Goal: Task Accomplishment & Management: Manage account settings

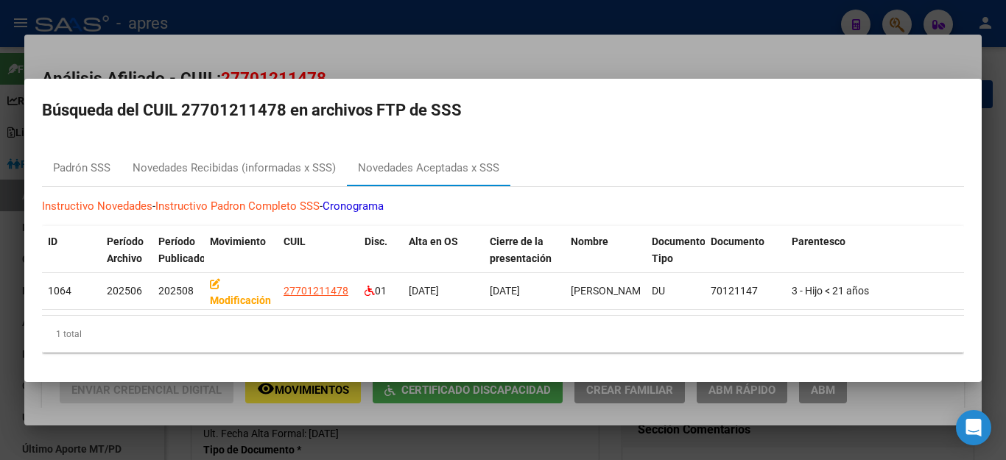
click at [755, 446] on div at bounding box center [503, 230] width 1006 height 460
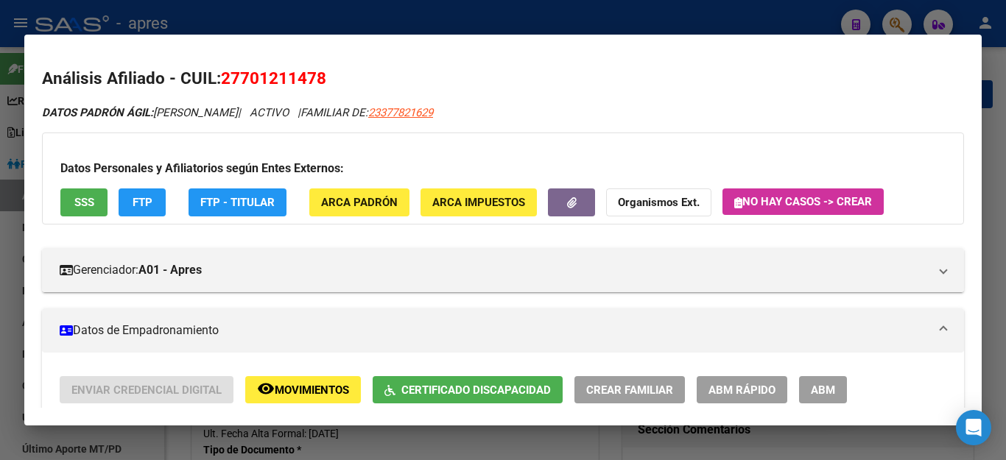
click at [825, 441] on div at bounding box center [503, 230] width 1006 height 460
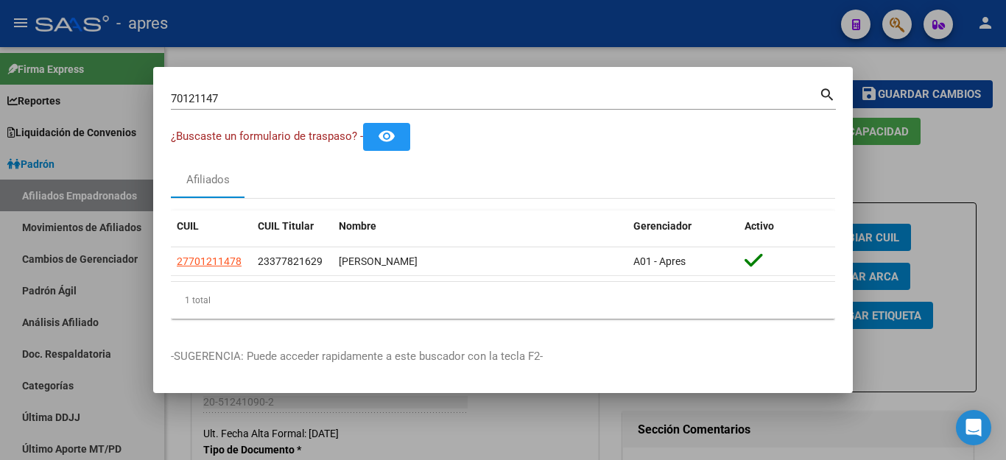
click at [825, 441] on div at bounding box center [503, 230] width 1006 height 460
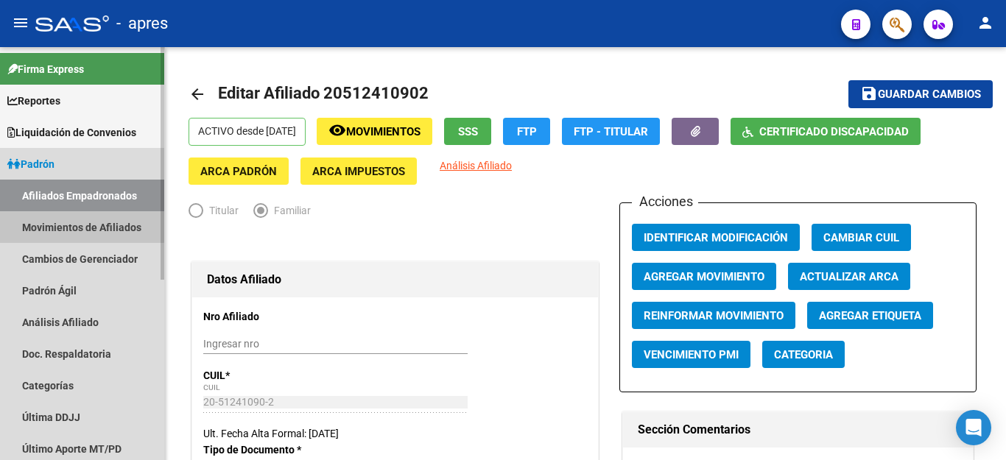
click at [81, 215] on link "Movimientos de Afiliados" at bounding box center [82, 227] width 164 height 32
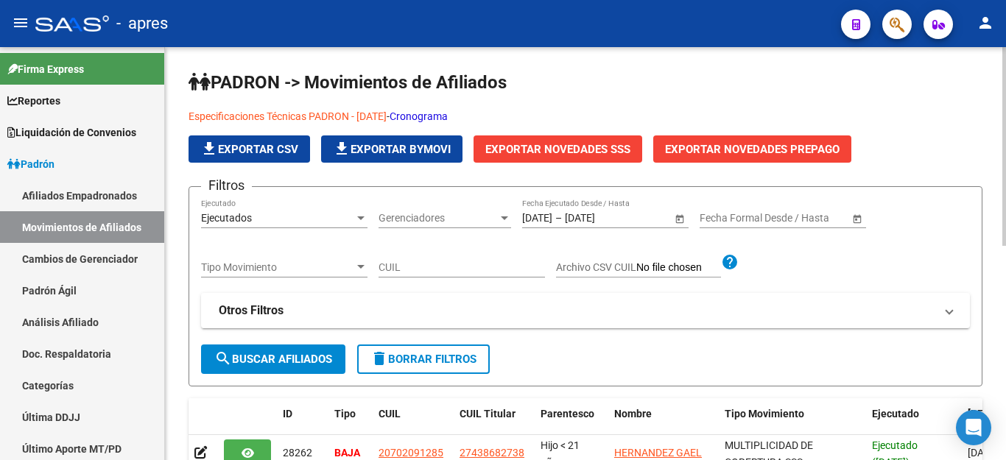
click at [451, 362] on span "delete Borrar Filtros" at bounding box center [424, 359] width 106 height 13
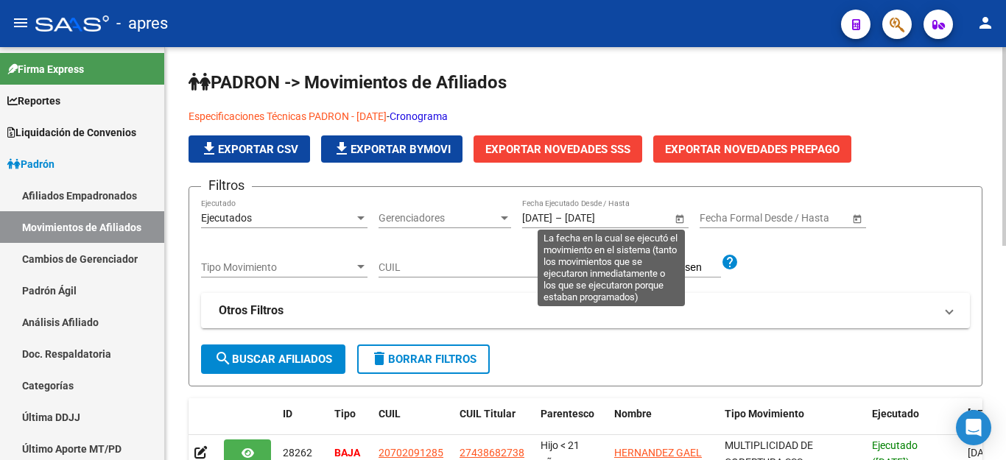
click at [679, 220] on span "Open calendar" at bounding box center [679, 218] width 35 height 35
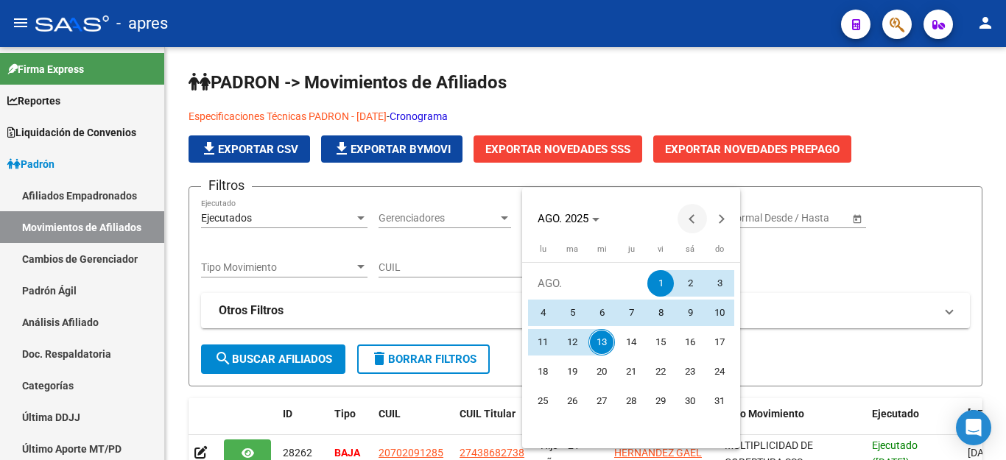
click at [687, 221] on span "Previous month" at bounding box center [692, 218] width 29 height 29
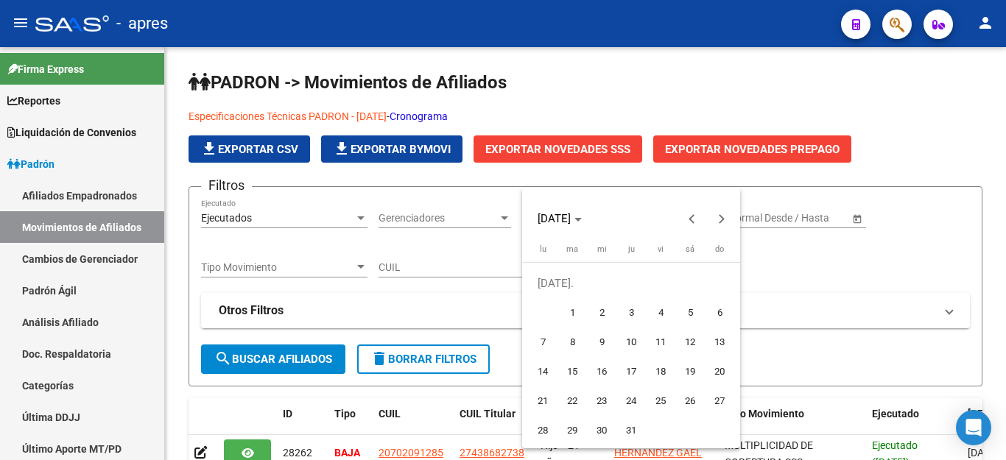
click at [571, 317] on span "1" at bounding box center [572, 313] width 27 height 27
type input "[DATE]"
click at [720, 217] on button "Next month" at bounding box center [721, 218] width 29 height 29
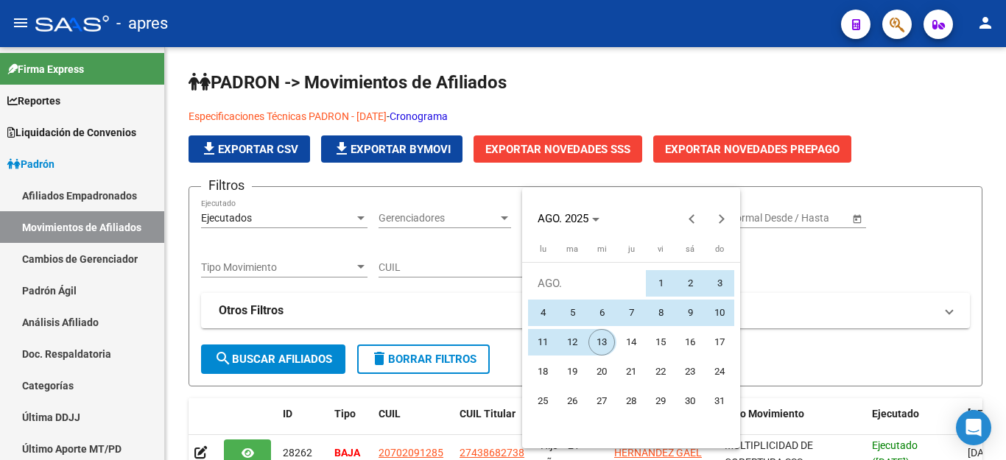
click at [600, 348] on span "13" at bounding box center [602, 342] width 27 height 27
type input "[DATE]"
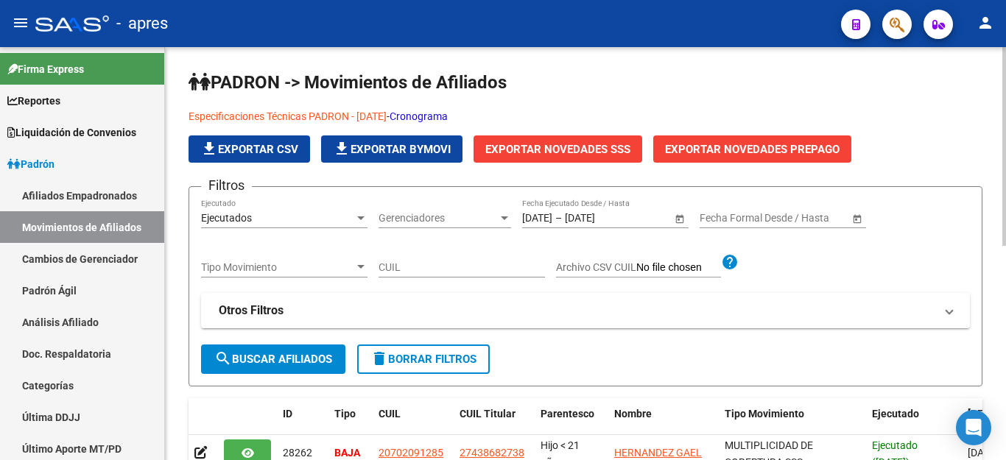
click at [267, 360] on span "search Buscar Afiliados" at bounding box center [273, 359] width 118 height 13
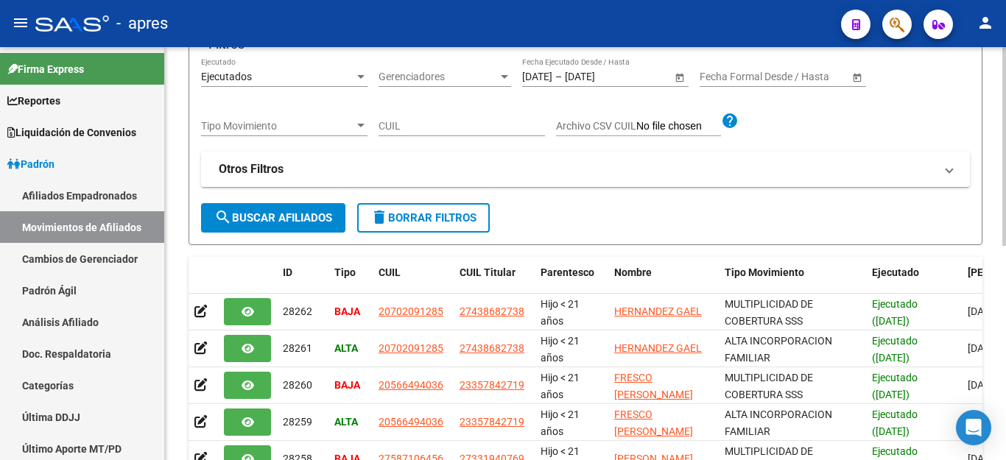
scroll to position [74, 0]
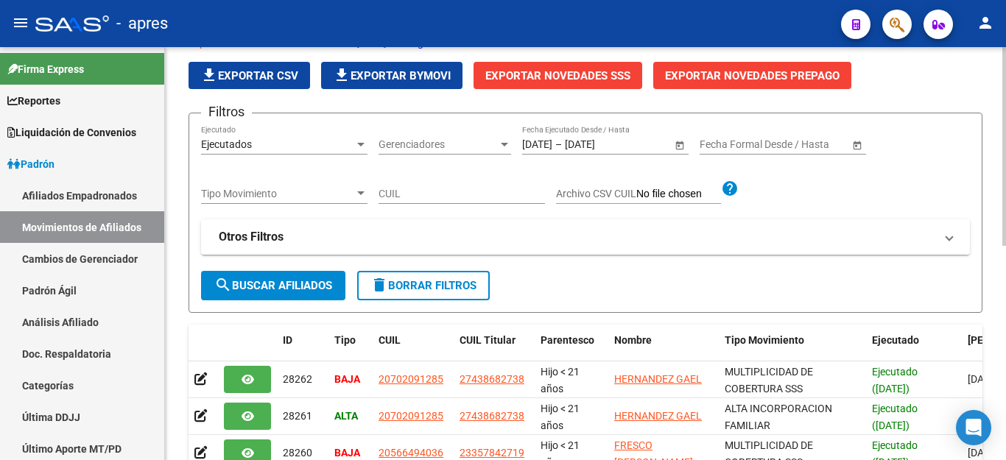
click at [587, 71] on span "Exportar Novedades SSS" at bounding box center [558, 75] width 145 height 13
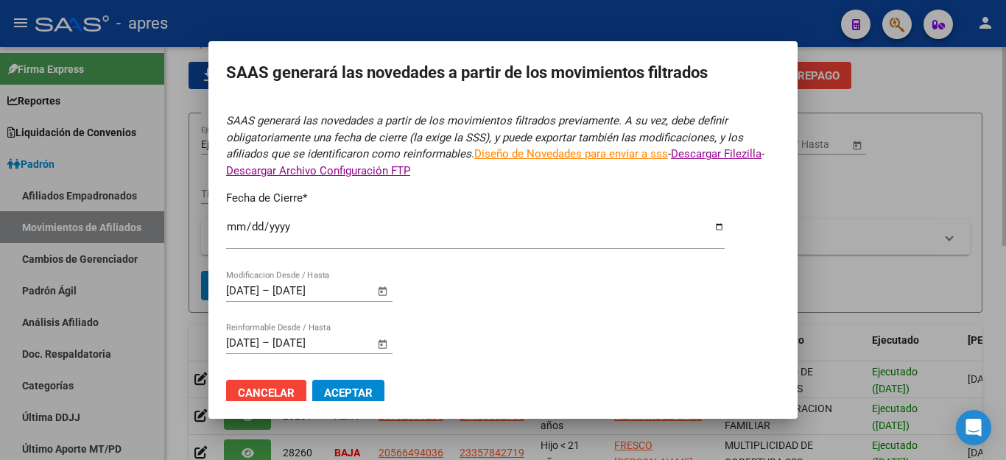
type input "[DATE]"
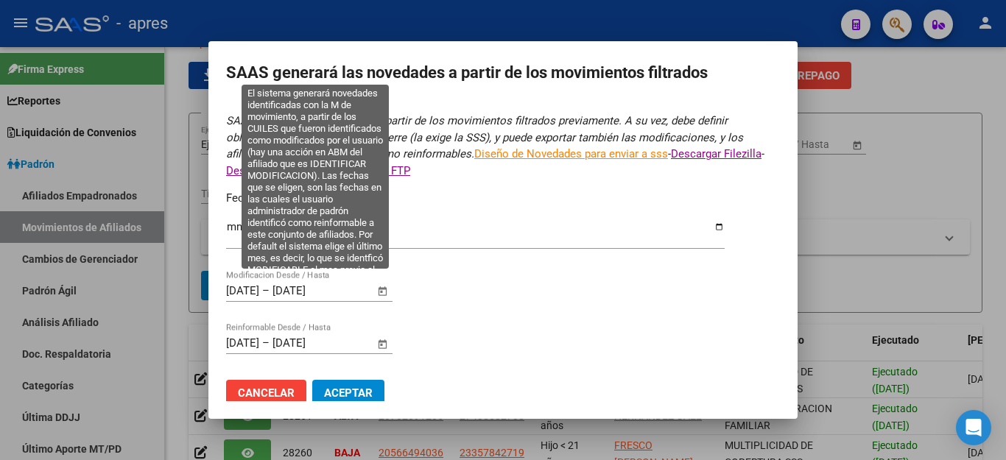
click at [379, 280] on span "Open calendar" at bounding box center [382, 291] width 35 height 35
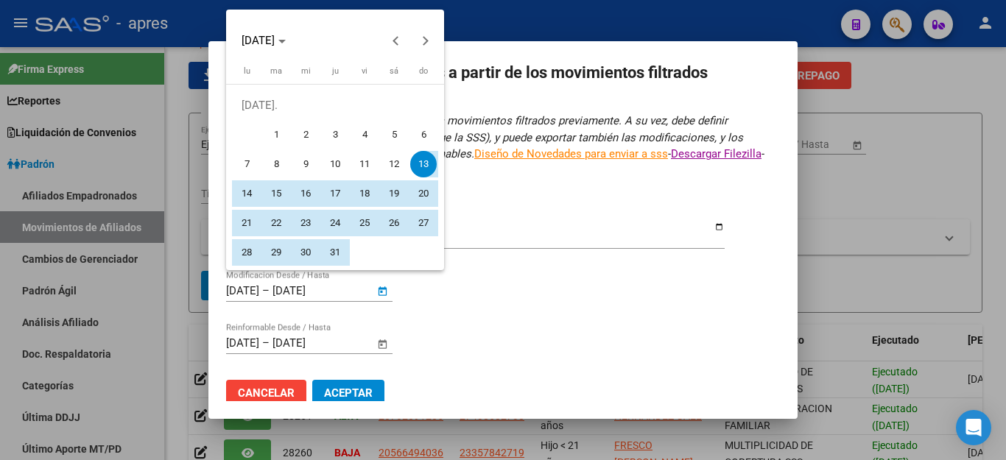
click at [269, 129] on span "1" at bounding box center [276, 135] width 27 height 27
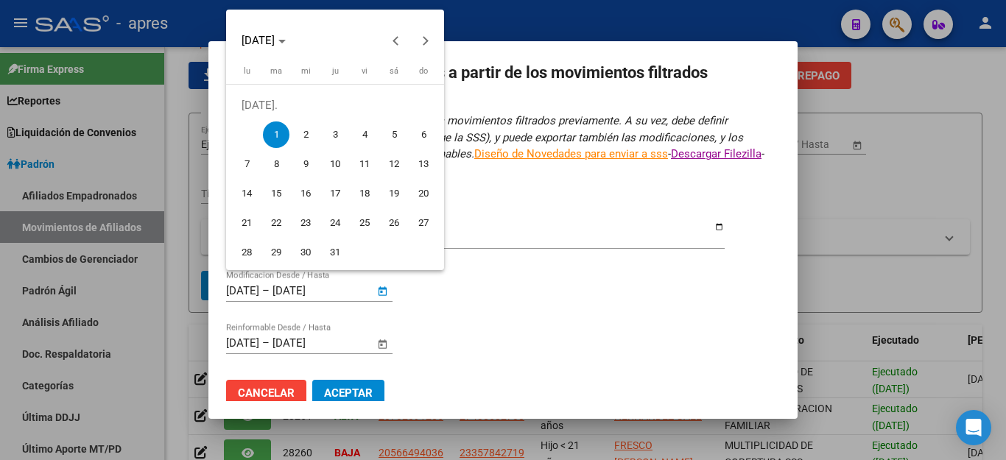
type input "[DATE]"
click at [427, 40] on button "Next month" at bounding box center [425, 40] width 29 height 29
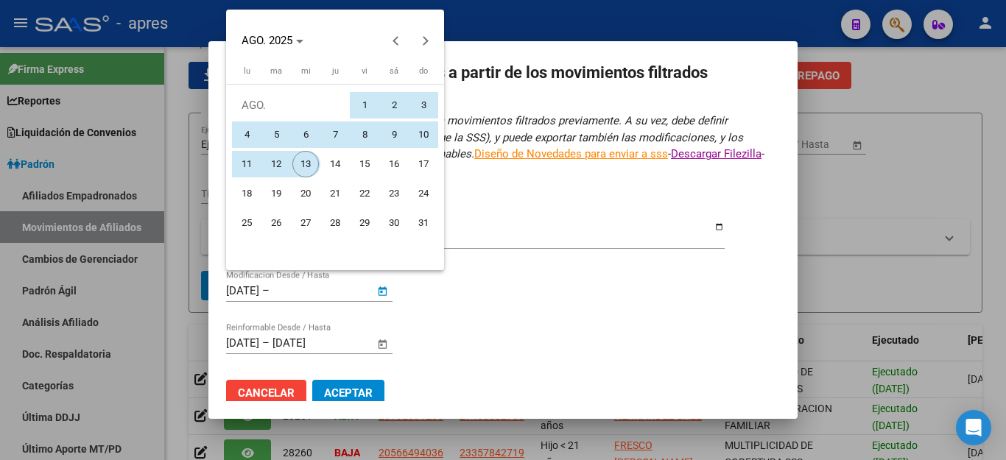
click at [310, 164] on span "13" at bounding box center [305, 164] width 27 height 27
type input "[DATE]"
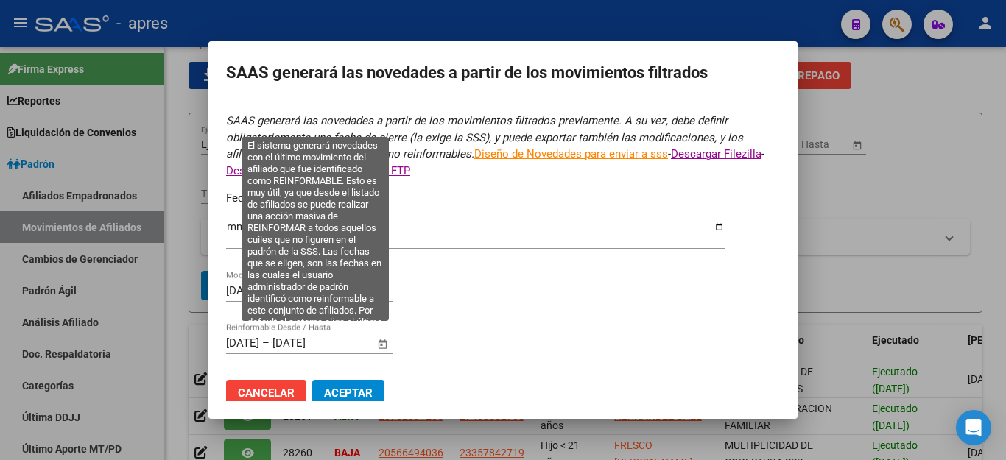
click at [386, 336] on span "Open calendar" at bounding box center [382, 343] width 35 height 35
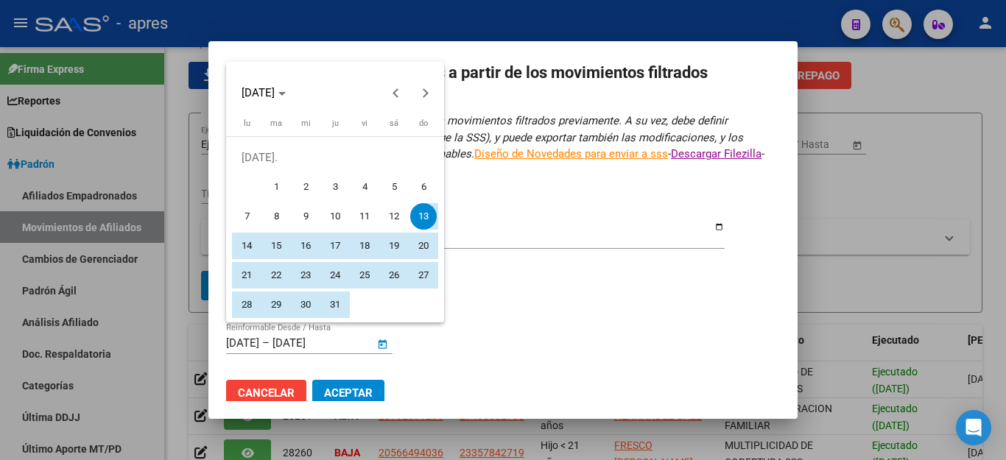
click at [281, 192] on span "1" at bounding box center [276, 187] width 27 height 27
type input "[DATE]"
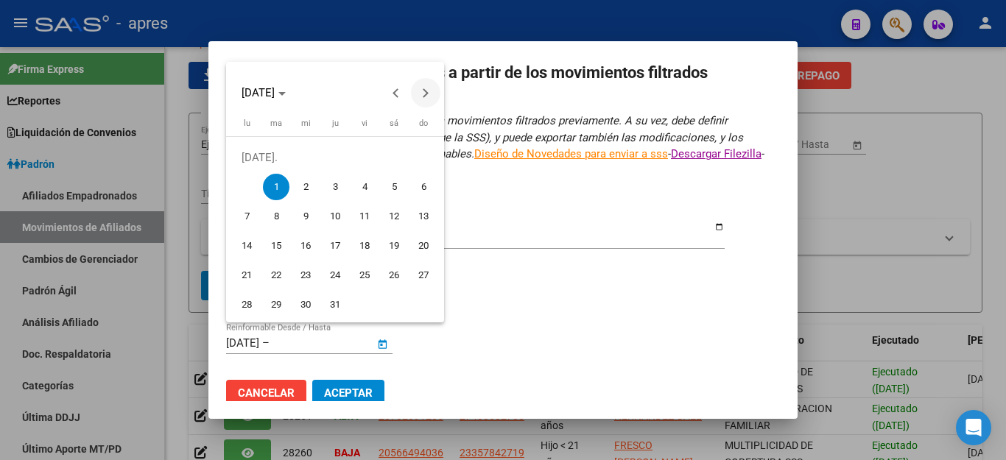
click at [424, 95] on button "Next month" at bounding box center [425, 92] width 29 height 29
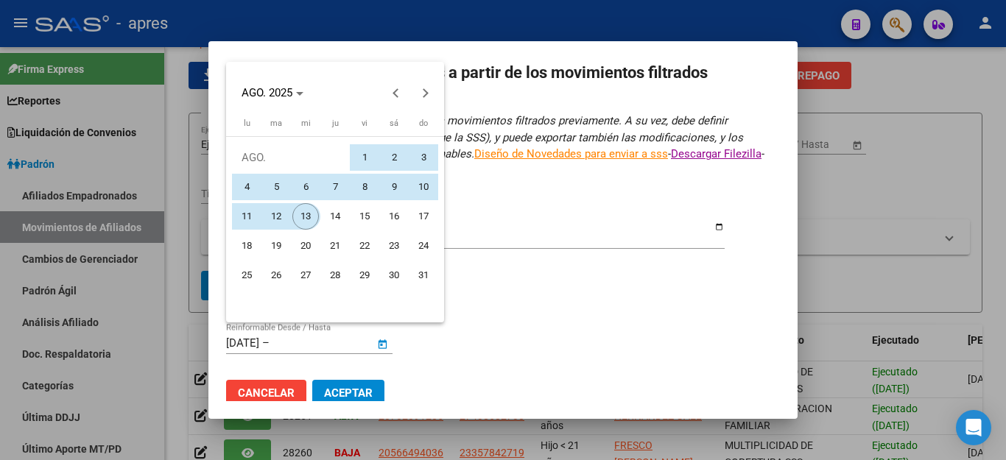
click at [303, 219] on span "13" at bounding box center [305, 216] width 27 height 27
type input "[DATE]"
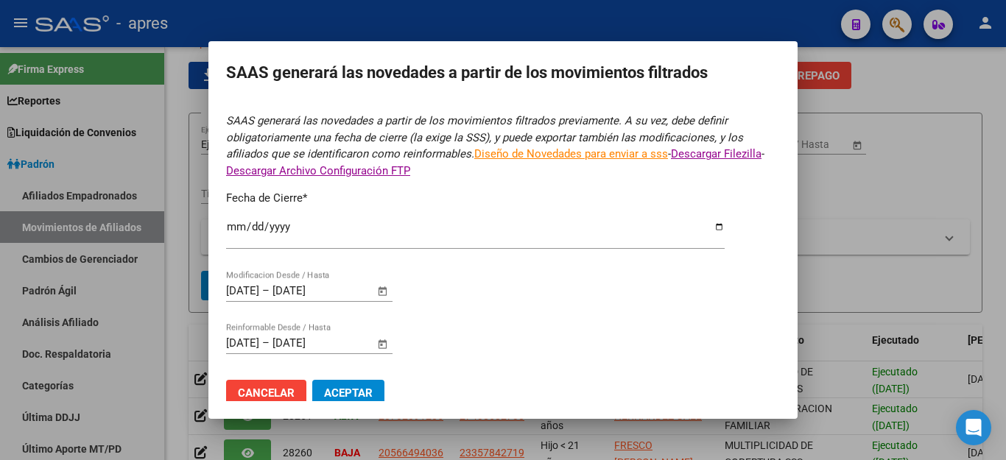
click at [352, 387] on span "Aceptar" at bounding box center [348, 393] width 49 height 13
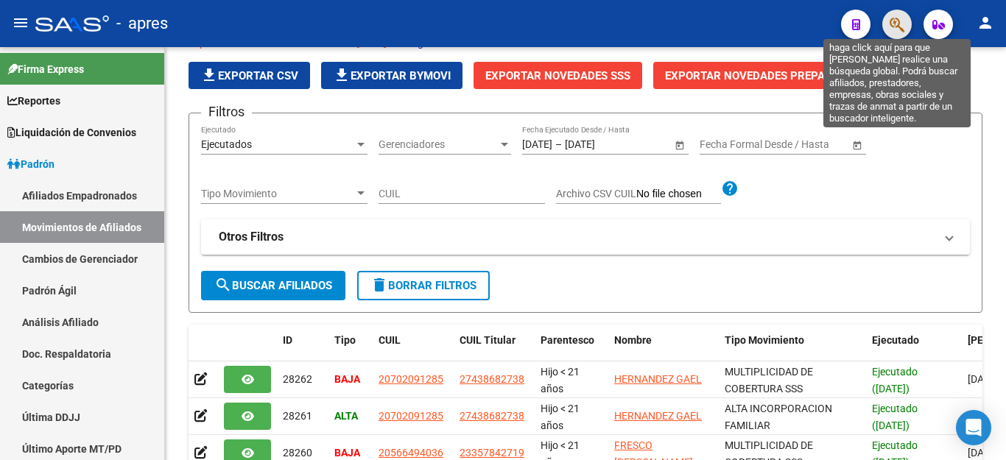
click at [902, 21] on icon "button" at bounding box center [897, 24] width 15 height 17
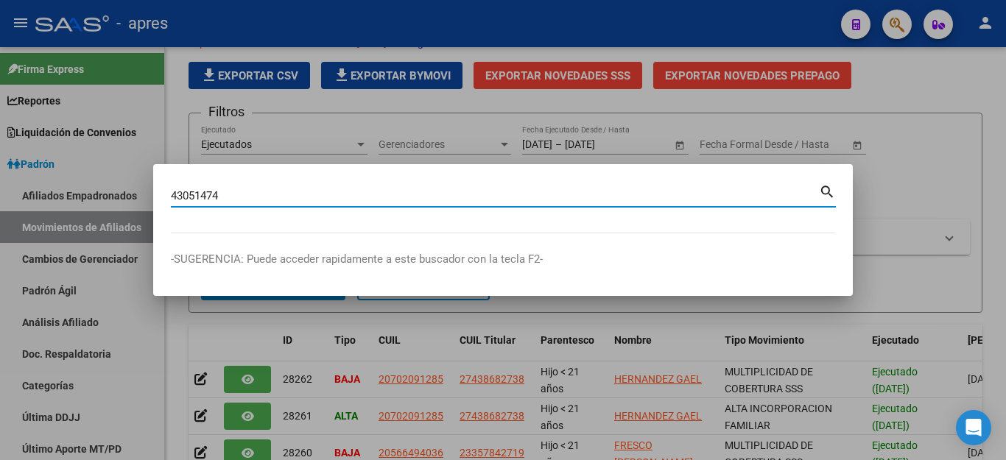
type input "43051474"
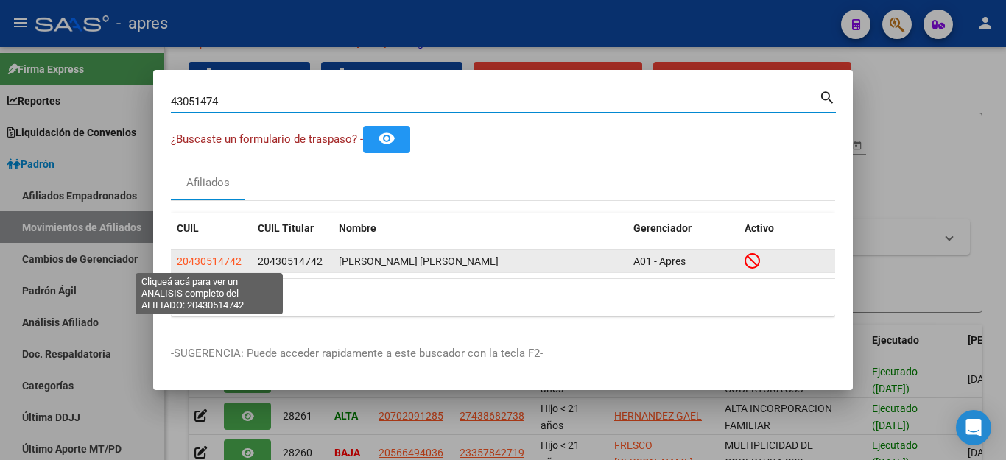
click at [196, 262] on span "20430514742" at bounding box center [209, 262] width 65 height 12
type textarea "20430514742"
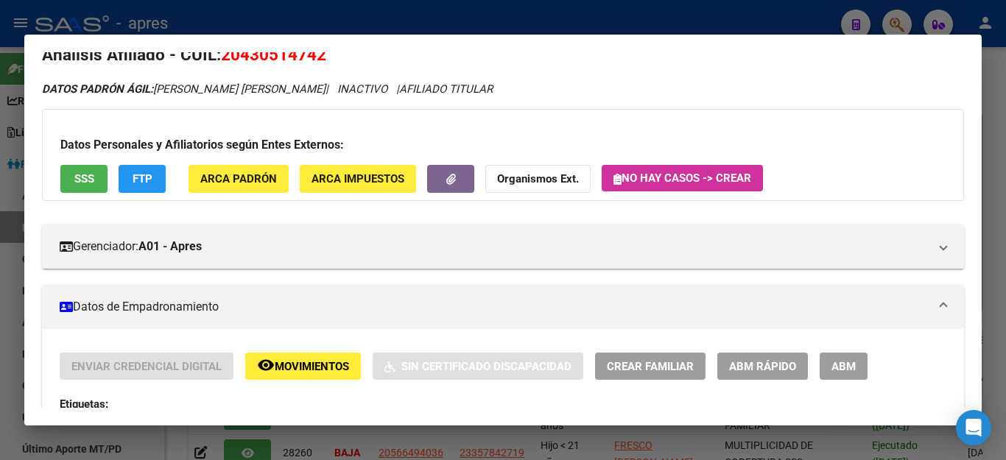
scroll to position [0, 0]
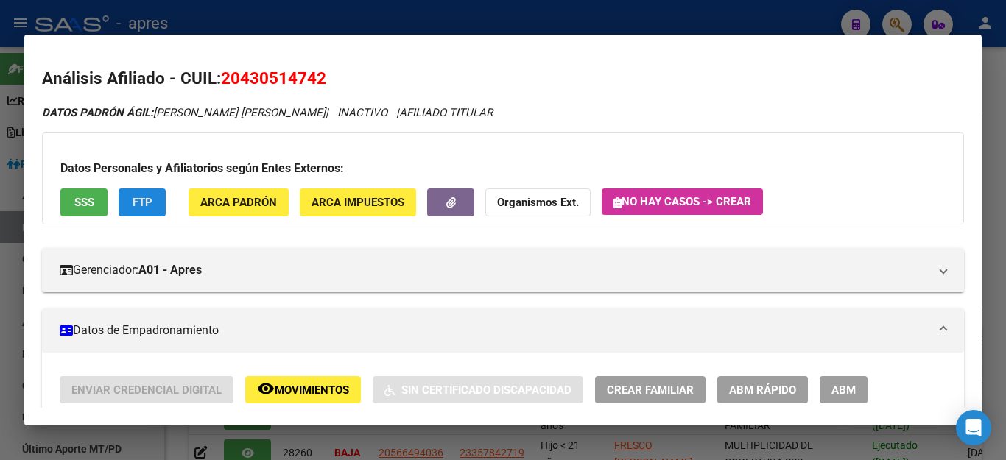
click at [137, 200] on span "FTP" at bounding box center [143, 203] width 20 height 13
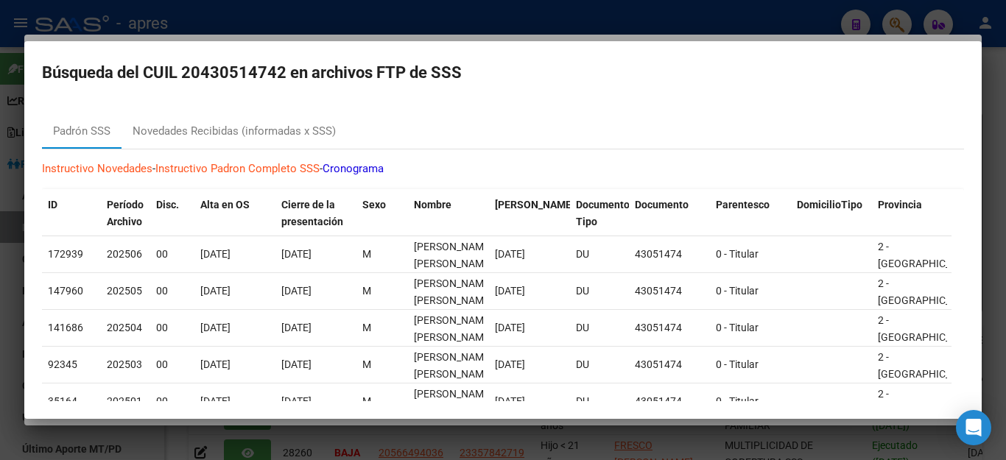
drag, startPoint x: 420, startPoint y: 413, endPoint x: 800, endPoint y: 405, distance: 380.2
click at [800, 405] on mat-dialog-container "Búsqueda del CUIL 20430514742 en archivos FTP de SSS Padrón SSS Novedades Recib…" at bounding box center [503, 229] width 958 height 377
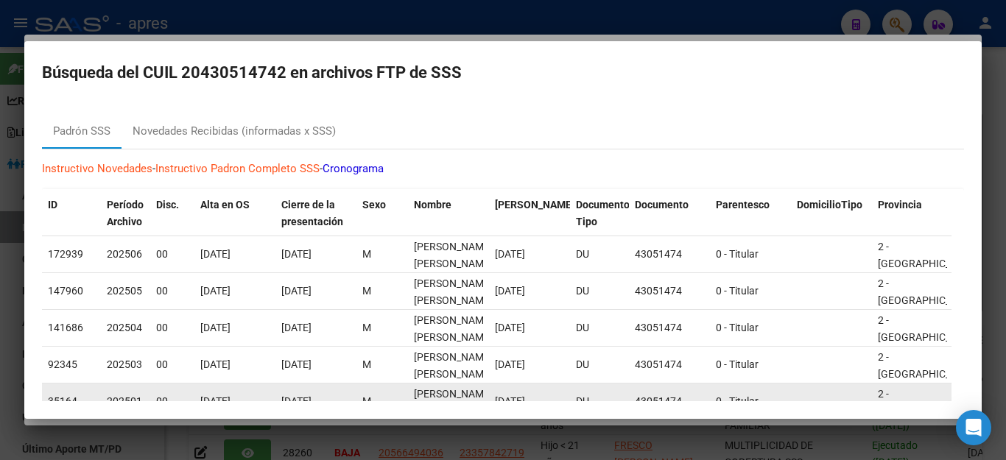
scroll to position [85, 0]
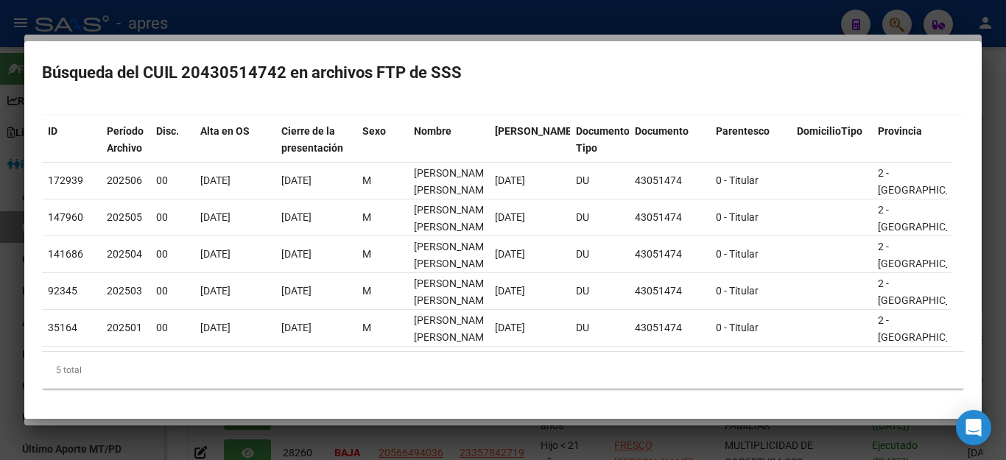
click at [306, 408] on mat-dialog-container "Búsqueda del CUIL 20430514742 en archivos FTP de SSS Padrón SSS Novedades Recib…" at bounding box center [503, 229] width 958 height 377
click at [438, 437] on div at bounding box center [503, 230] width 1006 height 460
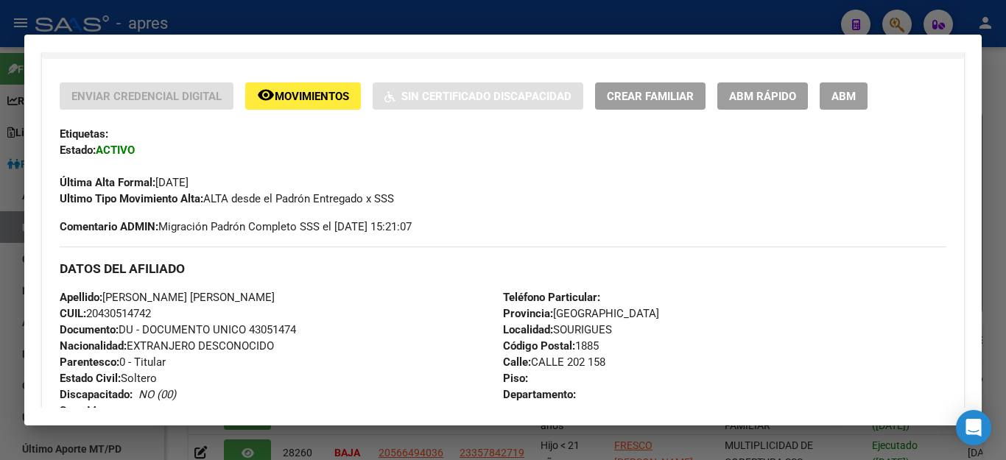
scroll to position [295, 0]
drag, startPoint x: 833, startPoint y: 91, endPoint x: 819, endPoint y: 100, distance: 15.9
click at [835, 91] on span "ABM" at bounding box center [844, 95] width 24 height 13
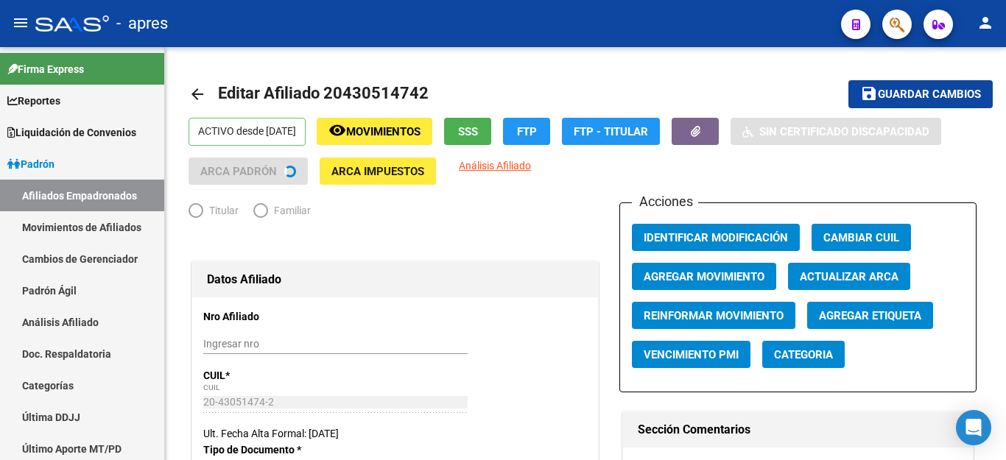
radio input "true"
type input "30-69323148-1"
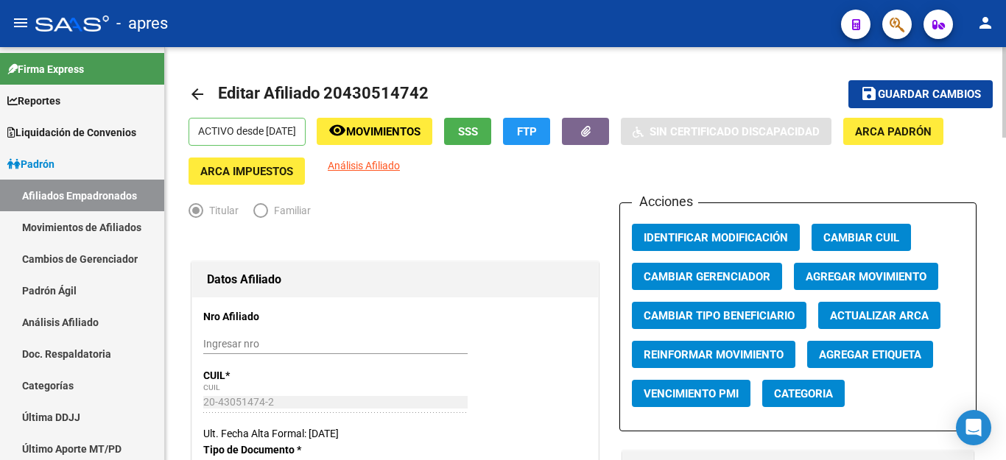
click at [537, 127] on span "FTP" at bounding box center [527, 131] width 20 height 13
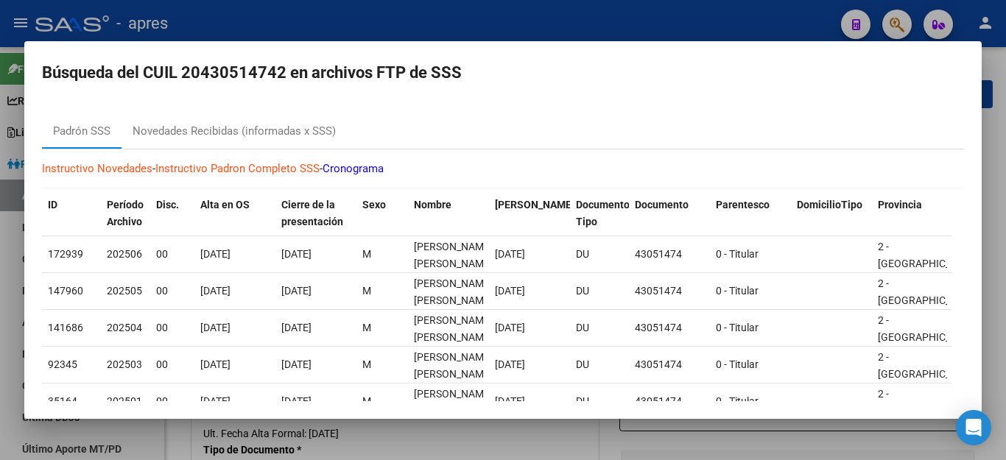
click at [600, 10] on div at bounding box center [503, 230] width 1006 height 460
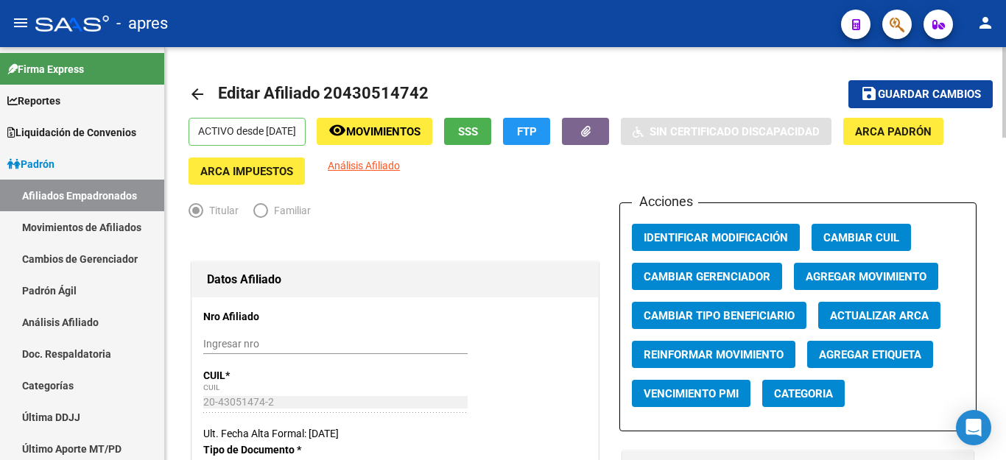
click at [537, 83] on mat-toolbar-row "arrow_back Editar Afiliado 20430514742" at bounding box center [499, 94] width 620 height 47
click at [79, 348] on link "Doc. Respaldatoria" at bounding box center [82, 354] width 164 height 32
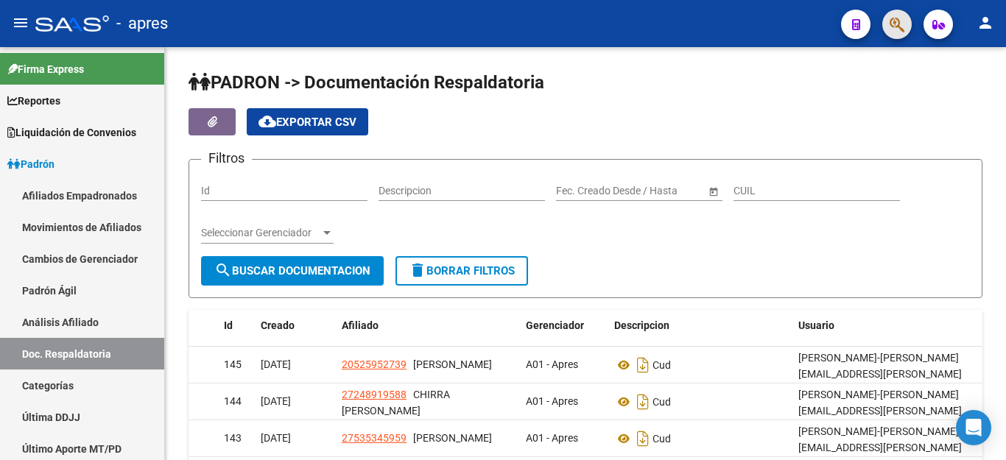
click at [895, 34] on span "button" at bounding box center [897, 25] width 15 height 30
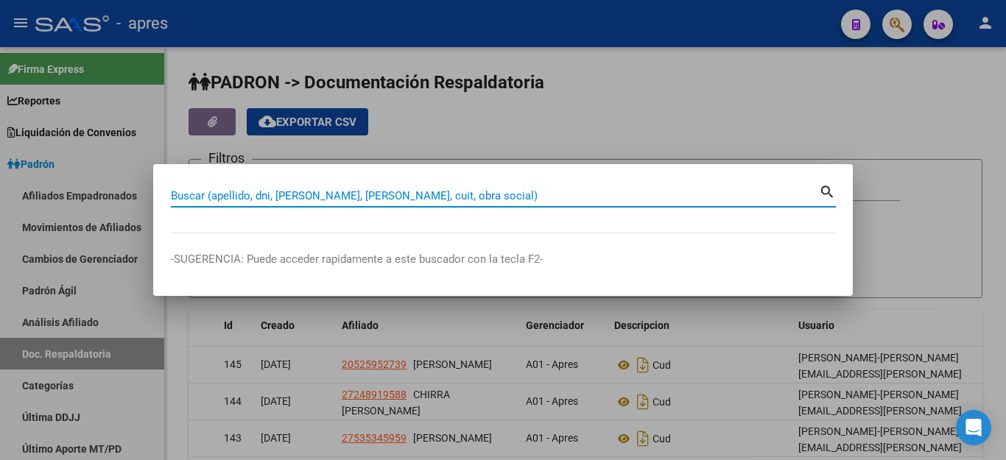
paste input "55289509"
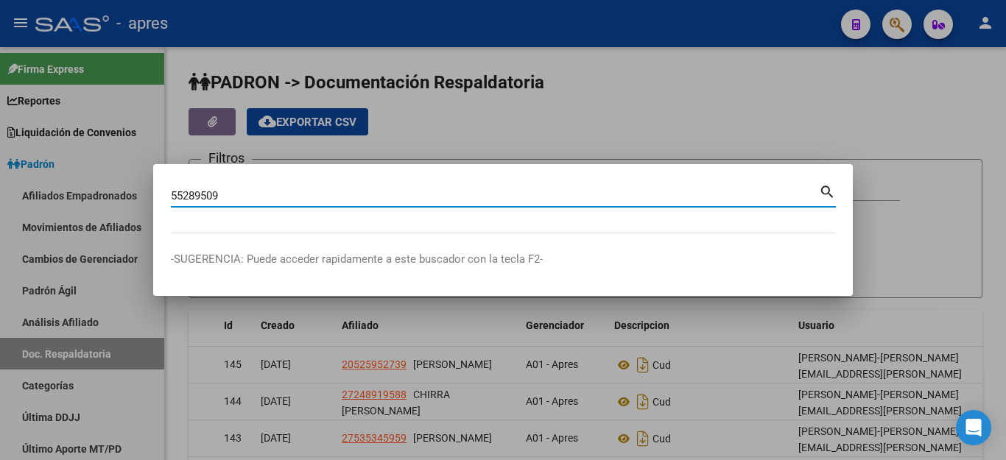
type input "55289509"
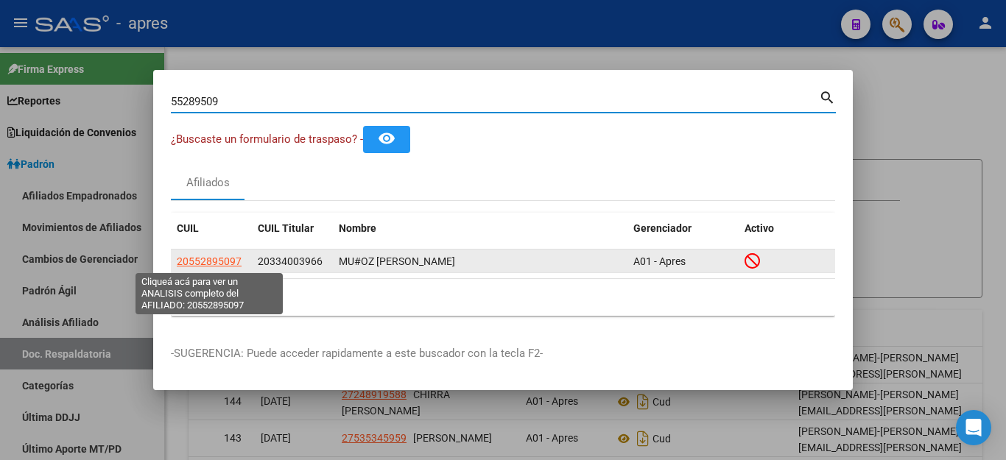
click at [222, 258] on span "20552895097" at bounding box center [209, 262] width 65 height 12
type textarea "20552895097"
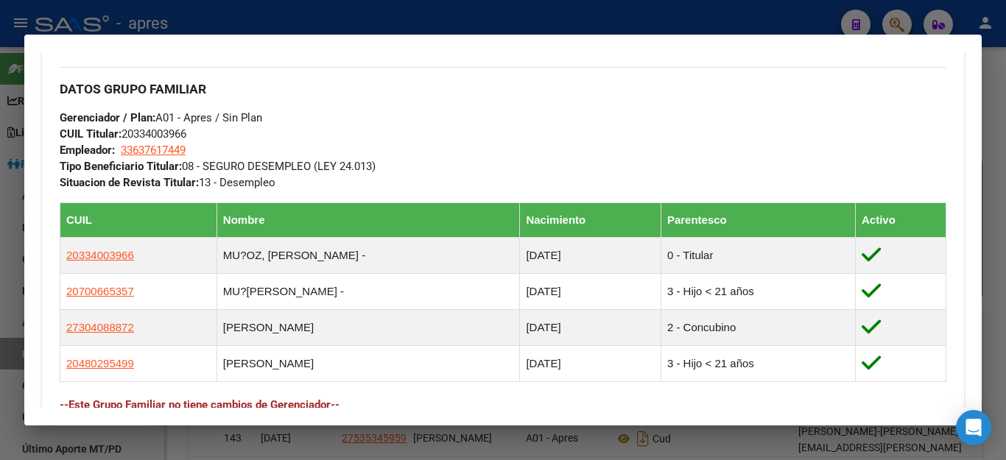
scroll to position [884, 0]
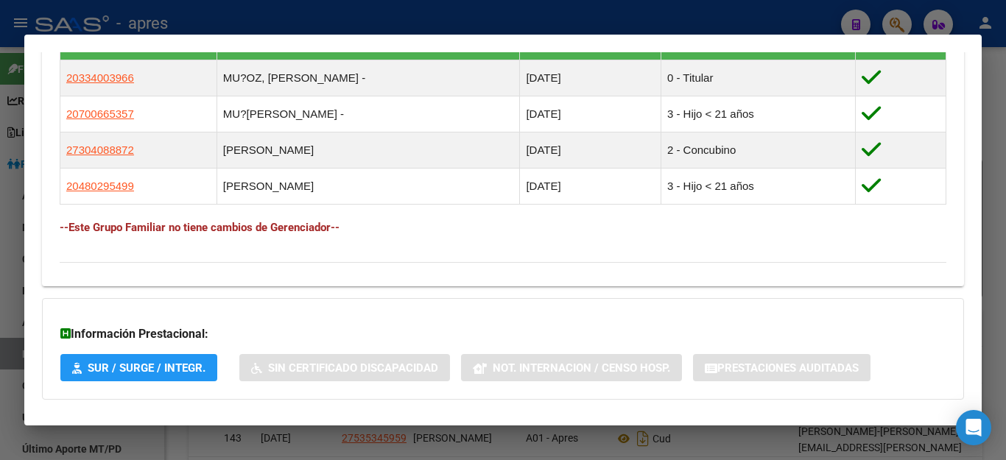
drag, startPoint x: 130, startPoint y: 402, endPoint x: 185, endPoint y: 470, distance: 87.6
click at [469, 436] on div at bounding box center [503, 230] width 1006 height 460
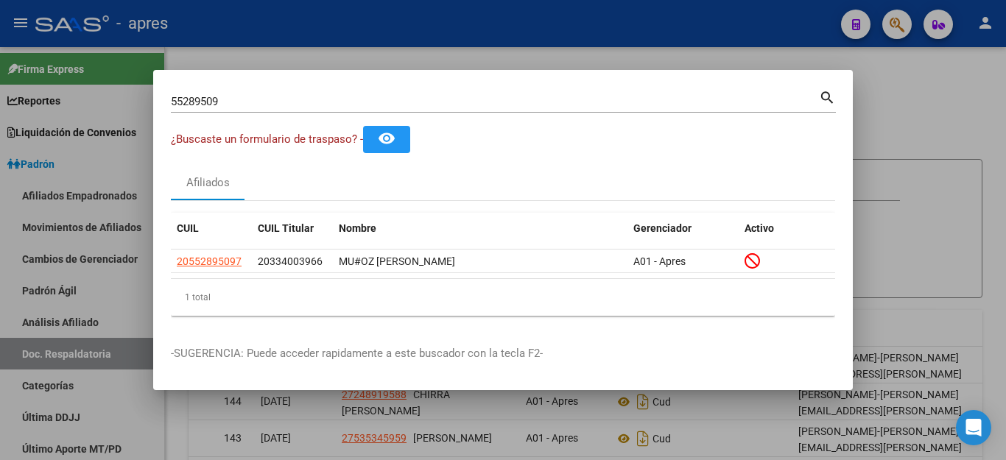
click at [695, 417] on div at bounding box center [503, 230] width 1006 height 460
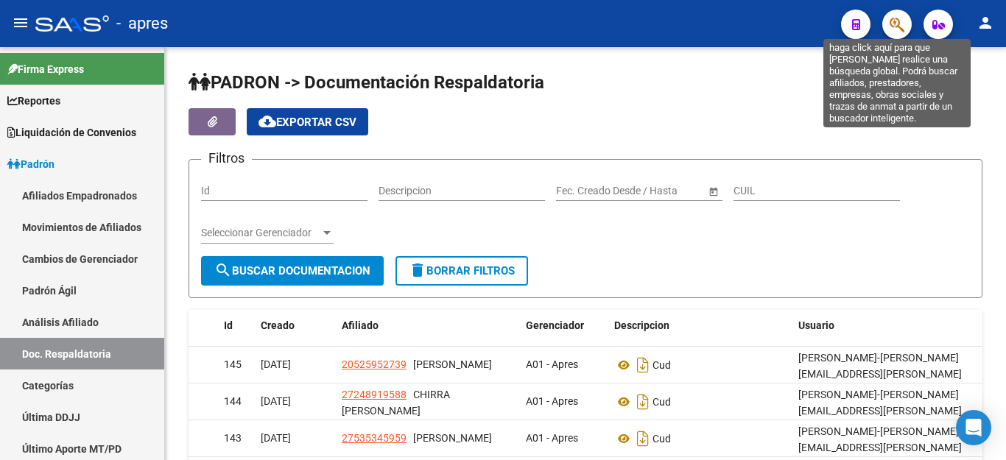
click at [899, 23] on icon "button" at bounding box center [897, 24] width 15 height 17
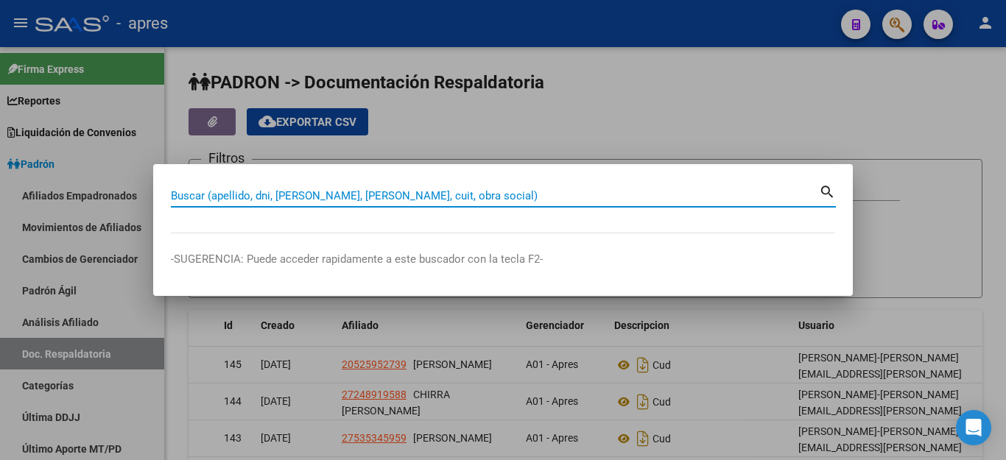
paste input "33400396"
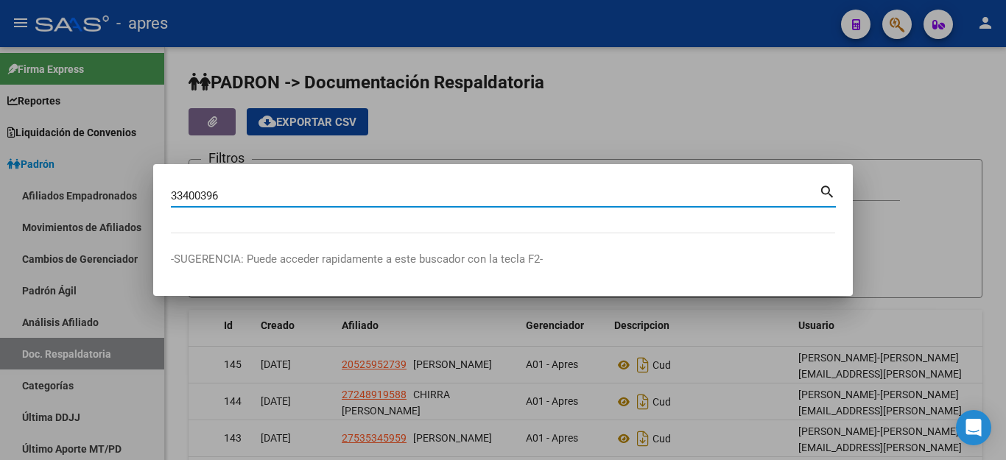
type input "33400396"
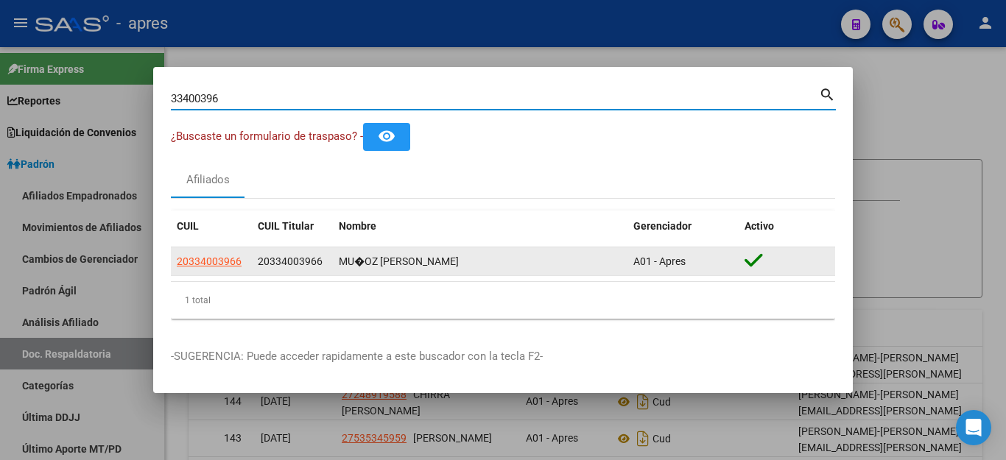
click at [208, 272] on datatable-body-cell "20334003966" at bounding box center [211, 262] width 81 height 29
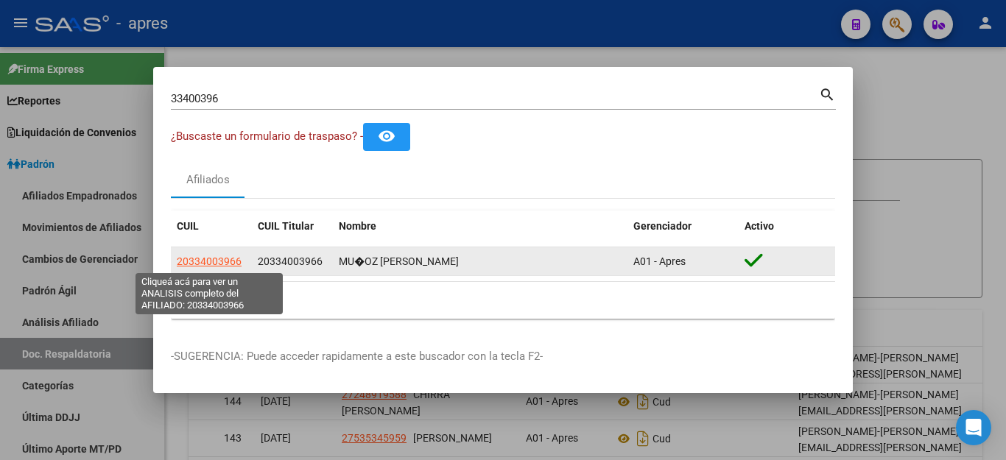
click at [208, 264] on span "20334003966" at bounding box center [209, 262] width 65 height 12
type textarea "20334003966"
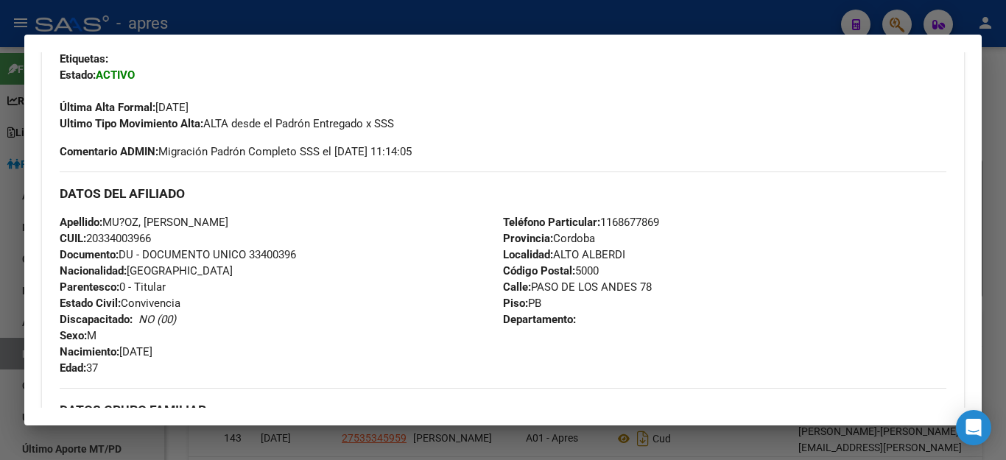
scroll to position [147, 0]
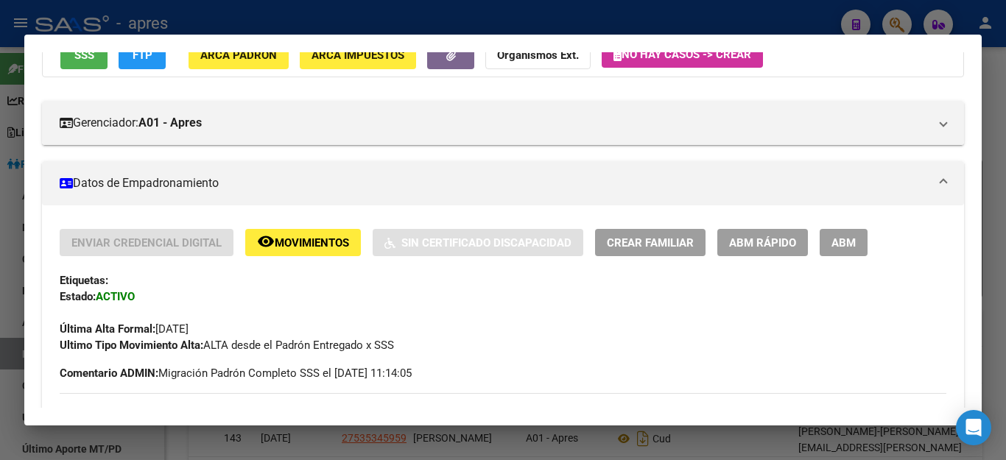
click at [861, 235] on button "ABM" at bounding box center [844, 242] width 48 height 27
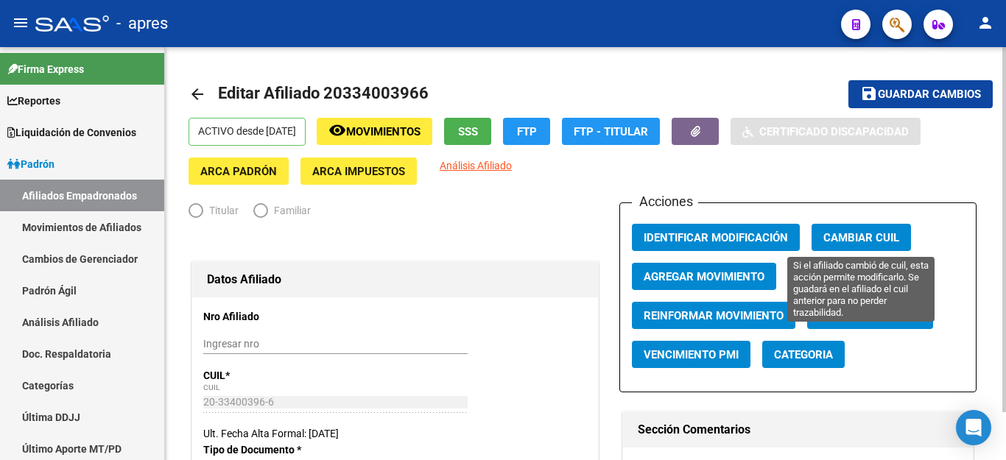
radio input "true"
type input "33-63761744-9"
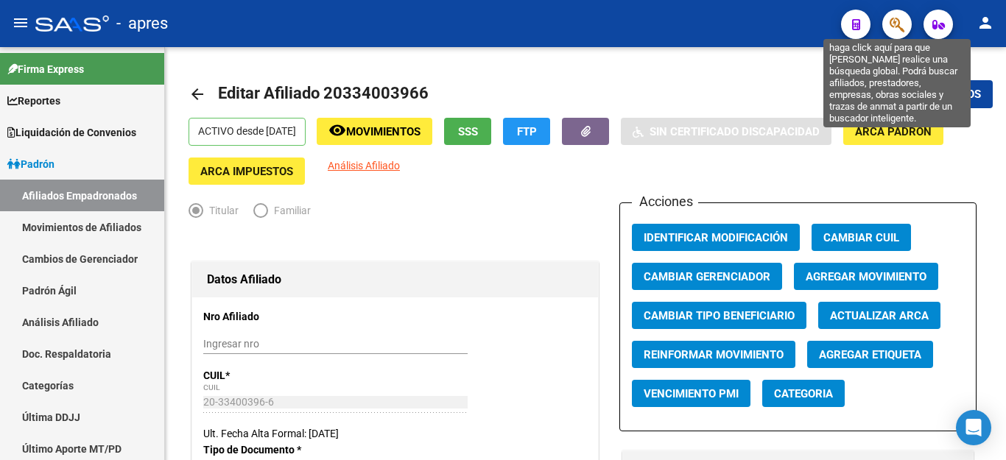
click at [893, 28] on icon "button" at bounding box center [897, 24] width 15 height 17
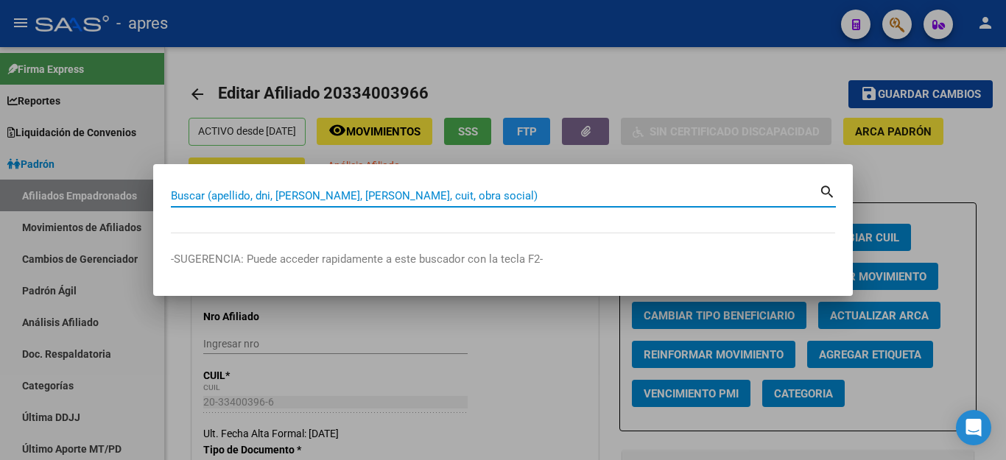
click at [735, 94] on div at bounding box center [503, 230] width 1006 height 460
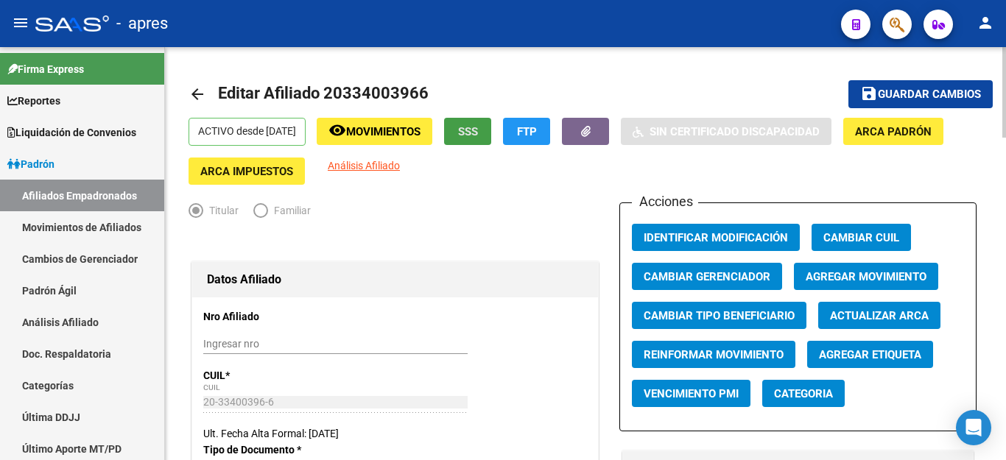
click at [478, 137] on span "SSS" at bounding box center [468, 131] width 20 height 13
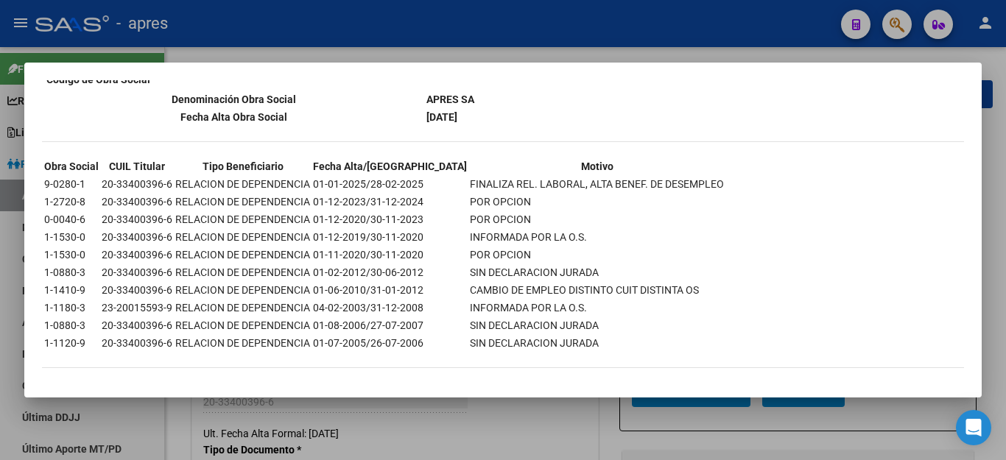
scroll to position [1023, 0]
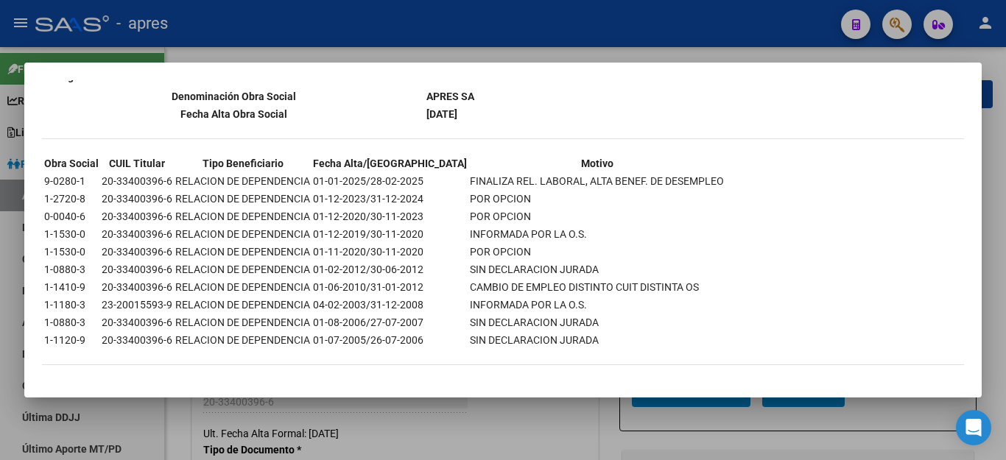
click at [420, 432] on div at bounding box center [503, 230] width 1006 height 460
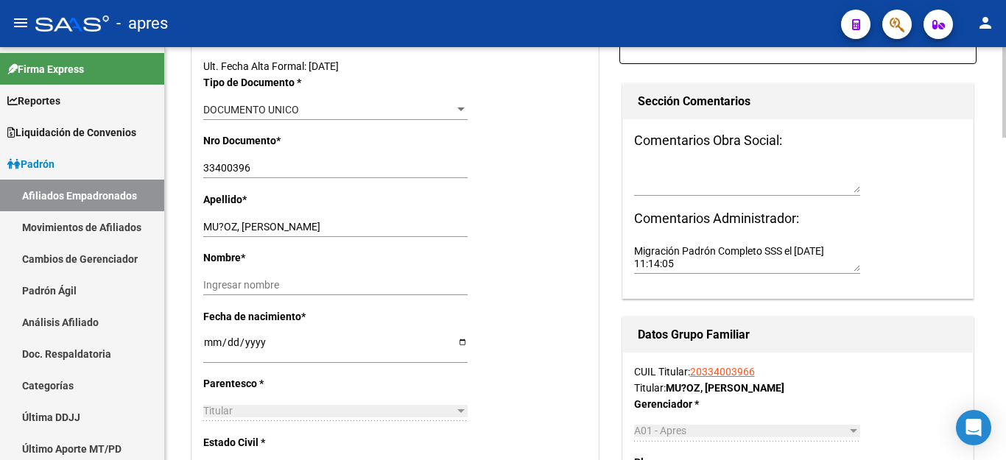
scroll to position [368, 0]
drag, startPoint x: 243, startPoint y: 227, endPoint x: 431, endPoint y: 220, distance: 188.0
click at [431, 220] on input "MU?OZ, [PERSON_NAME]" at bounding box center [335, 226] width 264 height 13
type input "MU?OZ"
click at [354, 277] on div "Ingresar nombre" at bounding box center [335, 284] width 264 height 21
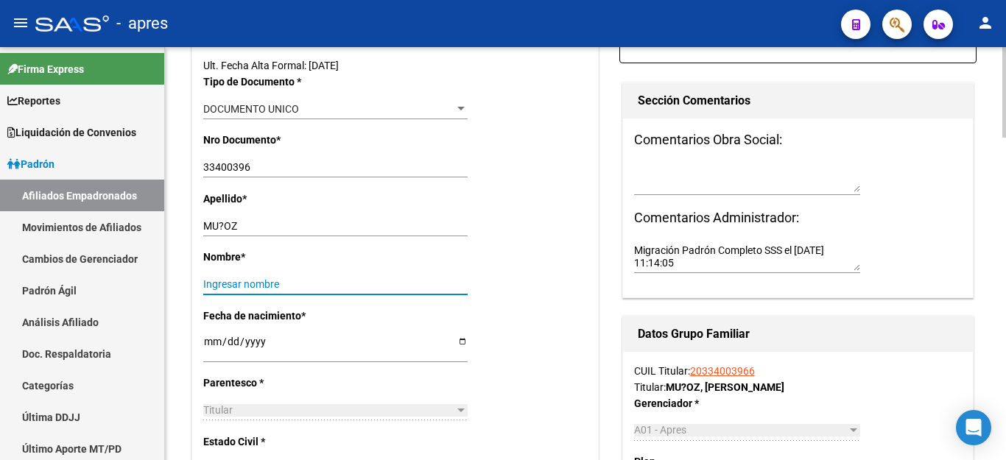
paste input "[PERSON_NAME]"
type input "[PERSON_NAME]"
click at [222, 226] on input "MU?OZ" at bounding box center [335, 226] width 264 height 13
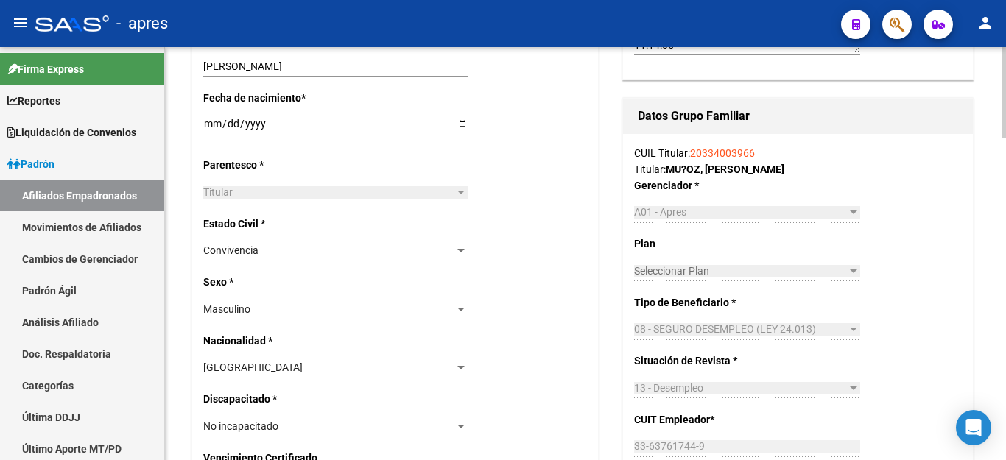
scroll to position [589, 0]
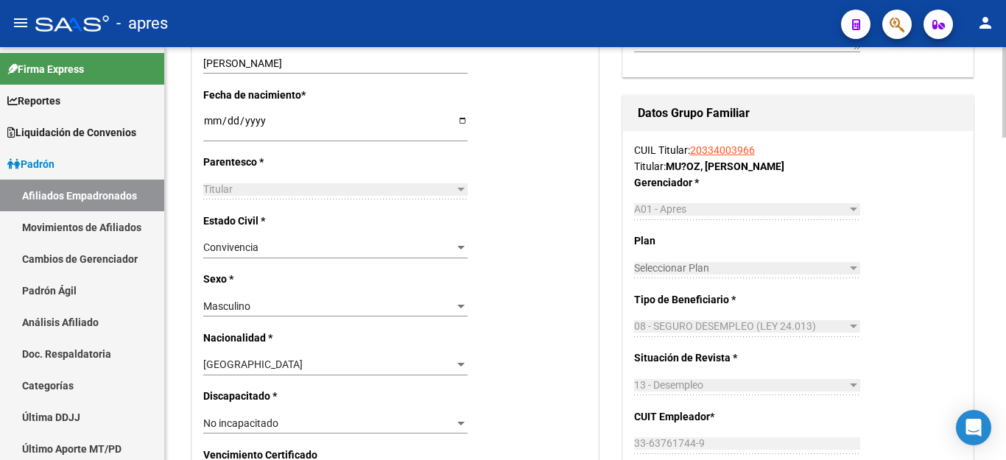
type input "[PERSON_NAME]"
click at [344, 184] on div "Titular" at bounding box center [328, 189] width 251 height 13
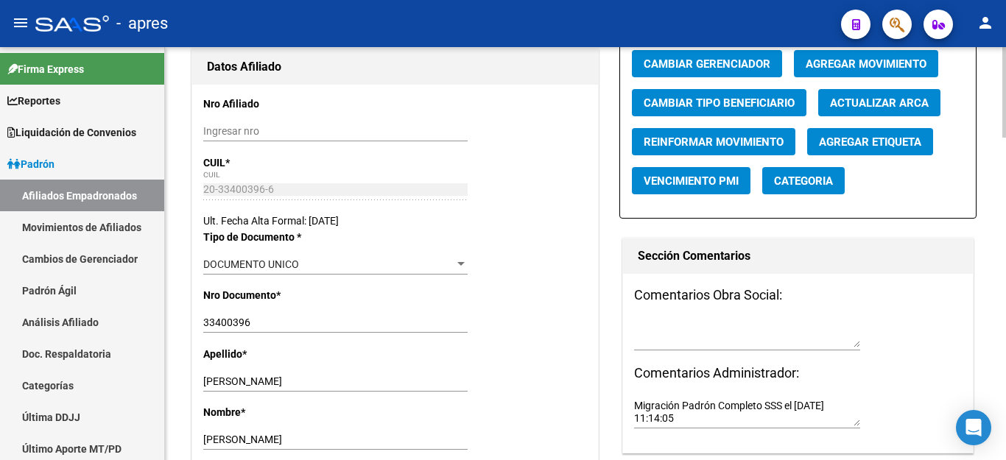
scroll to position [0, 0]
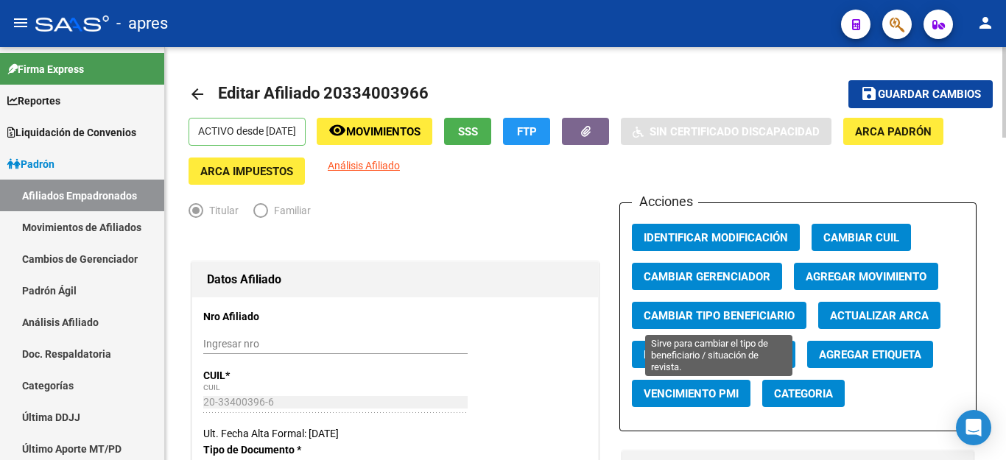
click at [739, 314] on span "Cambiar Tipo Beneficiario" at bounding box center [719, 315] width 151 height 13
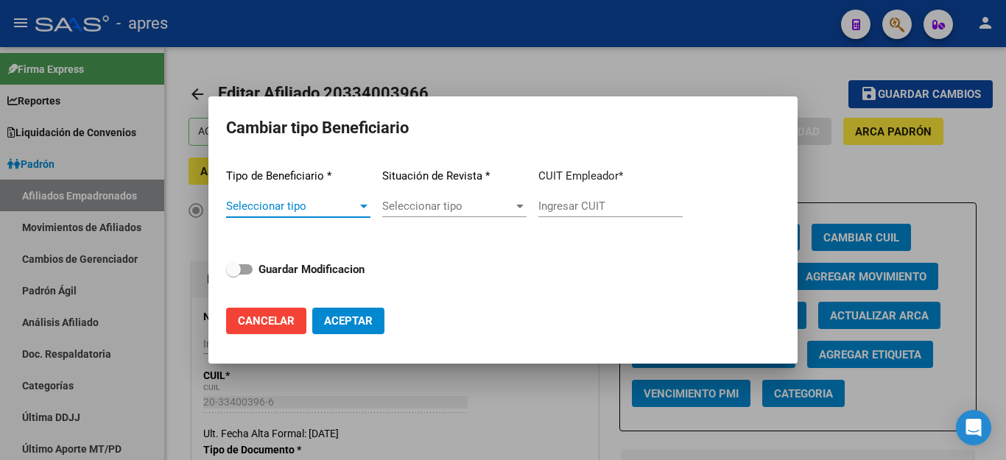
click at [271, 206] on span "Seleccionar tipo" at bounding box center [291, 206] width 131 height 13
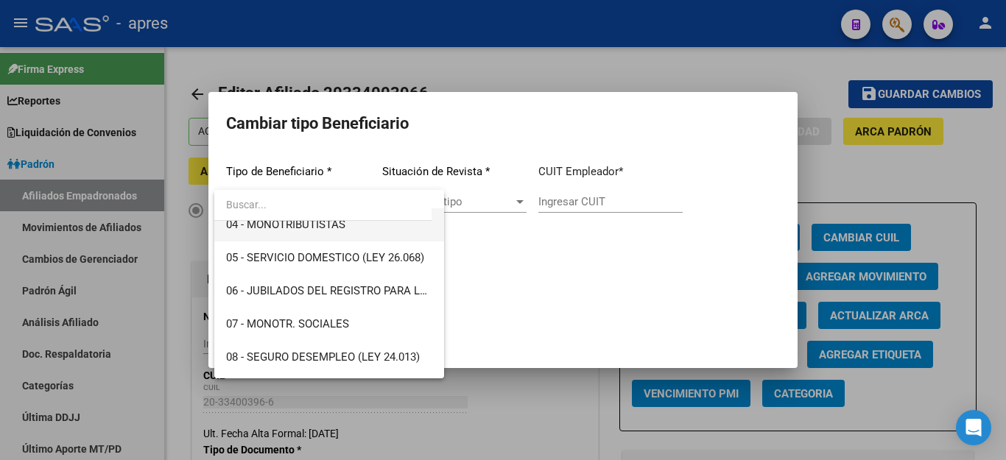
scroll to position [221, 0]
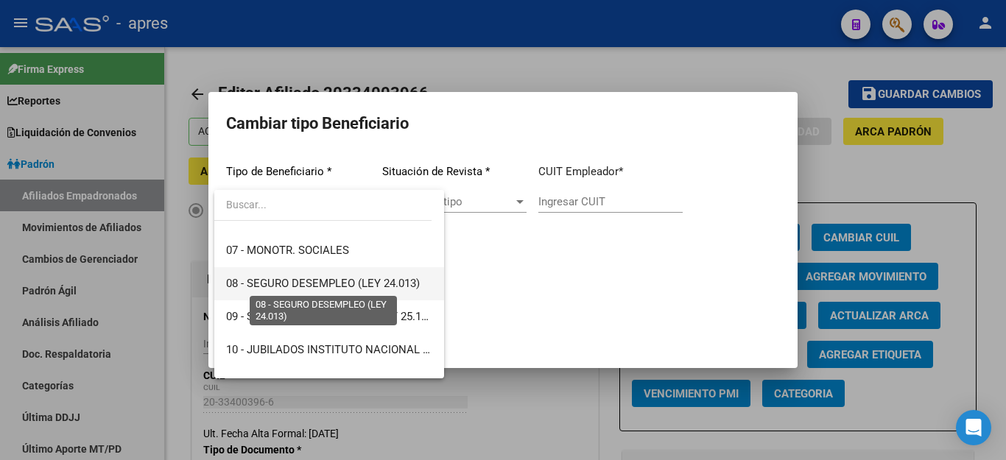
click at [304, 277] on span "08 - SEGURO DESEMPLEO (LEY 24.013)" at bounding box center [323, 283] width 194 height 13
type input "33-63761744-9"
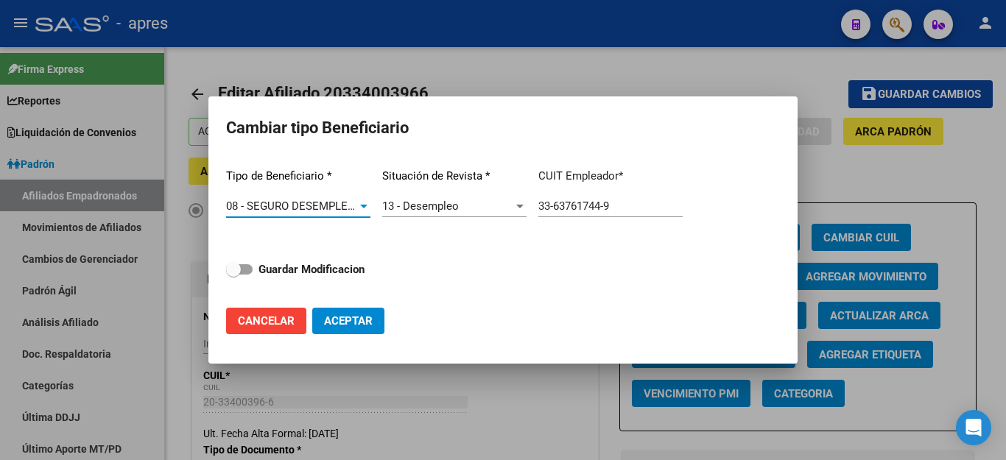
click at [250, 269] on span at bounding box center [239, 269] width 27 height 10
click at [234, 275] on input "Guardar Modificacion" at bounding box center [233, 275] width 1 height 1
checkbox input "true"
click at [334, 320] on span "Aceptar" at bounding box center [348, 321] width 49 height 13
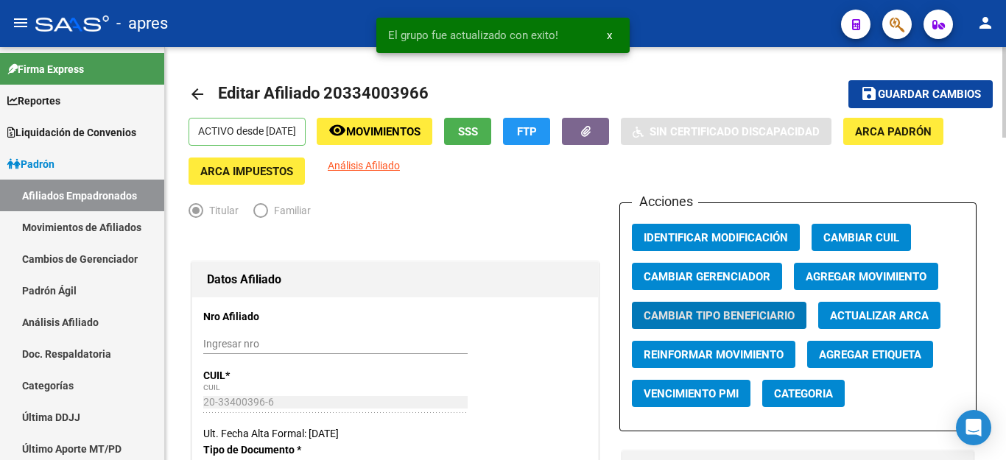
click at [896, 95] on span "Guardar cambios" at bounding box center [929, 94] width 103 height 13
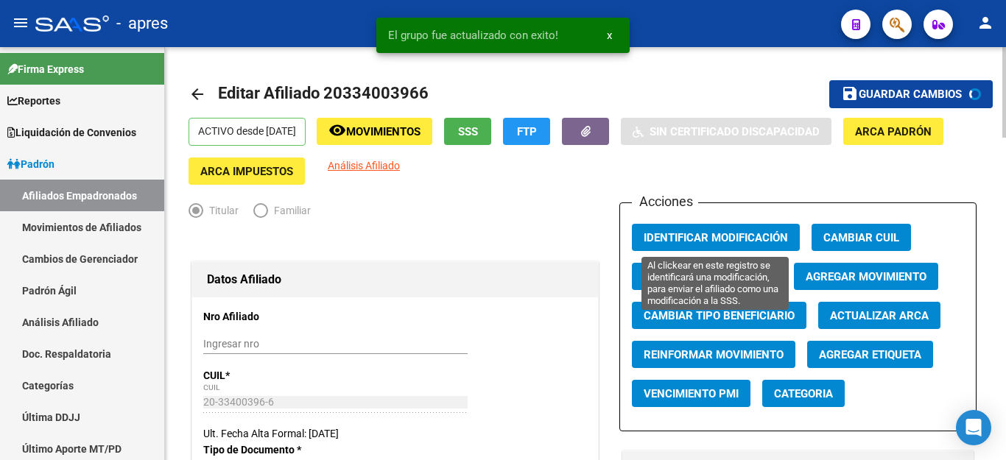
click at [723, 241] on span "Identificar Modificación" at bounding box center [716, 237] width 144 height 13
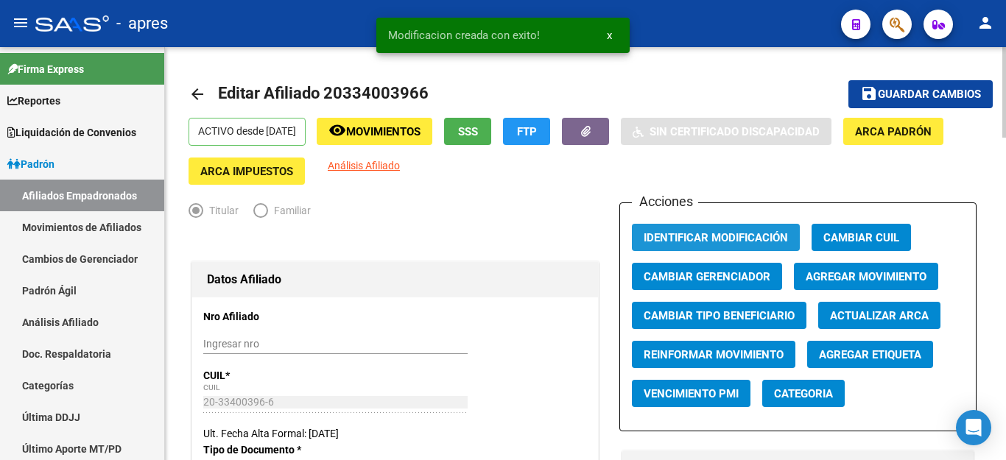
click at [723, 241] on span "Identificar Modificación" at bounding box center [716, 237] width 144 height 13
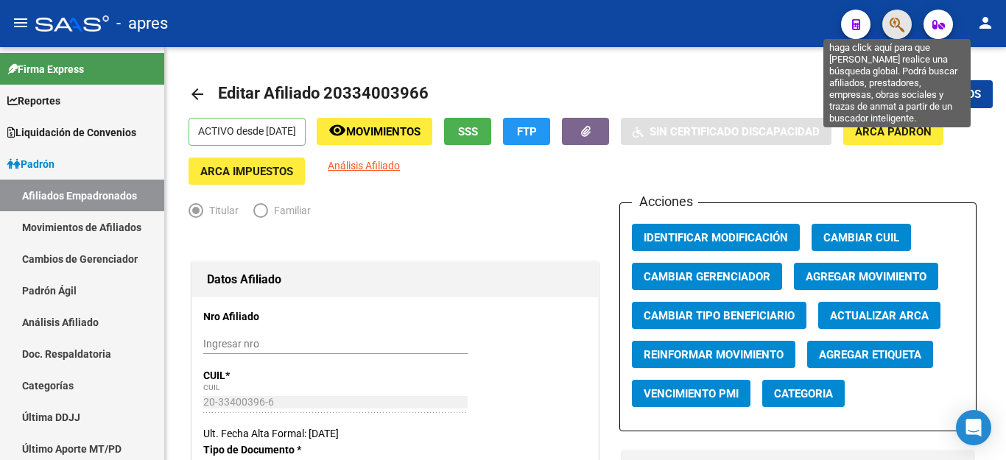
click at [894, 30] on icon "button" at bounding box center [897, 24] width 15 height 17
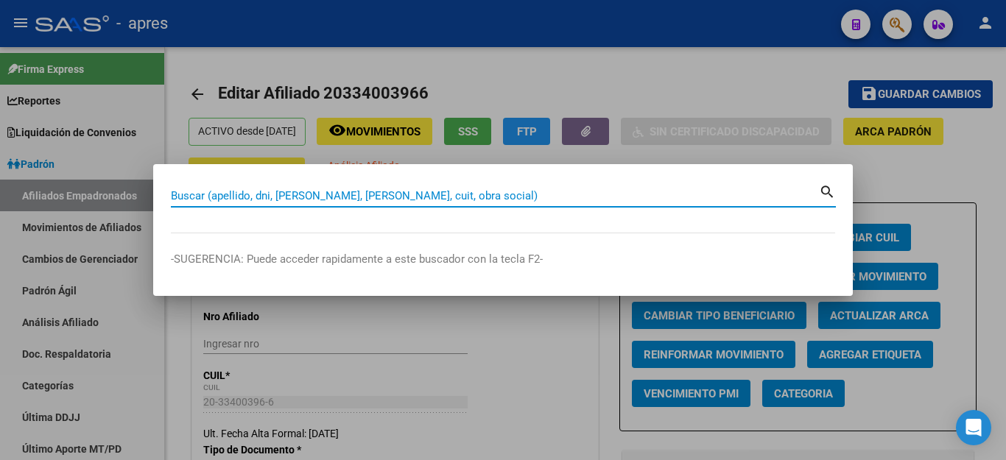
paste input "20334003966"
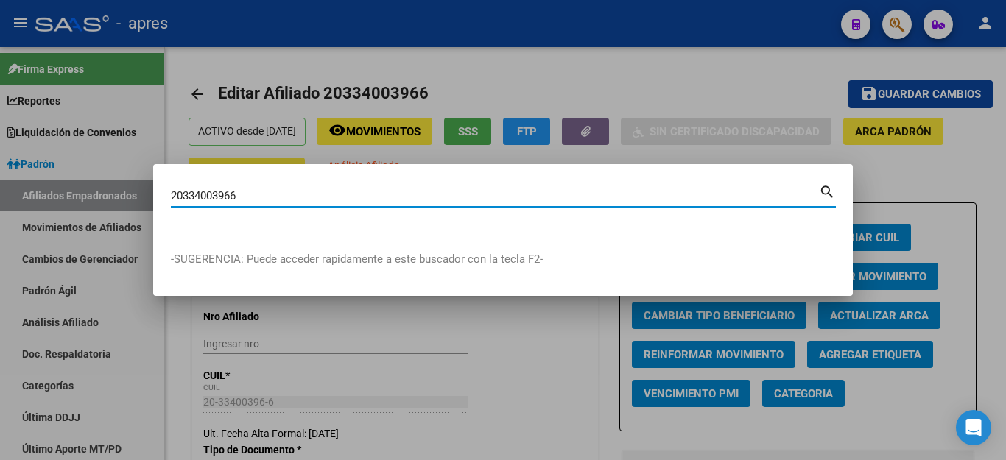
type input "20334003966"
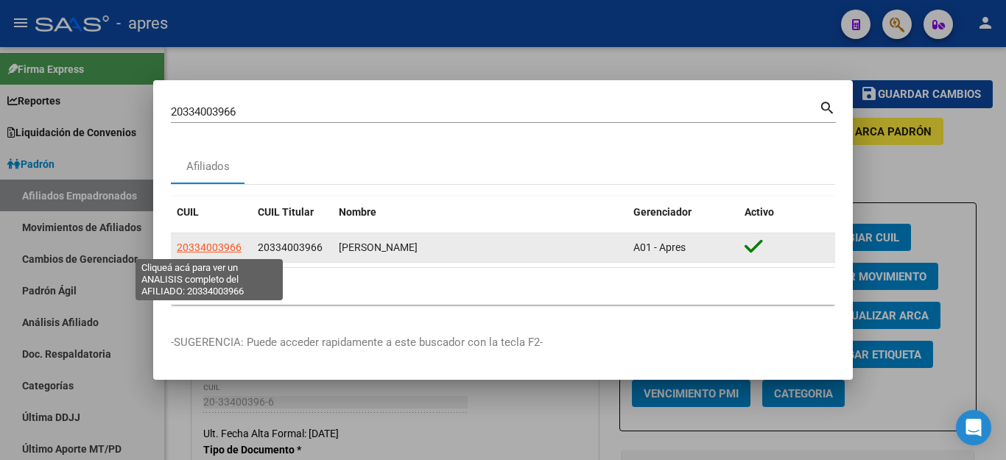
click at [215, 245] on span "20334003966" at bounding box center [209, 248] width 65 height 12
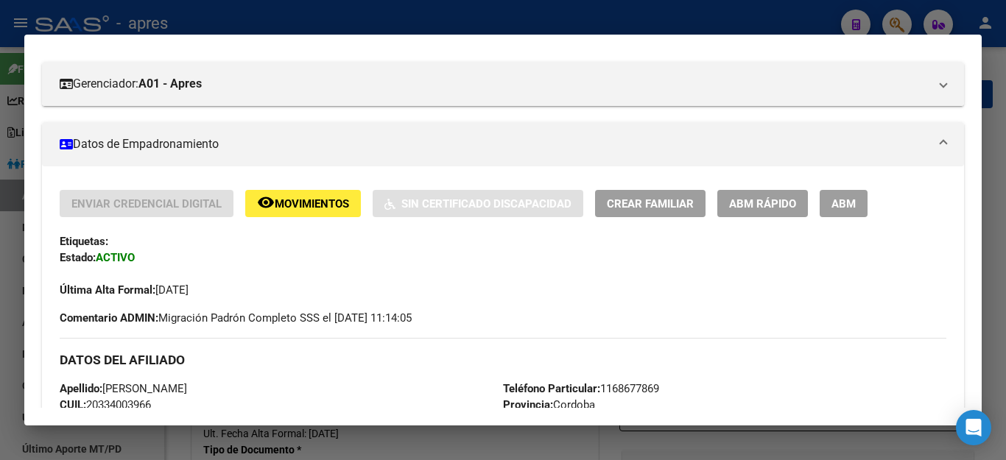
scroll to position [147, 0]
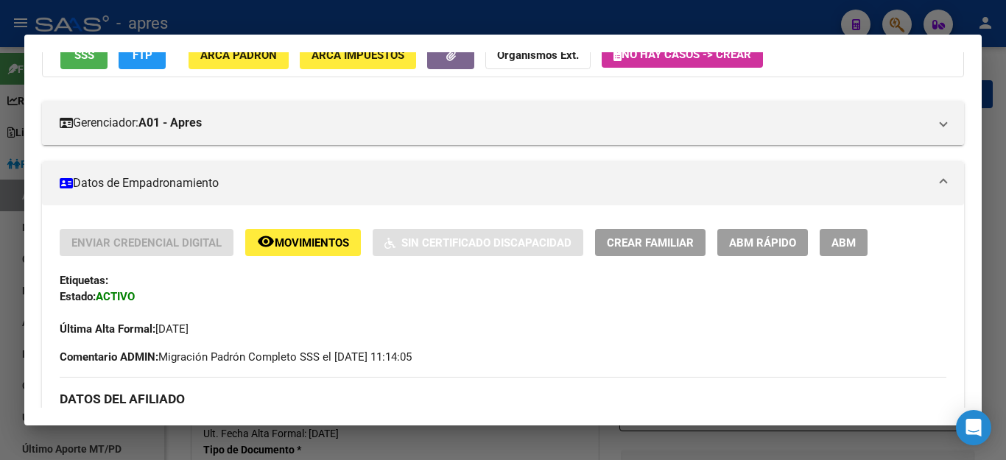
click at [838, 245] on span "ABM" at bounding box center [844, 242] width 24 height 13
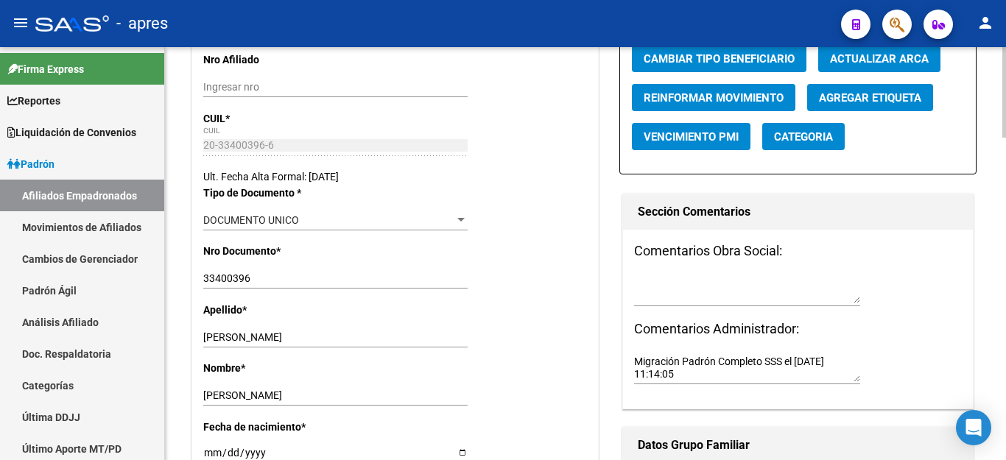
scroll to position [74, 0]
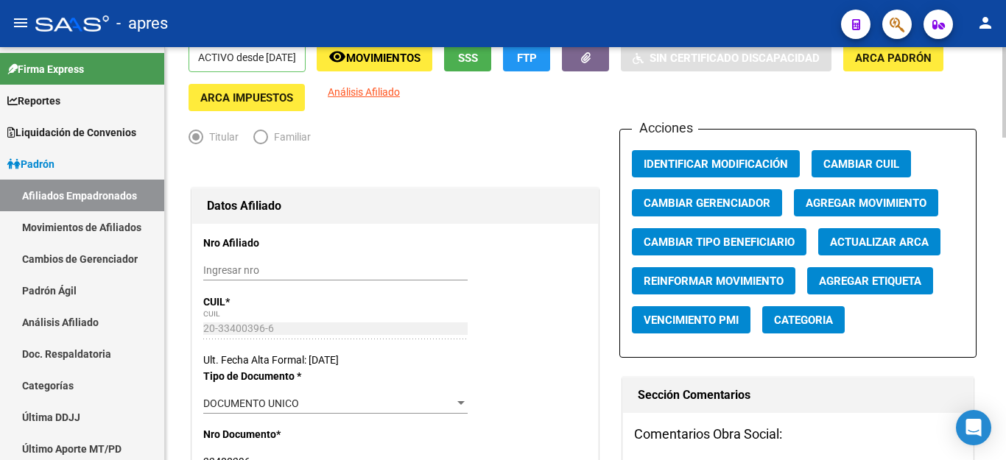
click at [863, 198] on span "Agregar Movimiento" at bounding box center [866, 203] width 121 height 13
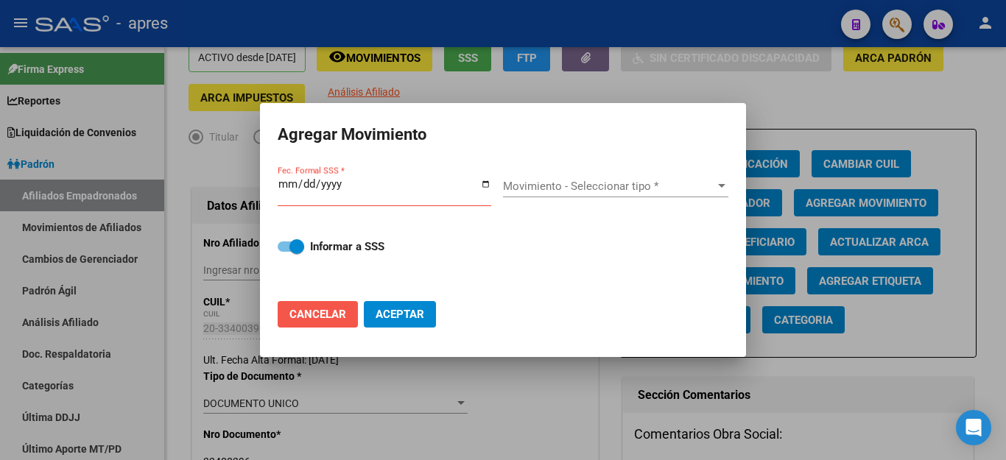
click at [310, 310] on span "Cancelar" at bounding box center [318, 314] width 57 height 13
checkbox input "false"
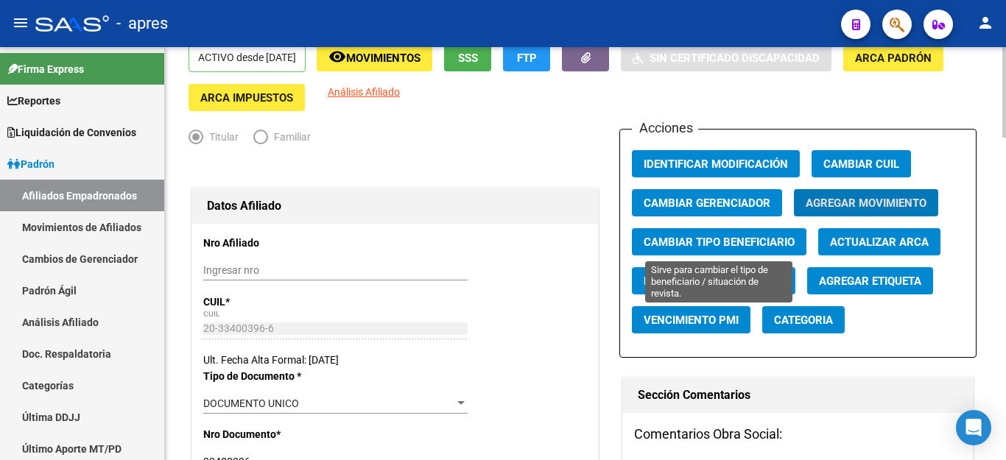
click at [700, 245] on span "Cambiar Tipo Beneficiario" at bounding box center [719, 242] width 151 height 13
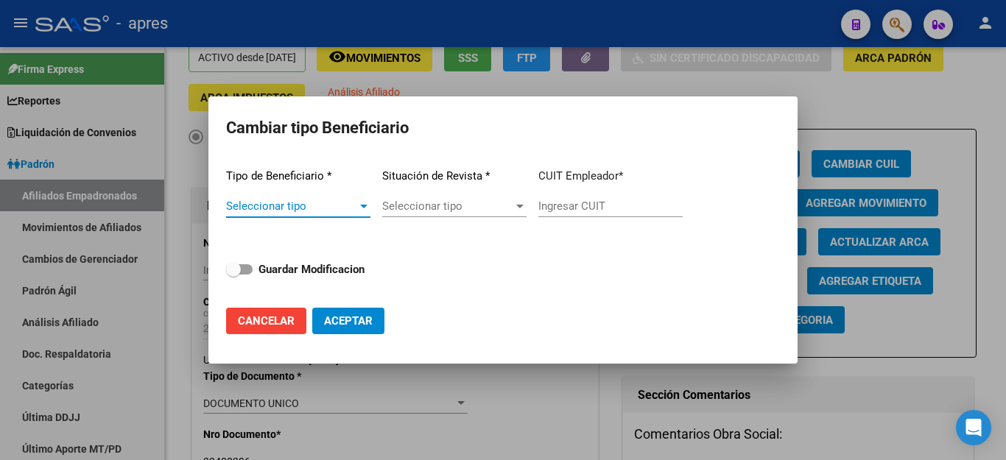
click at [304, 210] on span "Seleccionar tipo" at bounding box center [291, 206] width 131 height 13
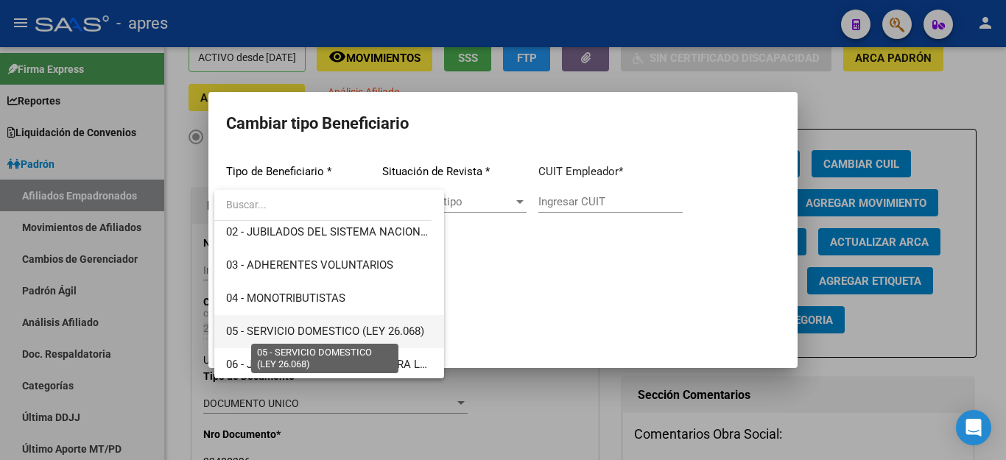
scroll to position [147, 0]
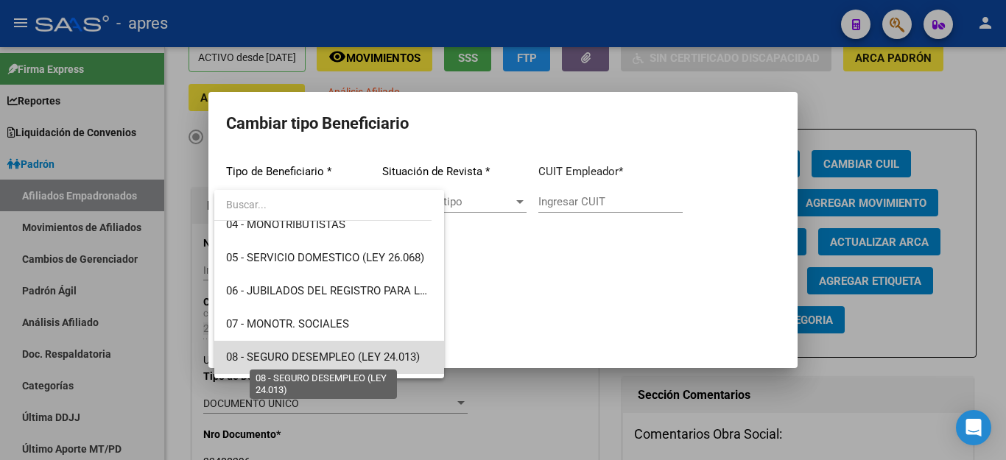
click at [374, 361] on span "08 - SEGURO DESEMPLEO (LEY 24.013)" at bounding box center [323, 357] width 194 height 13
type input "33-63761744-9"
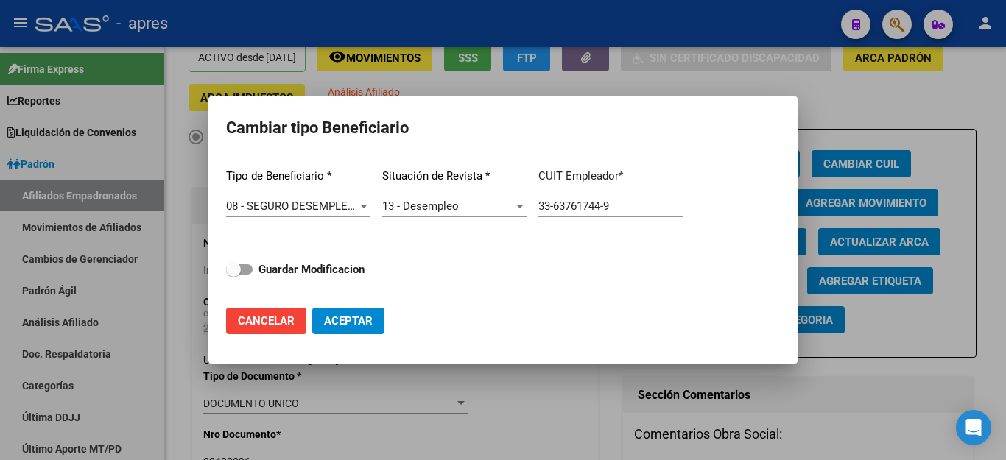
click at [441, 197] on div "13 - Desempleo Seleccionar tipo" at bounding box center [454, 206] width 144 height 22
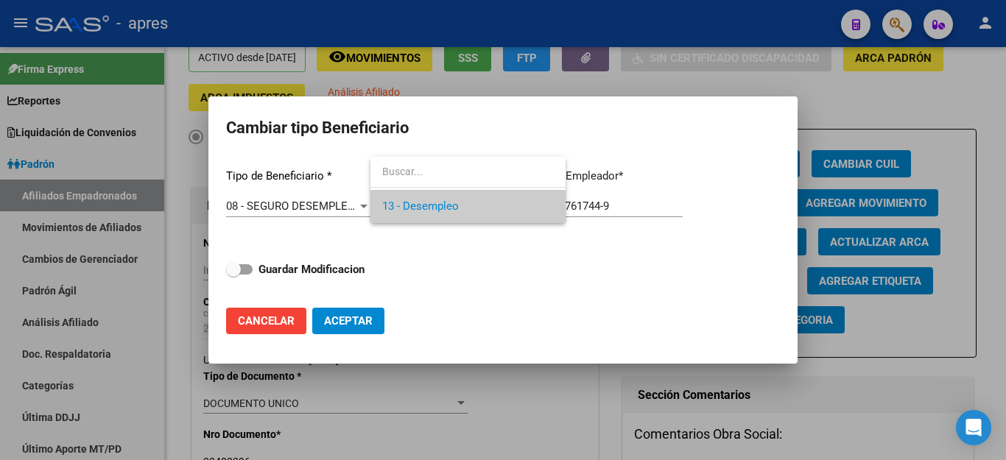
click at [441, 197] on span "13 - Desempleo" at bounding box center [468, 206] width 172 height 33
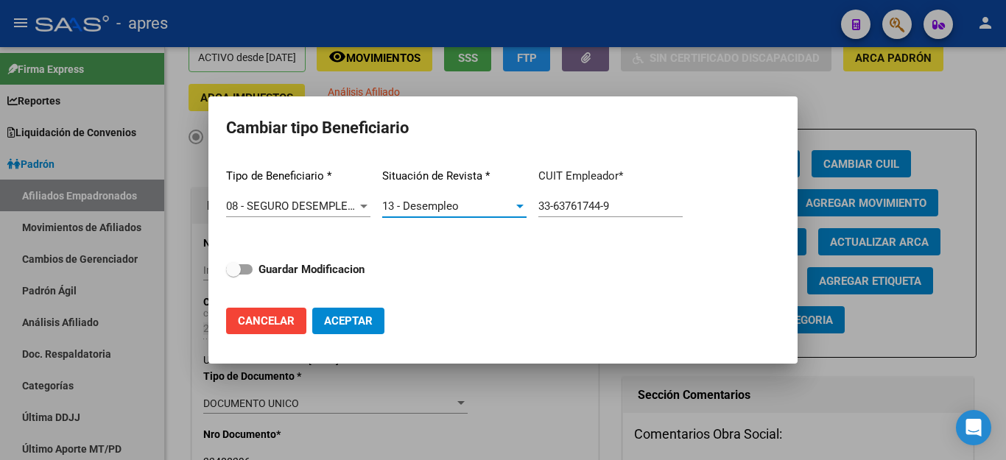
click at [242, 262] on label "Guardar Modificacion" at bounding box center [295, 270] width 139 height 18
click at [234, 275] on input "Guardar Modificacion" at bounding box center [233, 275] width 1 height 1
checkbox input "true"
click at [346, 320] on span "Aceptar" at bounding box center [348, 321] width 49 height 13
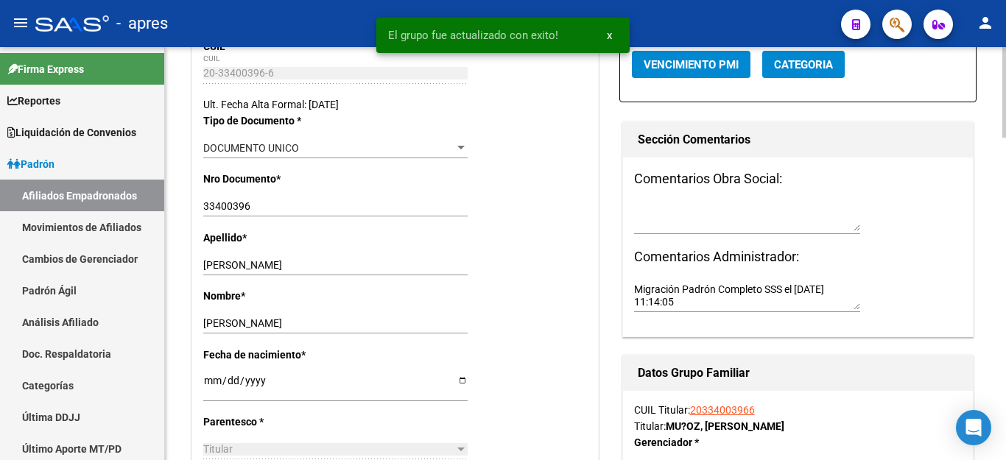
scroll to position [0, 0]
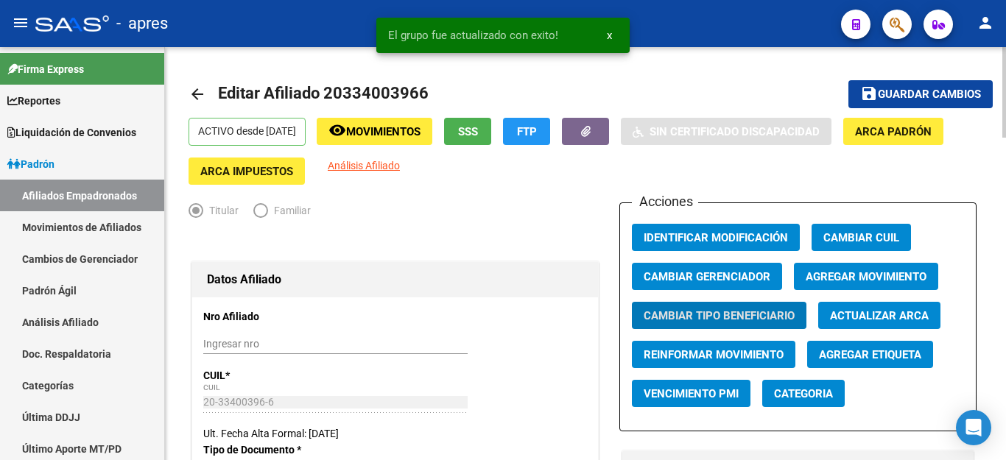
click at [944, 89] on span "Guardar cambios" at bounding box center [929, 94] width 103 height 13
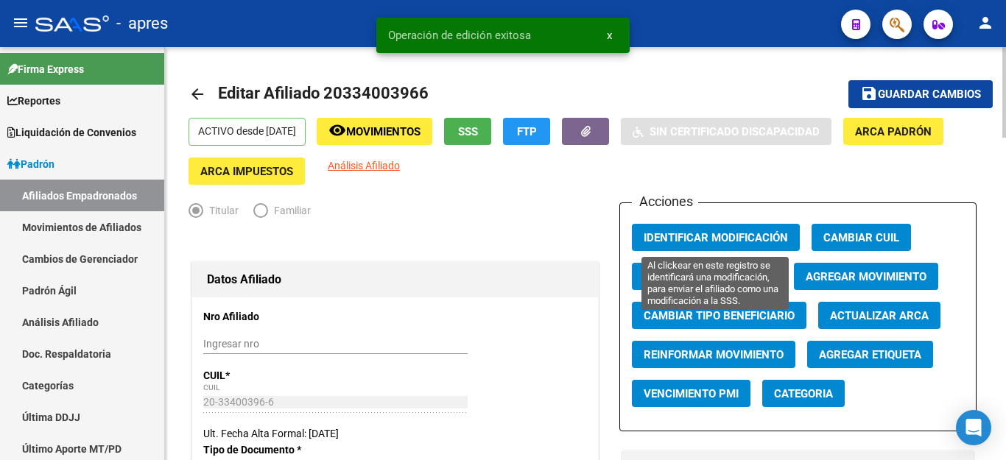
click at [668, 231] on span "Identificar Modificación" at bounding box center [716, 237] width 144 height 13
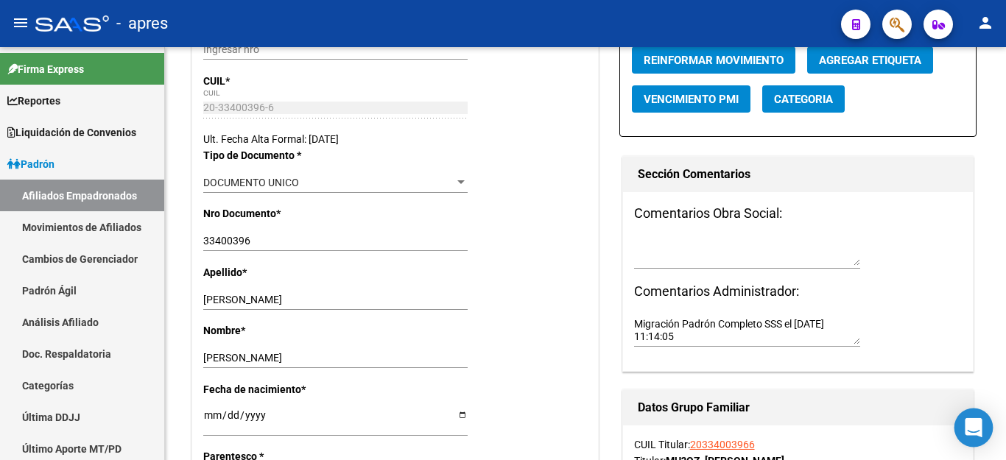
click at [970, 430] on icon "Open Intercom Messenger" at bounding box center [973, 427] width 17 height 19
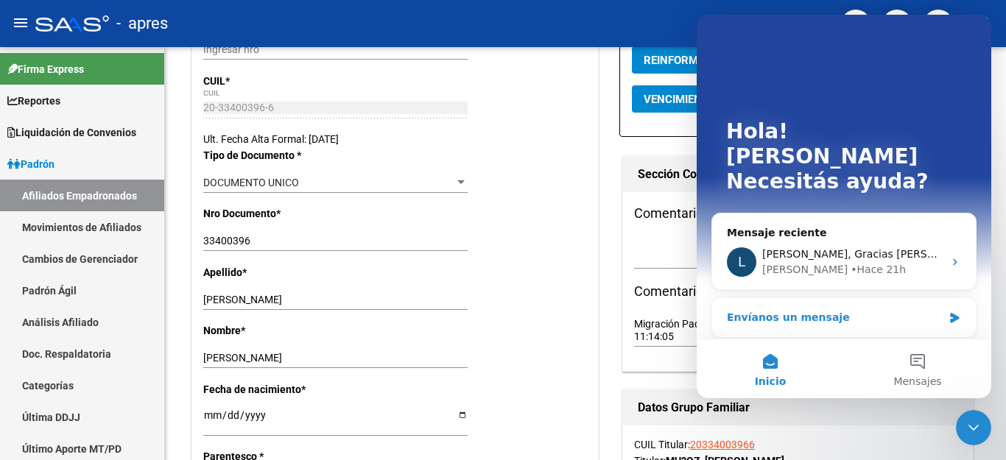
click at [895, 28] on icon "button" at bounding box center [897, 24] width 15 height 17
paste input "20400841706"
type input "20400841706"
click span "20400841706"
type textarea "20400841706"
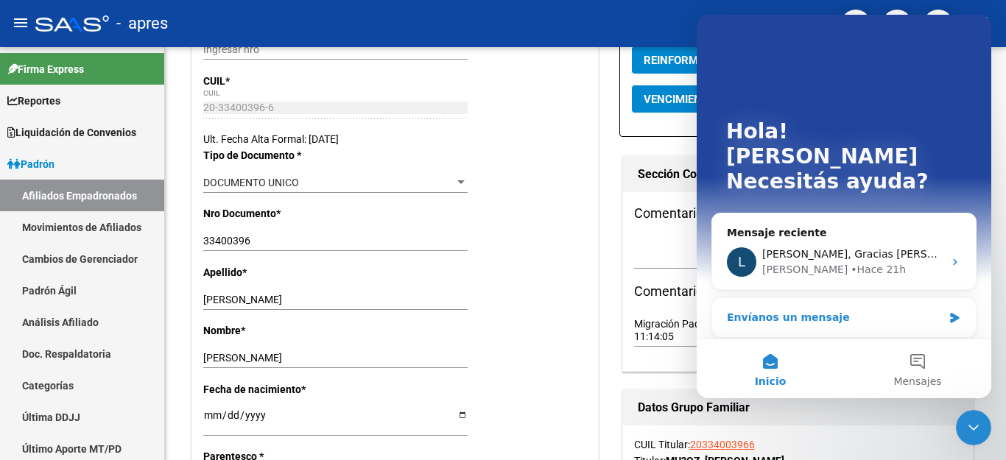
scroll to position [147, 0]
click span "ABM"
drag, startPoint x: 253, startPoint y: 225, endPoint x: 528, endPoint y: 233, distance: 274.2
click div "Apellido * [PERSON_NAME] apellido"
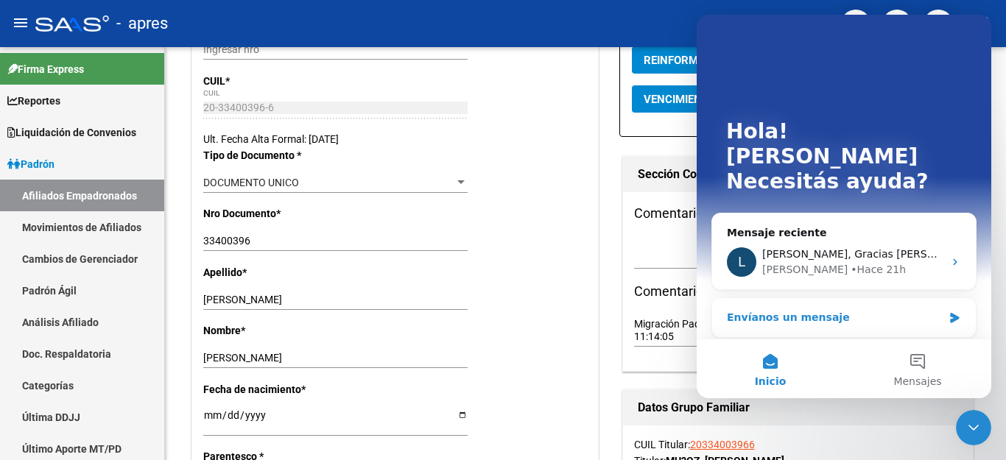
type input "[PERSON_NAME]"
click input "Ingresar nombre"
paste input "[PERSON_NAME]"
type input "[PERSON_NAME]"
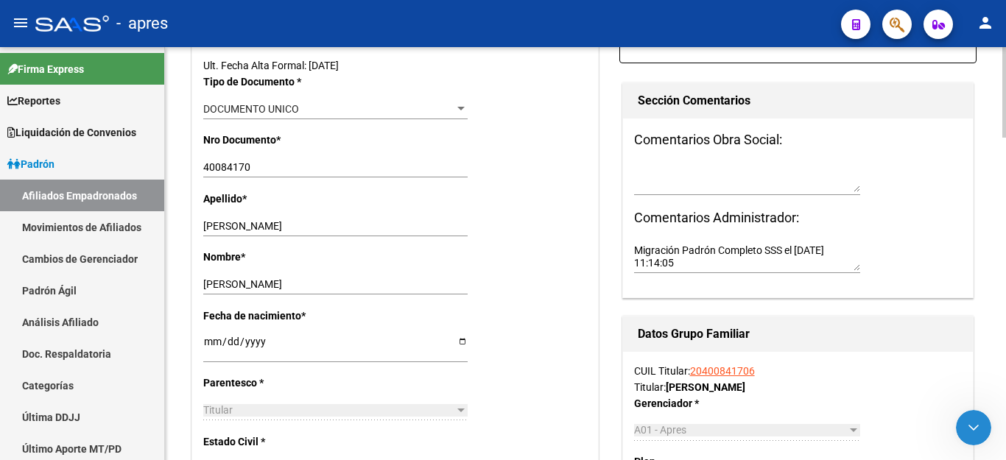
click at [969, 432] on icon "Cerrar Intercom Messenger" at bounding box center [974, 428] width 18 height 18
click div "Envíanos un mensaje"
type textarea "Hola, buen día!!!"
type textarea "neces"
type textarea "necesito hacerte una consulta, por favor, puede ser que en un mismo padron un s…"
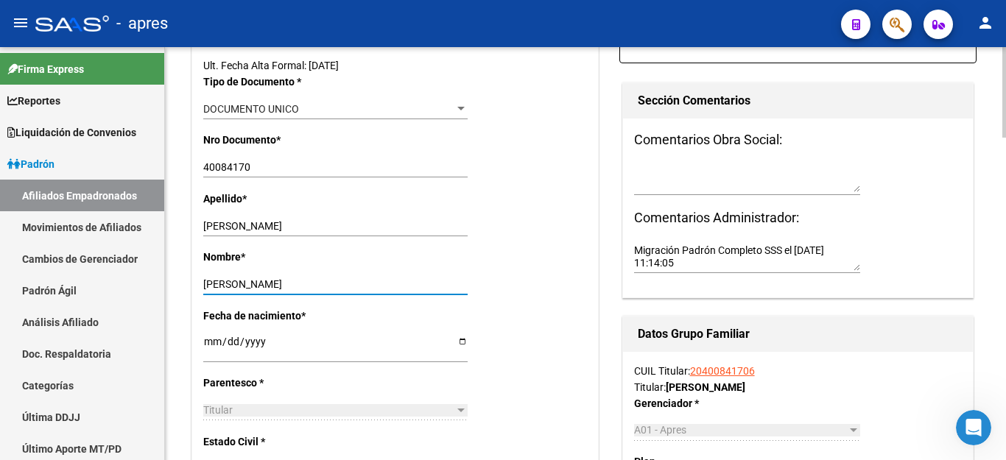
scroll to position [0, 0]
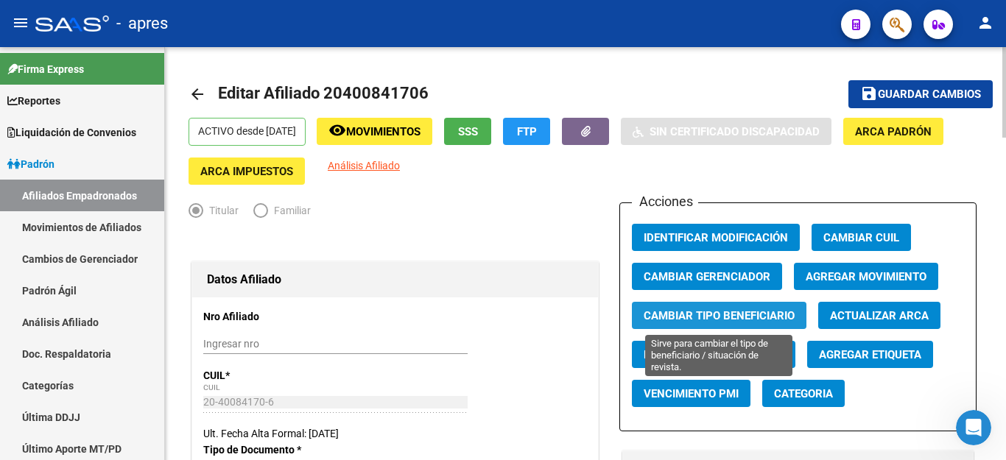
click at [740, 318] on span "Cambiar Tipo Beneficiario" at bounding box center [719, 315] width 151 height 13
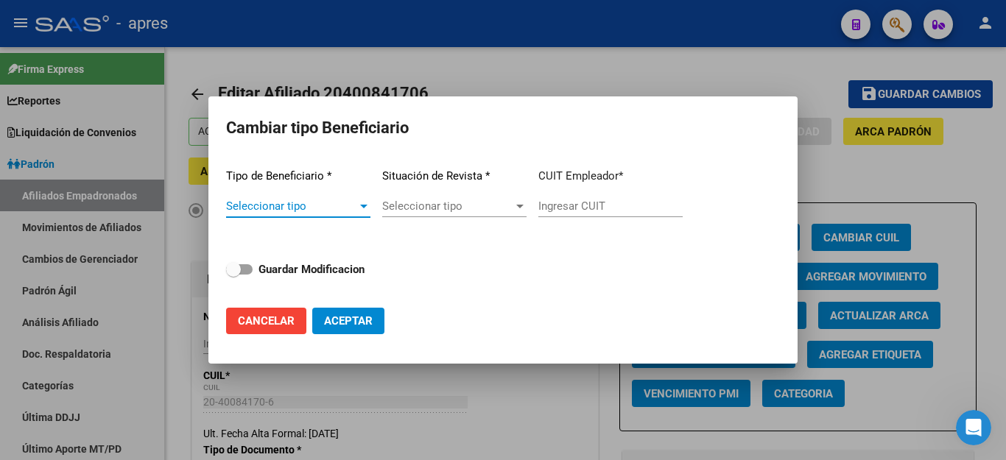
click at [337, 200] on span "Seleccionar tipo" at bounding box center [291, 206] width 131 height 13
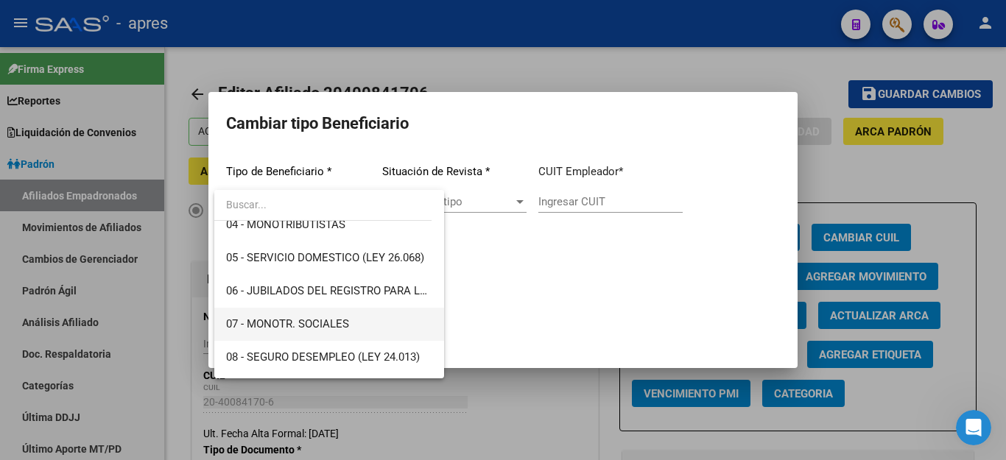
scroll to position [221, 0]
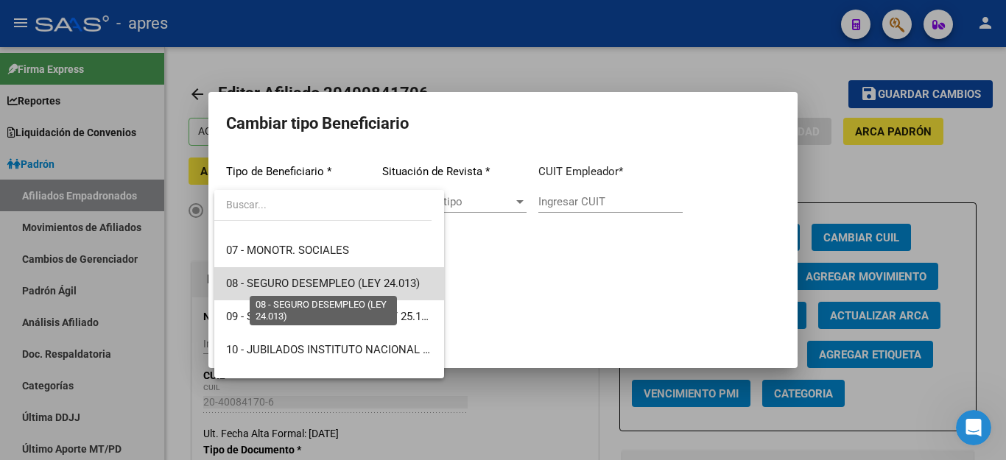
click at [354, 283] on span "08 - SEGURO DESEMPLEO (LEY 24.013)" at bounding box center [323, 283] width 194 height 13
type input "33-63761744-9"
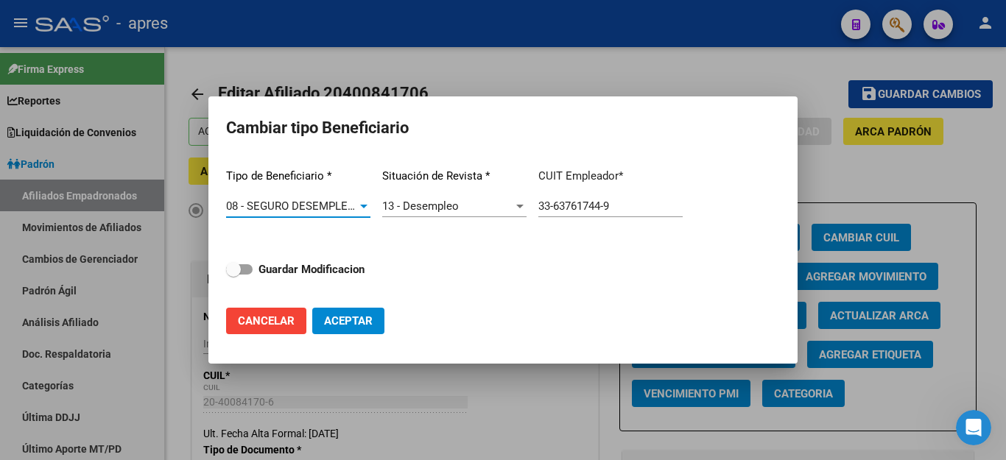
click at [248, 261] on label "Guardar Modificacion" at bounding box center [295, 270] width 139 height 18
click at [234, 275] on input "Guardar Modificacion" at bounding box center [233, 275] width 1 height 1
checkbox input "true"
click at [346, 329] on button "Aceptar" at bounding box center [348, 321] width 72 height 27
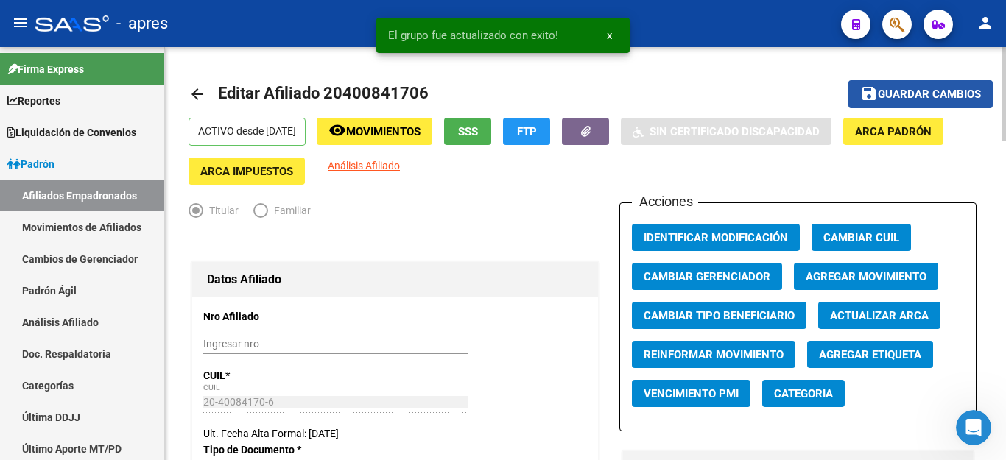
click at [901, 84] on button "save Guardar cambios" at bounding box center [921, 93] width 144 height 27
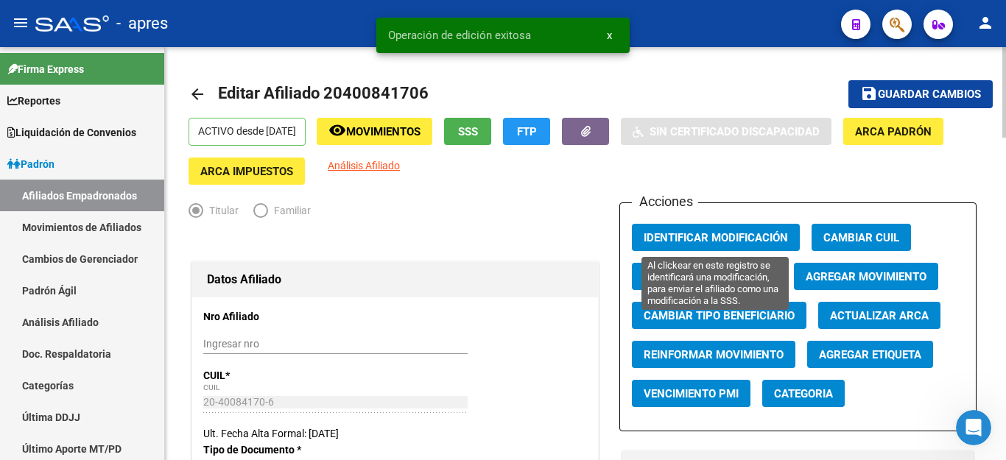
click at [718, 243] on span "Identificar Modificación" at bounding box center [716, 237] width 144 height 13
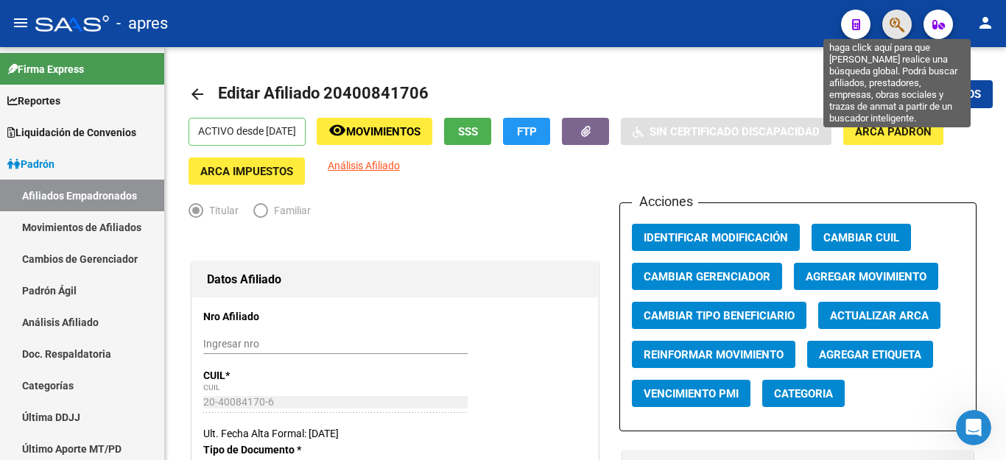
click at [897, 25] on icon "button" at bounding box center [897, 24] width 15 height 17
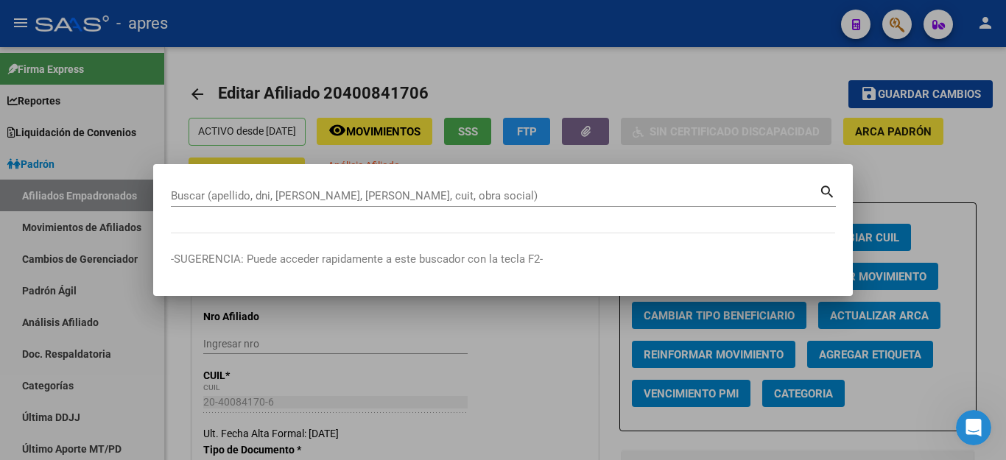
paste input "20282508053"
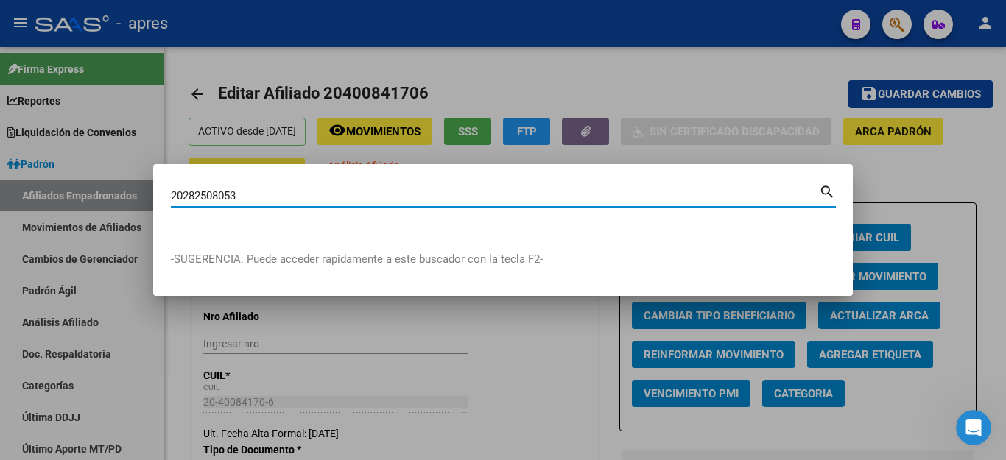
type input "20282508053"
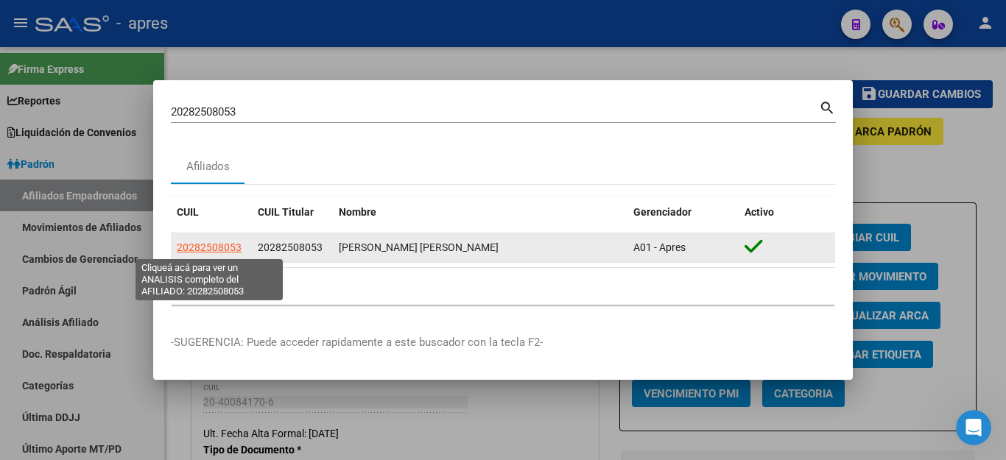
click at [206, 249] on span "20282508053" at bounding box center [209, 248] width 65 height 12
type textarea "20282508053"
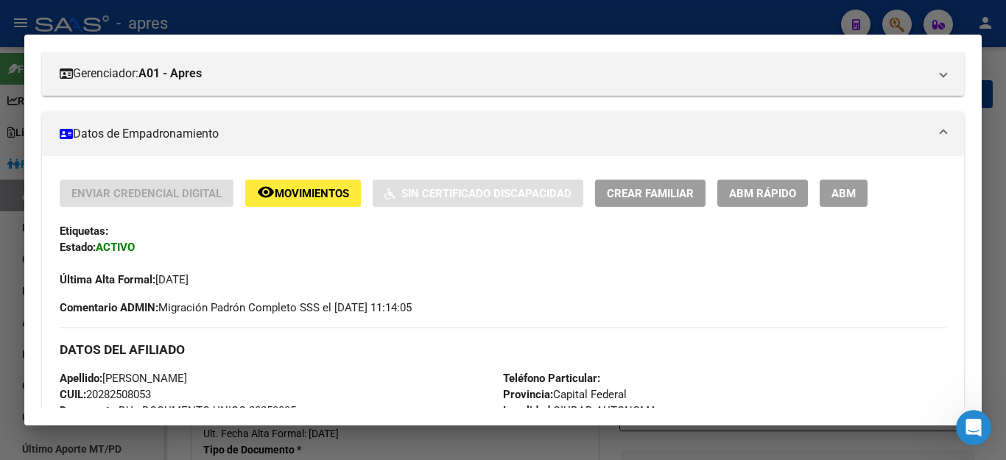
scroll to position [139, 0]
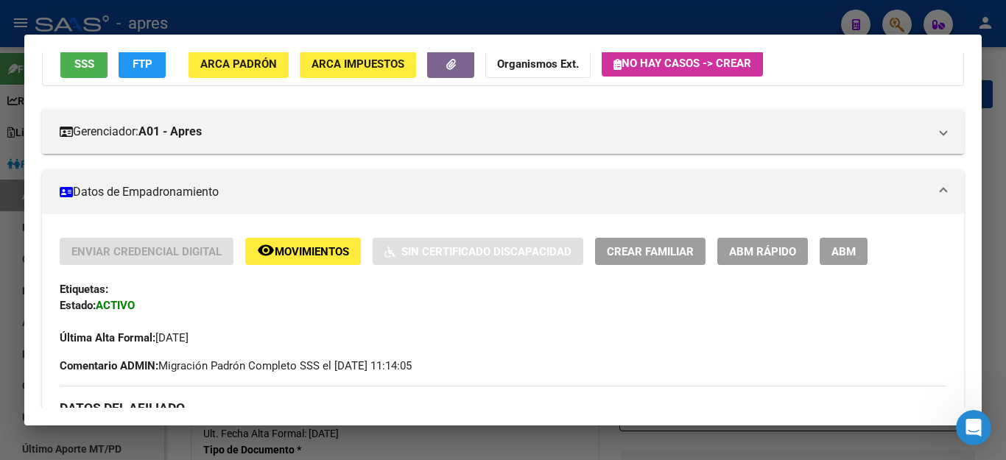
click at [854, 242] on button "ABM" at bounding box center [844, 251] width 48 height 27
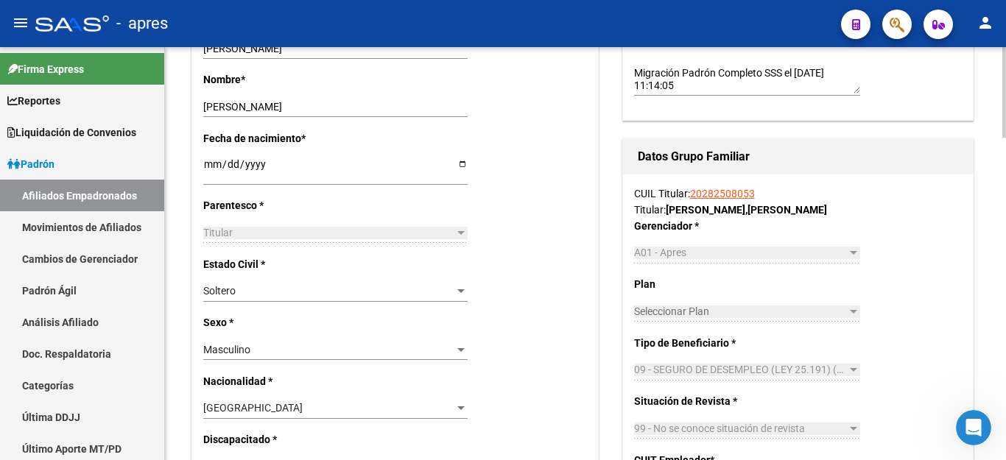
scroll to position [589, 0]
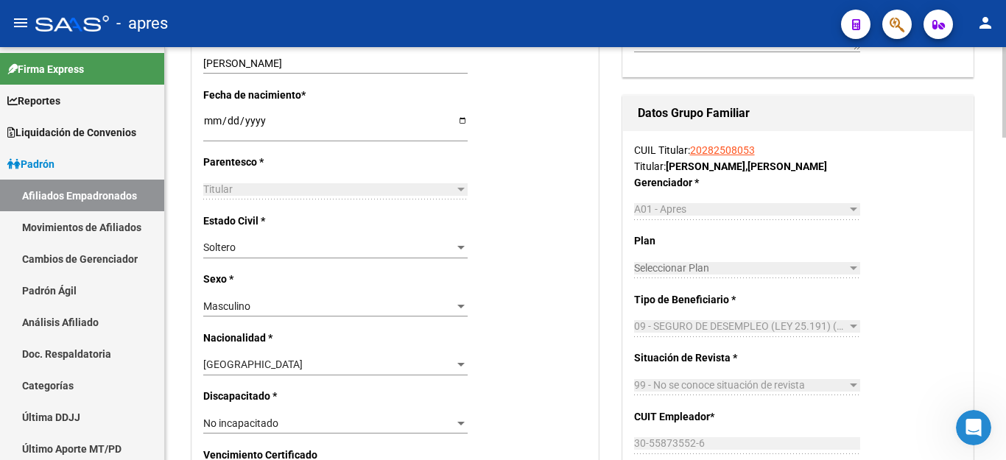
click at [738, 326] on span "09 - SEGURO DE DESEMPLEO (LEY 25.191) (RENATRE)" at bounding box center [759, 326] width 250 height 12
click at [735, 393] on div "99 - No se conoce situación de revista Seleccionar tipo" at bounding box center [747, 385] width 226 height 21
click at [714, 446] on input "30-55873552-6" at bounding box center [747, 444] width 226 height 13
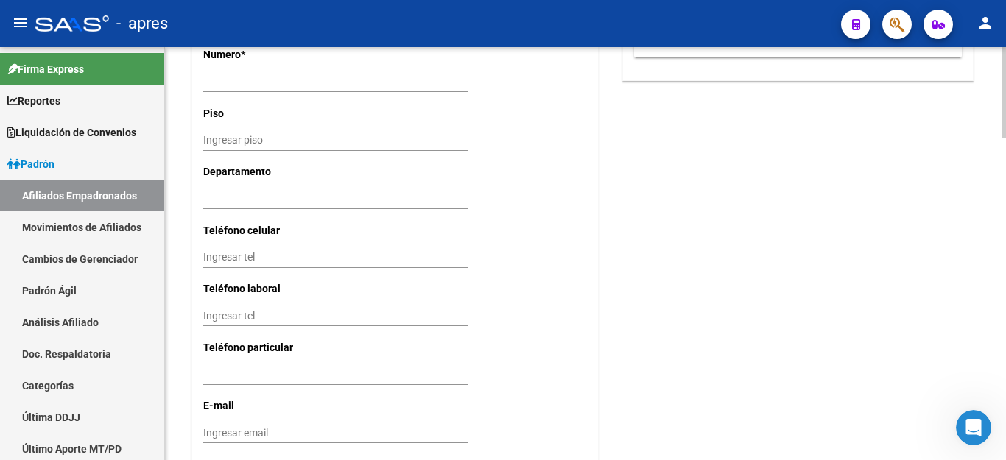
scroll to position [1465, 0]
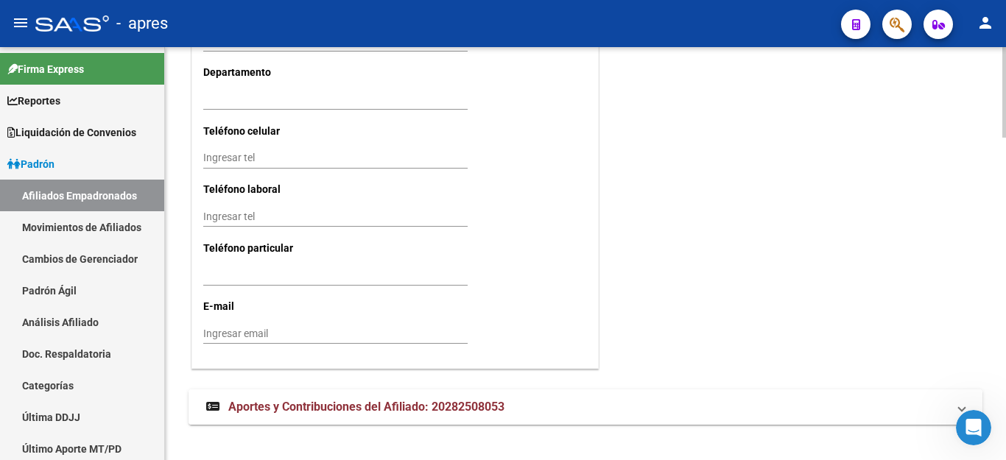
click at [280, 400] on span "Aportes y Contribuciones del Afiliado: 20282508053" at bounding box center [366, 407] width 276 height 14
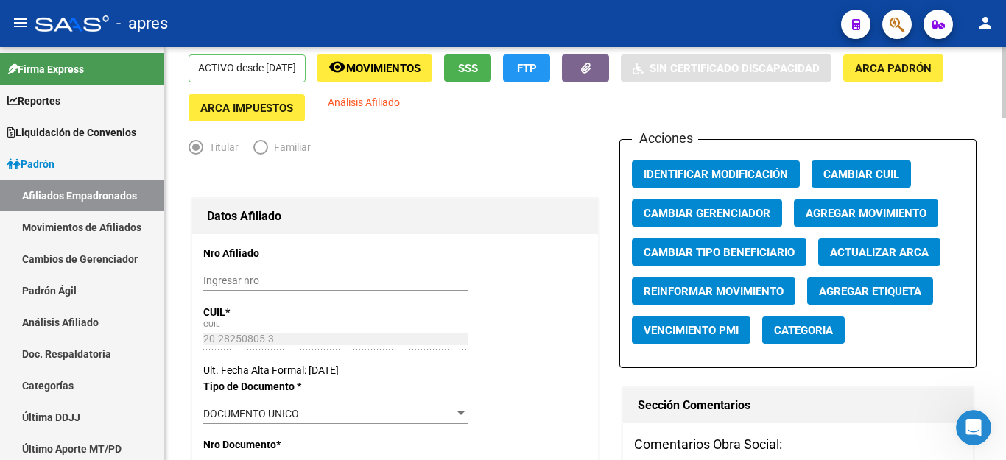
scroll to position [62, 0]
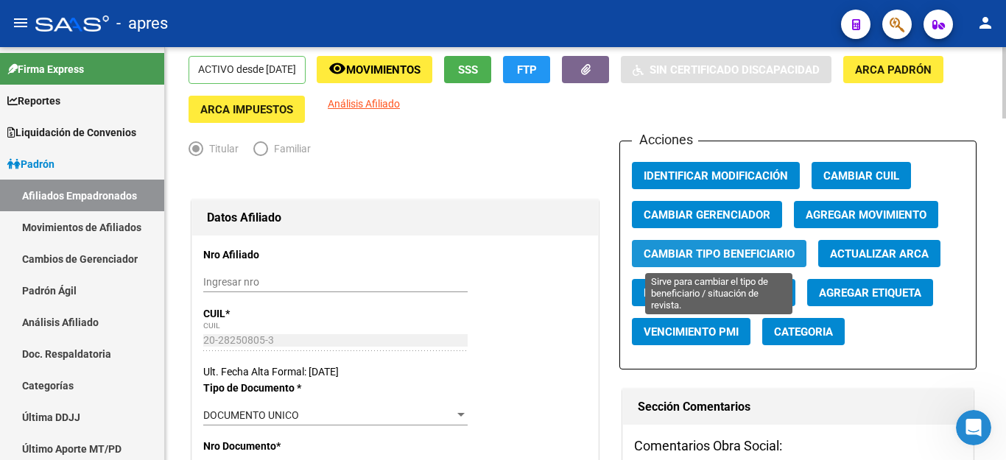
click at [743, 255] on span "Cambiar Tipo Beneficiario" at bounding box center [719, 254] width 151 height 13
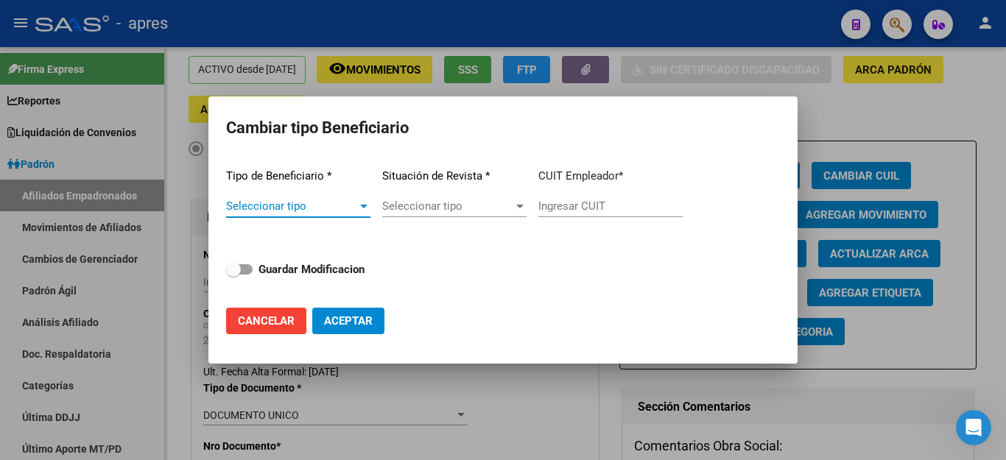
click at [315, 201] on span "Seleccionar tipo" at bounding box center [291, 206] width 131 height 13
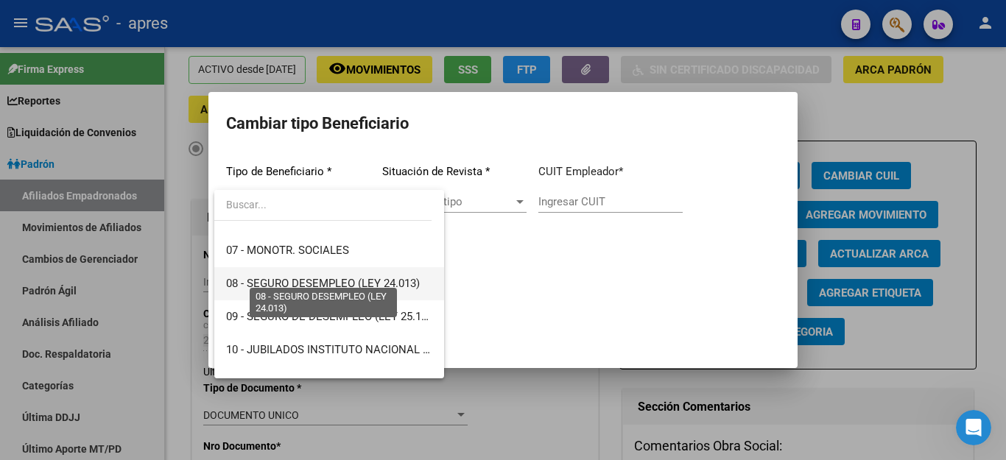
scroll to position [276, 0]
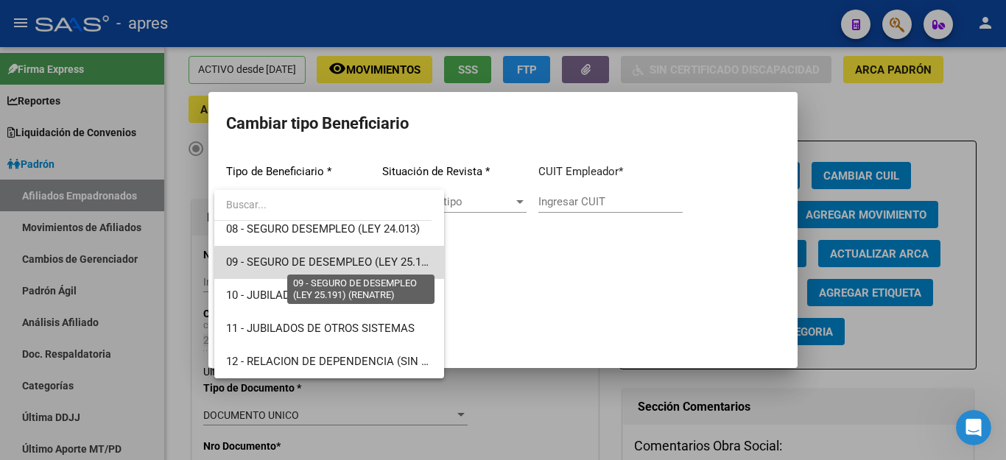
click at [335, 267] on span "09 - SEGURO DE DESEMPLEO (LEY 25.191) (RENATRE)" at bounding box center [360, 262] width 269 height 13
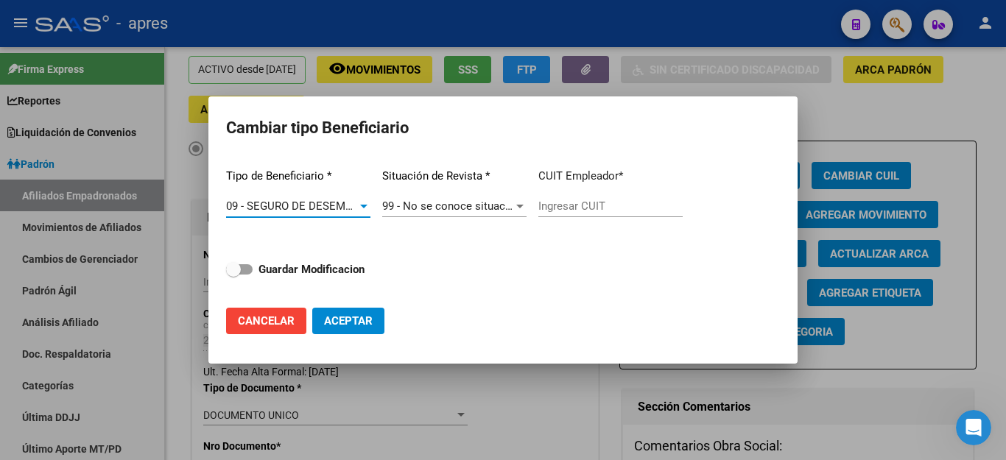
click at [494, 208] on span "99 - No se conoce situación de revista" at bounding box center [476, 206] width 189 height 13
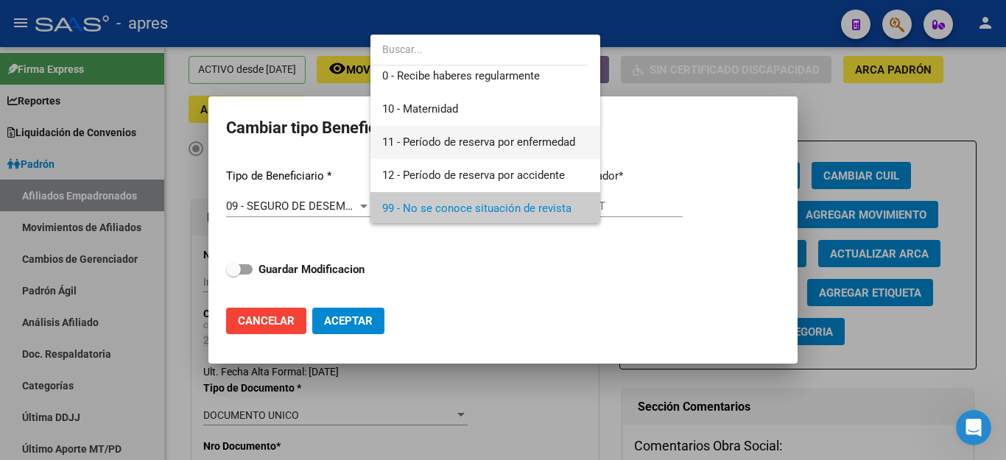
scroll to position [10, 0]
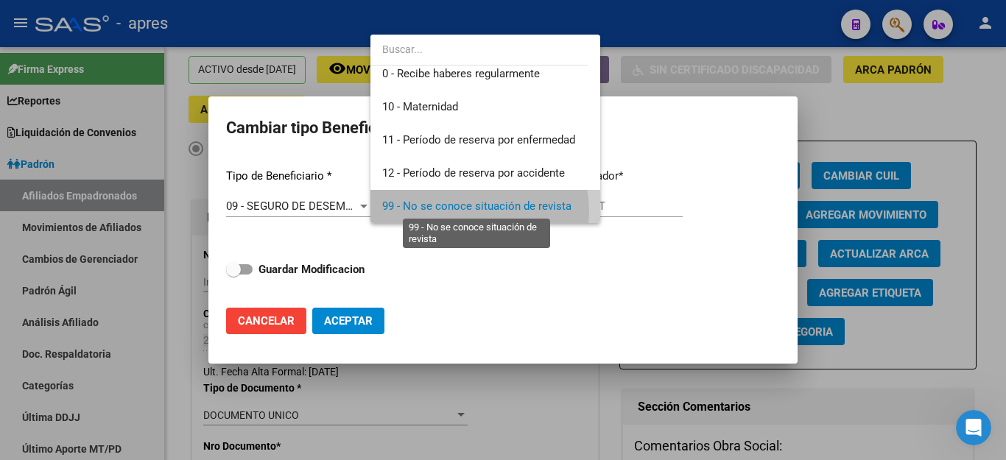
click at [463, 211] on span "99 - No se conoce situación de revista" at bounding box center [476, 206] width 189 height 13
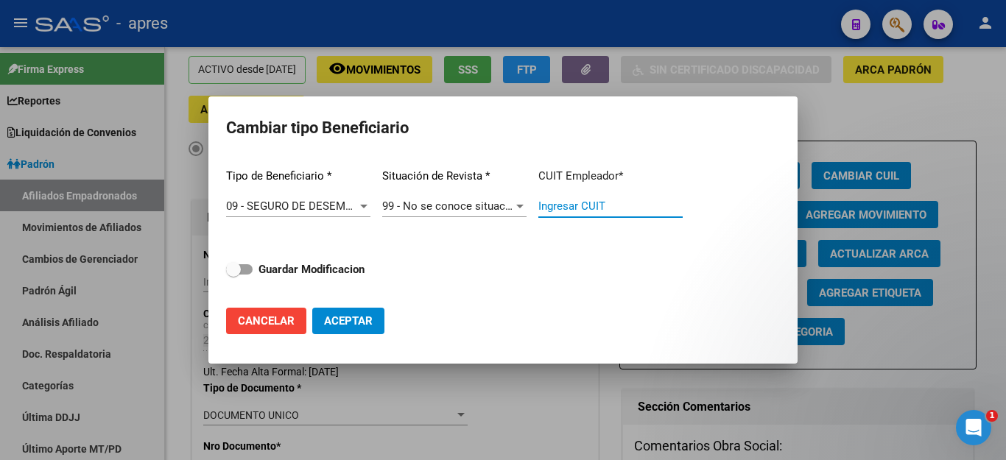
click at [616, 209] on input "Ingresar CUIT" at bounding box center [611, 206] width 144 height 13
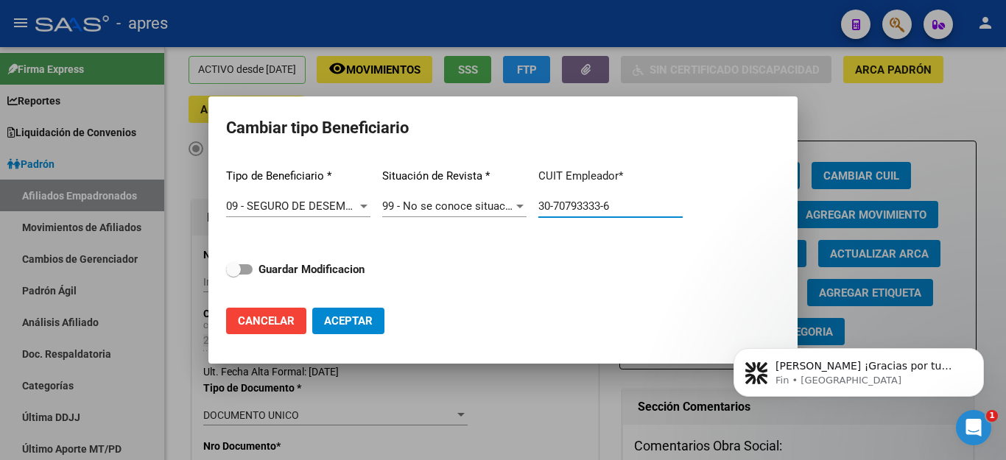
scroll to position [38, 0]
type input "30-70793333-6"
click at [428, 204] on span "99 - No se conoce situación de revista" at bounding box center [476, 206] width 189 height 13
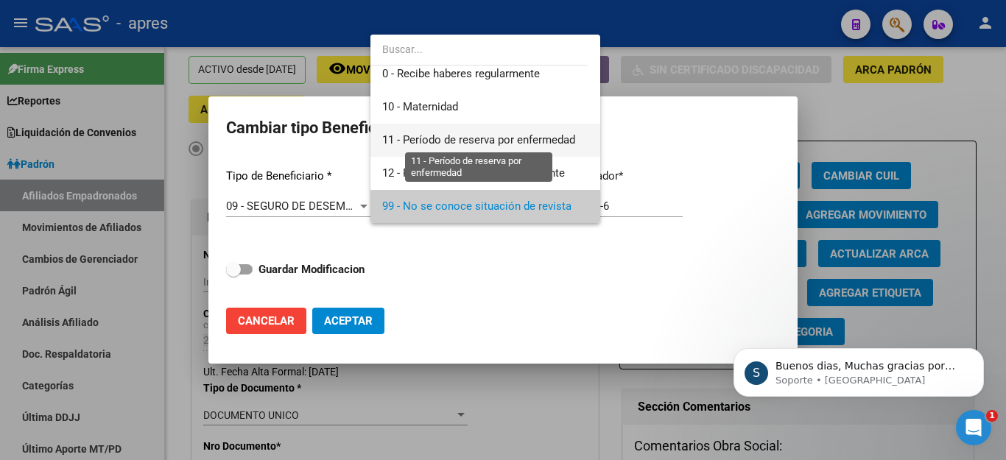
scroll to position [0, 0]
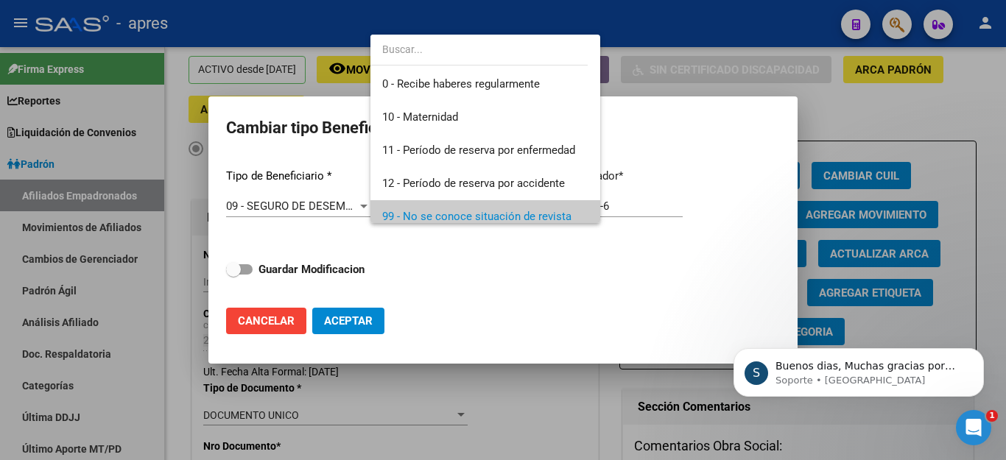
click at [428, 49] on input "dropdown search" at bounding box center [479, 49] width 217 height 31
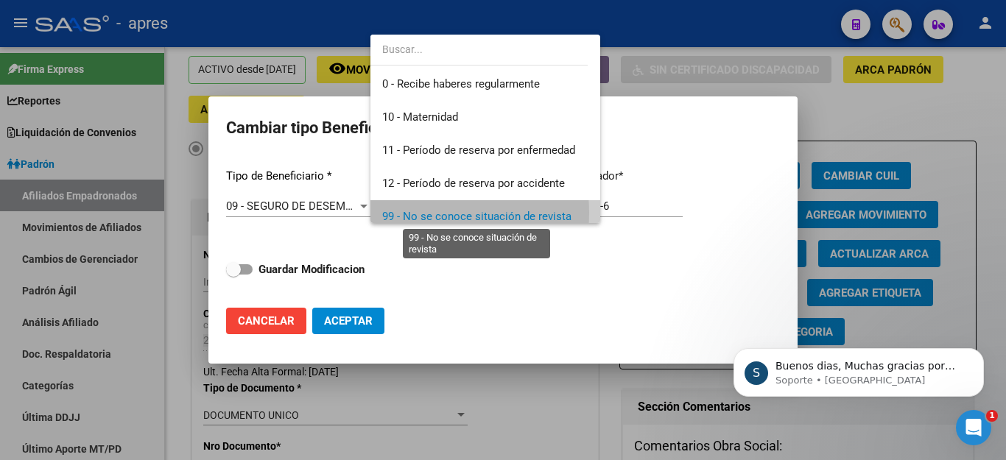
click at [424, 213] on span "99 - No se conoce situación de revista" at bounding box center [476, 216] width 189 height 13
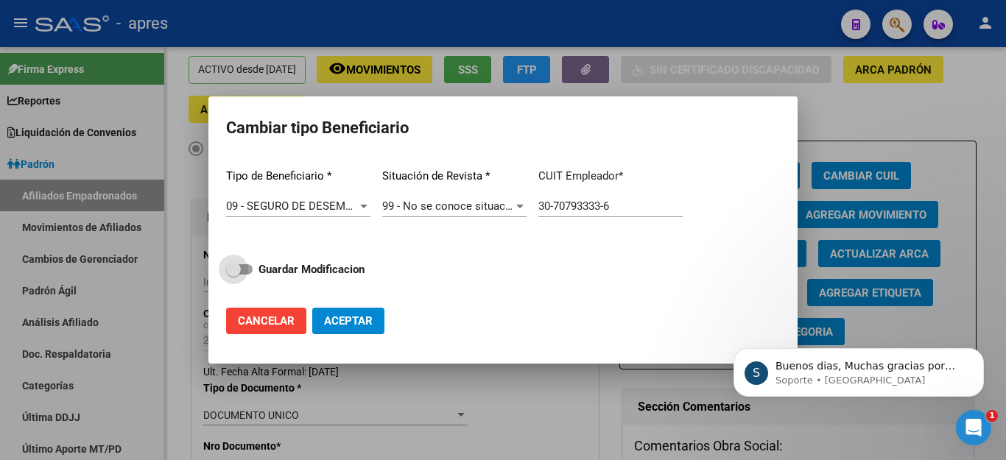
click at [240, 275] on span at bounding box center [233, 269] width 15 height 15
click at [234, 275] on input "Guardar Modificacion" at bounding box center [233, 275] width 1 height 1
checkbox input "true"
click at [351, 321] on span "Aceptar" at bounding box center [348, 321] width 49 height 13
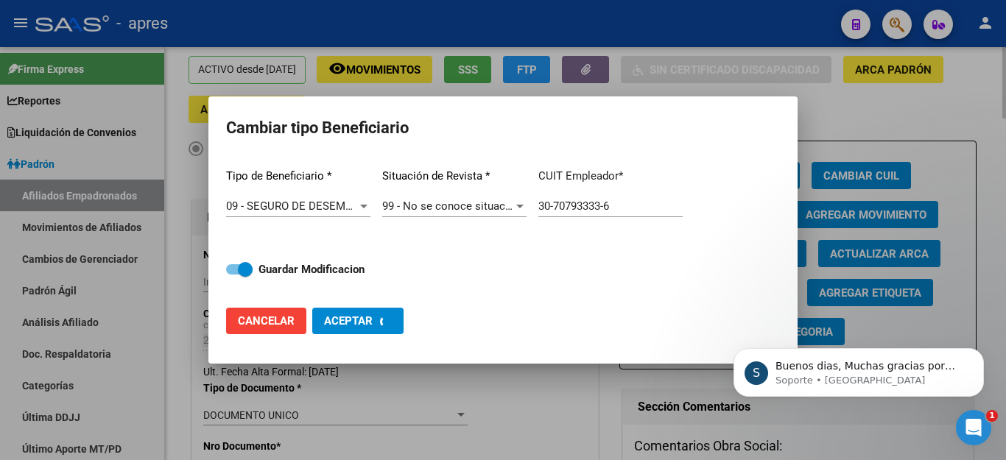
type input "30-70793333-6"
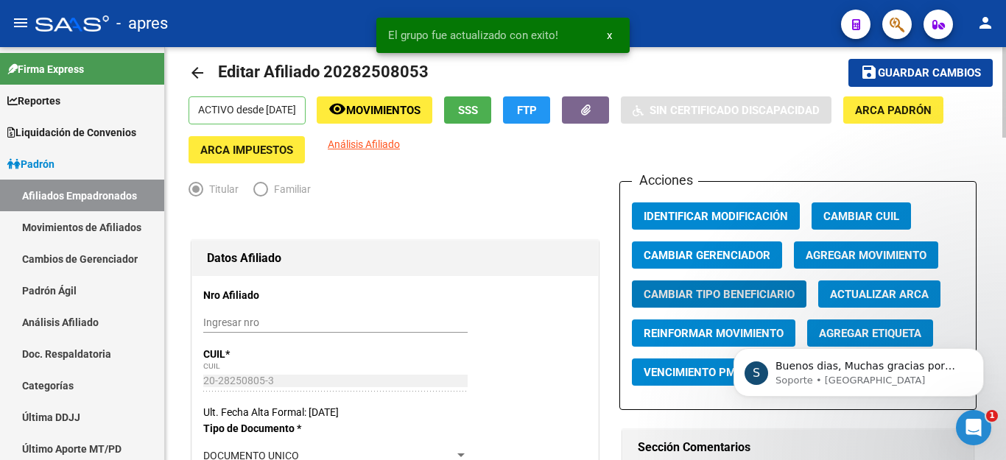
scroll to position [0, 0]
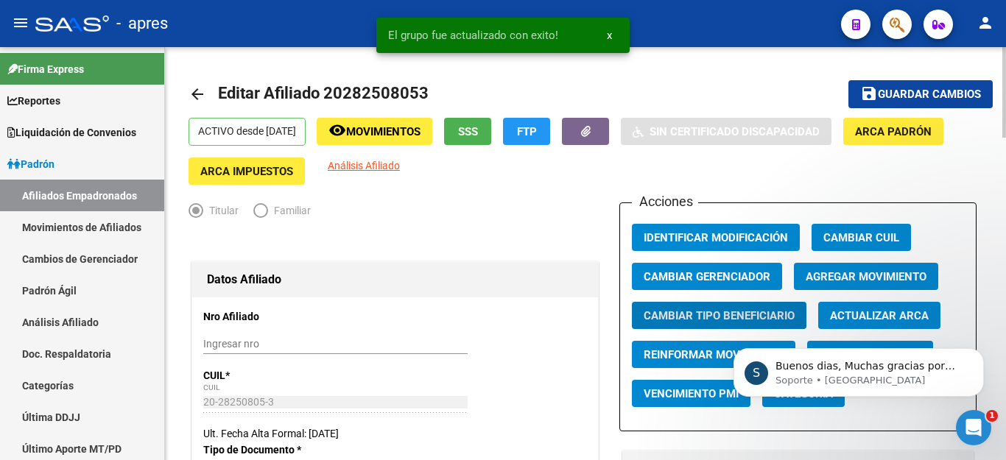
click at [898, 94] on span "Guardar cambios" at bounding box center [929, 94] width 103 height 13
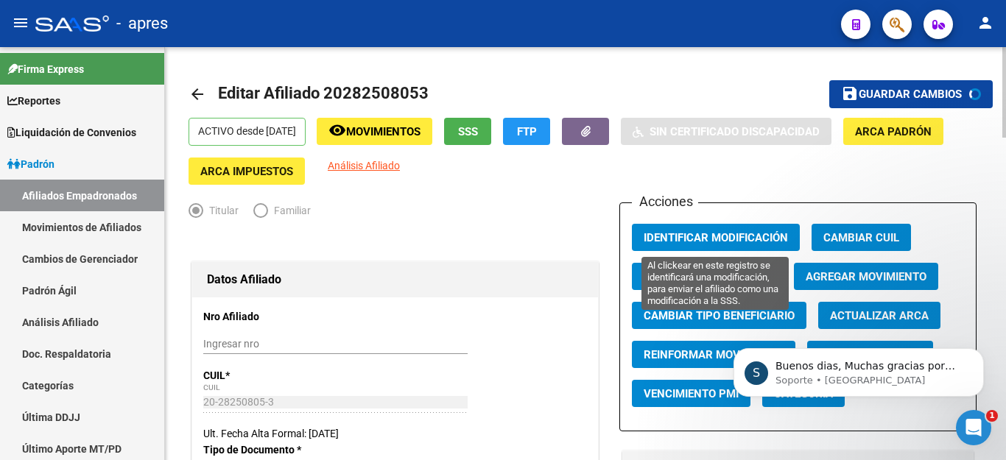
click at [741, 239] on span "Identificar Modificación" at bounding box center [716, 237] width 144 height 13
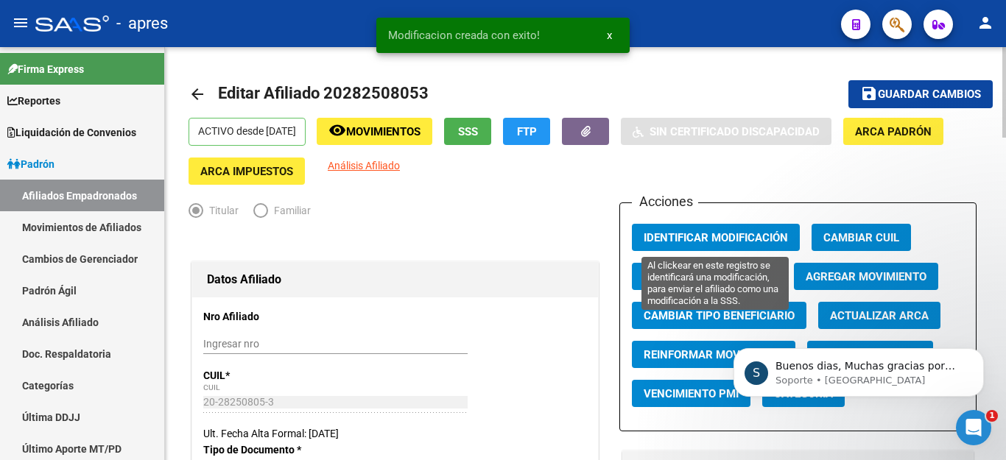
click at [670, 234] on span "Identificar Modificación" at bounding box center [716, 237] width 144 height 13
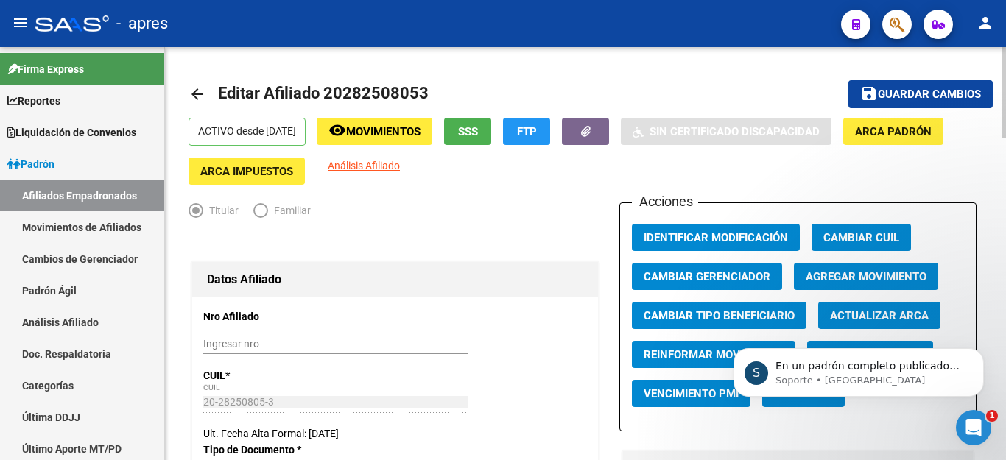
scroll to position [102, 0]
click at [976, 432] on icon "Abrir Intercom Messenger" at bounding box center [974, 428] width 24 height 24
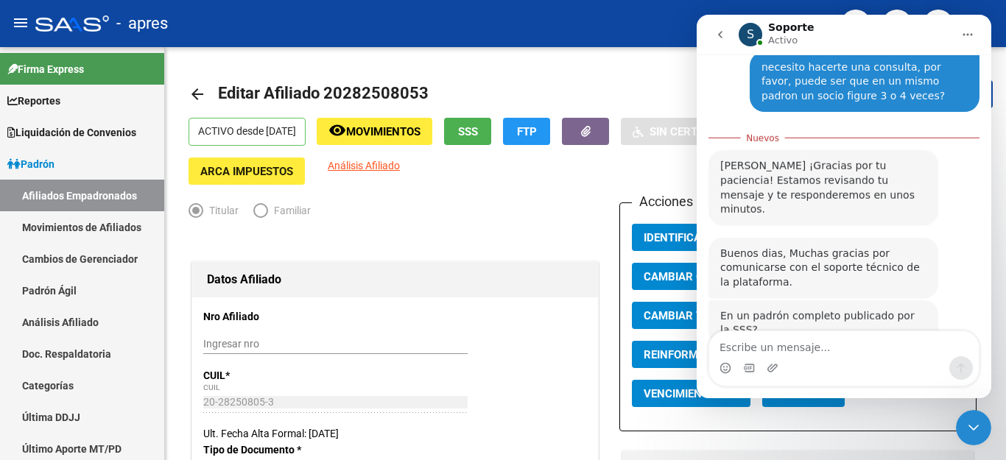
scroll to position [127, 0]
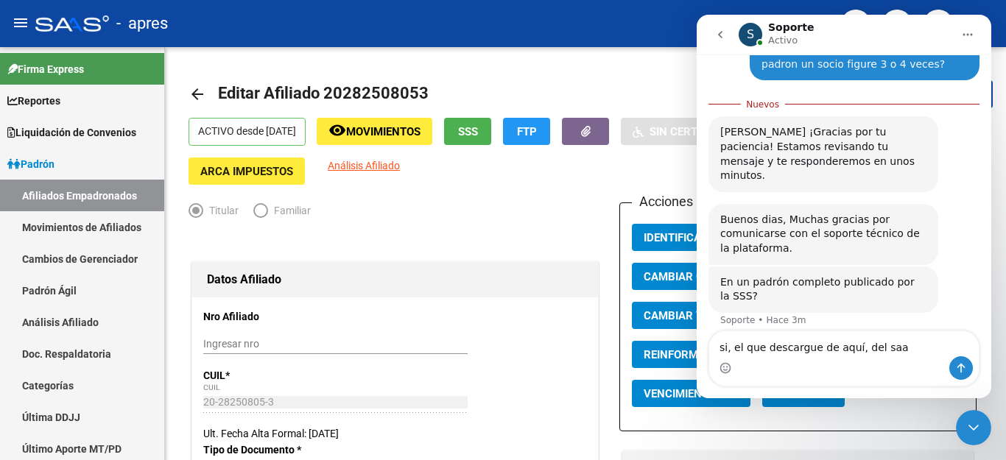
type textarea "si, el que descargue de aquí, del saas"
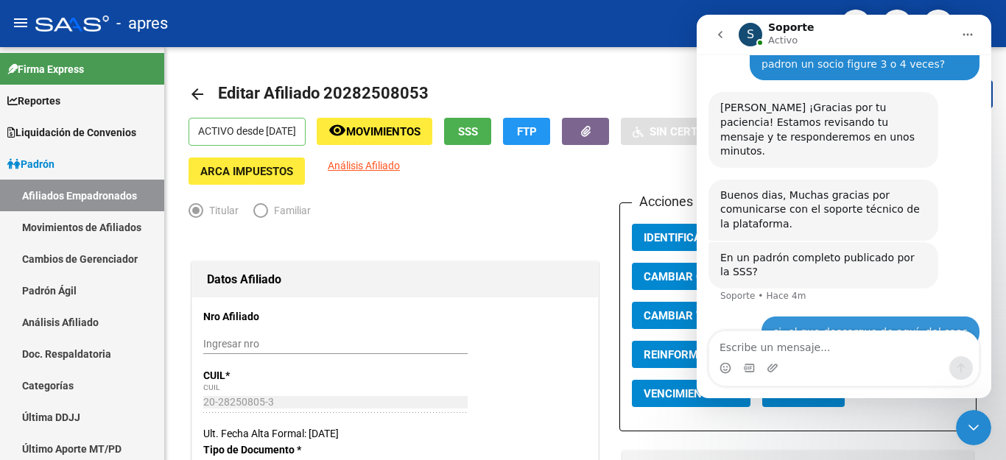
scroll to position [147, 0]
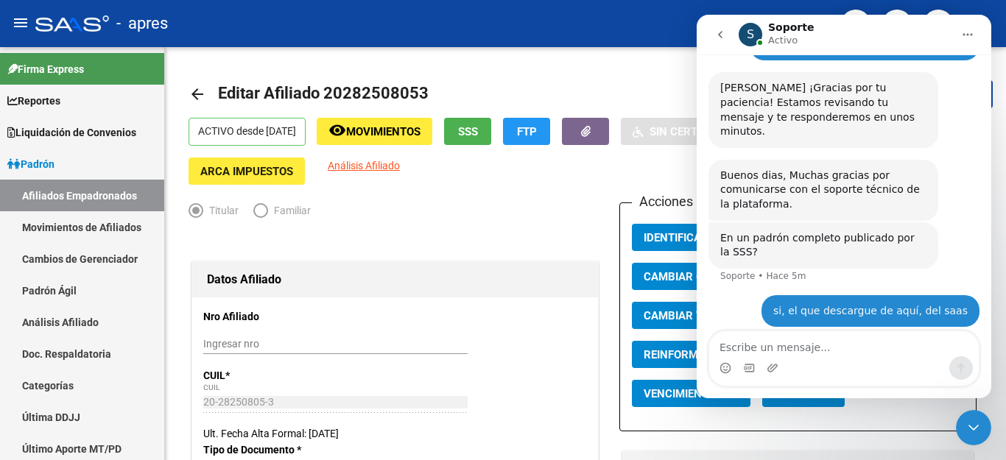
click at [975, 424] on icon "Cerrar Intercom Messenger" at bounding box center [974, 428] width 18 height 18
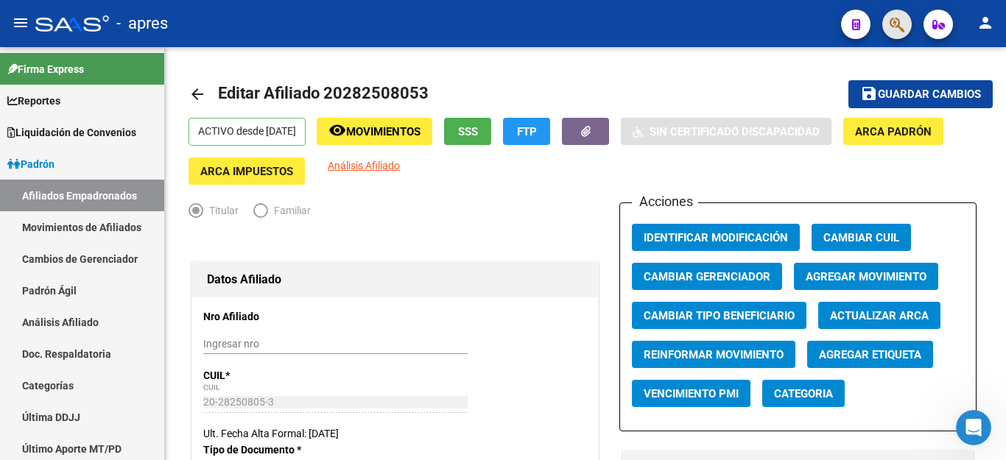
click at [897, 13] on span "button" at bounding box center [897, 25] width 15 height 30
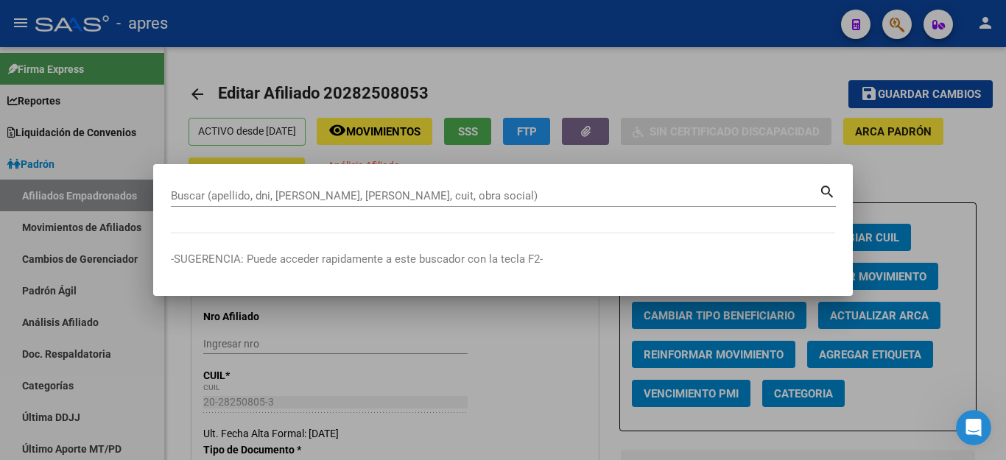
paste input "20353218930"
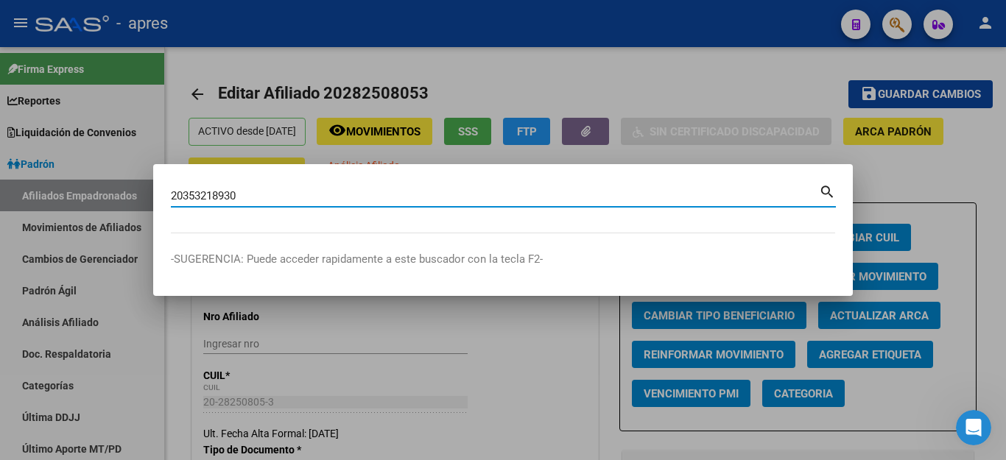
type input "20353218930"
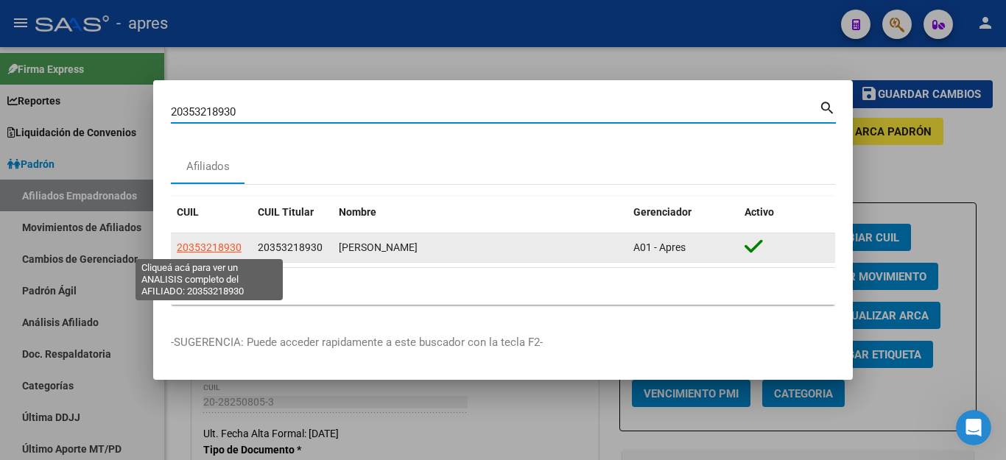
click at [209, 248] on span "20353218930" at bounding box center [209, 248] width 65 height 12
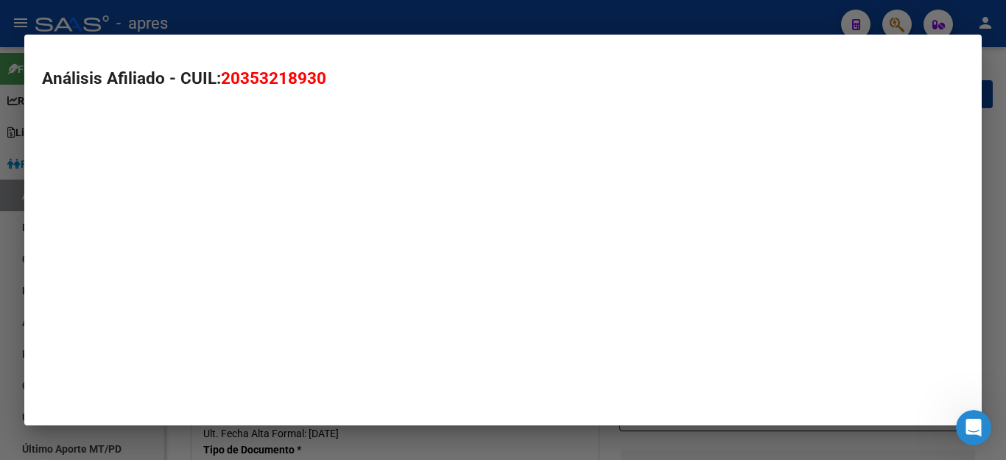
type textarea "20353218930"
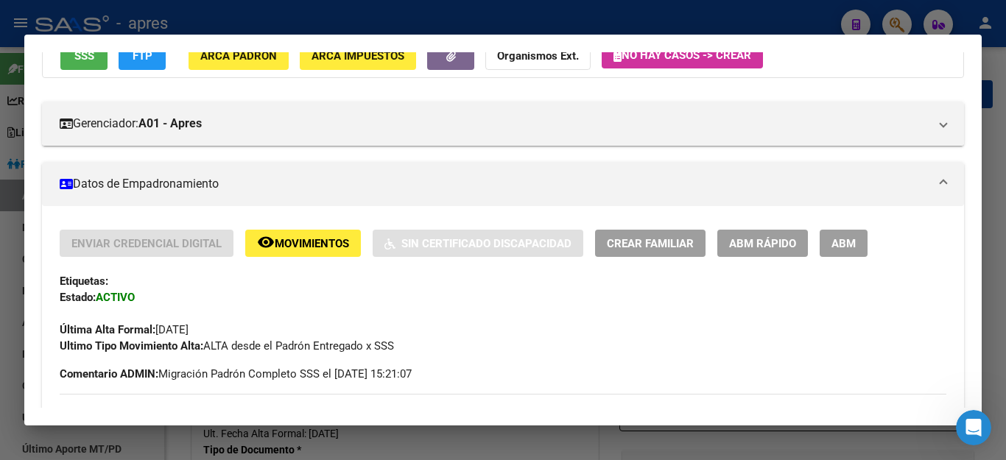
scroll to position [147, 0]
click at [855, 239] on span "ABM" at bounding box center [844, 242] width 24 height 13
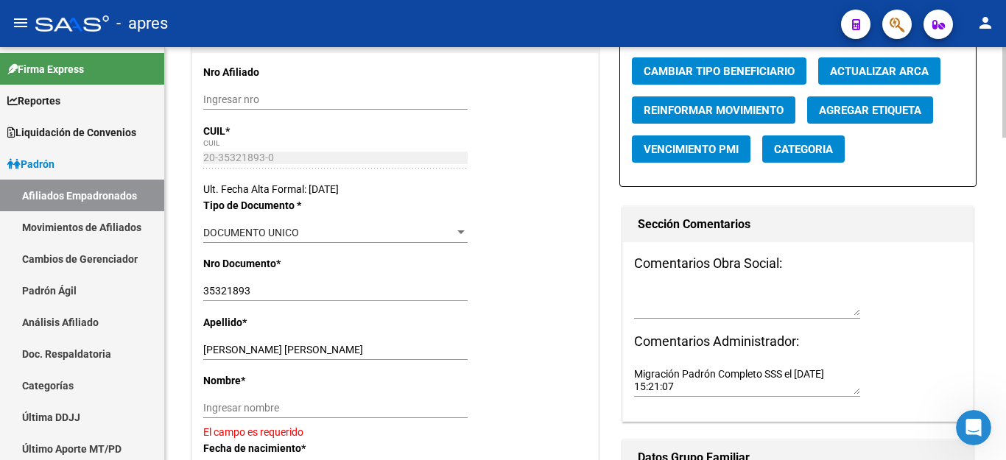
scroll to position [295, 0]
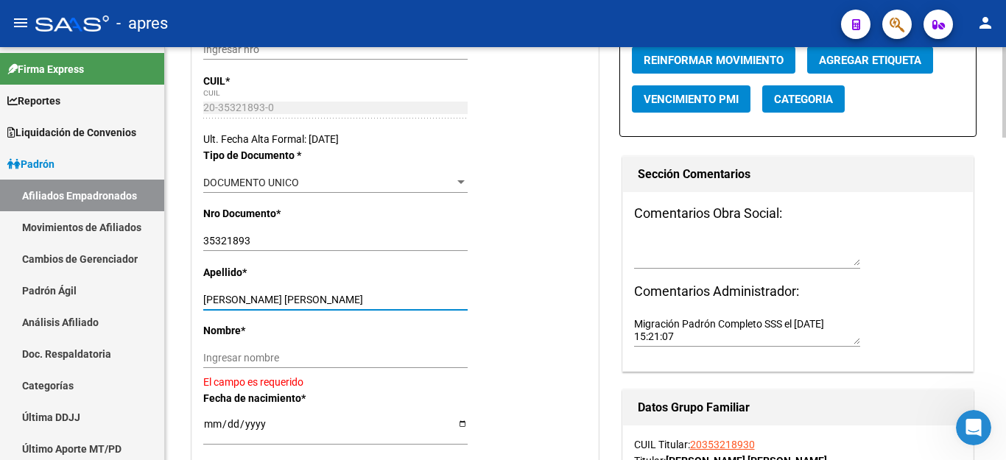
drag, startPoint x: 250, startPoint y: 300, endPoint x: 505, endPoint y: 298, distance: 254.9
click at [505, 298] on div "Apellido * [PERSON_NAME] [PERSON_NAME] Ingresar apellido" at bounding box center [395, 293] width 384 height 58
type input "[PERSON_NAME]"
click at [423, 349] on div "Ingresar nombre" at bounding box center [335, 358] width 264 height 21
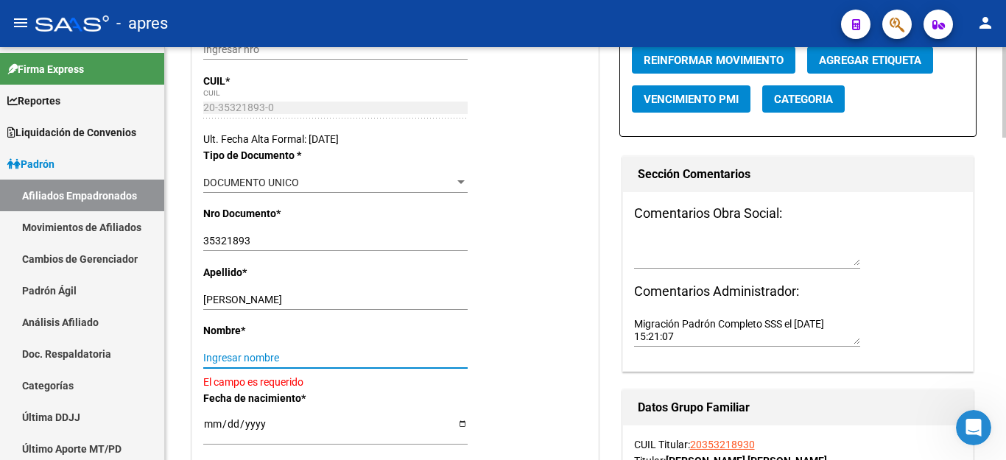
paste input "[PERSON_NAME]"
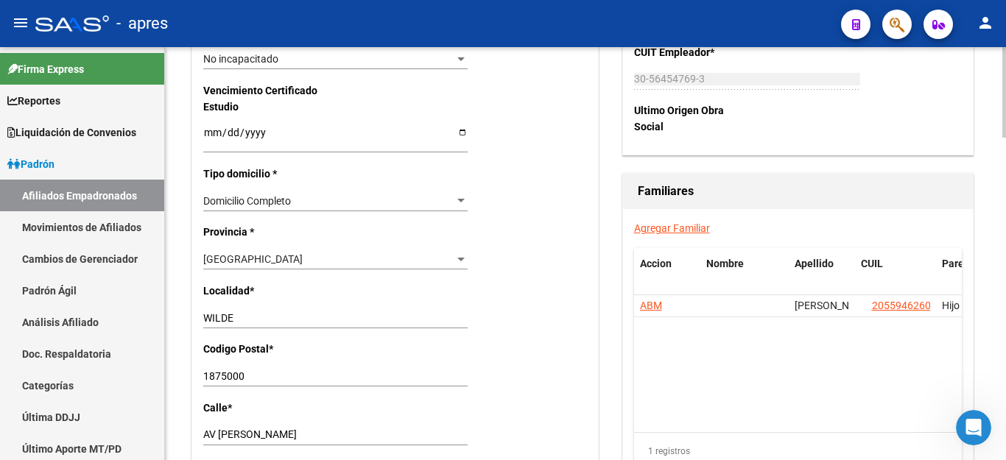
scroll to position [958, 0]
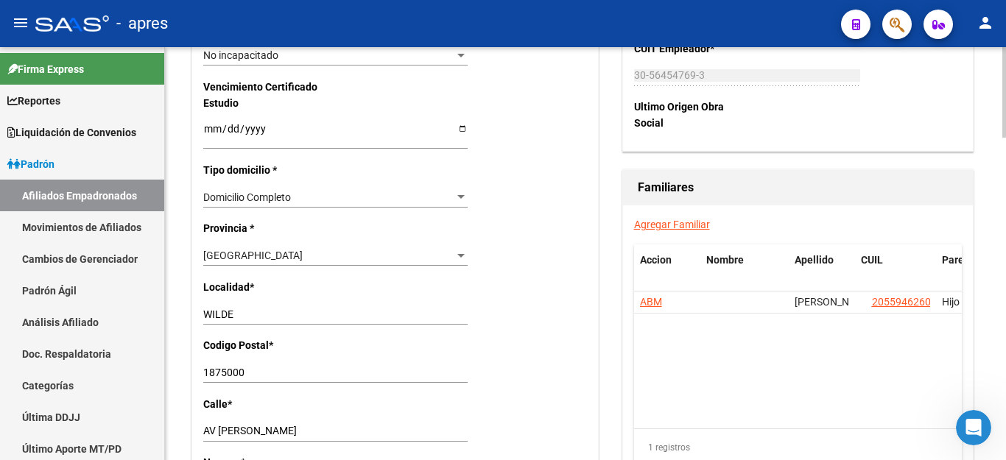
type input "[PERSON_NAME]"
click at [247, 367] on input "1875000" at bounding box center [335, 373] width 264 height 13
type input "1875"
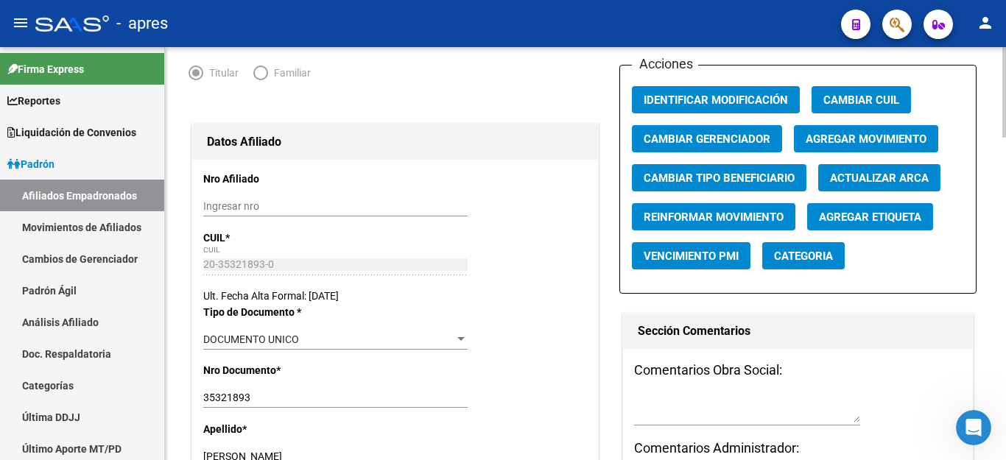
scroll to position [0, 0]
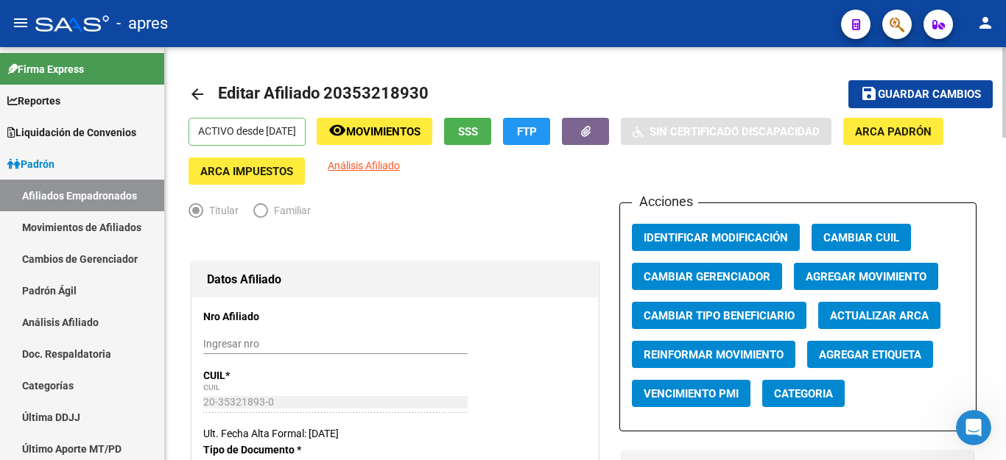
click at [921, 86] on button "save Guardar cambios" at bounding box center [921, 93] width 144 height 27
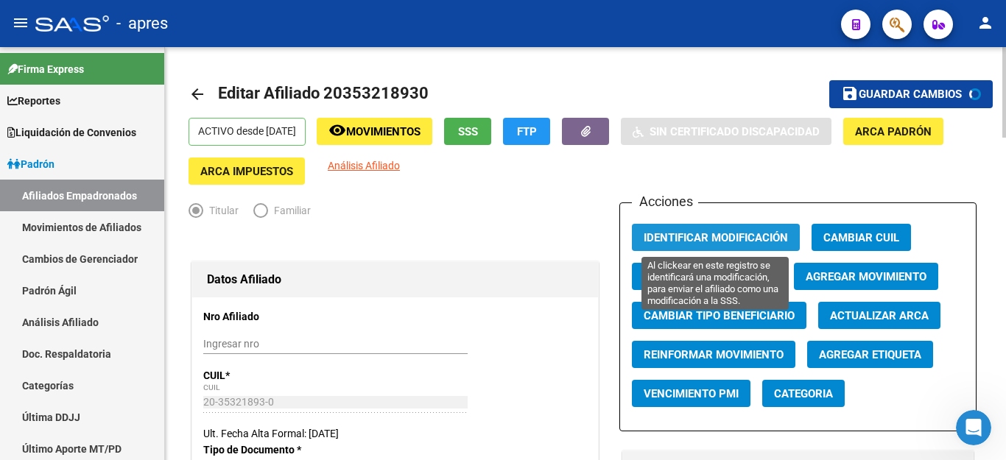
click at [735, 239] on span "Identificar Modificación" at bounding box center [716, 237] width 144 height 13
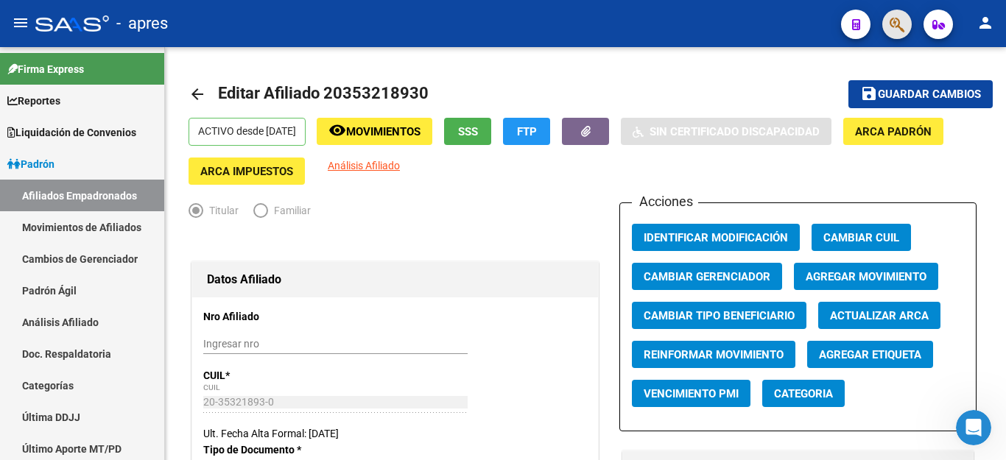
click at [899, 34] on span "button" at bounding box center [897, 25] width 15 height 30
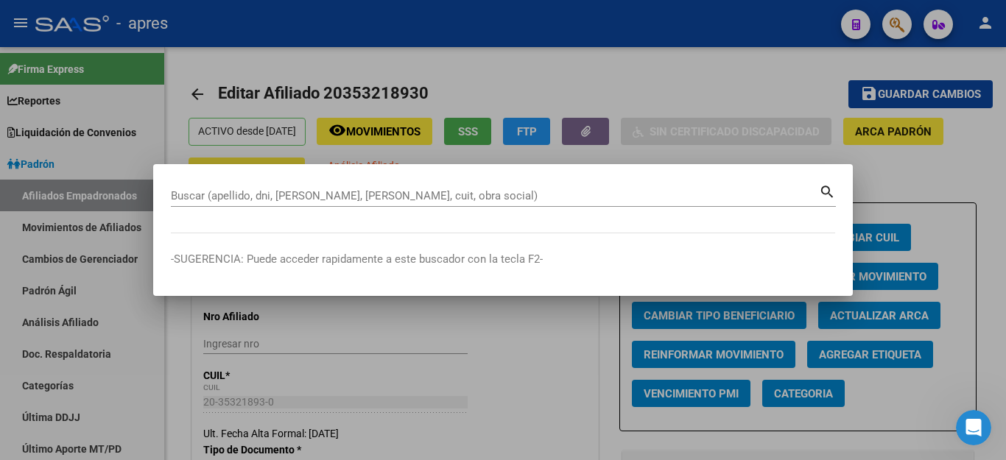
click at [883, 10] on button "button" at bounding box center [897, 24] width 29 height 29
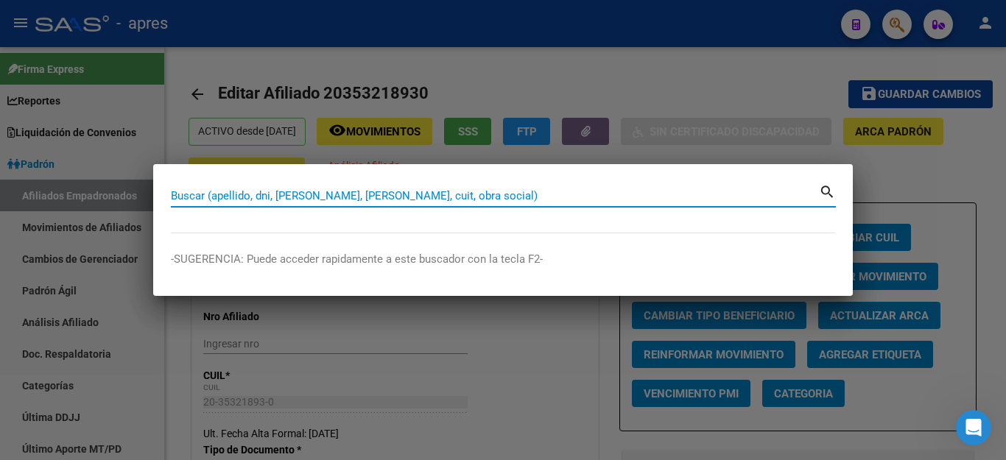
paste input "27304102441"
type input "27304102441"
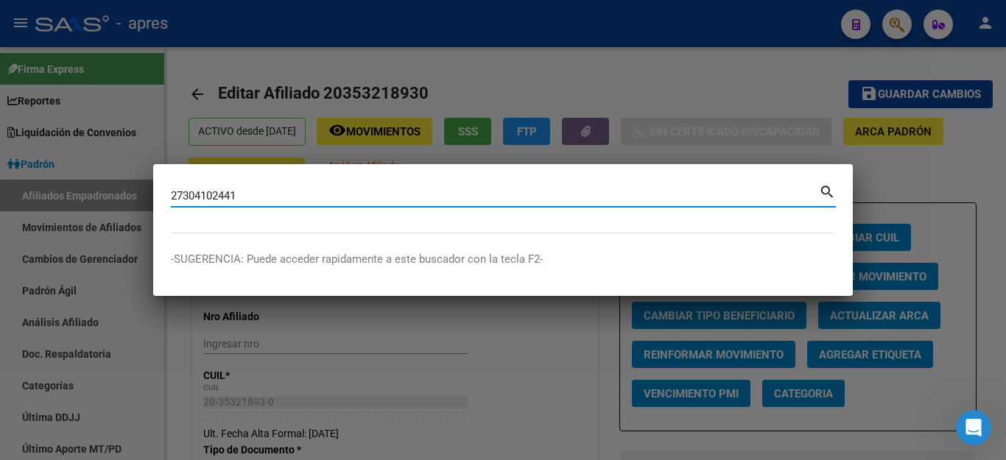
type input "27304102441"
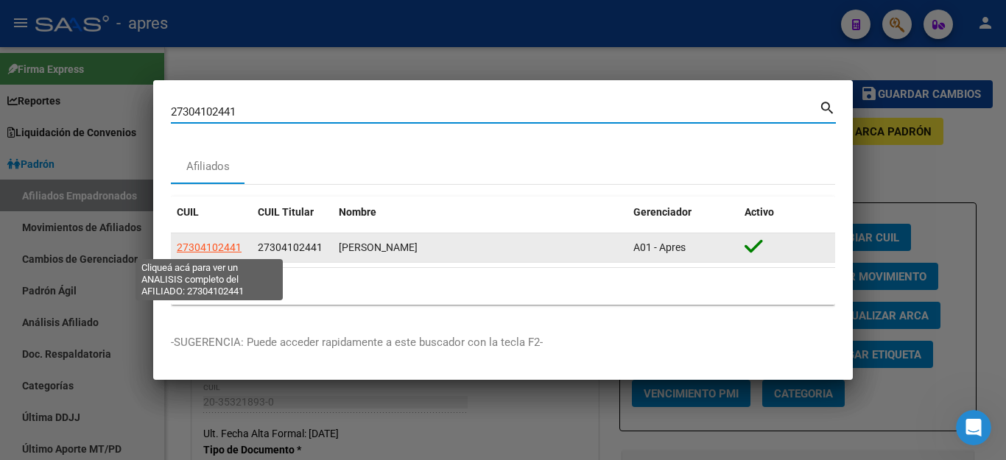
click at [220, 250] on span "27304102441" at bounding box center [209, 248] width 65 height 12
type textarea "27304102441"
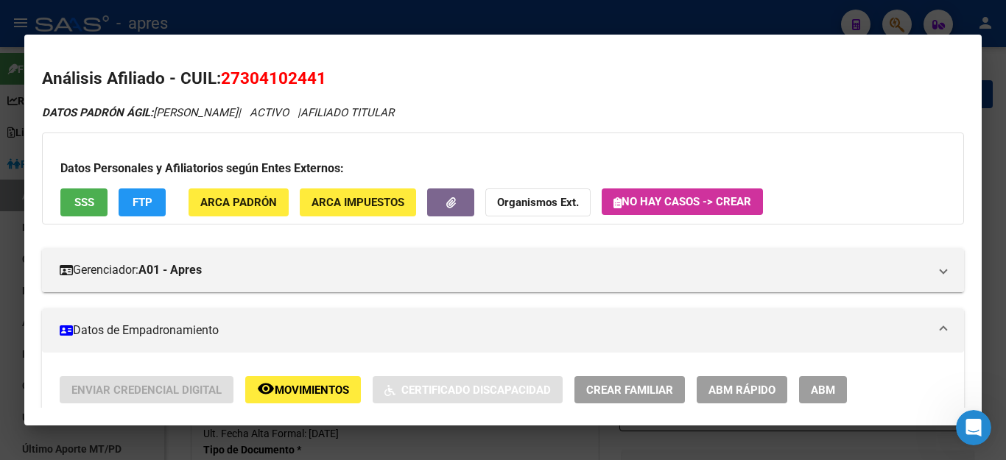
scroll to position [147, 0]
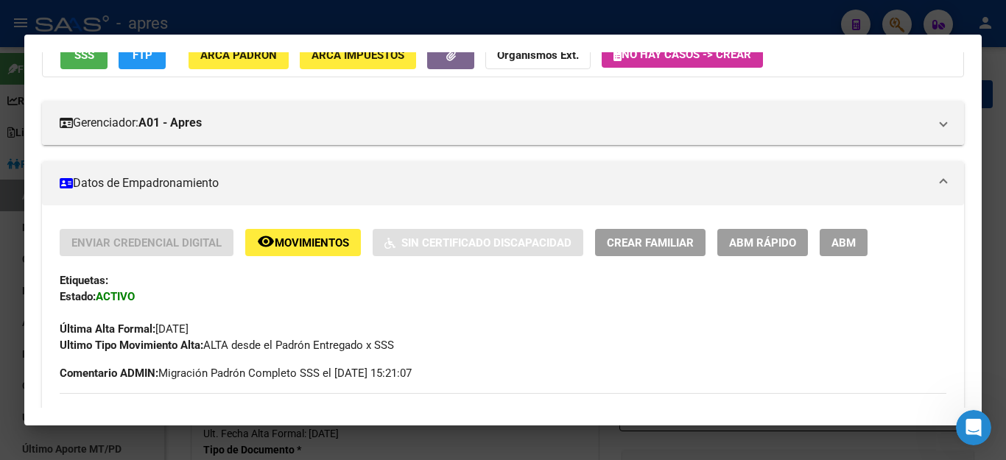
click at [838, 240] on span "ABM" at bounding box center [844, 242] width 24 height 13
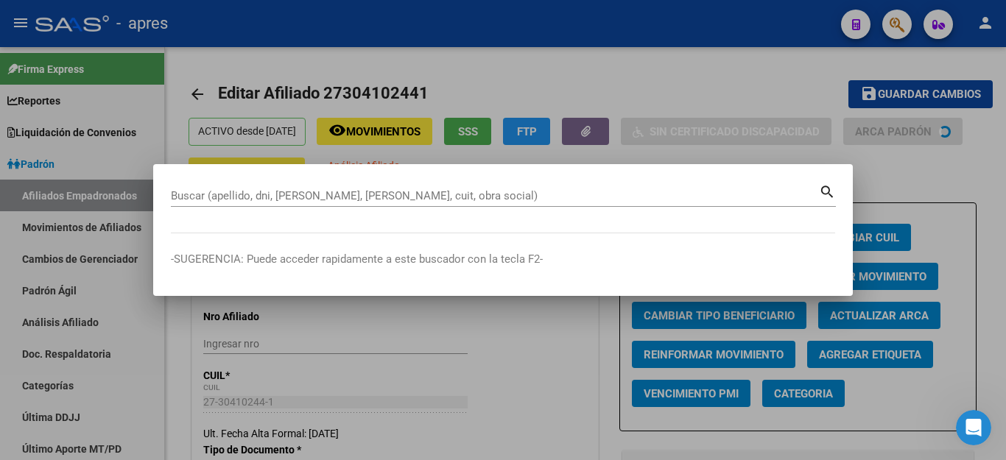
click at [690, 35] on div at bounding box center [503, 230] width 1006 height 460
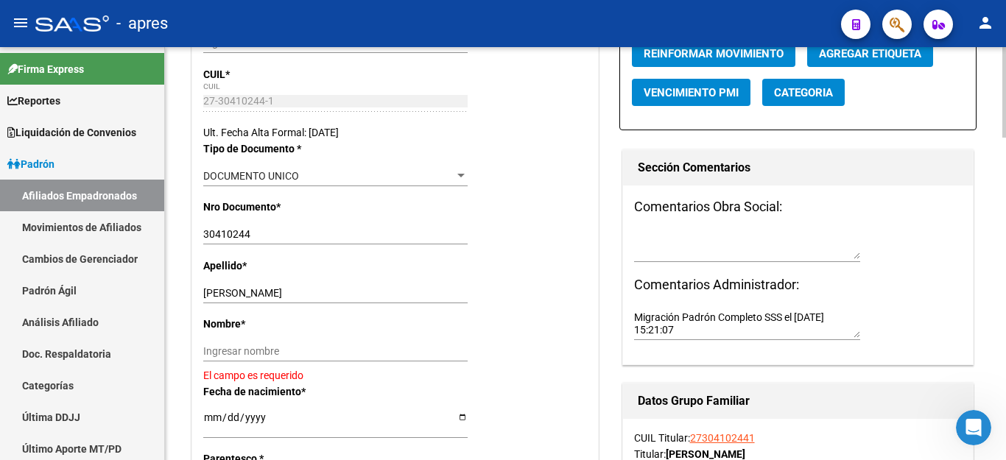
scroll to position [368, 0]
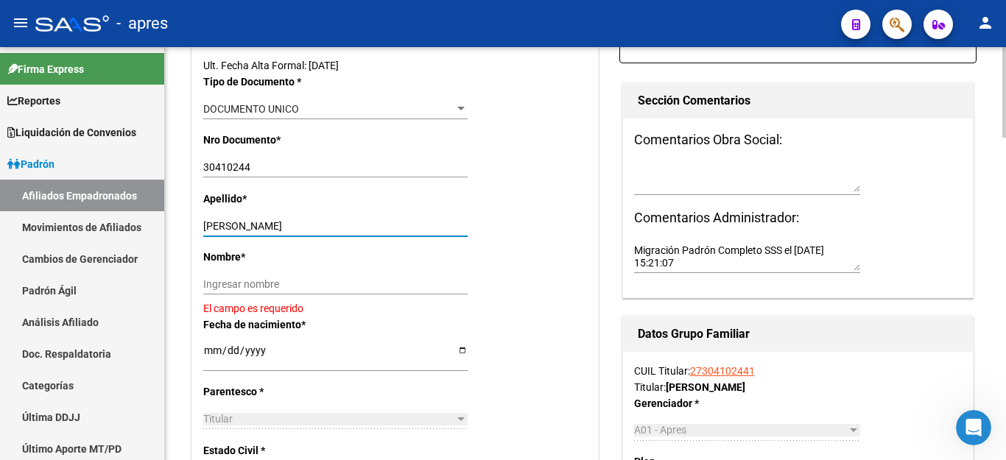
drag, startPoint x: 241, startPoint y: 225, endPoint x: 500, endPoint y: 223, distance: 258.6
click at [500, 223] on div "Apellido * [PERSON_NAME] apellido" at bounding box center [395, 220] width 384 height 58
type input "[PERSON_NAME]"
click at [376, 289] on input "Ingresar nombre" at bounding box center [335, 284] width 264 height 13
paste input "[PERSON_NAME]"
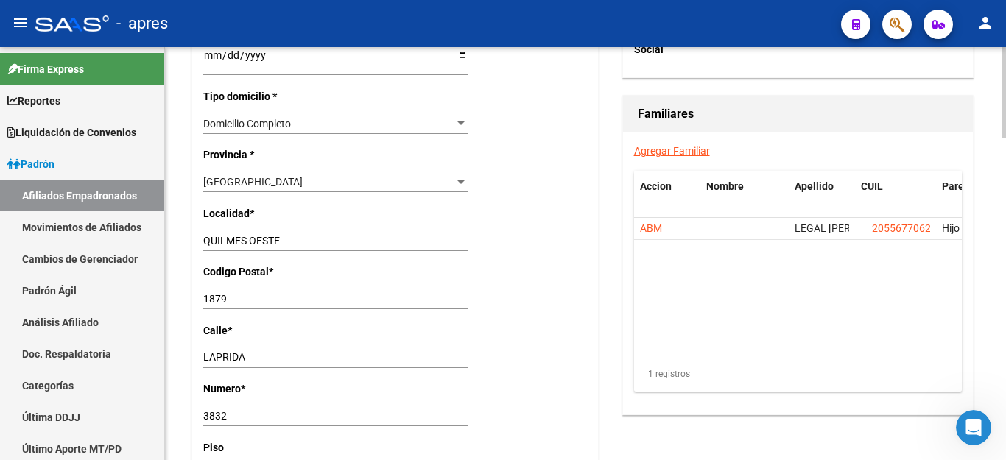
scroll to position [1105, 0]
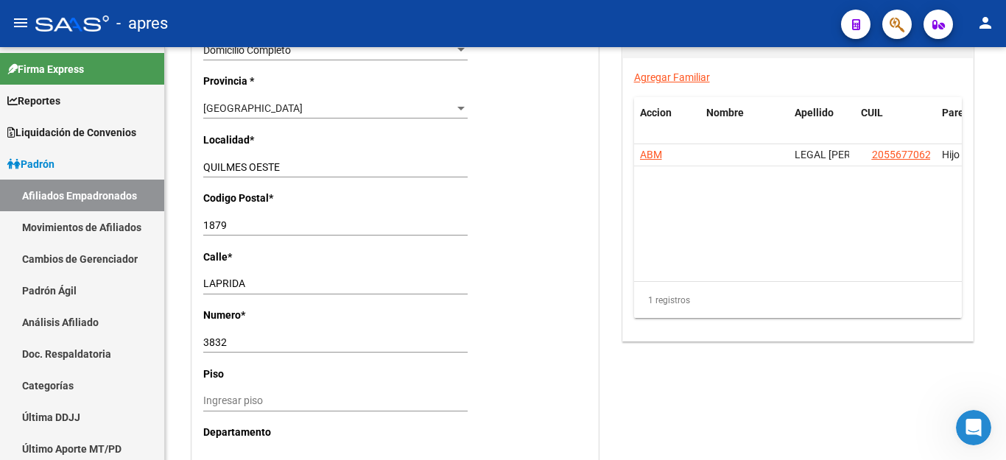
type input "[PERSON_NAME]"
click at [275, 220] on input "1879" at bounding box center [335, 226] width 264 height 13
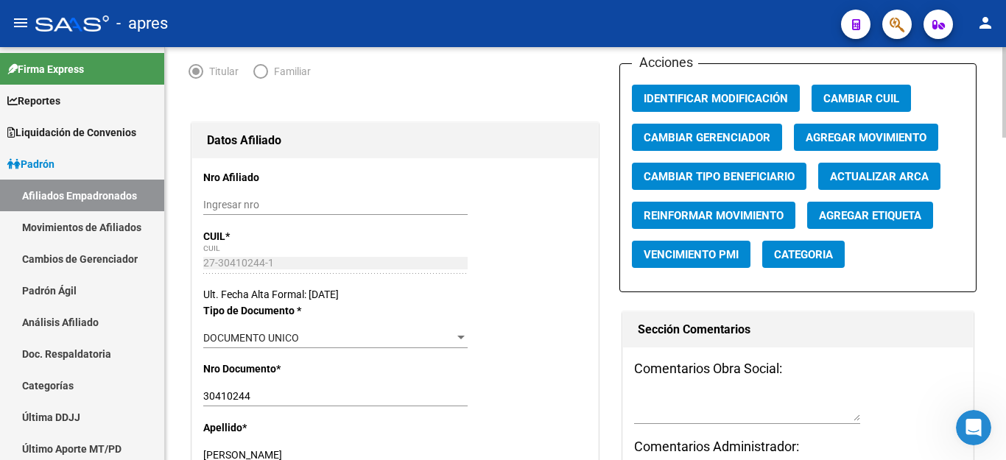
scroll to position [0, 0]
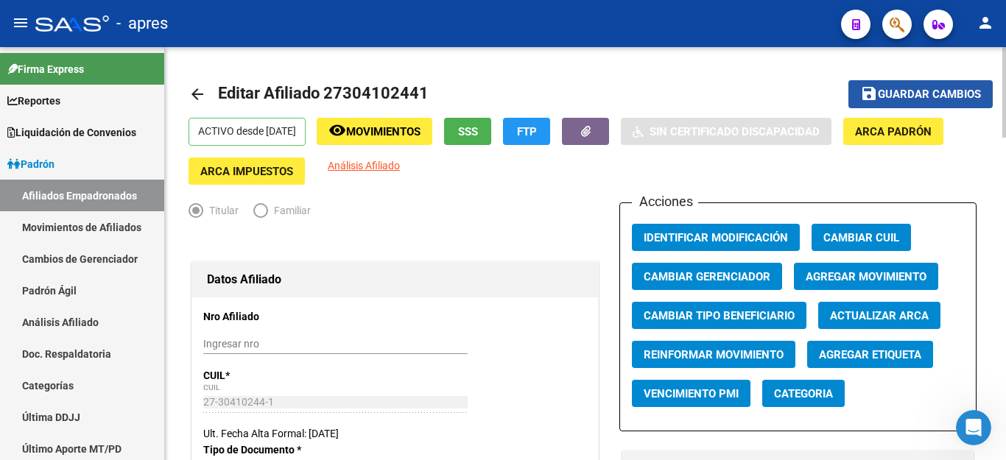
click at [917, 90] on span "Guardar cambios" at bounding box center [929, 94] width 103 height 13
click at [696, 238] on span "Identificar Modificación" at bounding box center [716, 237] width 144 height 13
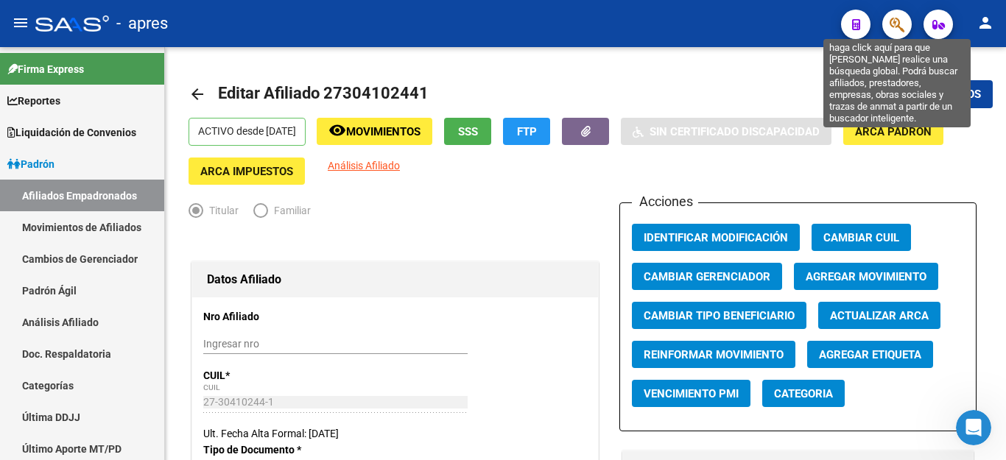
click at [897, 32] on icon "button" at bounding box center [897, 24] width 15 height 17
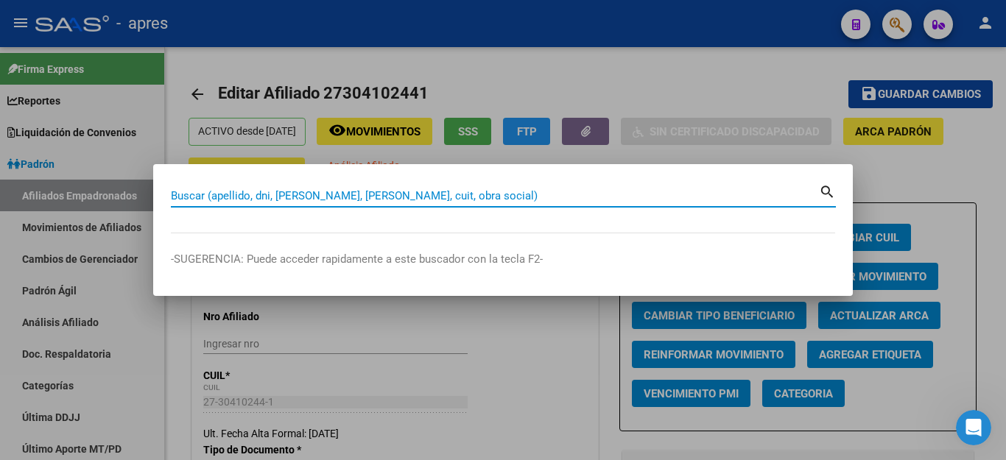
paste input "20358197206"
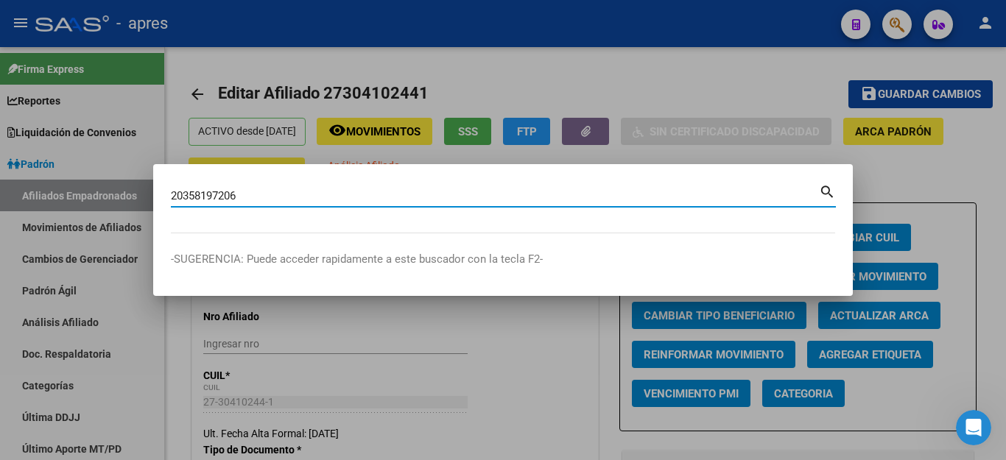
type input "20358197206"
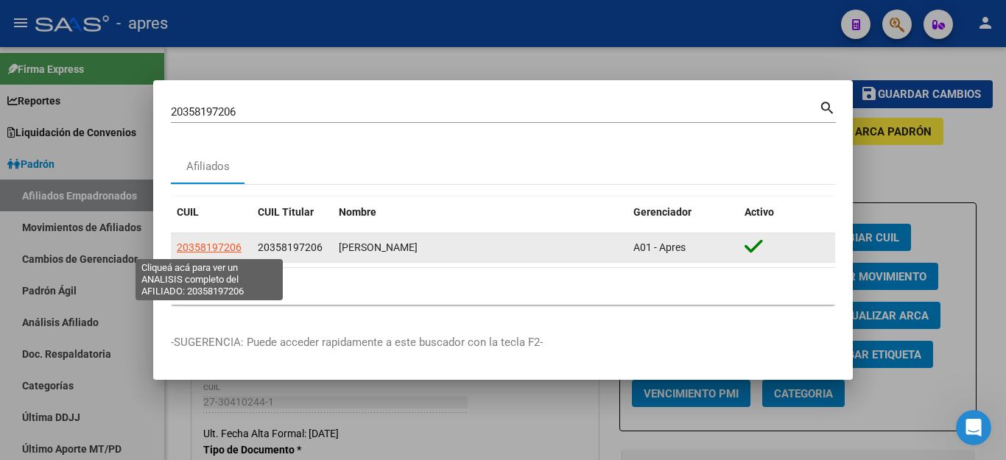
click at [208, 250] on span "20358197206" at bounding box center [209, 248] width 65 height 12
type textarea "20358197206"
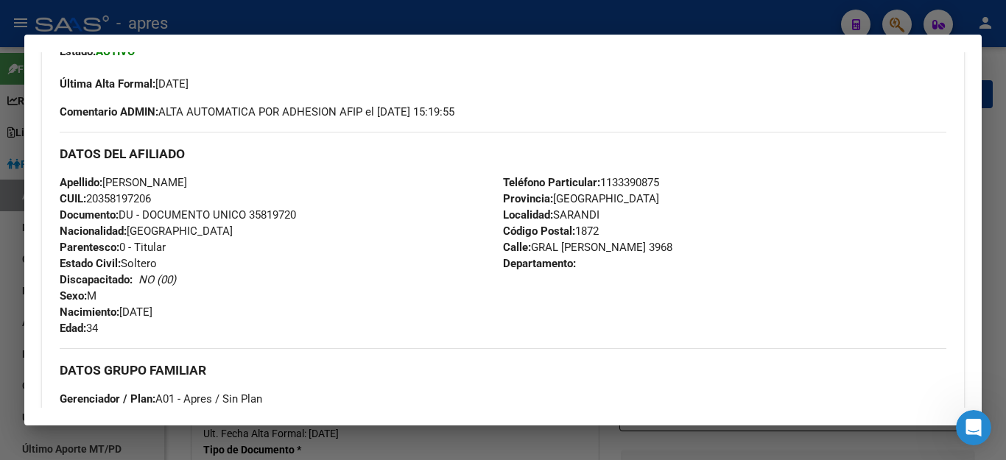
scroll to position [139, 0]
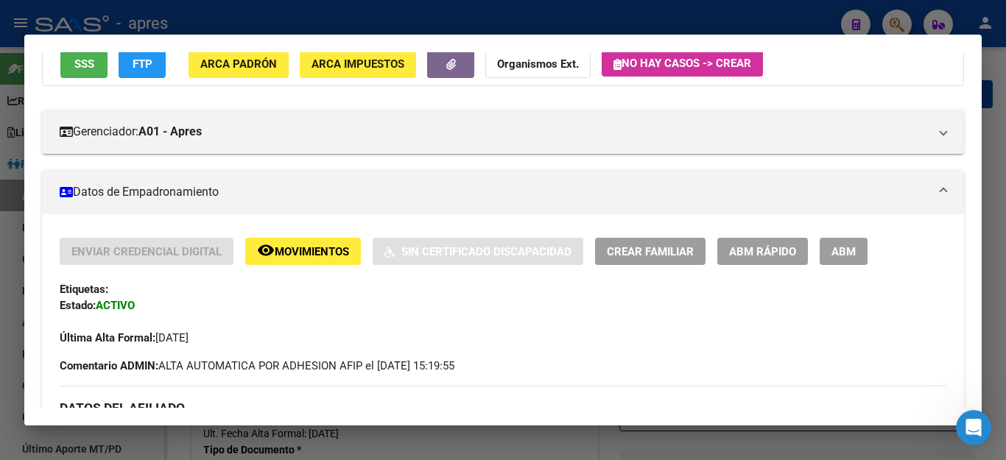
click at [856, 245] on button "ABM" at bounding box center [844, 251] width 48 height 27
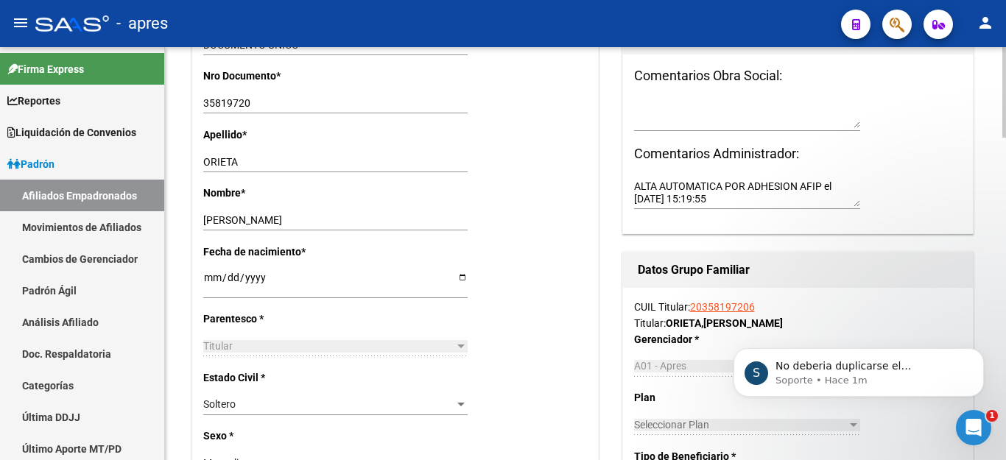
scroll to position [360, 0]
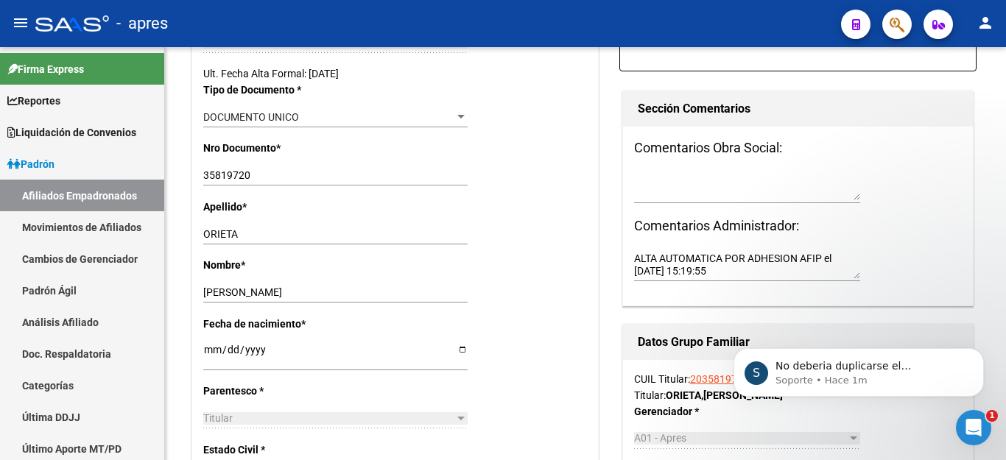
click at [973, 429] on icon "Abrir Intercom Messenger" at bounding box center [974, 428] width 24 height 24
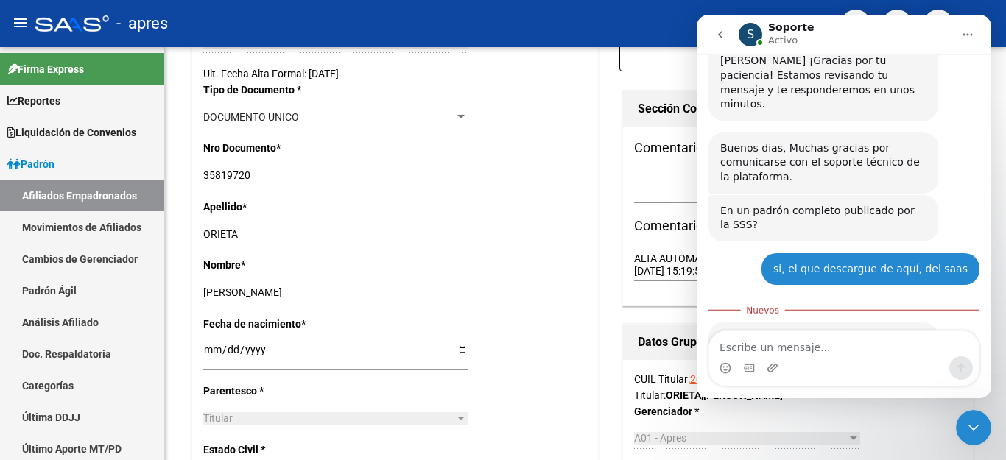
scroll to position [244, 0]
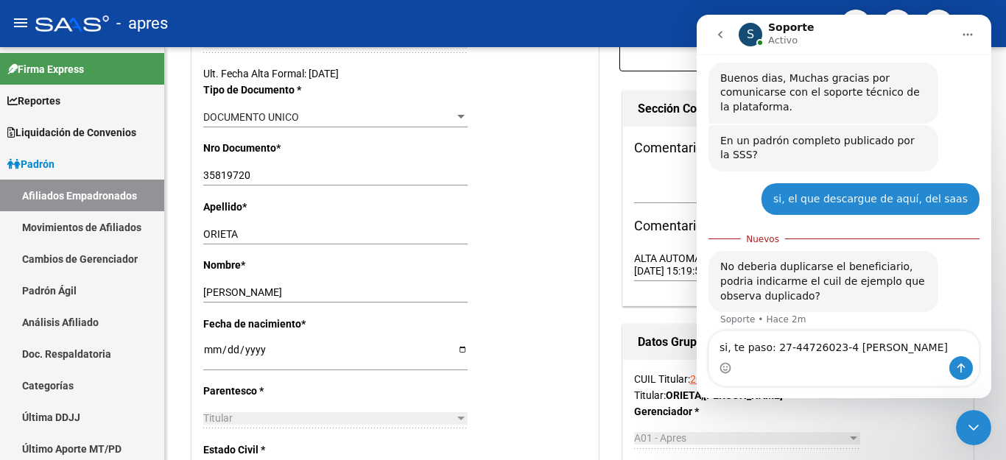
type textarea "si, te paso: 27-44726023-4 [PERSON_NAME]"
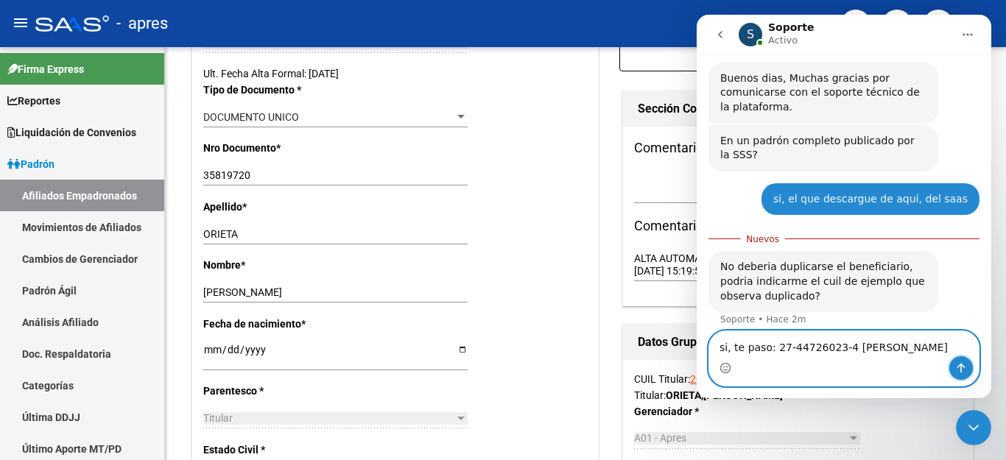
click at [954, 365] on button "Enviar un mensaje…" at bounding box center [962, 369] width 24 height 24
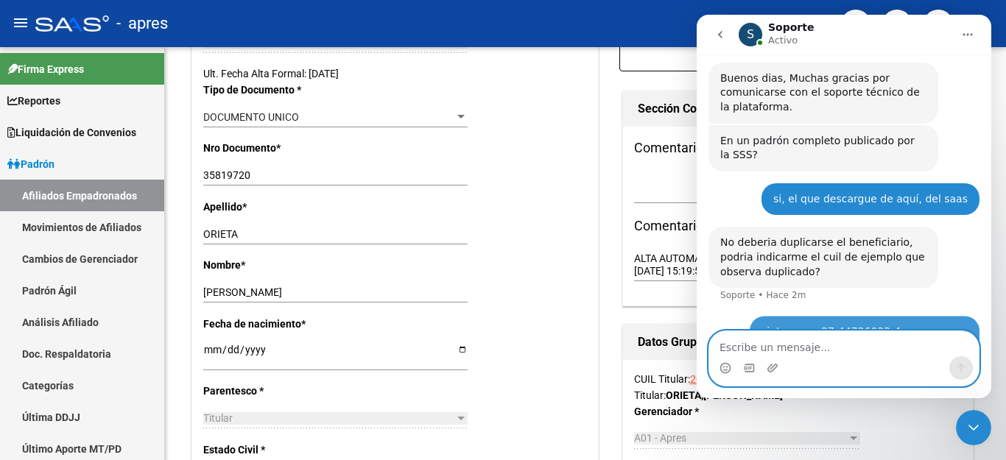
scroll to position [263, 0]
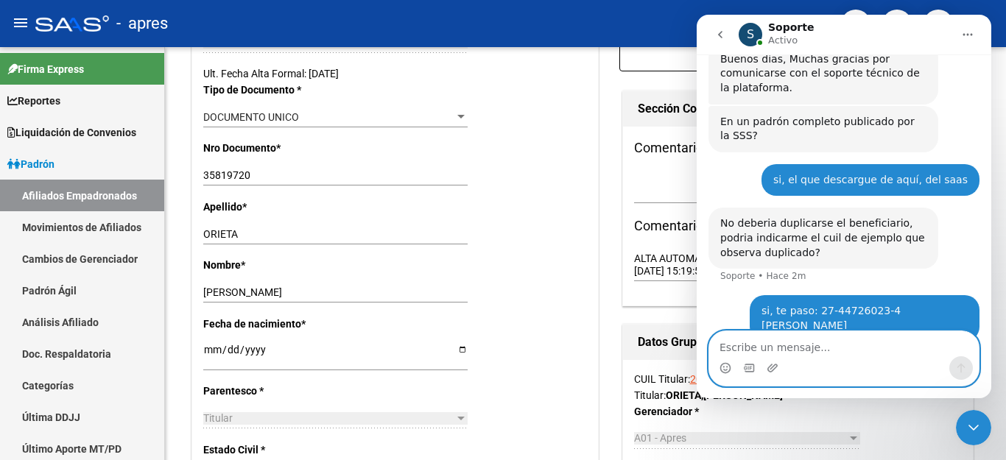
click at [800, 351] on textarea "Escribe un mensaje..." at bounding box center [844, 344] width 270 height 25
click at [968, 422] on icon "Cerrar Intercom Messenger" at bounding box center [974, 428] width 18 height 18
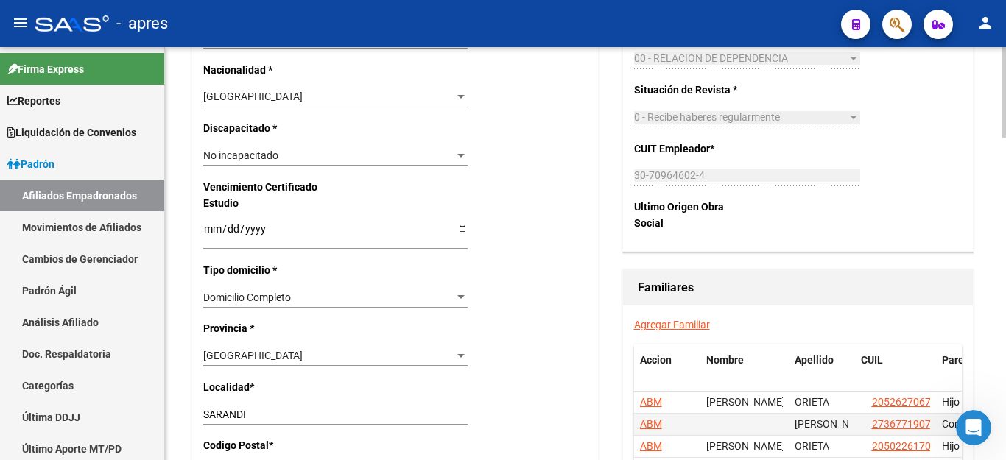
scroll to position [876, 0]
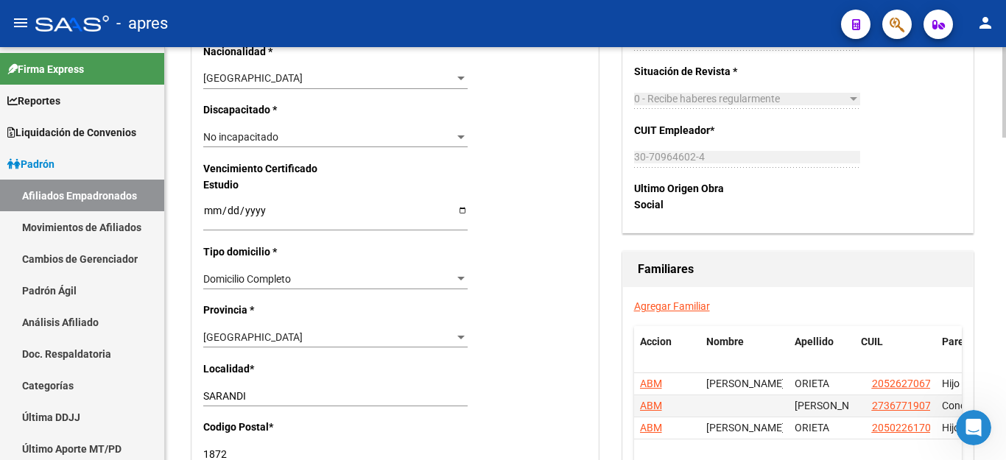
click at [267, 332] on div "[GEOGRAPHIC_DATA]" at bounding box center [328, 338] width 251 height 13
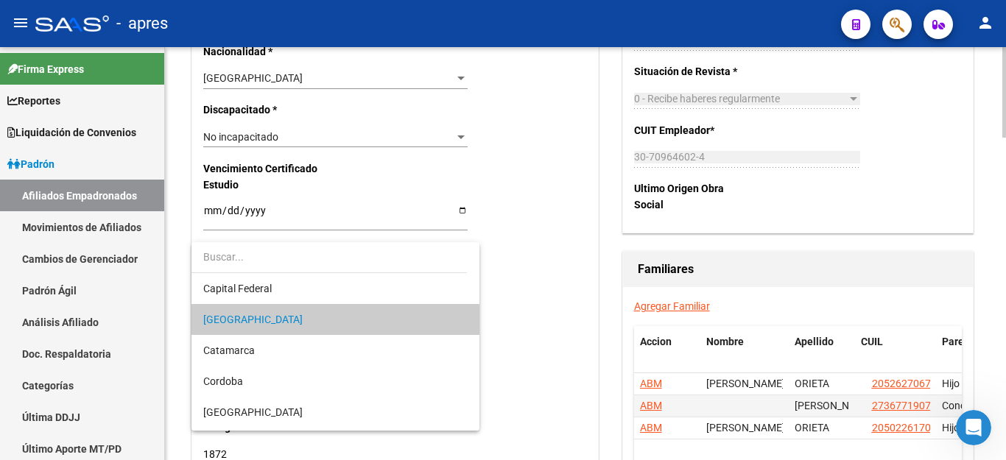
click at [267, 320] on span "[GEOGRAPHIC_DATA]" at bounding box center [335, 319] width 264 height 31
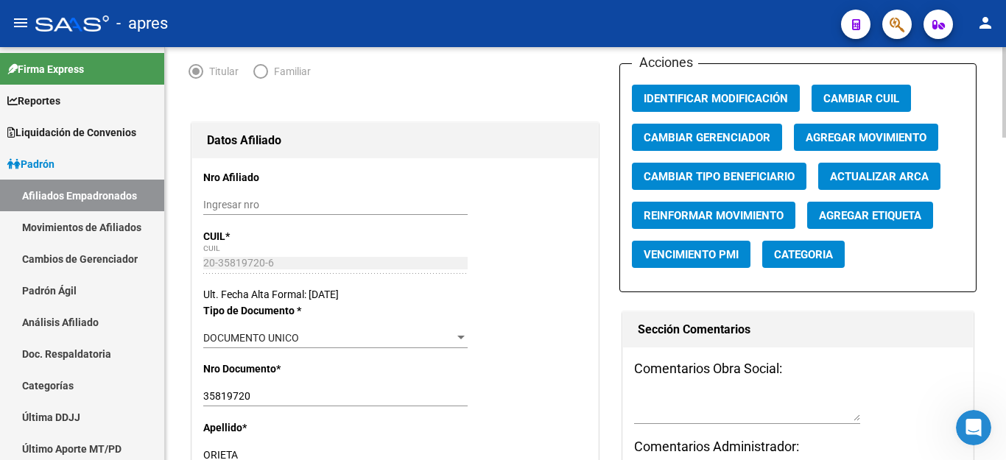
scroll to position [0, 0]
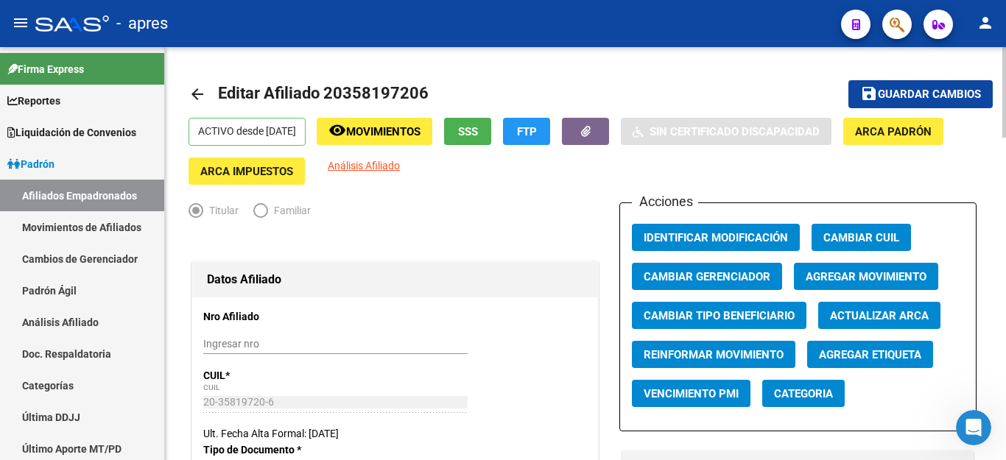
click at [939, 76] on mat-toolbar-row "save Guardar cambios" at bounding box center [908, 94] width 169 height 47
click at [927, 97] on span "Guardar cambios" at bounding box center [929, 94] width 103 height 13
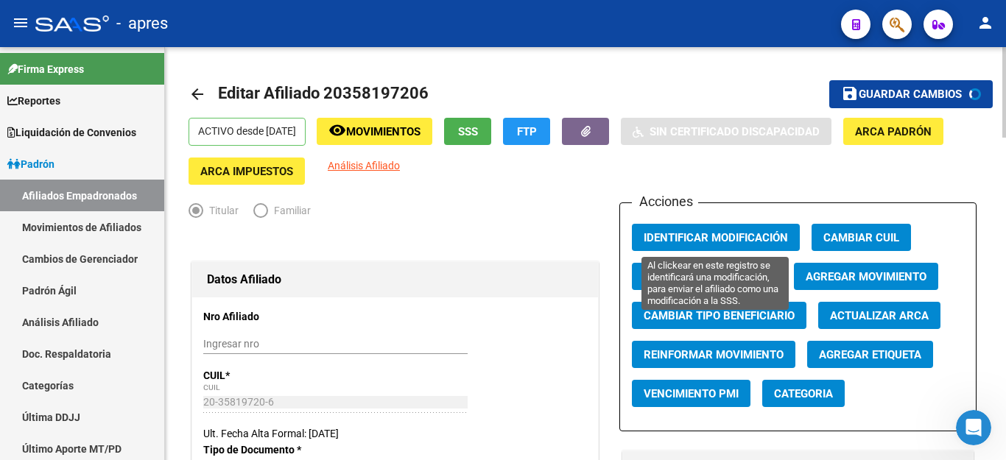
click at [676, 232] on span "Identificar Modificación" at bounding box center [716, 237] width 144 height 13
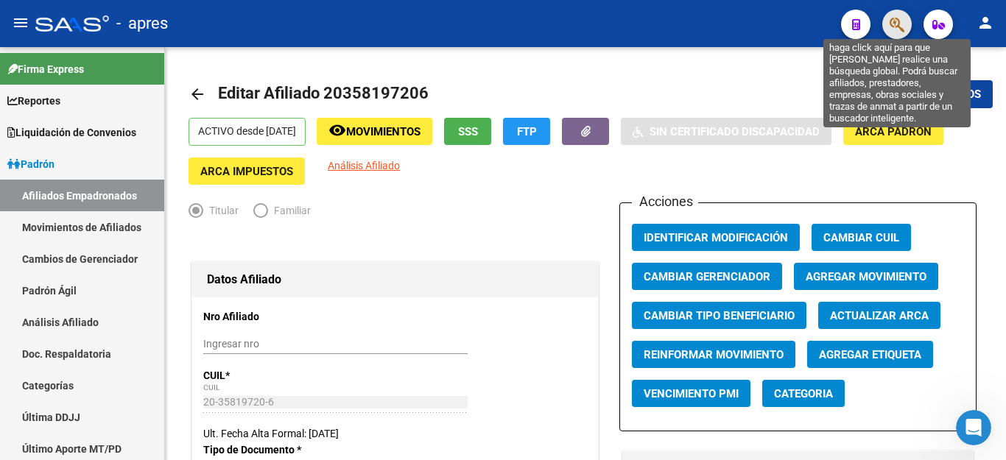
click at [905, 20] on icon "button" at bounding box center [897, 24] width 15 height 17
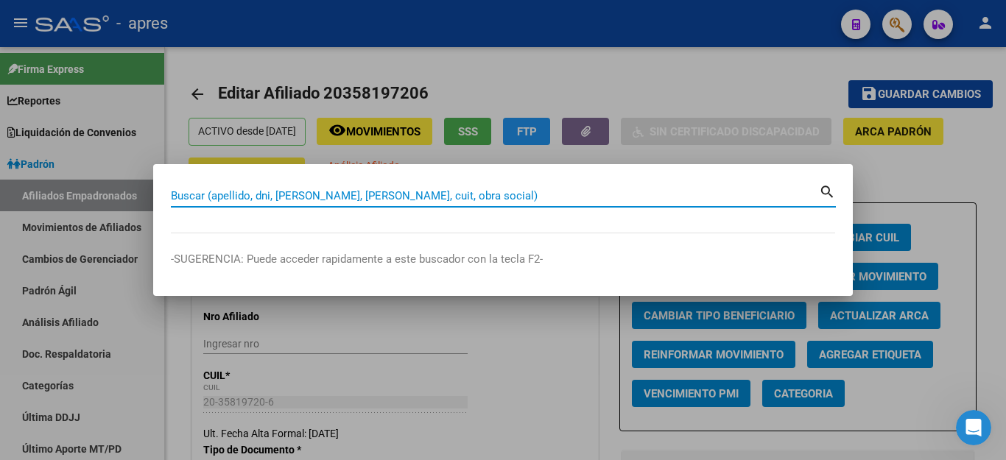
paste input "20353218930"
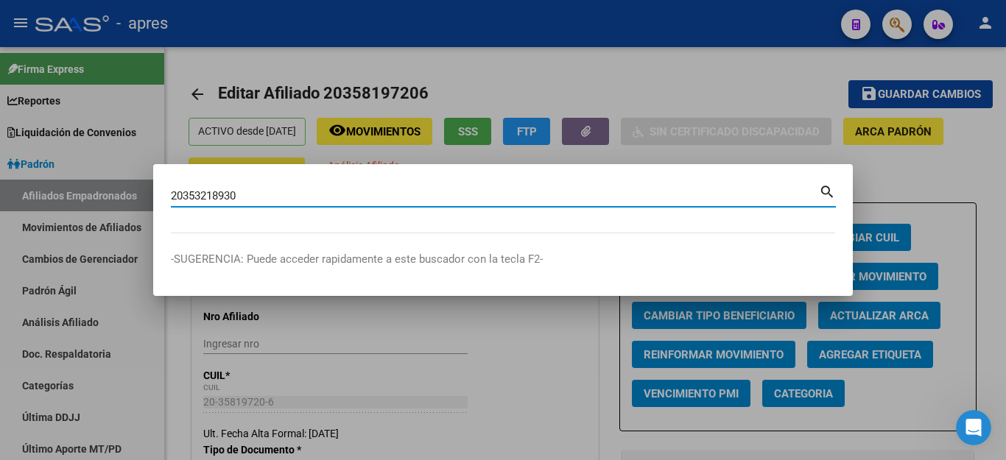
type input "20353218930"
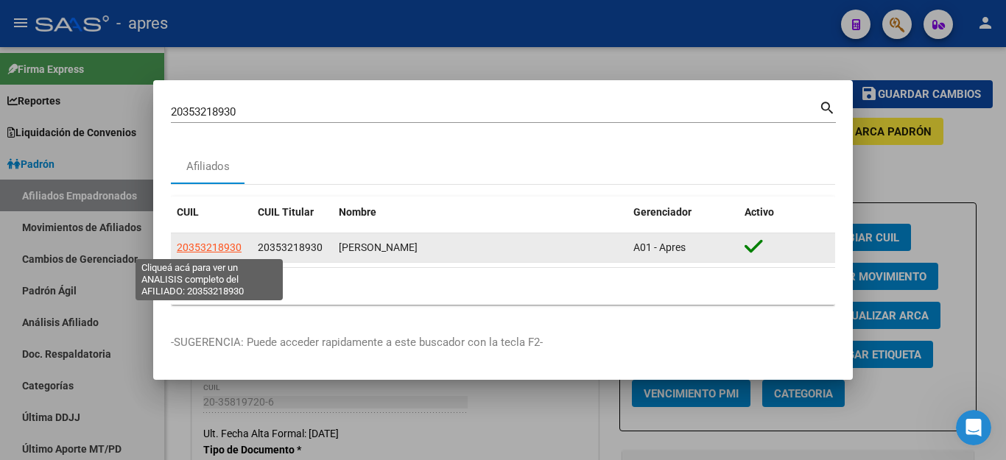
click at [231, 248] on span "20353218930" at bounding box center [209, 248] width 65 height 12
type textarea "20353218930"
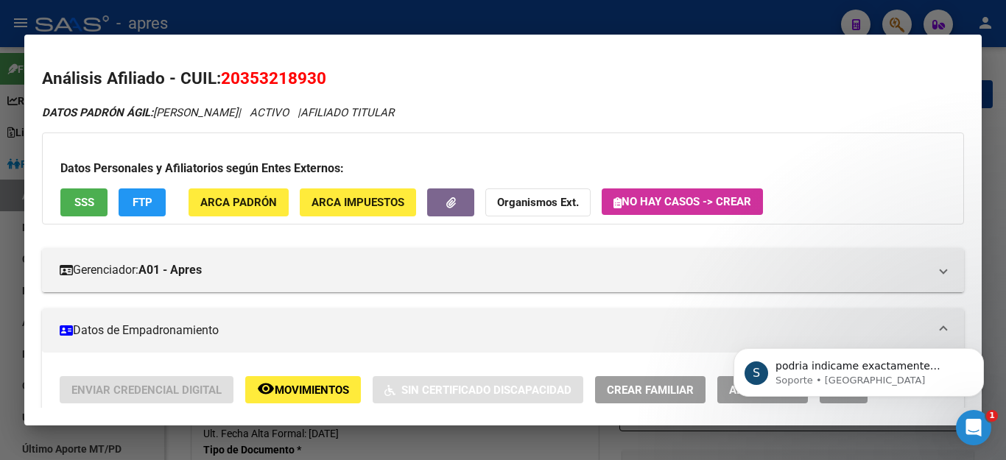
scroll to position [321, 0]
click at [981, 427] on icon "Abrir Intercom Messenger" at bounding box center [974, 428] width 24 height 24
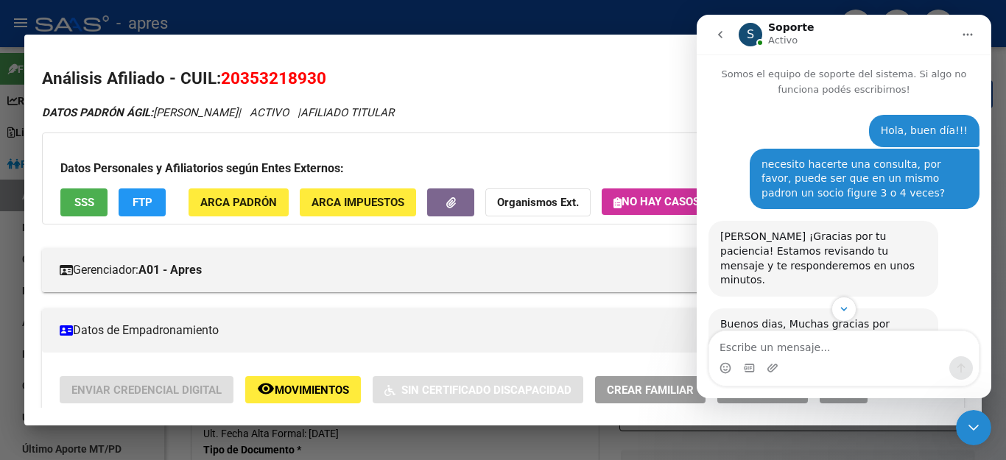
scroll to position [2, 0]
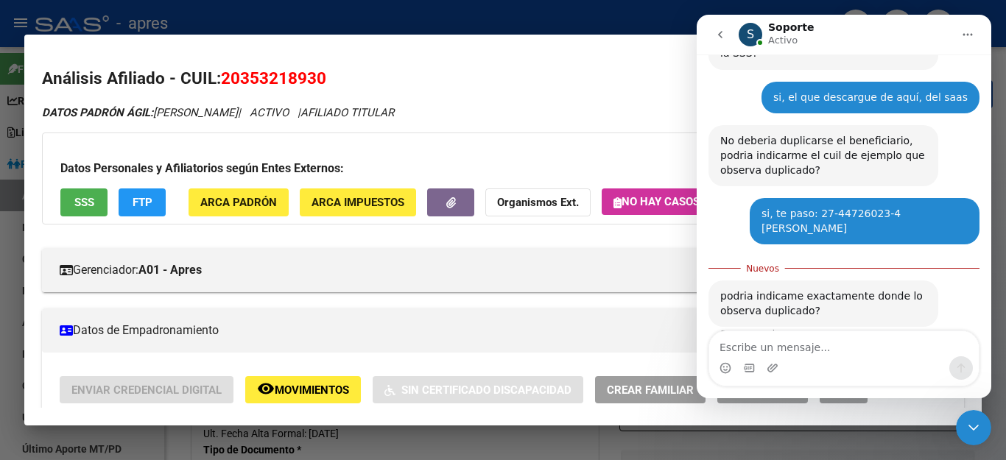
click at [744, 349] on textarea "Escribe un mensaje..." at bounding box center [844, 344] width 270 height 25
type textarea "EN QUE RENGLON?"
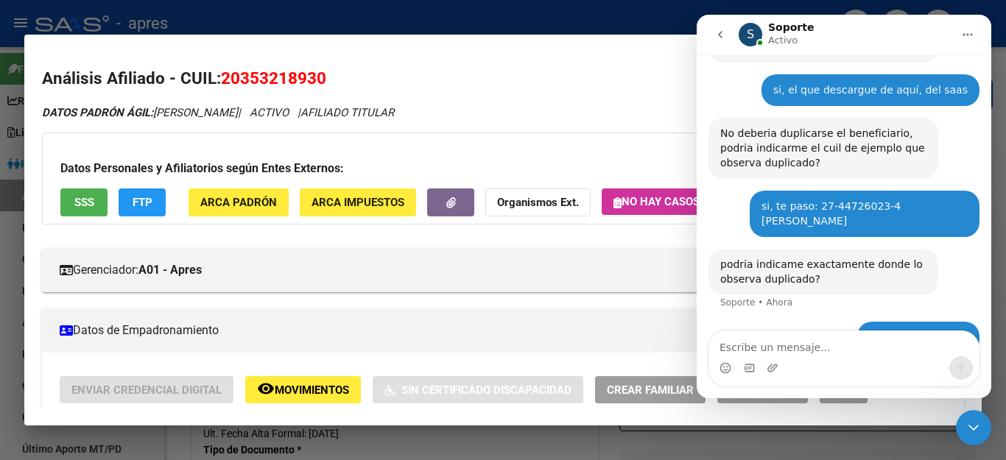
scroll to position [365, 0]
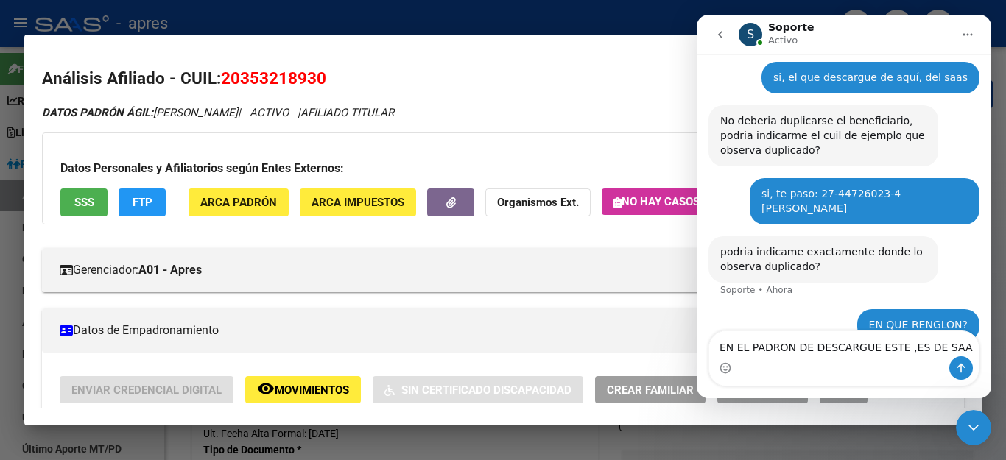
type textarea "EN EL PADRON DE DESCARGUE ESTE ,ES DE SAAS"
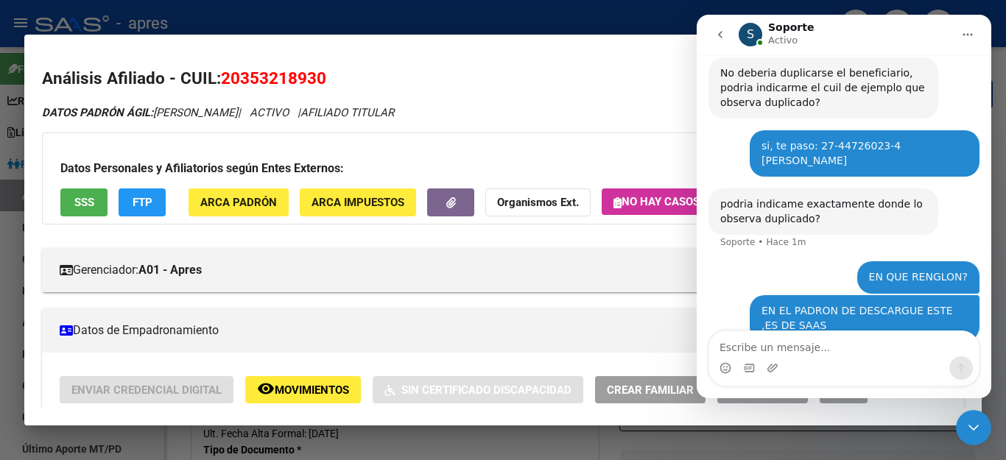
click at [964, 424] on div "Cerrar Intercom Messenger" at bounding box center [973, 427] width 35 height 35
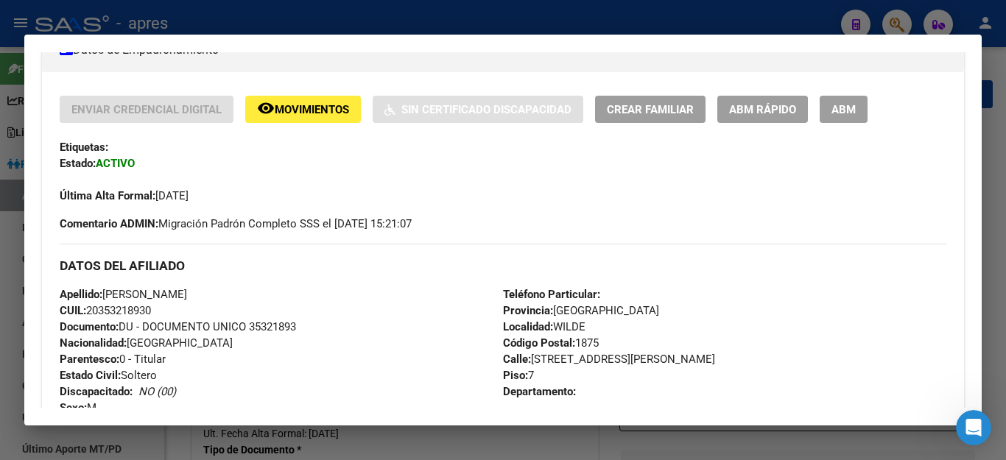
scroll to position [147, 0]
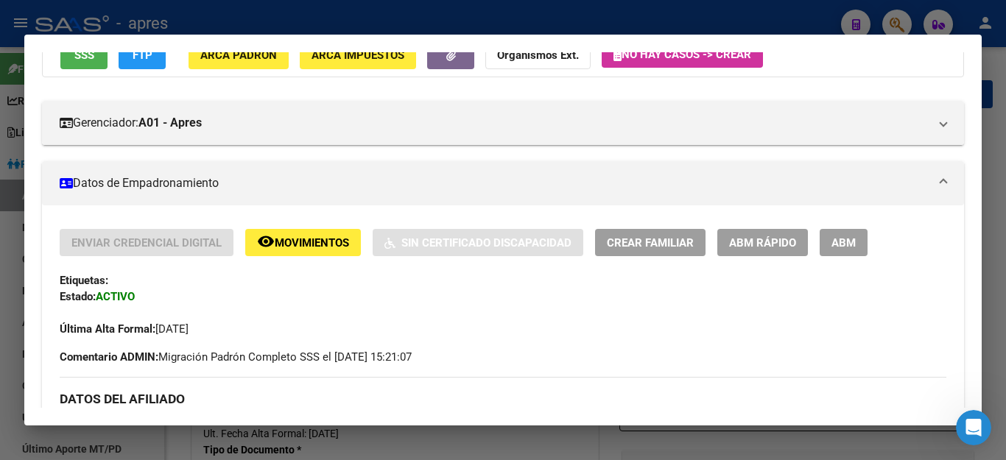
click at [866, 246] on button "ABM" at bounding box center [844, 242] width 48 height 27
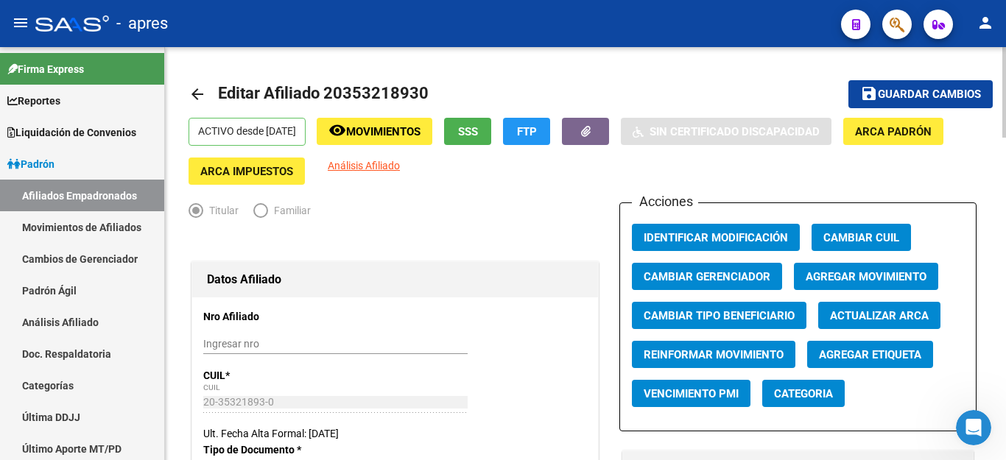
click at [933, 97] on span "Guardar cambios" at bounding box center [929, 94] width 103 height 13
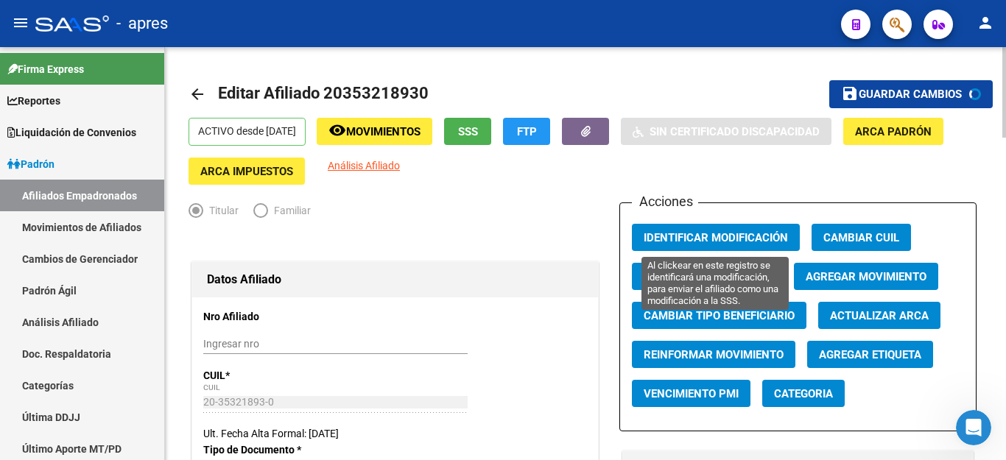
click at [728, 236] on span "Identificar Modificación" at bounding box center [716, 237] width 144 height 13
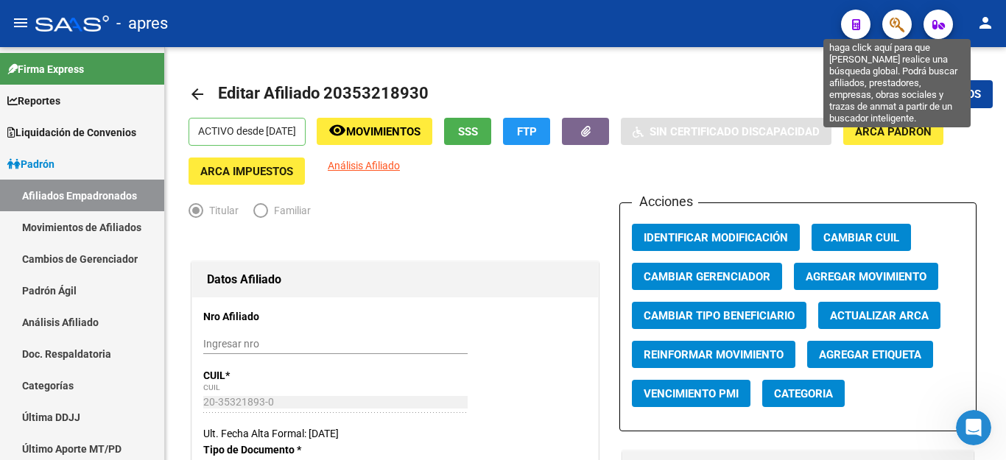
click at [894, 24] on icon "button" at bounding box center [897, 24] width 15 height 17
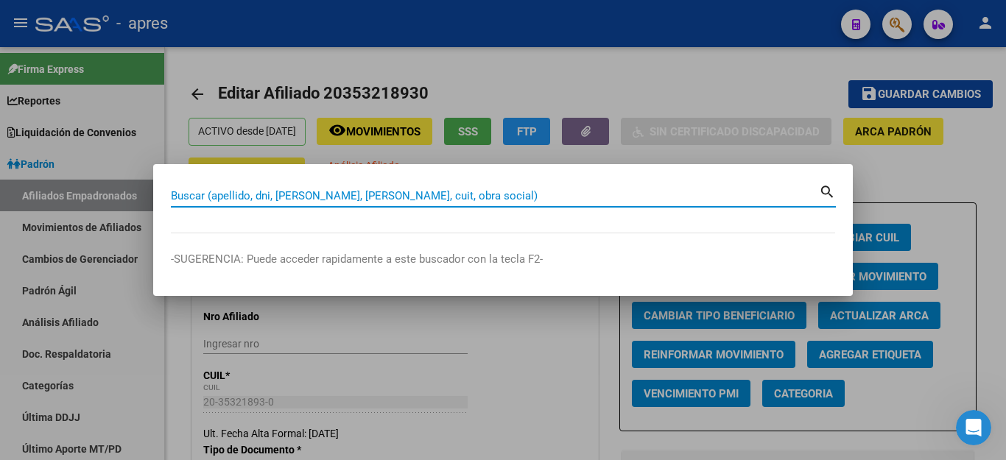
paste input "20447873363"
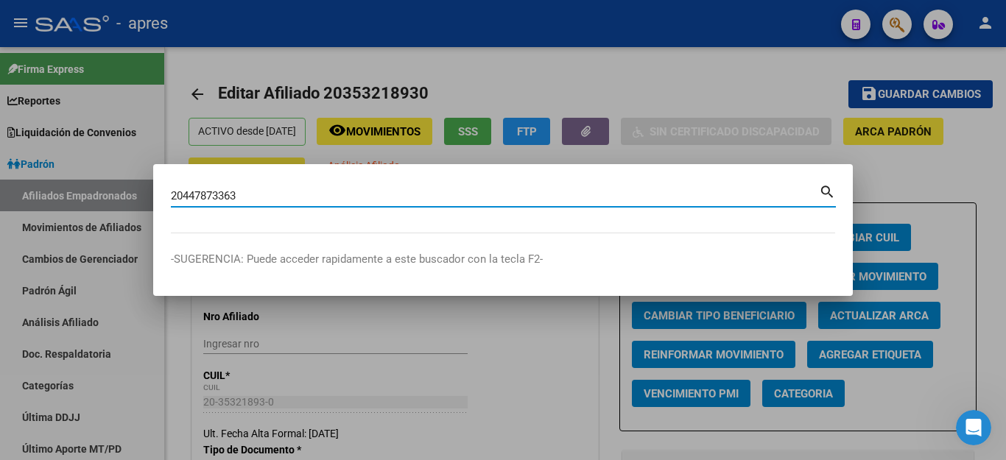
type input "20447873363"
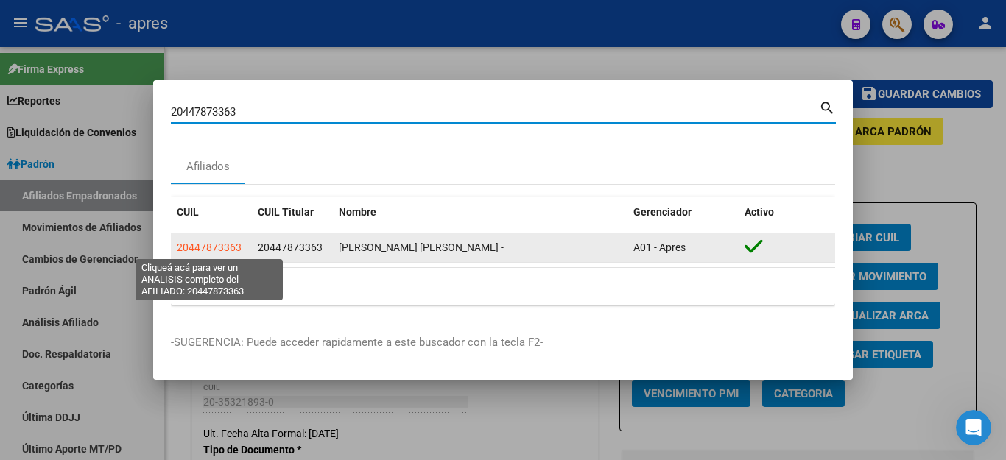
click at [200, 245] on span "20447873363" at bounding box center [209, 248] width 65 height 12
type textarea "20447873363"
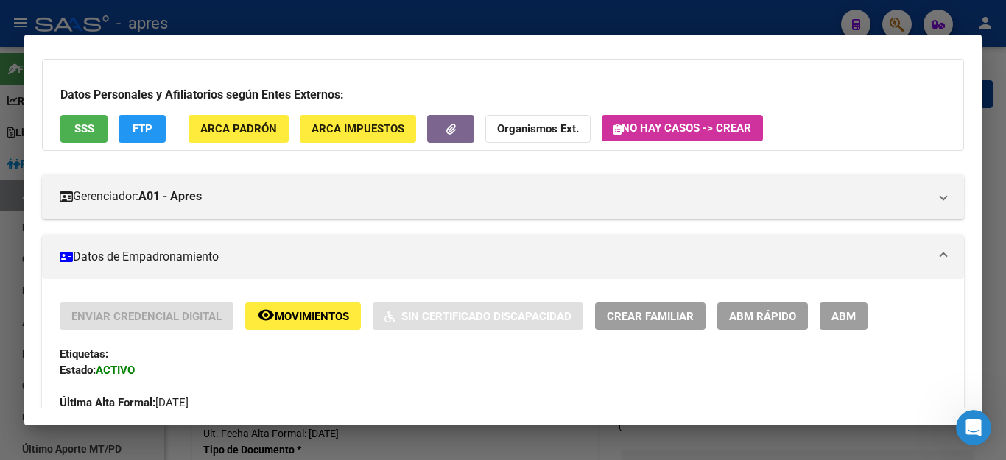
scroll to position [147, 0]
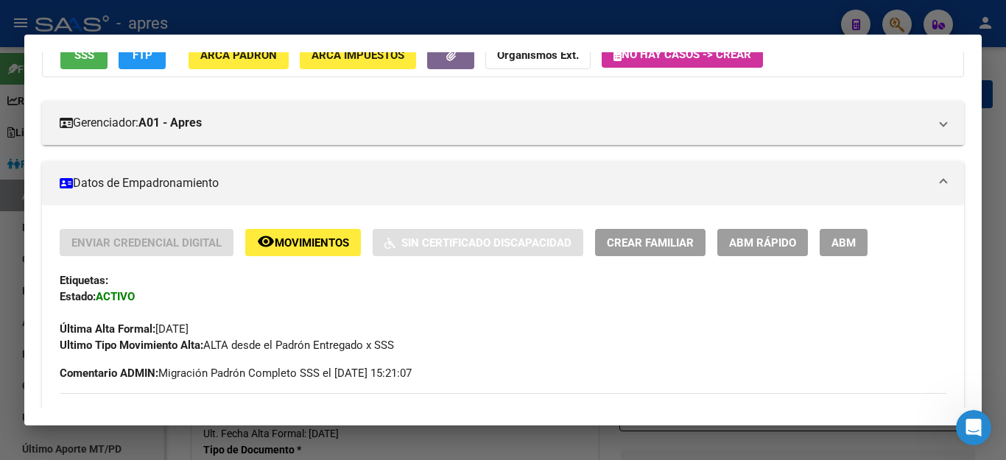
click at [840, 251] on button "ABM" at bounding box center [844, 242] width 48 height 27
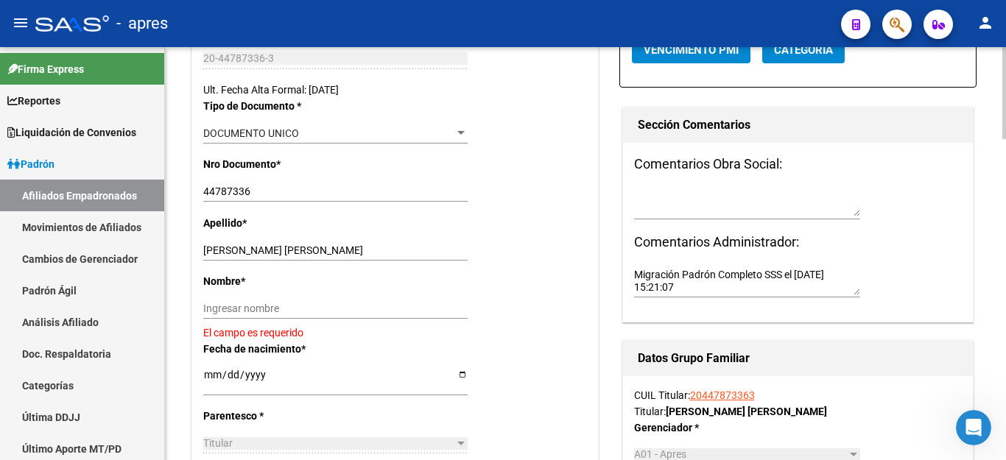
scroll to position [442, 0]
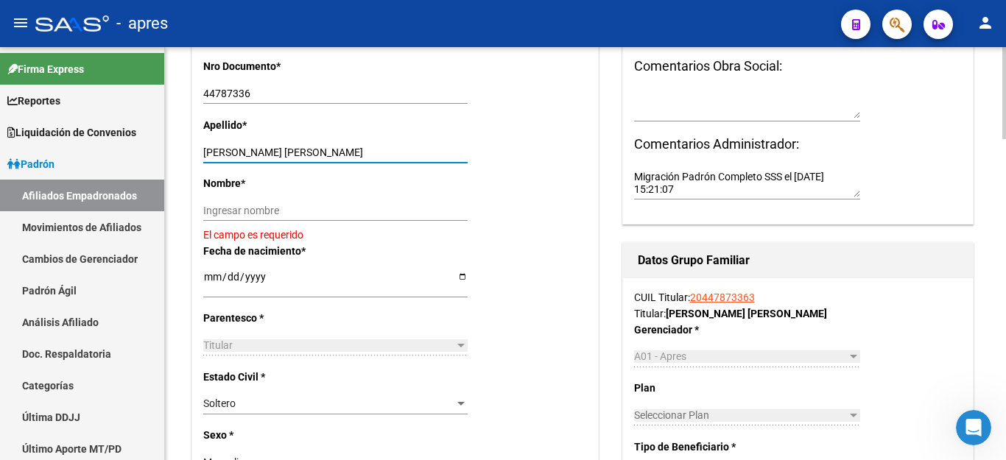
drag, startPoint x: 258, startPoint y: 146, endPoint x: 488, endPoint y: 153, distance: 230.0
click at [488, 153] on div "Apellido * [PERSON_NAME] [PERSON_NAME] Ingresar apellido" at bounding box center [395, 146] width 384 height 58
type input "[PERSON_NAME]"
click at [268, 213] on input "Ingresar nombre" at bounding box center [335, 211] width 264 height 13
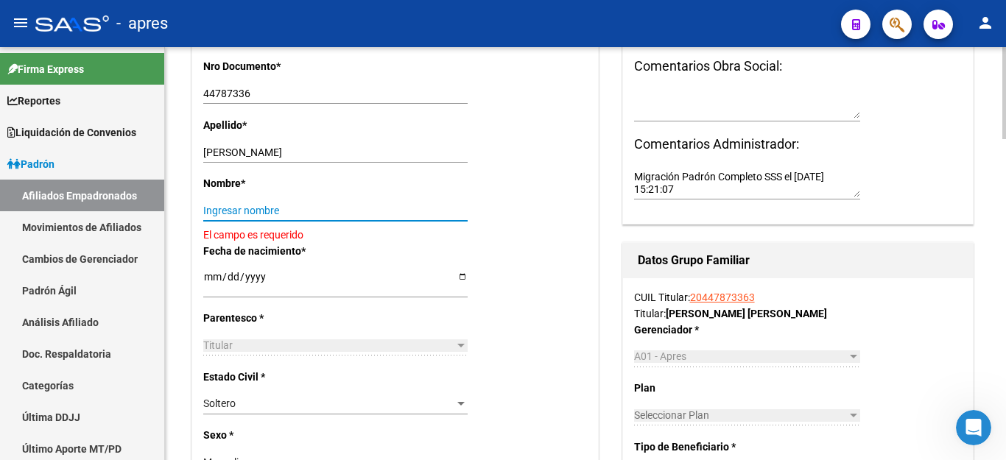
paste input "[PERSON_NAME]"
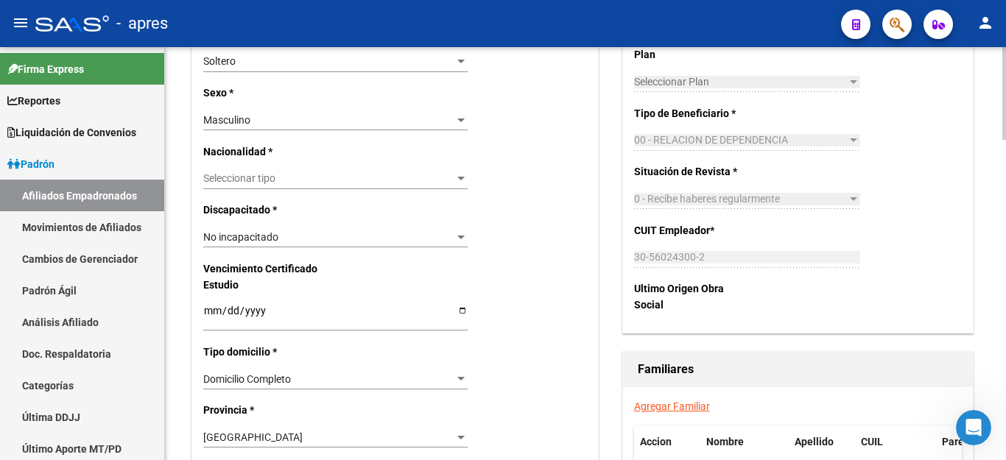
scroll to position [958, 0]
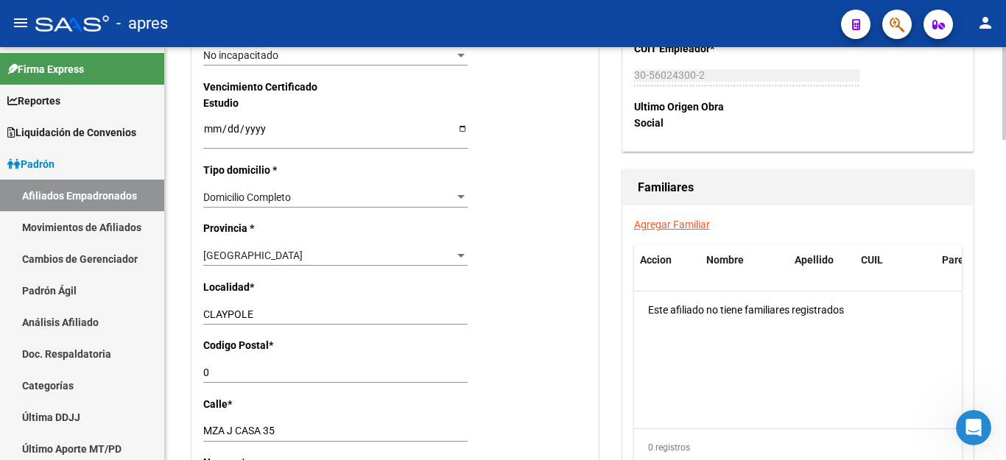
type input "[PERSON_NAME]"
drag, startPoint x: 203, startPoint y: 416, endPoint x: 277, endPoint y: 416, distance: 74.4
click at [333, 416] on div "Nro Afiliado Ingresar nro CUIL * 20-44787336-3 CUIL ARCA Padrón Ult. Fecha Alta…" at bounding box center [395, 108] width 406 height 1536
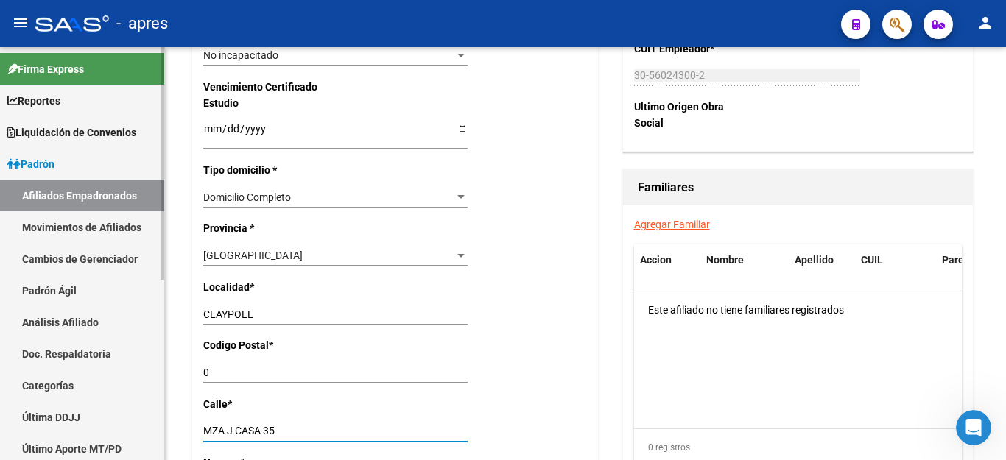
drag, startPoint x: 281, startPoint y: 419, endPoint x: 148, endPoint y: 414, distance: 132.7
click at [148, 414] on mat-sidenav-container "Firma Express Reportes Ingresos Percibidos Análisis de todos los conceptos (his…" at bounding box center [503, 253] width 1006 height 413
click at [270, 367] on input "0" at bounding box center [335, 373] width 264 height 13
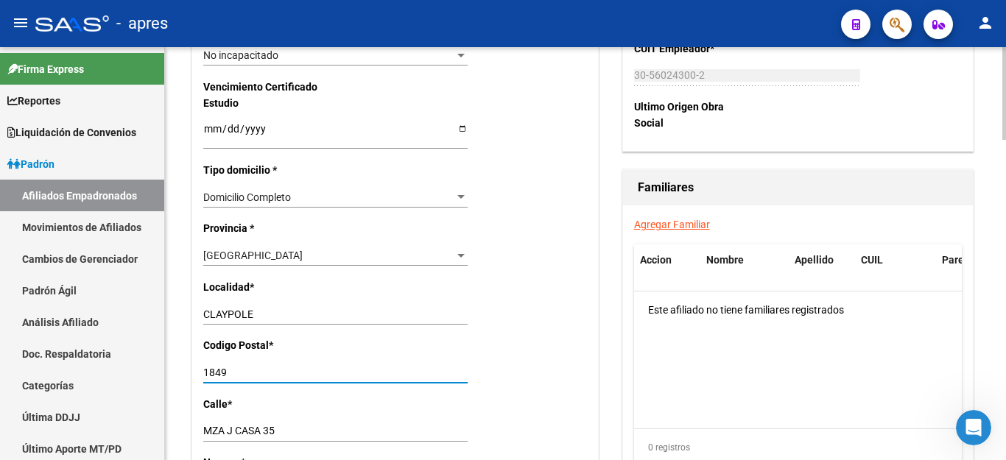
type input "1849"
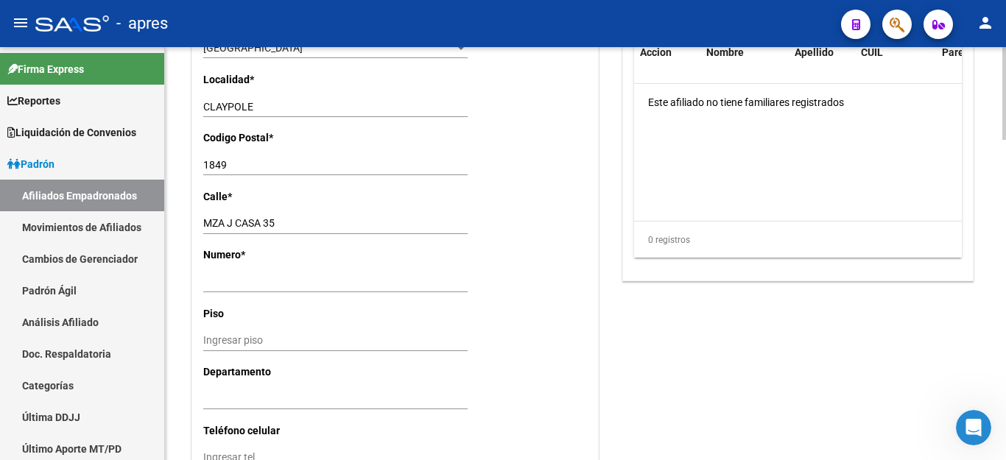
scroll to position [1179, 0]
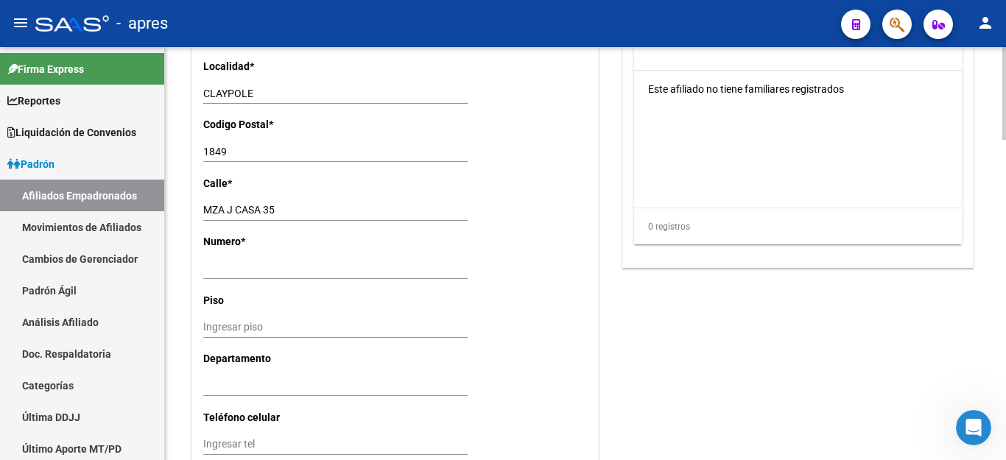
click at [259, 259] on div "Ingresar nro" at bounding box center [335, 269] width 264 height 21
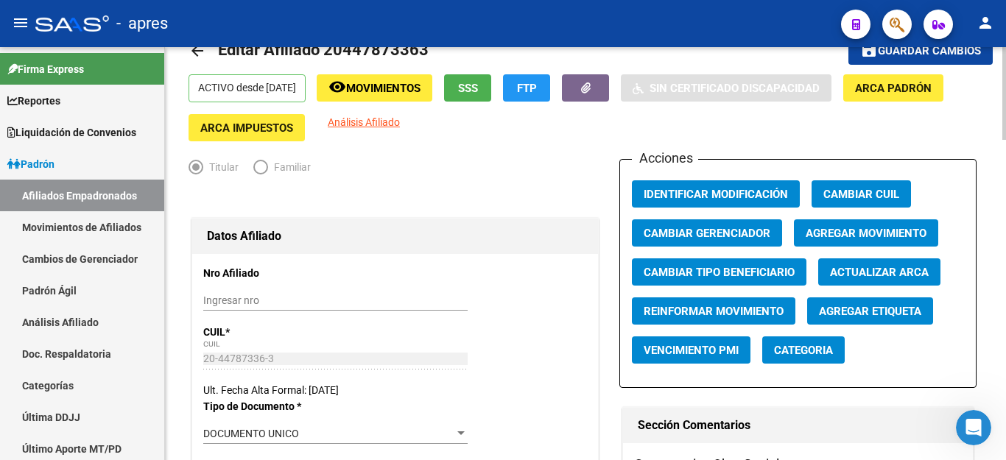
scroll to position [0, 0]
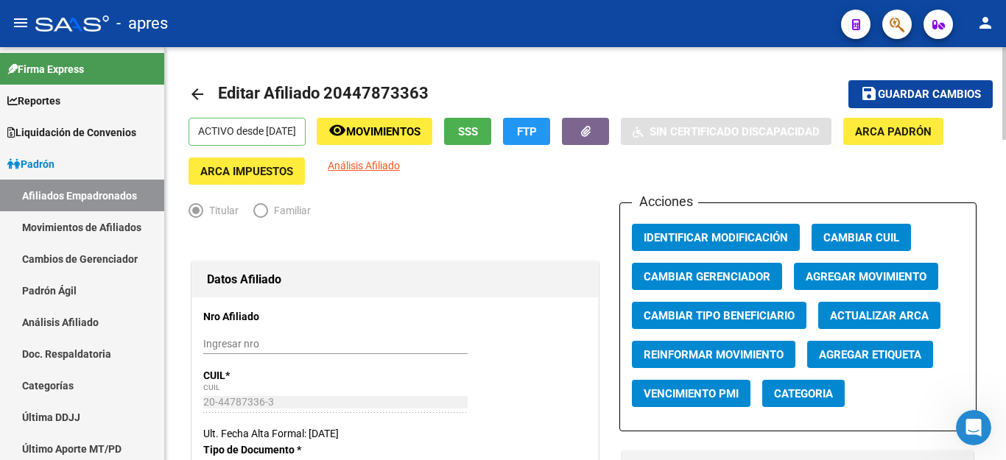
type input "SIN n°"
click at [920, 98] on span "Guardar cambios" at bounding box center [929, 94] width 103 height 13
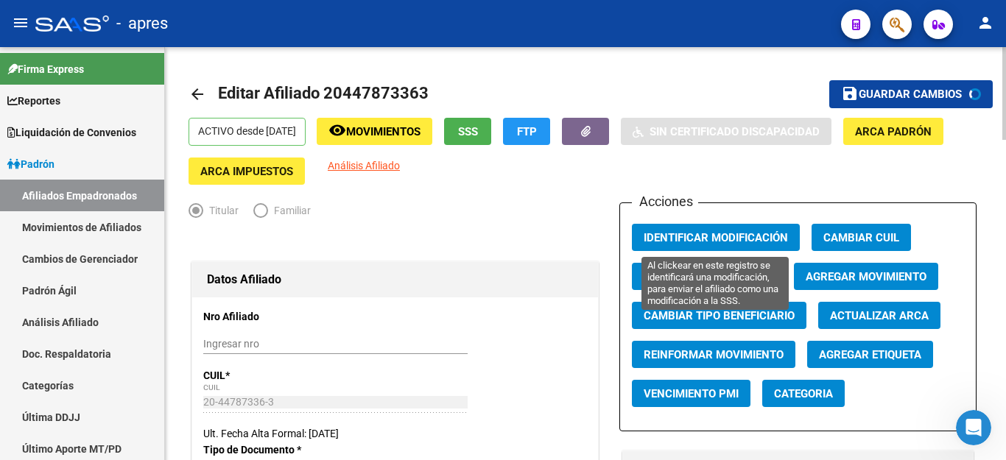
click at [697, 235] on span "Identificar Modificación" at bounding box center [716, 237] width 144 height 13
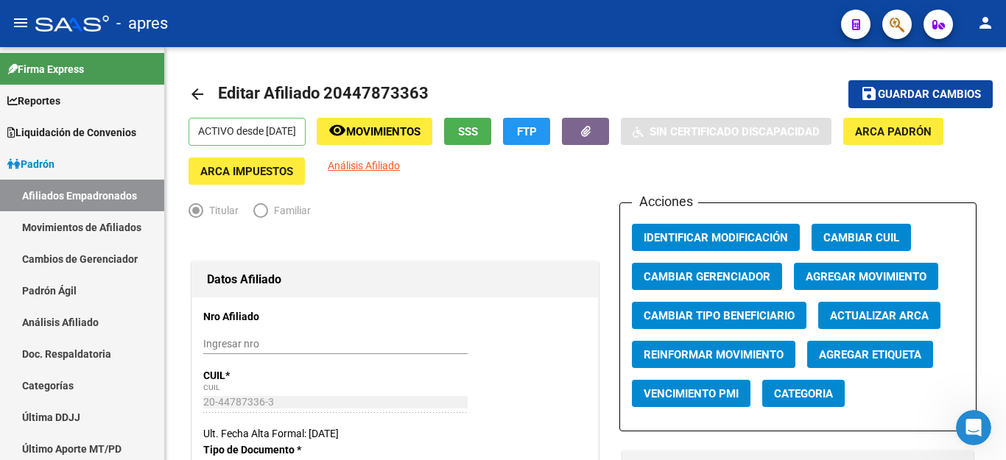
click at [888, 20] on button "button" at bounding box center [897, 24] width 29 height 29
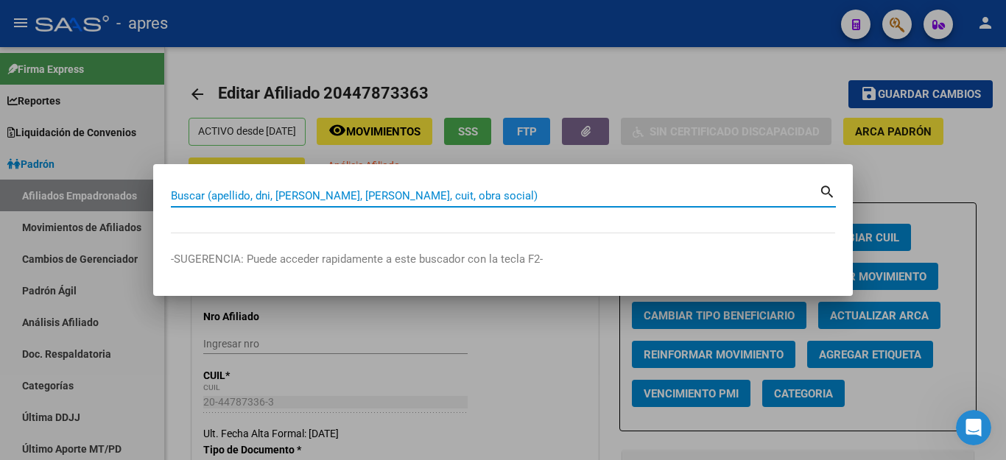
paste input "27405713433"
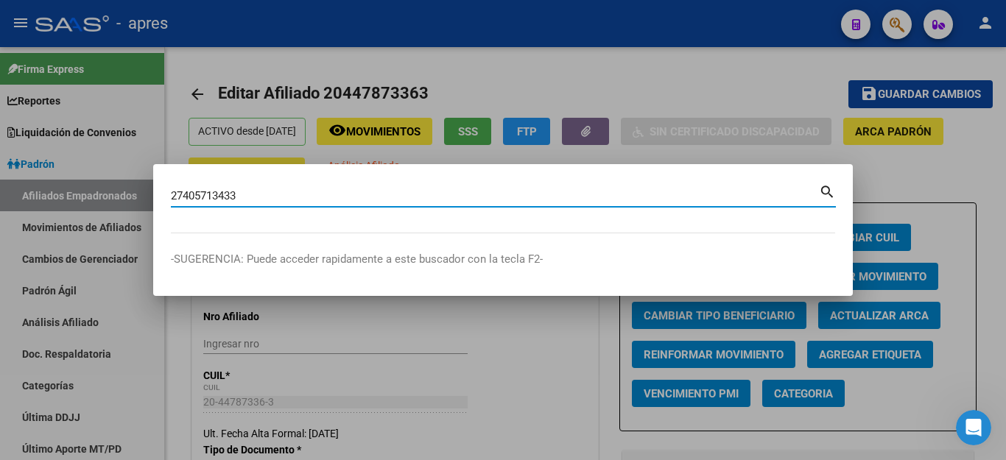
type input "27405713433"
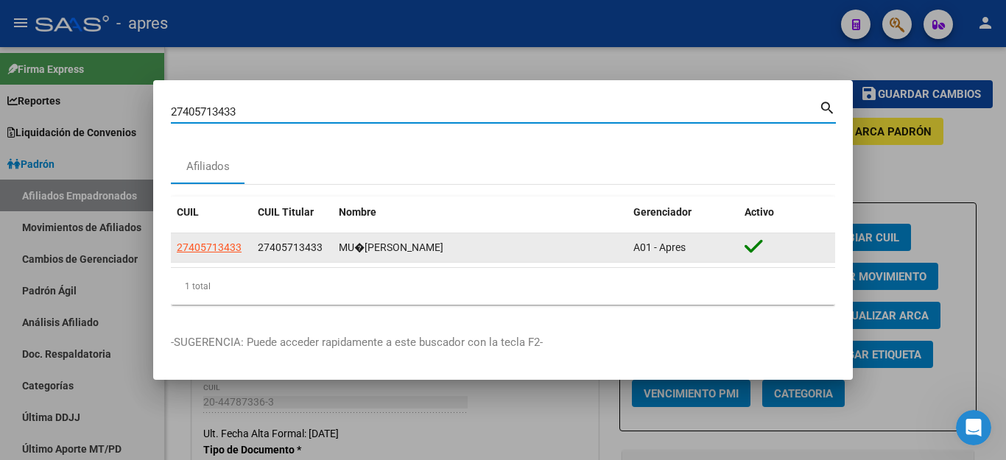
click at [210, 241] on app-link-go-to "27405713433" at bounding box center [209, 247] width 65 height 17
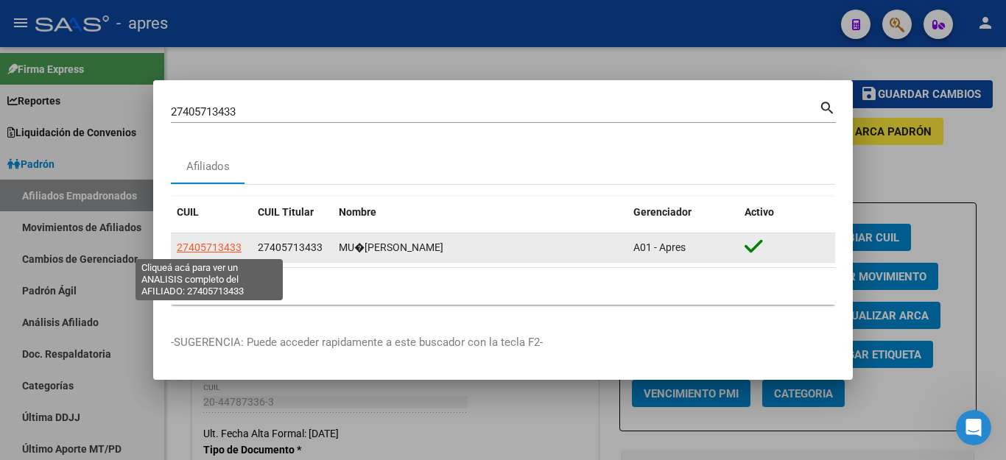
click at [208, 245] on span "27405713433" at bounding box center [209, 248] width 65 height 12
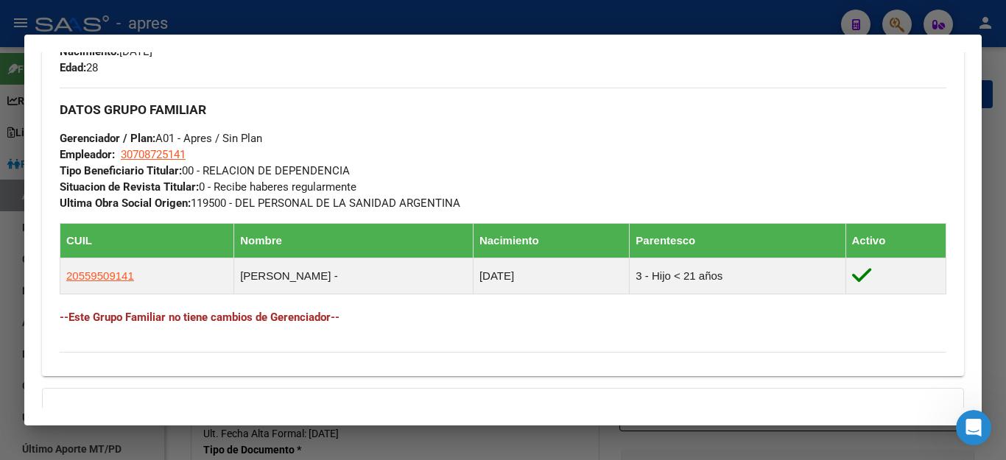
scroll to position [737, 0]
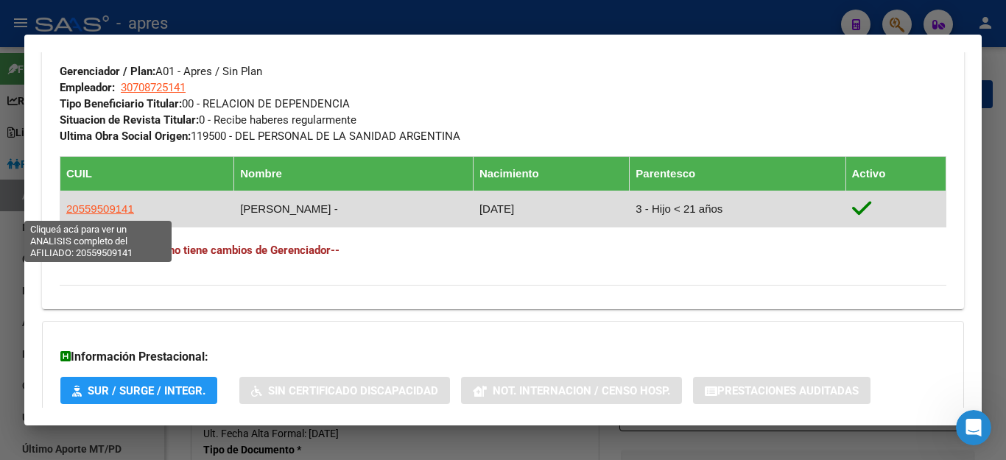
click at [104, 208] on span "20559509141" at bounding box center [100, 209] width 68 height 13
type textarea "20559509141"
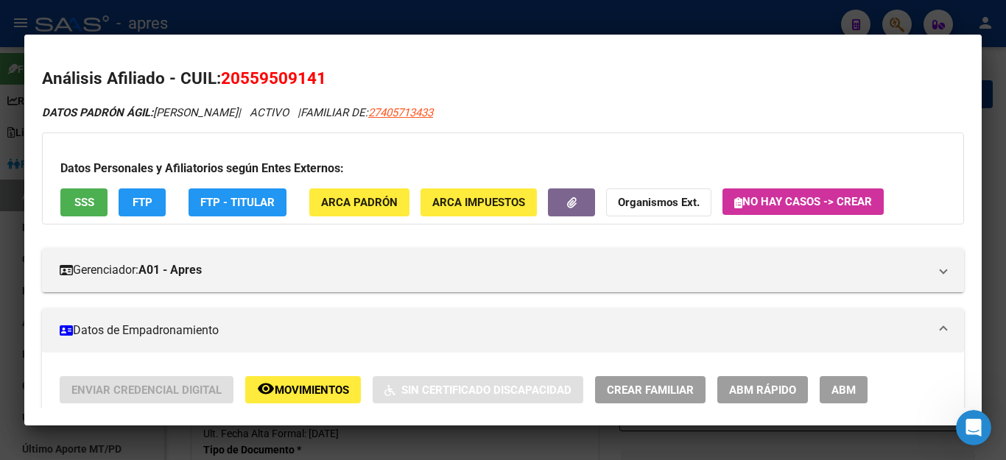
click at [729, 25] on div at bounding box center [503, 230] width 1006 height 460
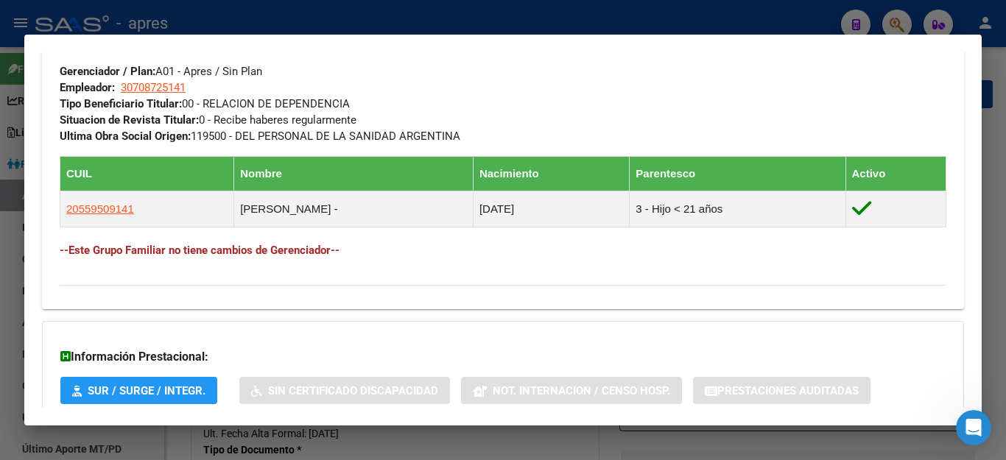
click at [729, 25] on div at bounding box center [503, 230] width 1006 height 460
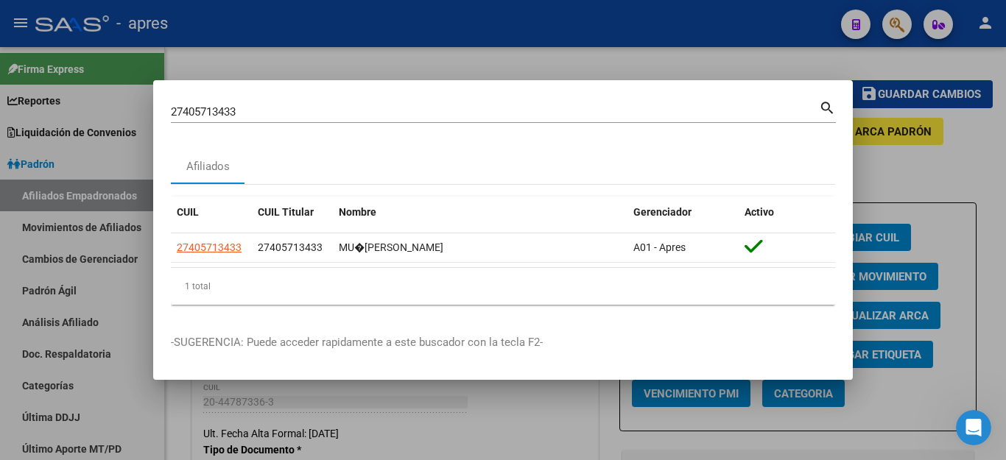
click at [729, 24] on div at bounding box center [503, 230] width 1006 height 460
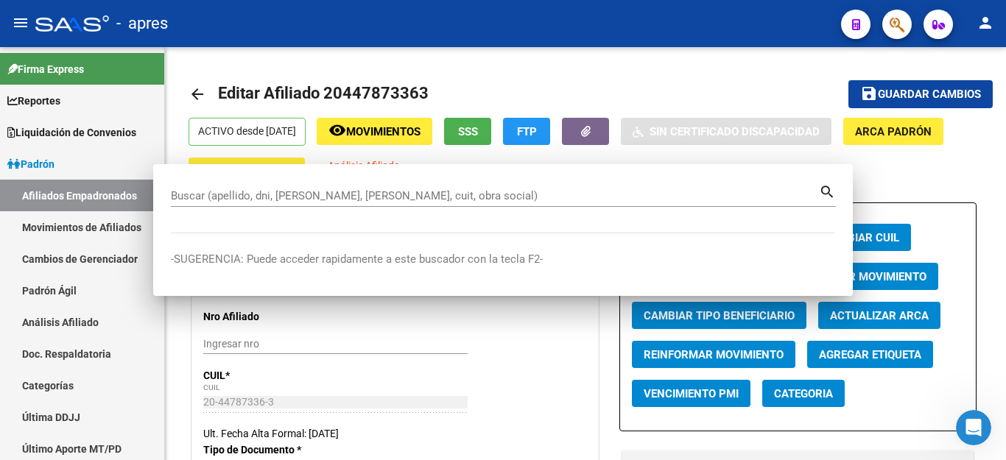
click at [888, 31] on button "button" at bounding box center [897, 24] width 29 height 29
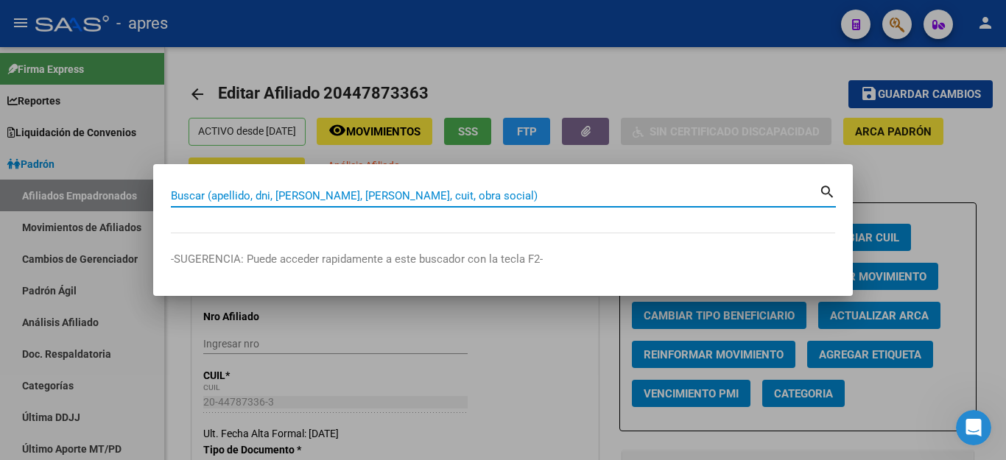
paste input "20353218930"
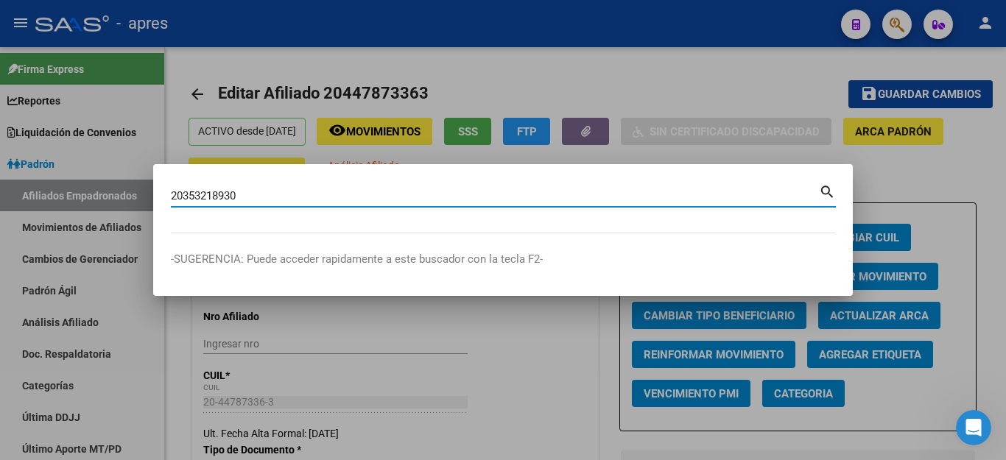
type input "20353218930"
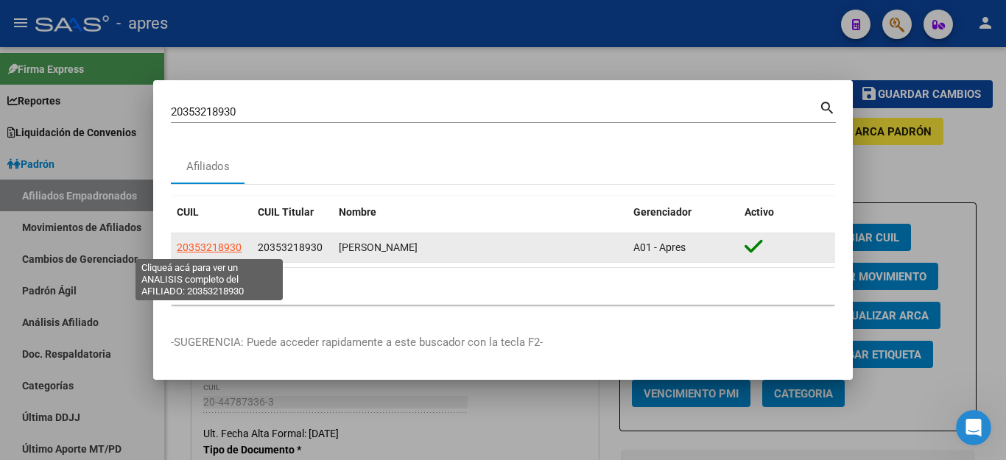
click at [220, 248] on span "20353218930" at bounding box center [209, 248] width 65 height 12
type textarea "20353218930"
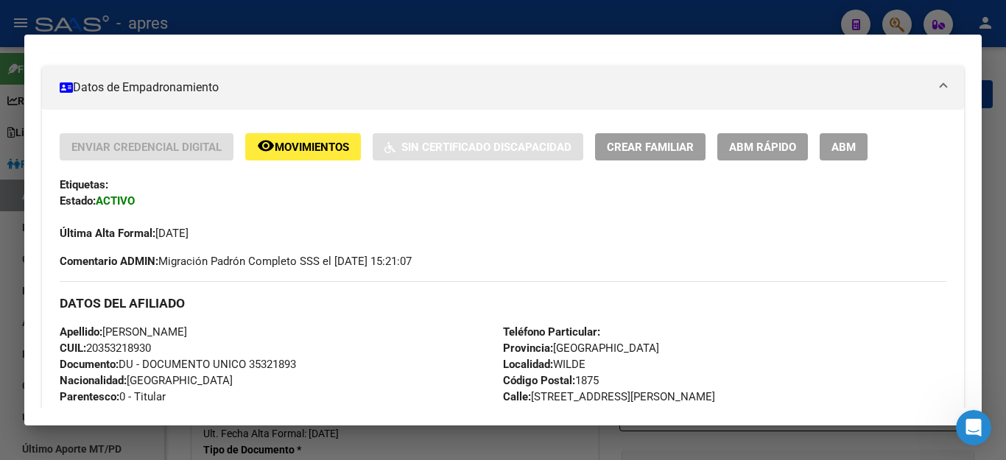
scroll to position [210, 0]
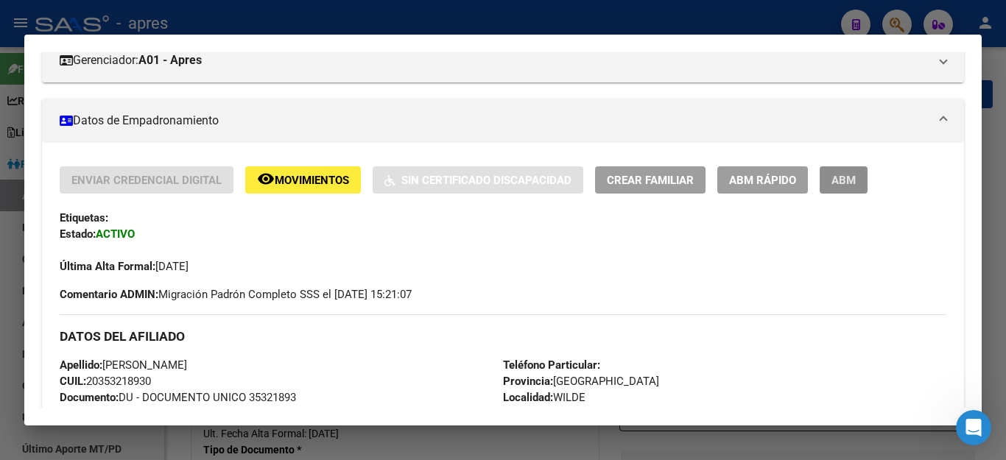
click at [827, 181] on button "ABM" at bounding box center [844, 180] width 48 height 27
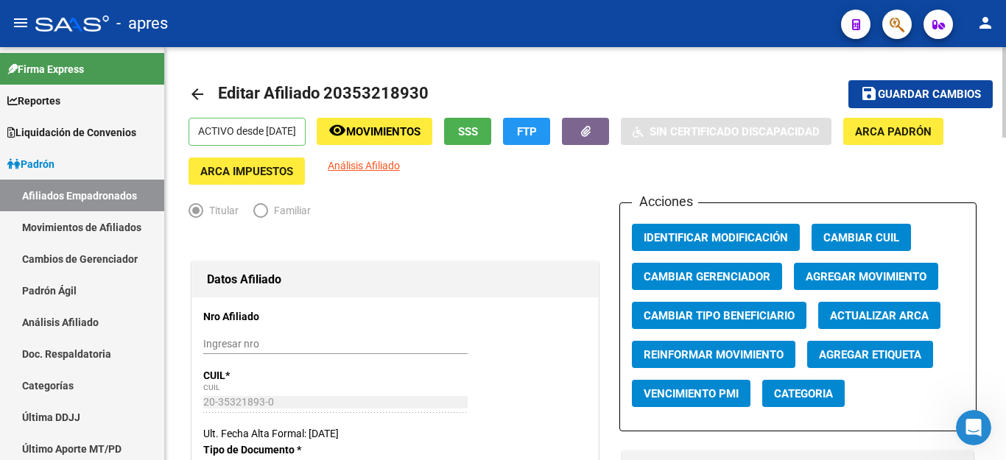
click at [906, 85] on button "save Guardar cambios" at bounding box center [921, 93] width 144 height 27
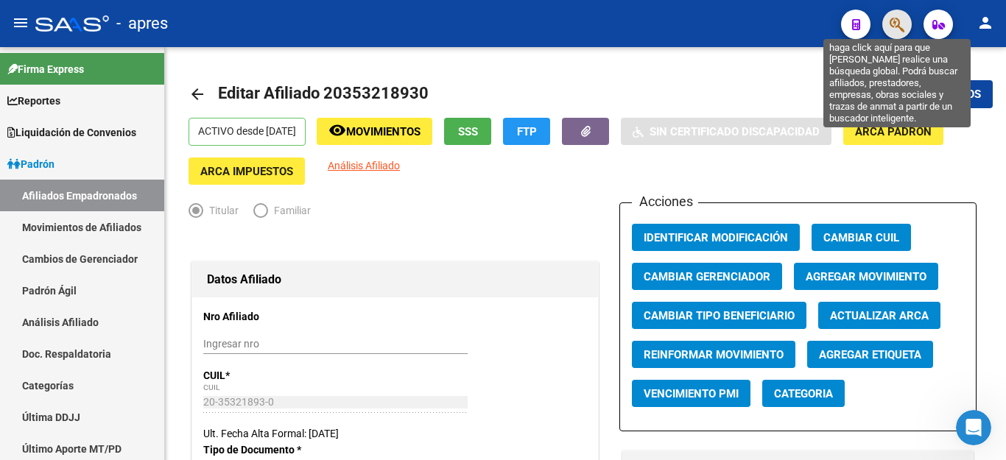
click at [894, 25] on icon "button" at bounding box center [897, 24] width 15 height 17
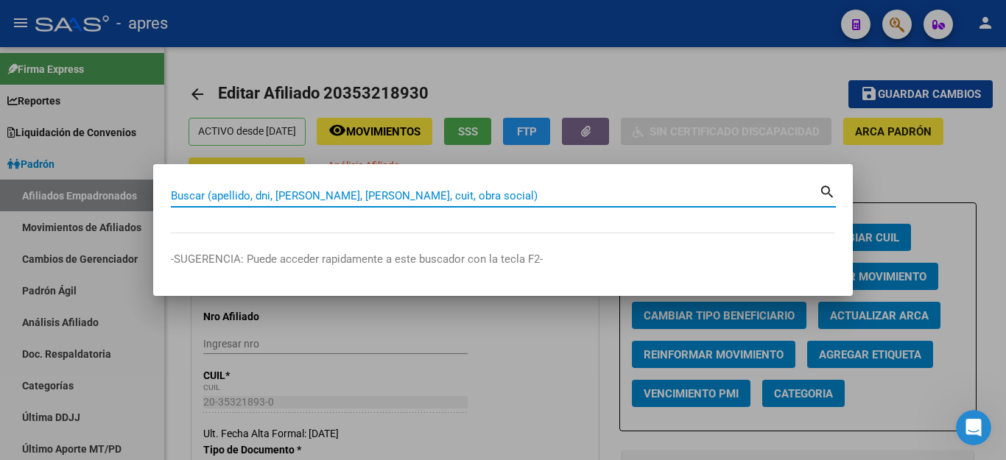
paste input "20447873363"
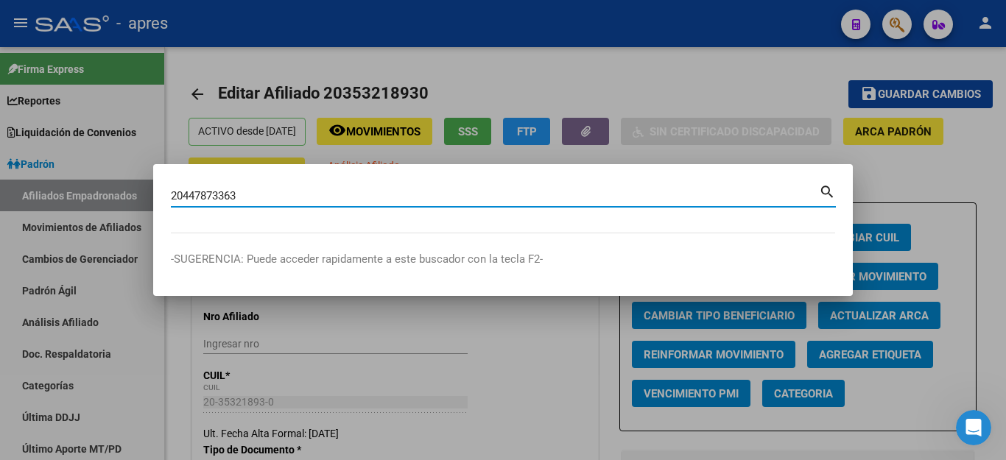
type input "20447873363"
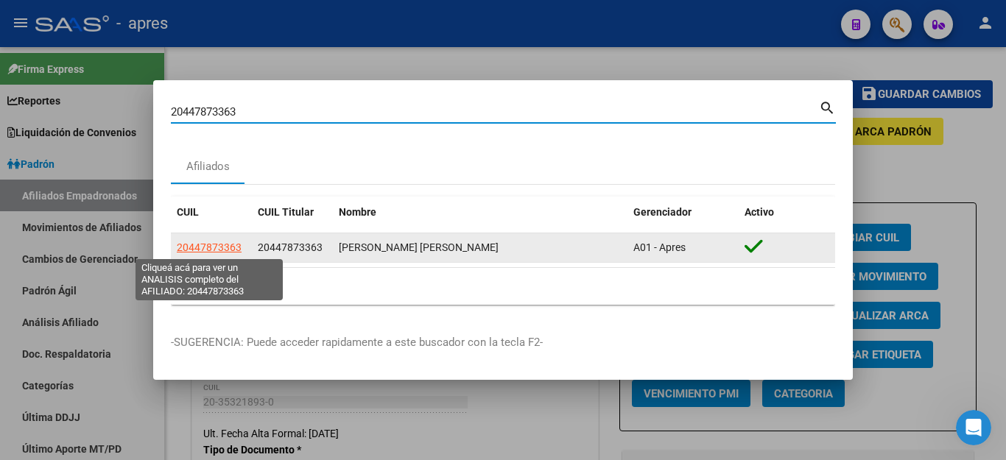
click at [224, 247] on span "20447873363" at bounding box center [209, 248] width 65 height 12
type textarea "20447873363"
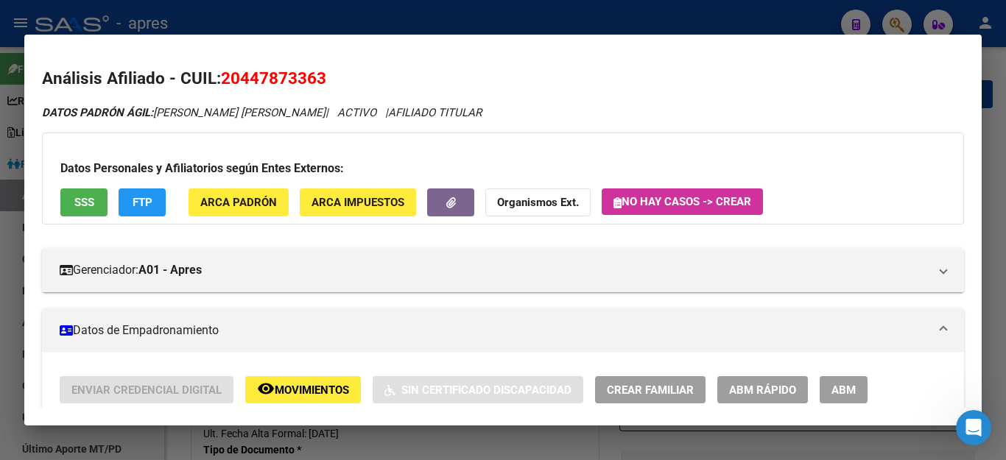
click at [73, 205] on button "SSS" at bounding box center [83, 202] width 47 height 27
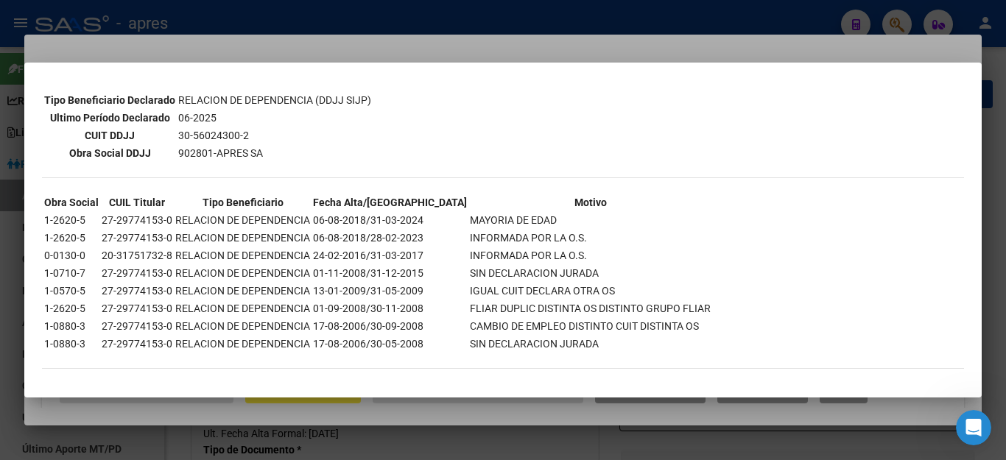
scroll to position [396, 0]
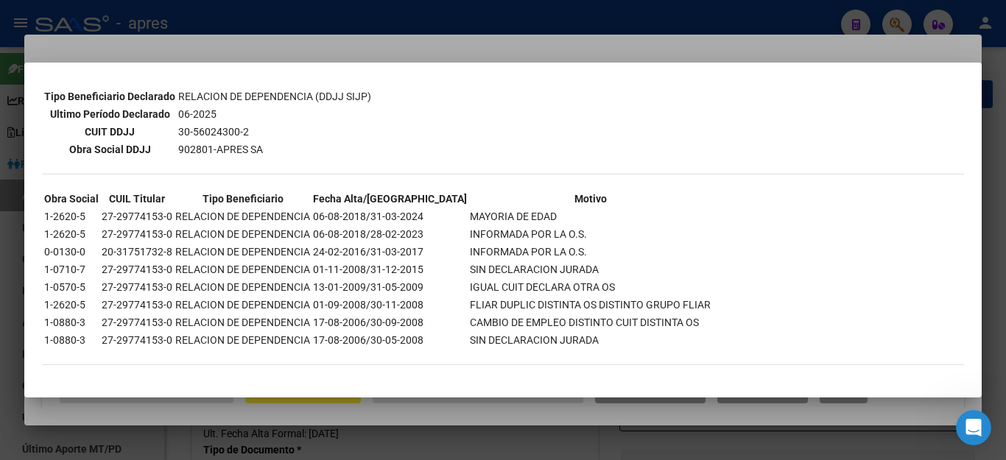
click at [464, 53] on div at bounding box center [503, 230] width 1006 height 460
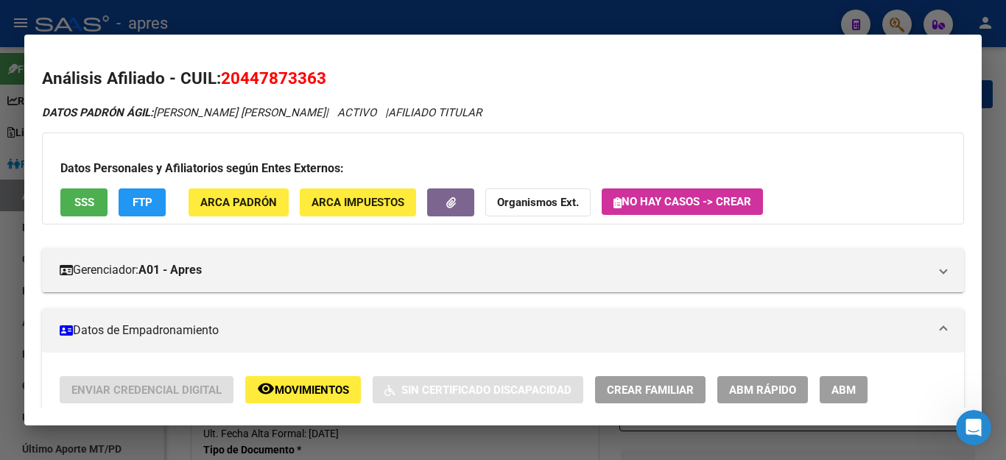
click at [837, 387] on span "ABM" at bounding box center [844, 390] width 24 height 13
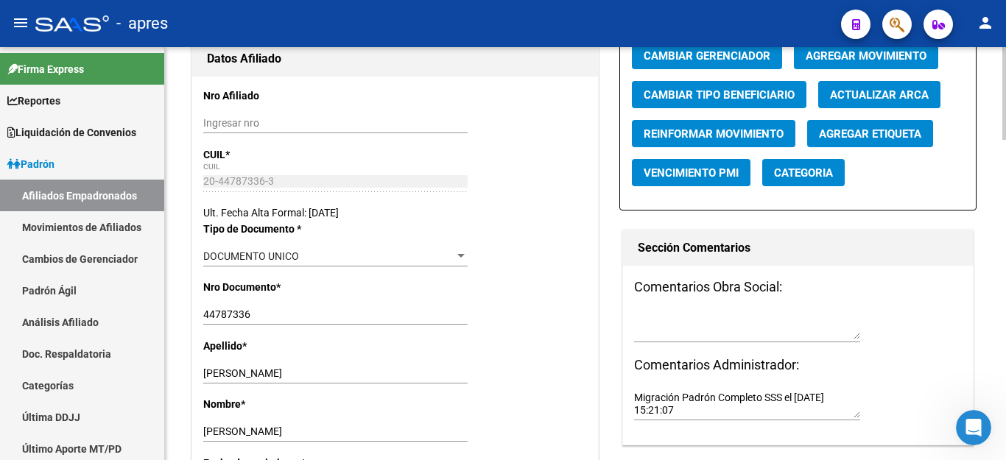
scroll to position [295, 0]
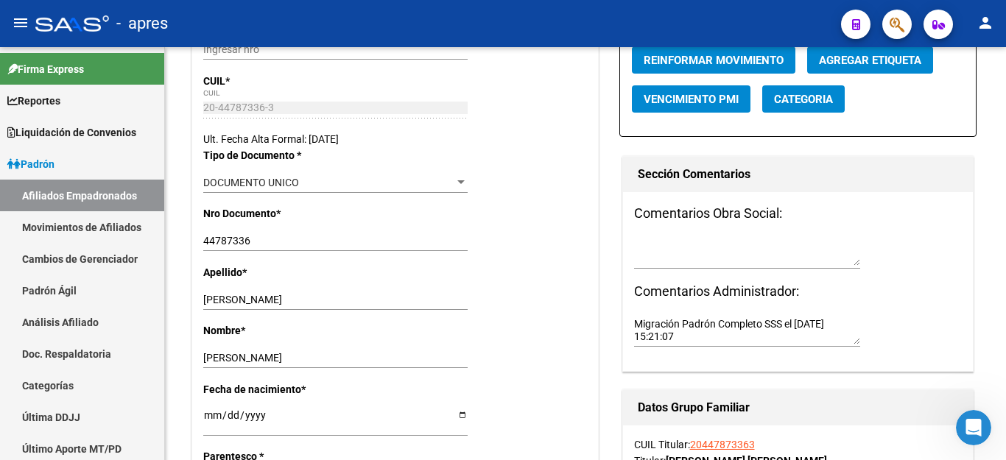
click at [979, 430] on icon "Abrir Intercom Messenger" at bounding box center [974, 428] width 24 height 24
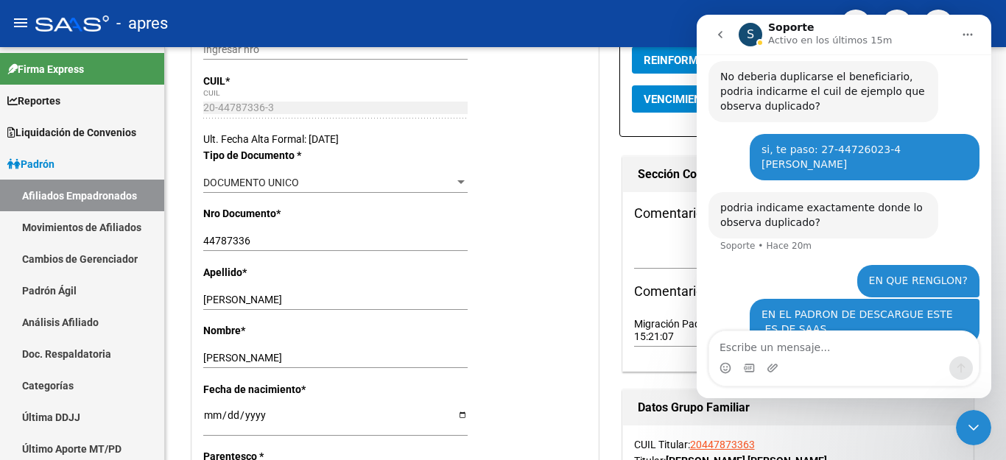
scroll to position [413, 0]
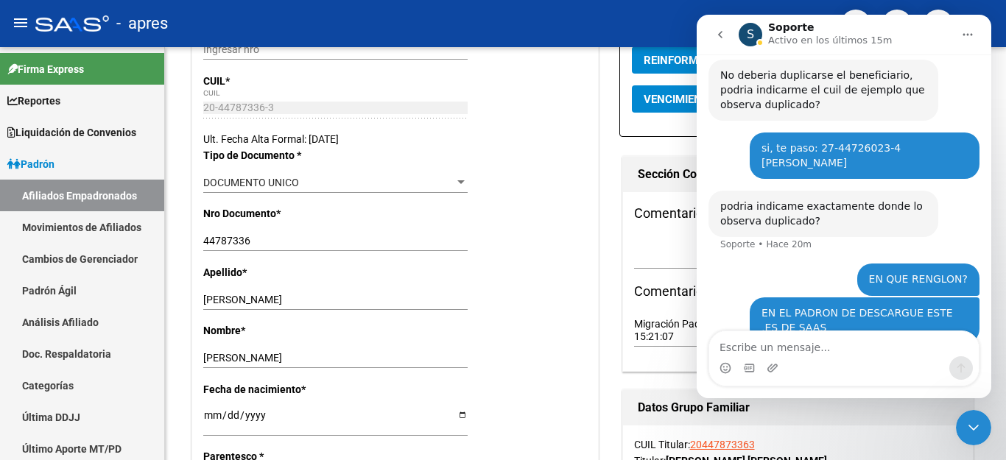
click at [979, 429] on icon "Cerrar Intercom Messenger" at bounding box center [974, 428] width 18 height 18
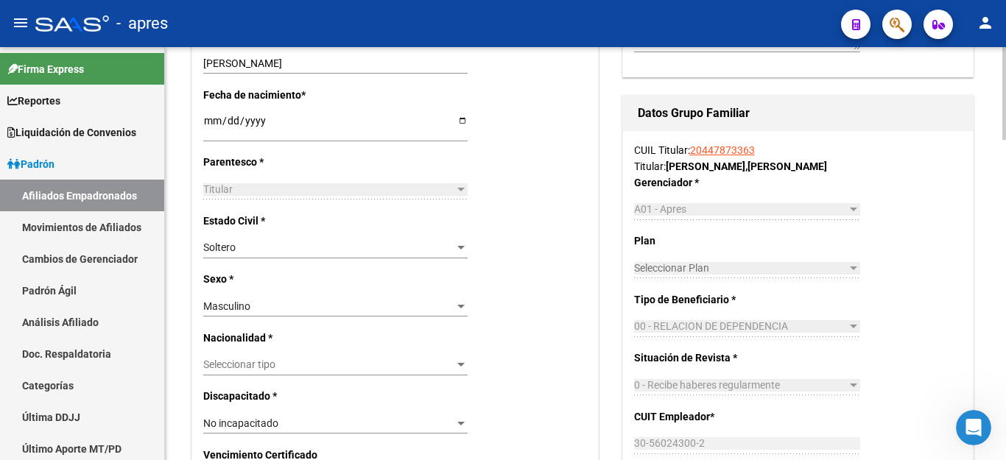
scroll to position [663, 0]
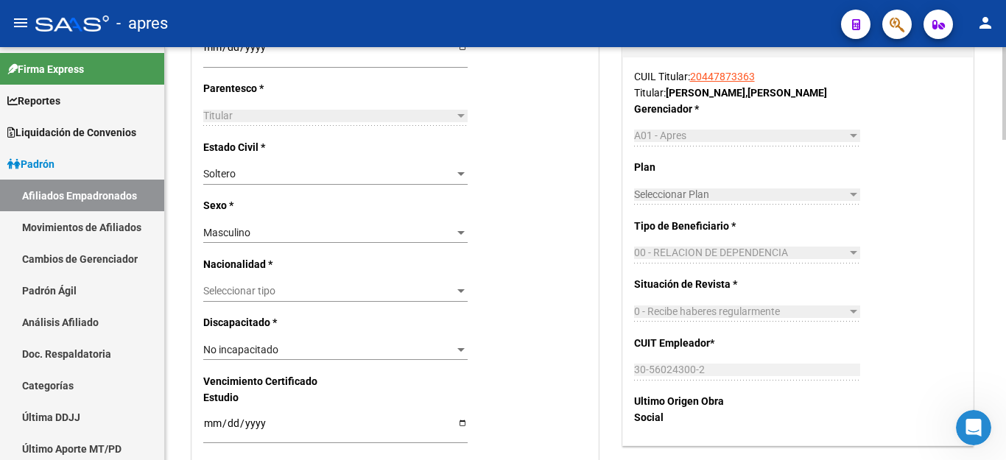
click at [338, 285] on span "Seleccionar tipo" at bounding box center [328, 291] width 251 height 13
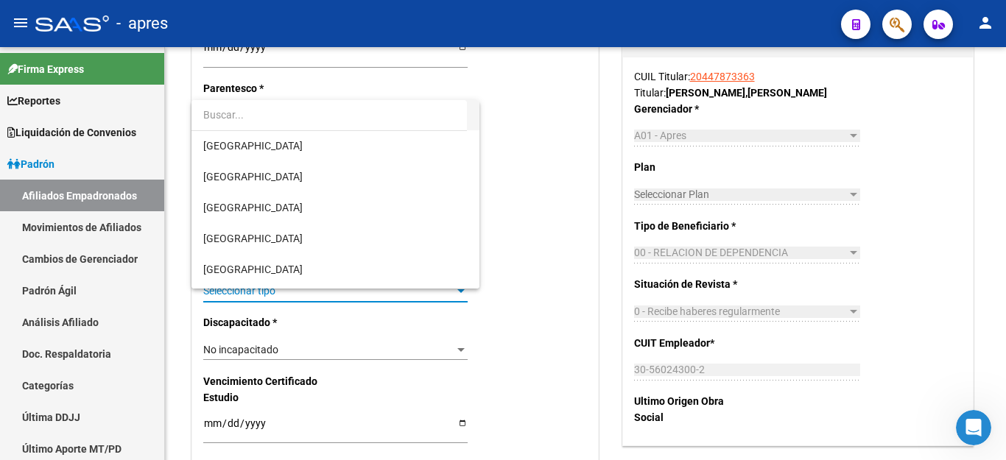
scroll to position [147, 0]
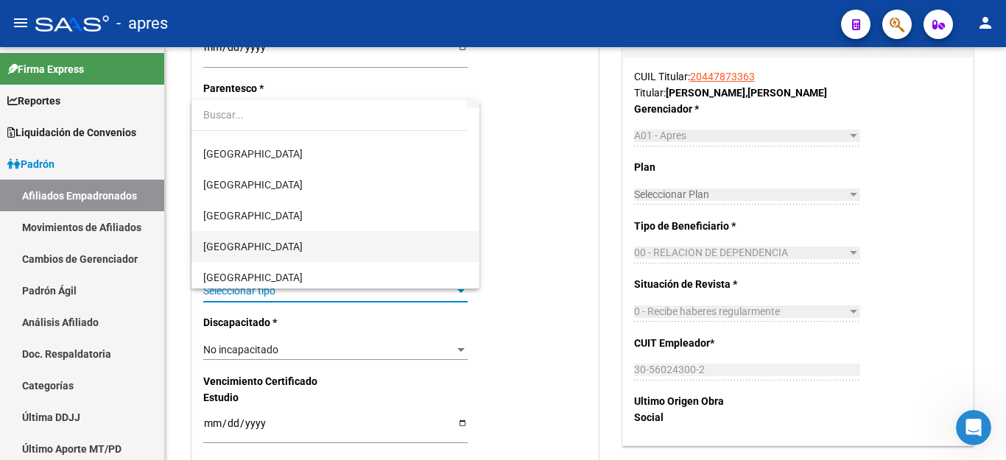
click at [285, 236] on span "[GEOGRAPHIC_DATA]" at bounding box center [335, 246] width 264 height 31
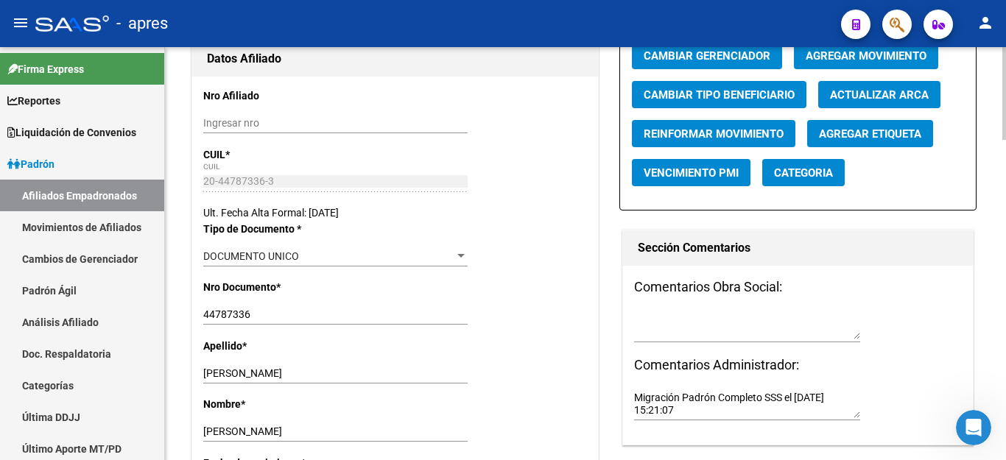
scroll to position [0, 0]
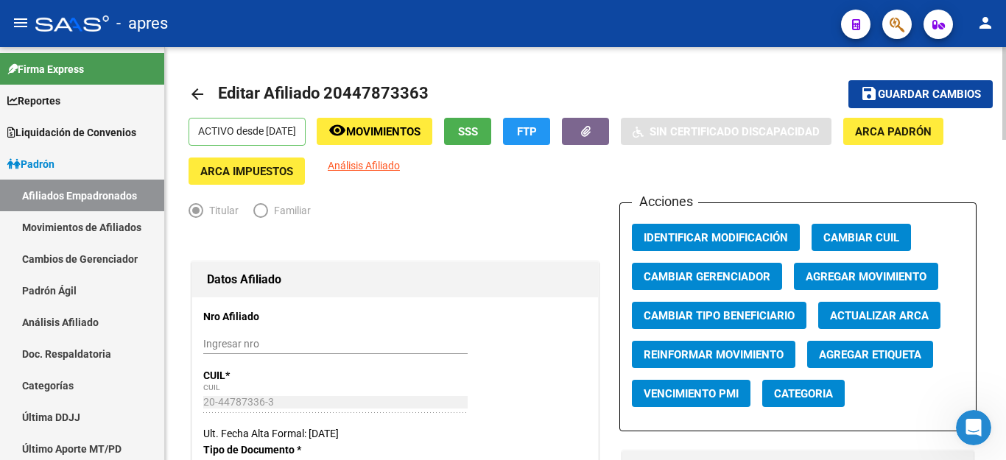
click at [902, 97] on span "Guardar cambios" at bounding box center [929, 94] width 103 height 13
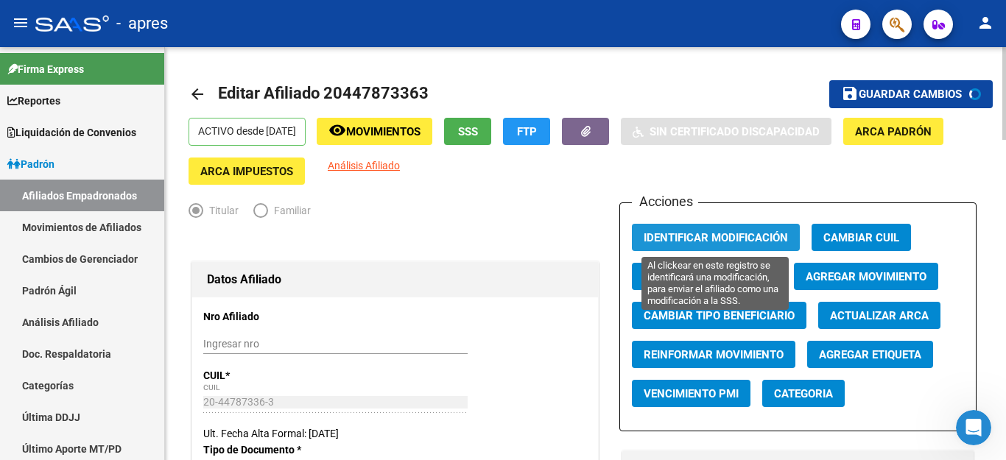
click at [695, 236] on span "Identificar Modificación" at bounding box center [716, 237] width 144 height 13
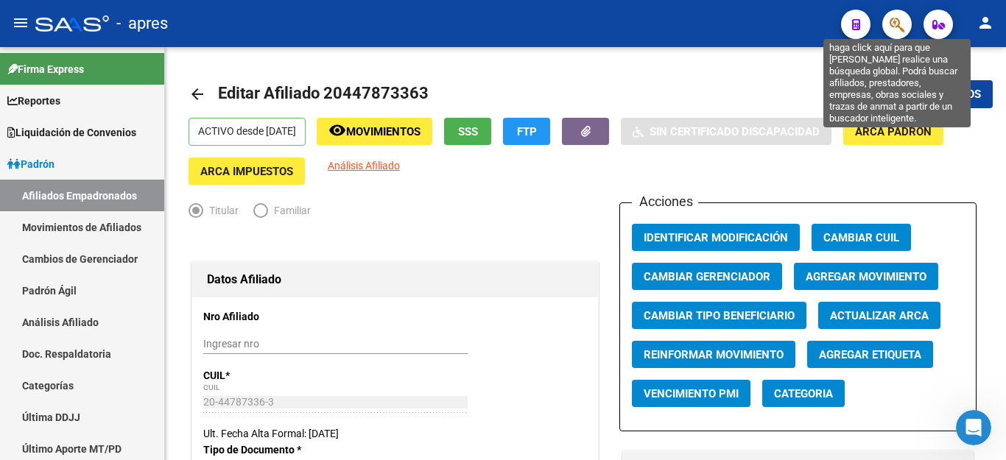
click at [897, 24] on icon "button" at bounding box center [897, 24] width 15 height 17
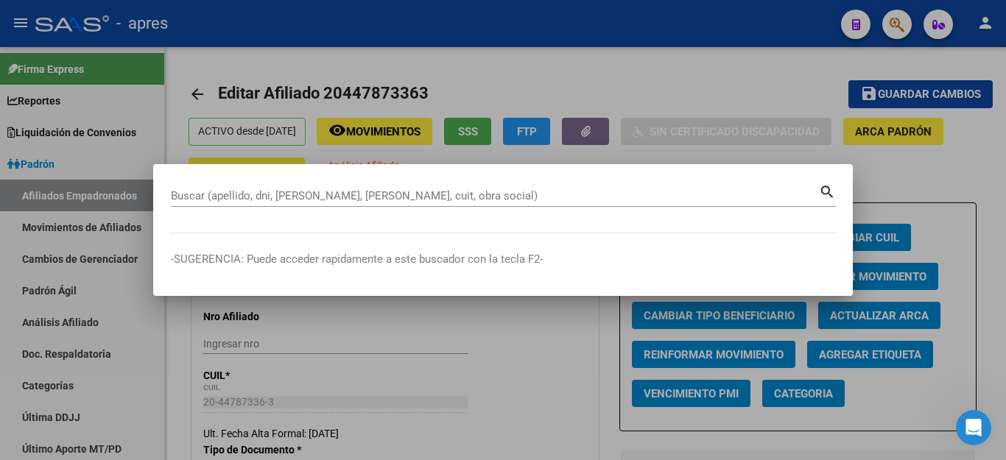
paste input "27405713433"
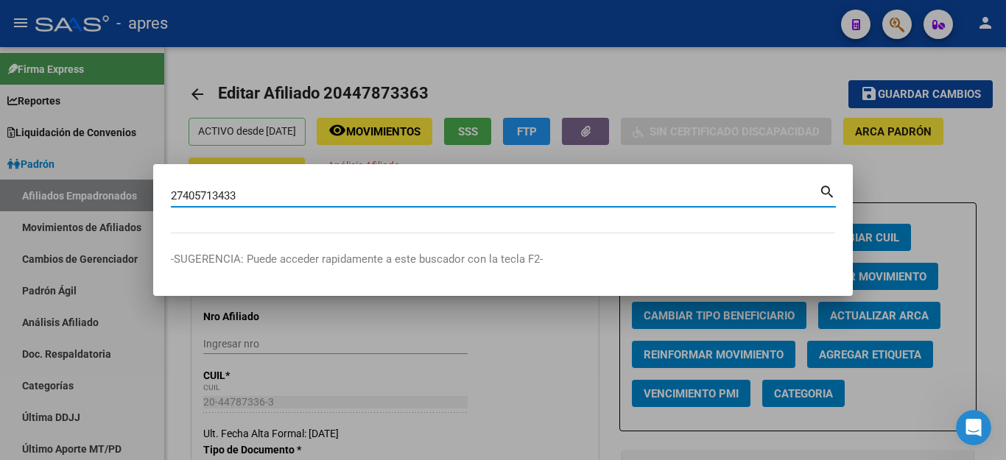
type input "27405713433"
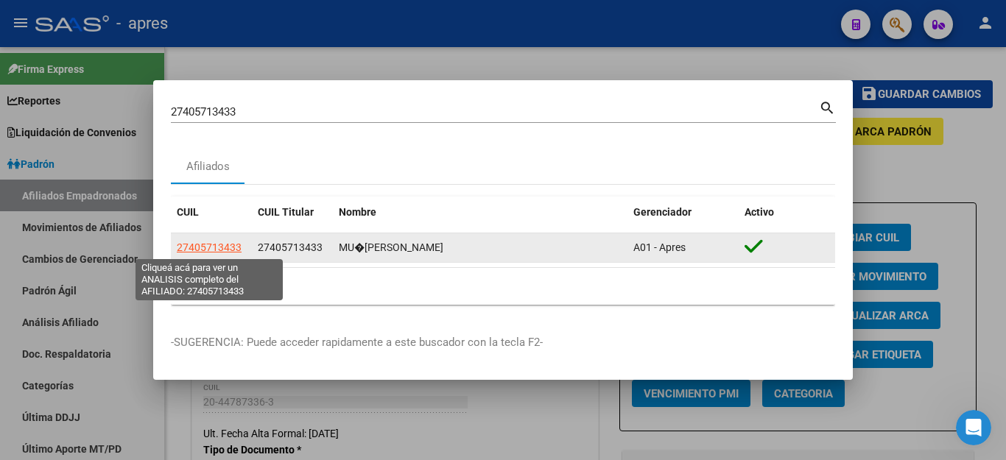
click at [220, 247] on span "27405713433" at bounding box center [209, 248] width 65 height 12
type textarea "27405713433"
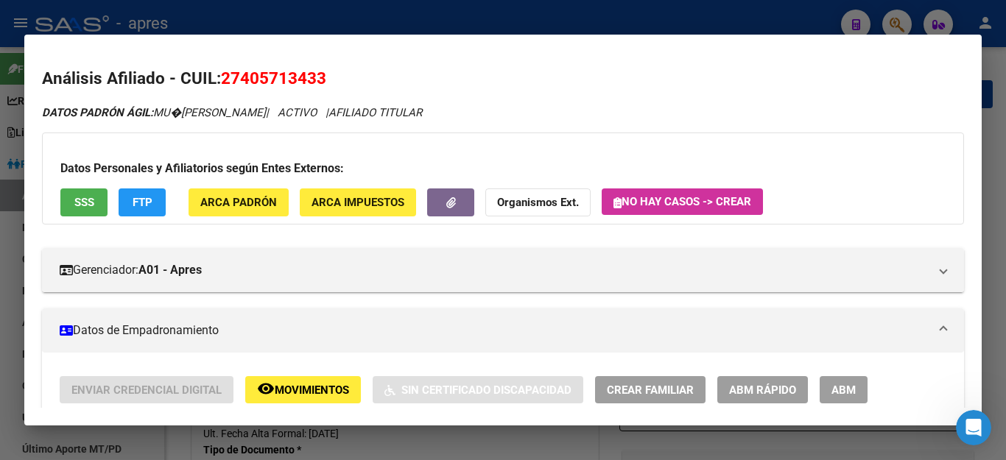
click at [396, 444] on div at bounding box center [503, 230] width 1006 height 460
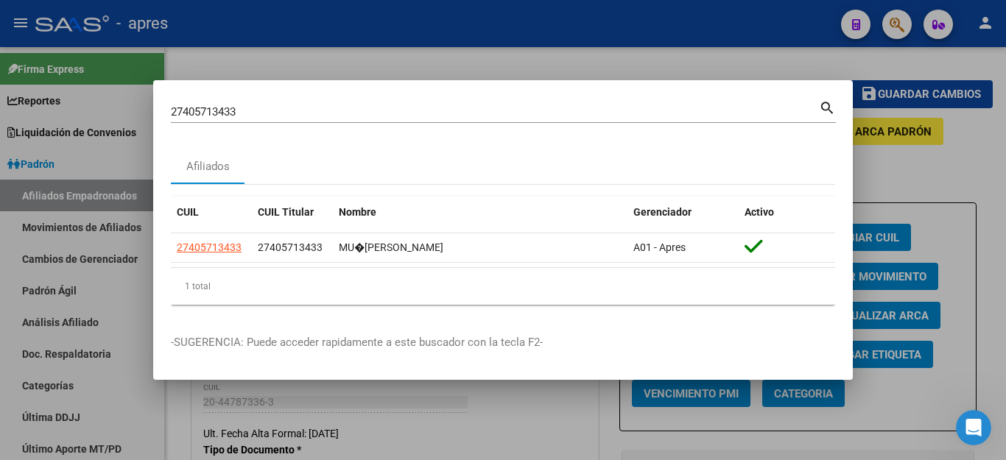
click at [884, 159] on div at bounding box center [503, 230] width 1006 height 460
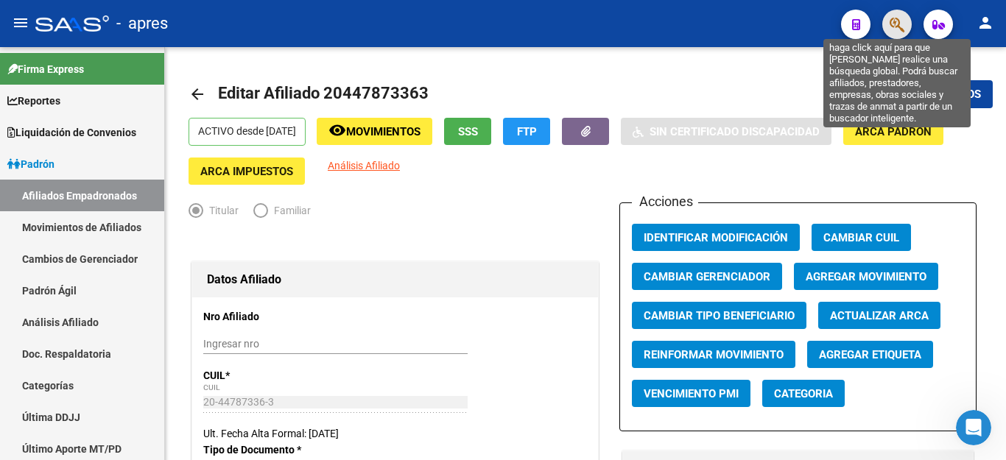
click at [899, 31] on icon "button" at bounding box center [897, 24] width 15 height 17
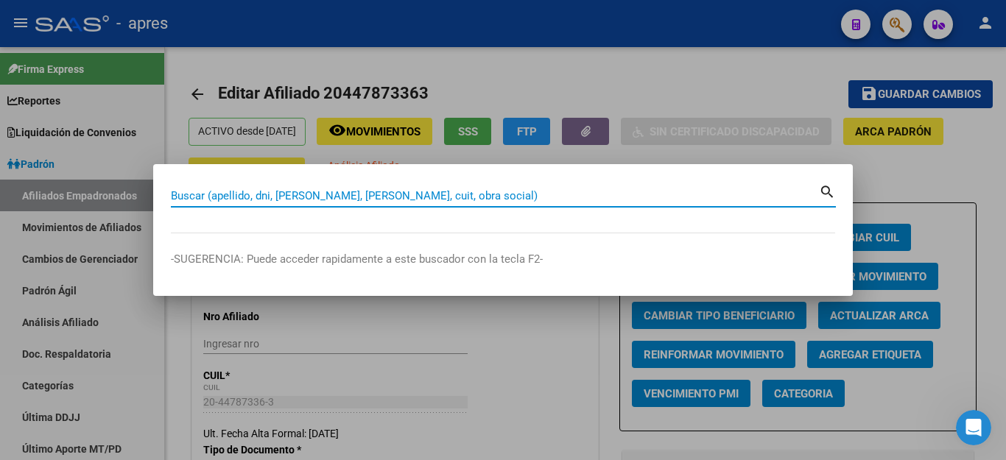
paste input "20559509141"
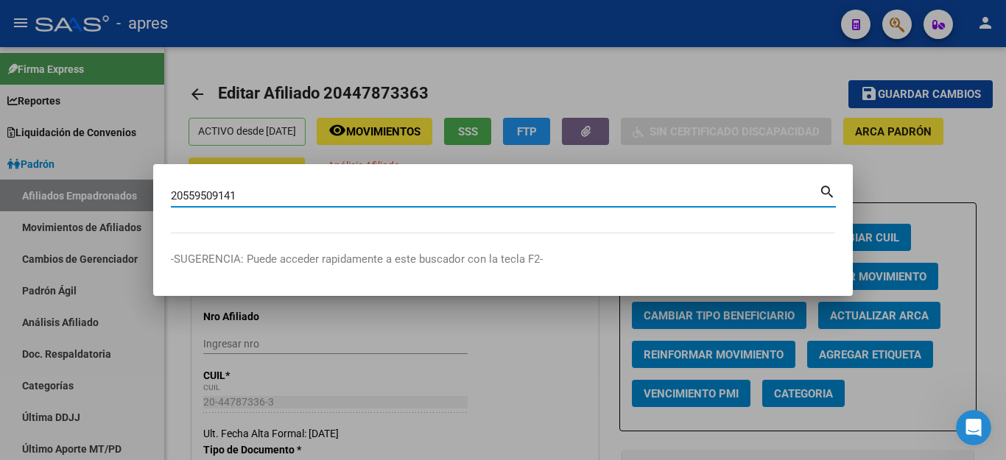
type input "20559509141"
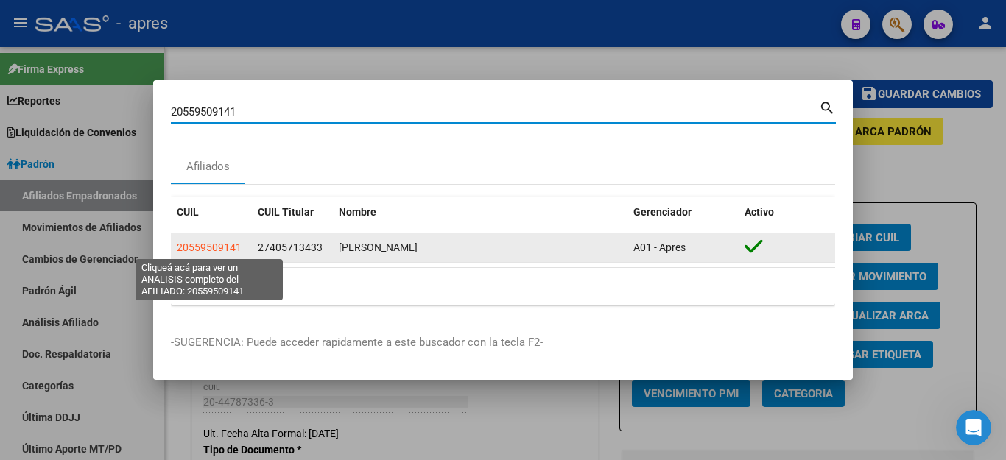
click at [220, 245] on span "20559509141" at bounding box center [209, 248] width 65 height 12
type textarea "20559509141"
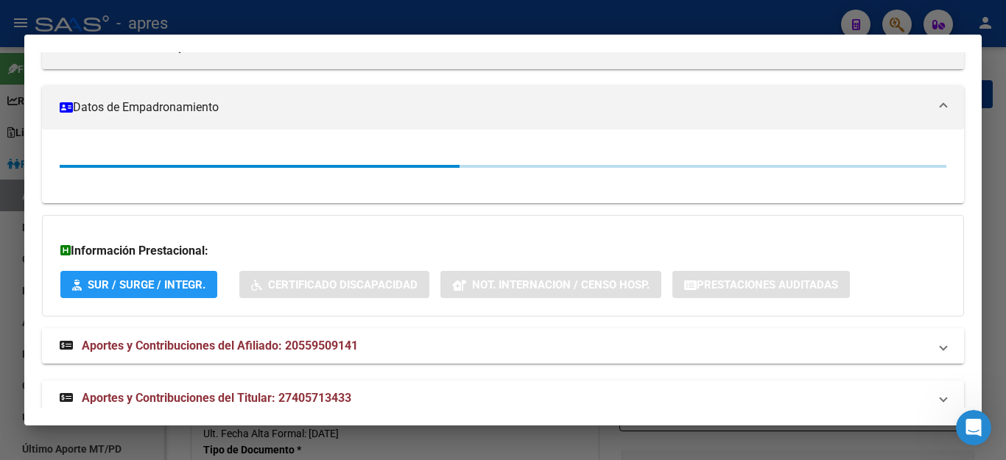
scroll to position [248, 0]
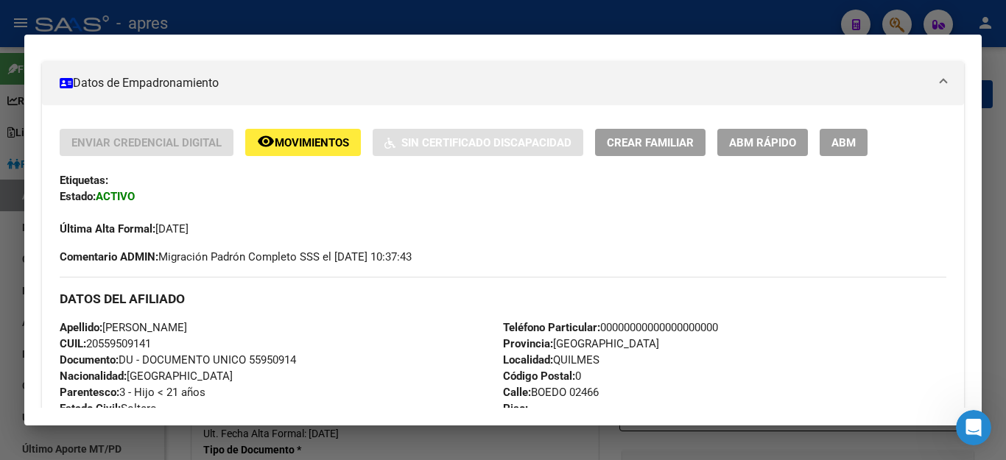
click at [832, 139] on span "ABM" at bounding box center [844, 142] width 24 height 13
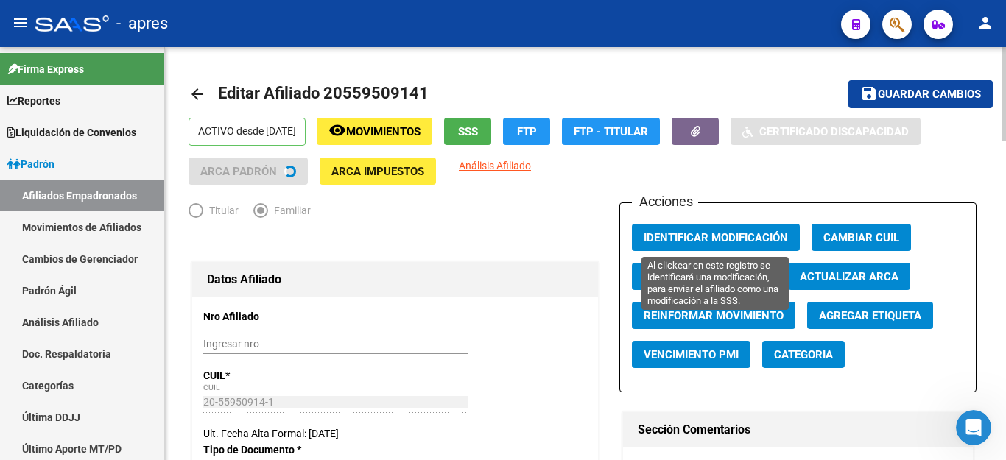
scroll to position [295, 0]
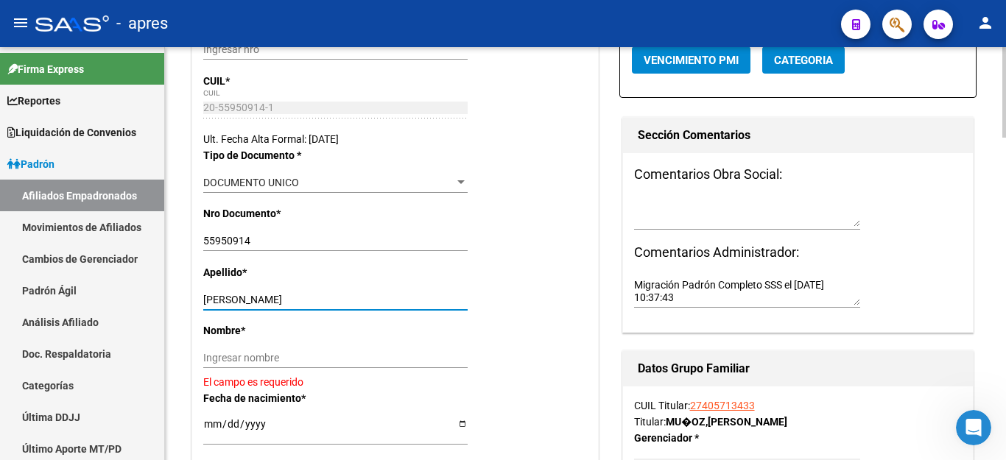
drag, startPoint x: 251, startPoint y: 298, endPoint x: 533, endPoint y: 294, distance: 282.2
click at [533, 294] on div "Apellido * [PERSON_NAME] apellido" at bounding box center [395, 293] width 384 height 58
type input "[PERSON_NAME]"
click at [321, 354] on input "Ingresar nombre" at bounding box center [335, 358] width 264 height 13
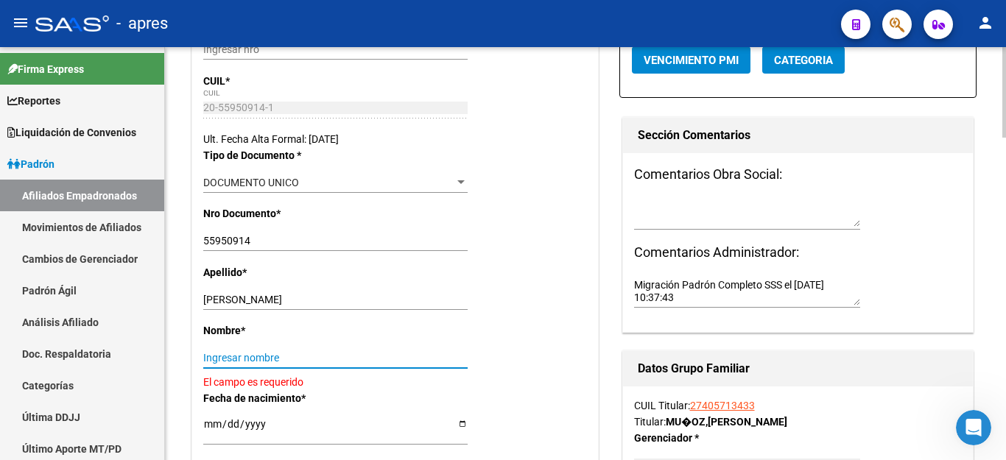
paste input "[PERSON_NAME]"
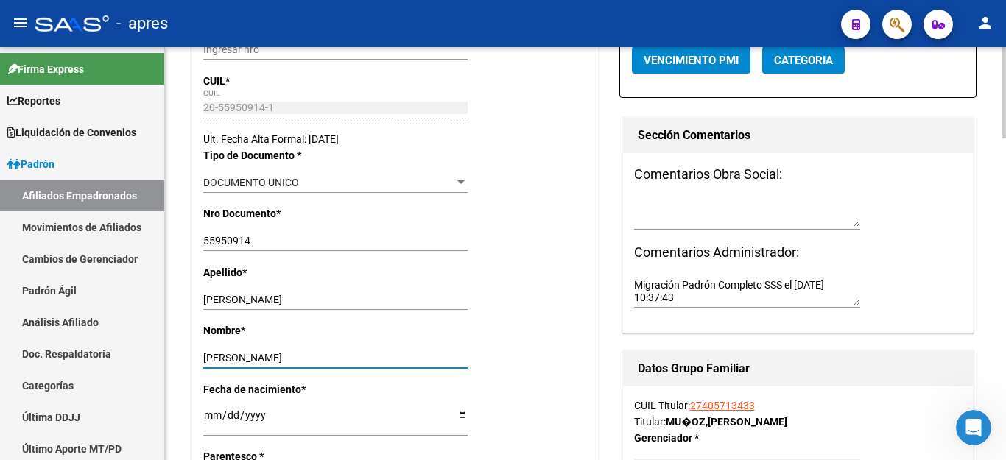
type input "[PERSON_NAME]"
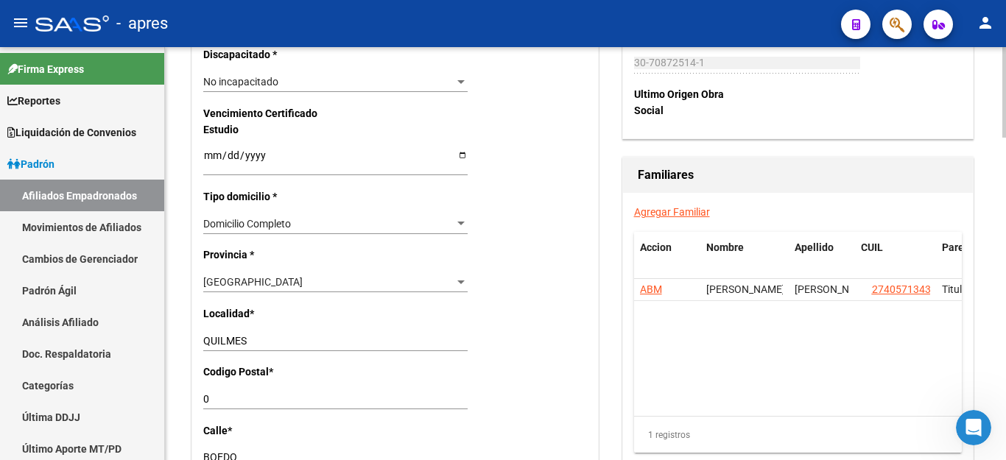
scroll to position [958, 0]
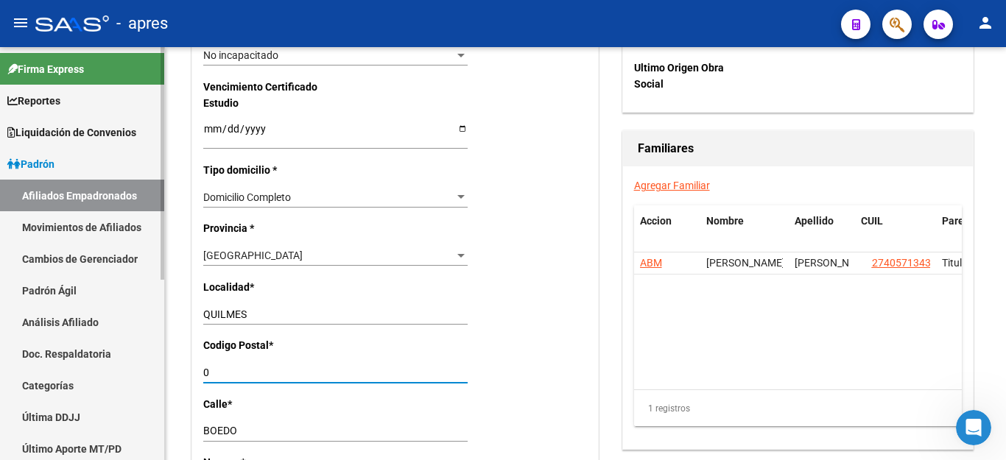
drag, startPoint x: 259, startPoint y: 354, endPoint x: 105, endPoint y: 356, distance: 154.0
click at [105, 356] on mat-sidenav-container "Firma Express Reportes Ingresos Percibidos Análisis de todos los conceptos (his…" at bounding box center [503, 253] width 1006 height 413
type input "1878"
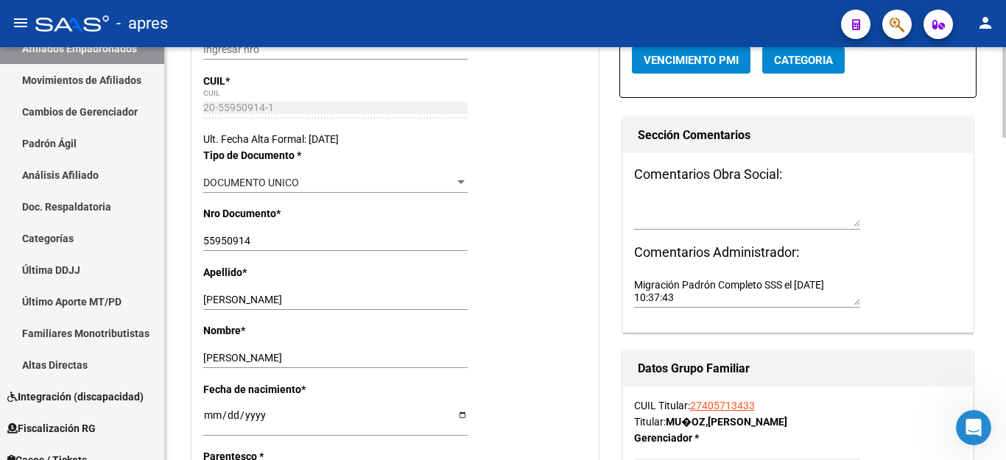
scroll to position [0, 0]
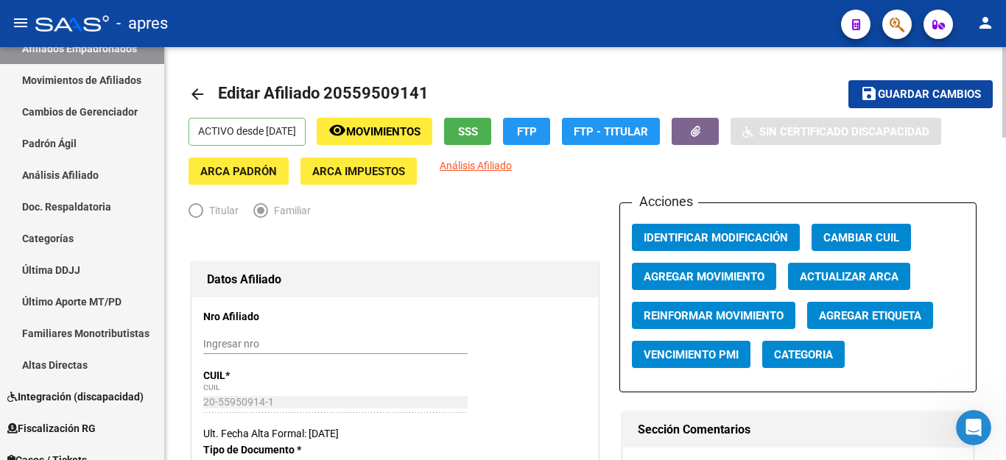
click at [887, 78] on mat-toolbar-row "save Guardar cambios" at bounding box center [908, 94] width 169 height 47
click at [887, 89] on span "Guardar cambios" at bounding box center [929, 94] width 103 height 13
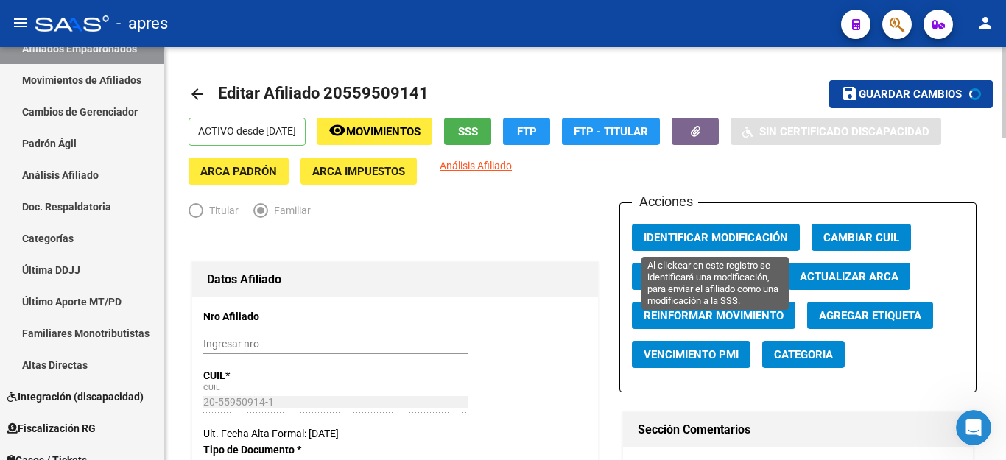
click at [679, 234] on span "Identificar Modificación" at bounding box center [716, 237] width 144 height 13
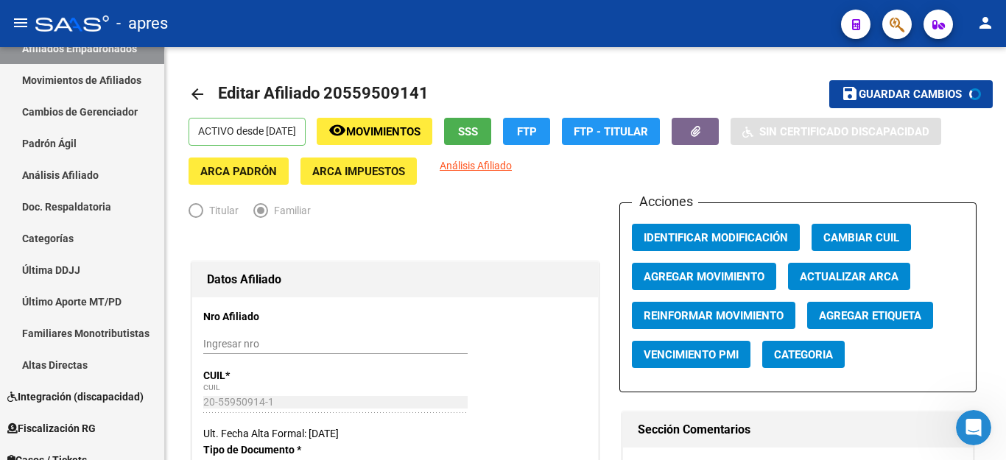
click at [896, 26] on icon "button" at bounding box center [897, 24] width 15 height 17
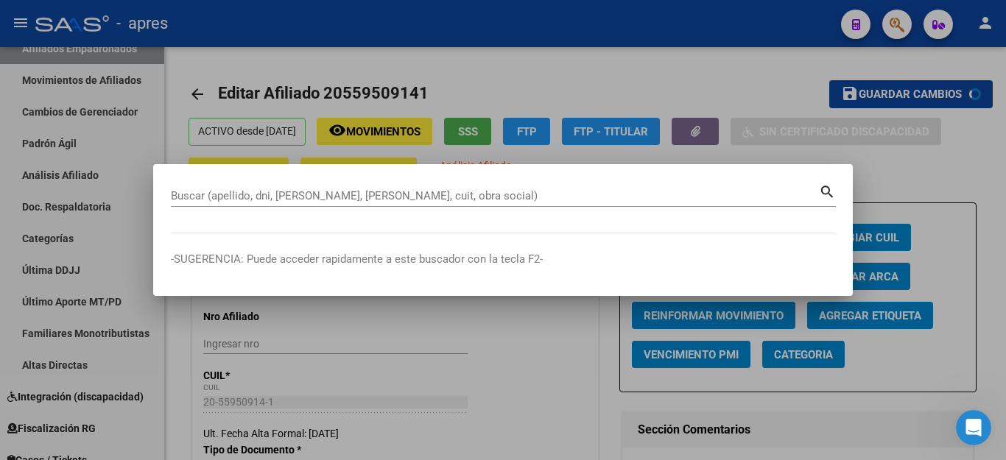
paste input "20488815823"
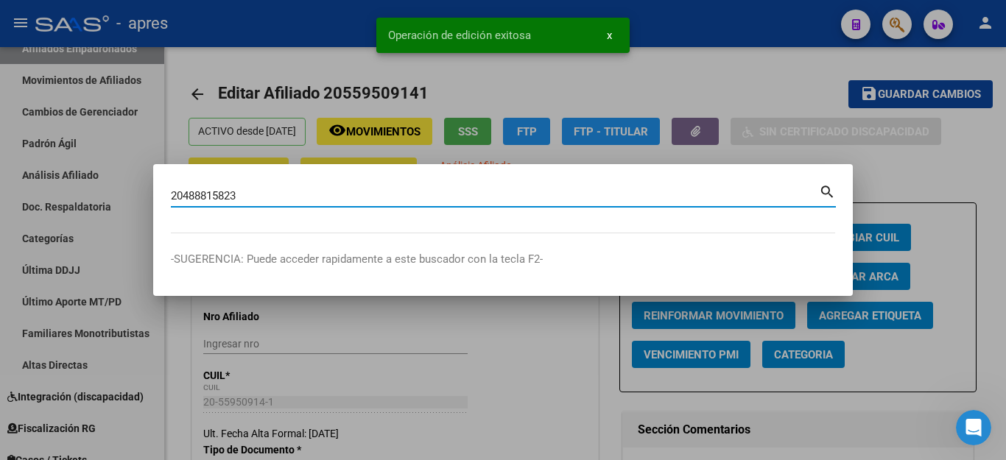
type input "20488815823"
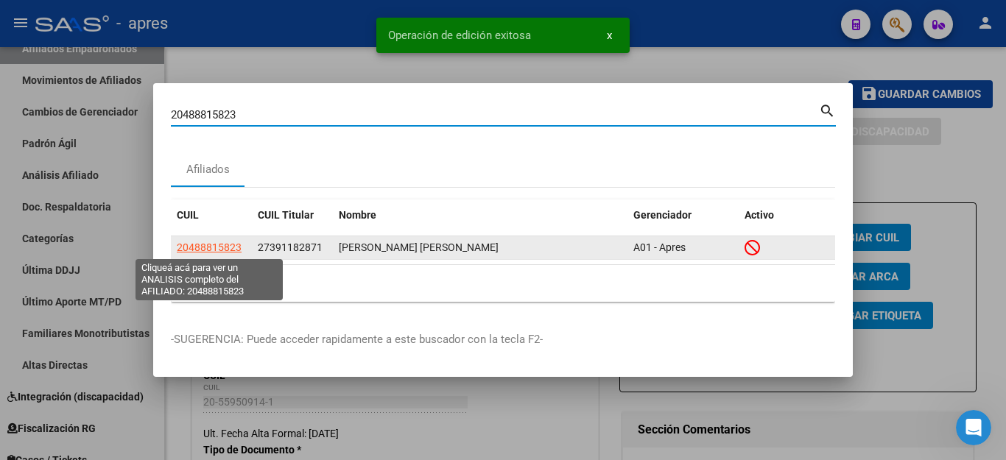
click at [228, 248] on span "20488815823" at bounding box center [209, 248] width 65 height 12
type textarea "20488815823"
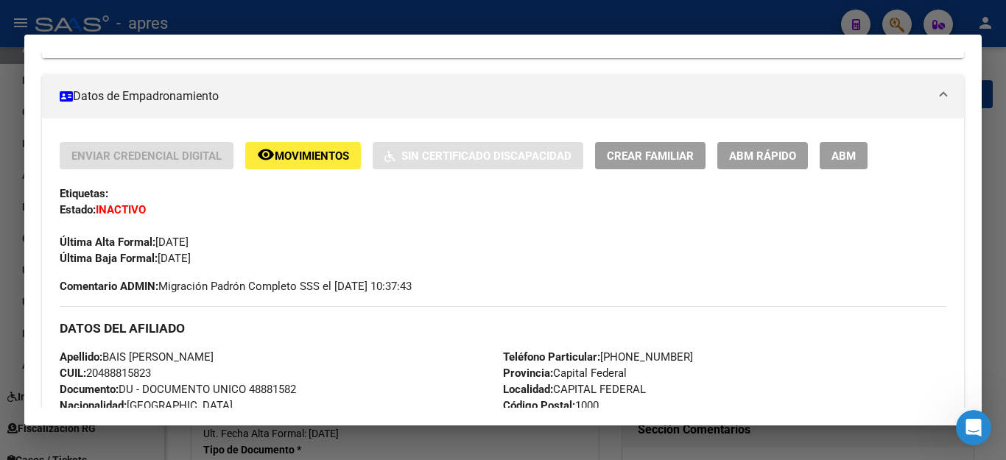
scroll to position [74, 0]
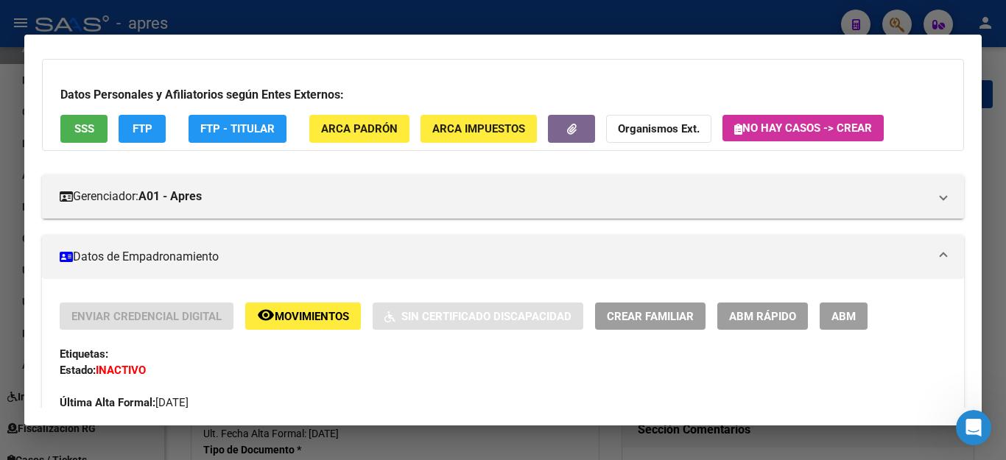
click at [856, 318] on button "ABM" at bounding box center [844, 316] width 48 height 27
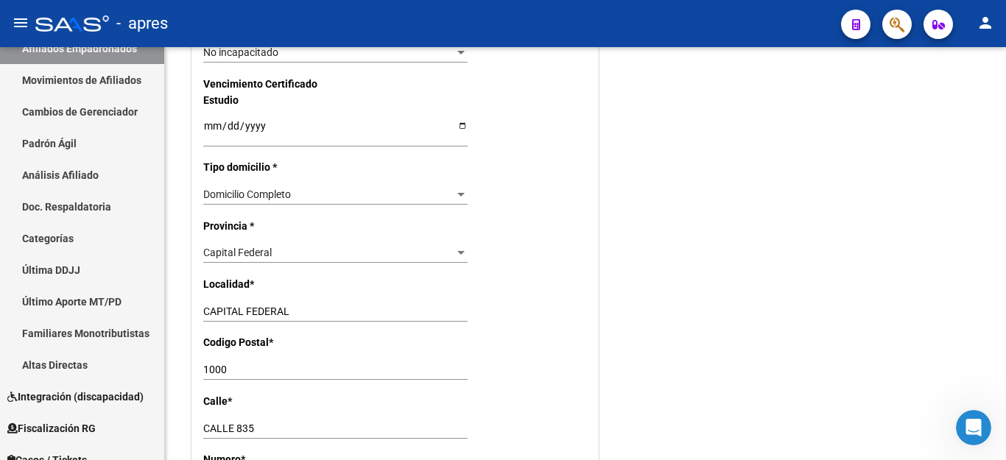
scroll to position [1179, 0]
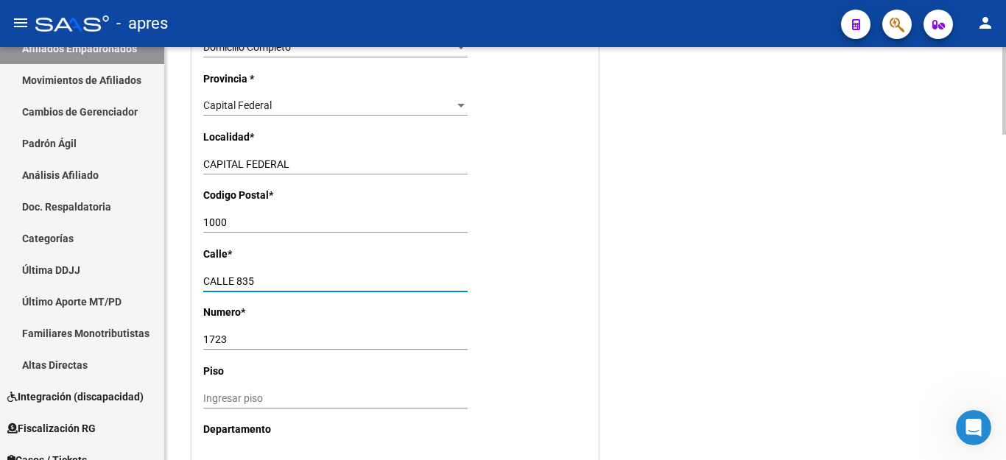
drag, startPoint x: 206, startPoint y: 262, endPoint x: 277, endPoint y: 266, distance: 70.8
click at [277, 276] on input "CALLE 835" at bounding box center [335, 282] width 264 height 13
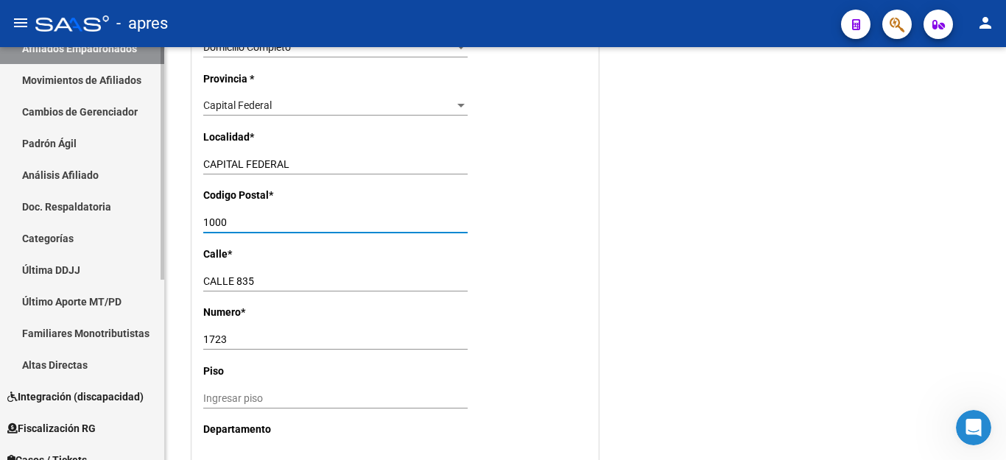
drag, startPoint x: 251, startPoint y: 202, endPoint x: 0, endPoint y: 173, distance: 252.9
click at [0, 183] on mat-sidenav-container "Firma Express Reportes Ingresos Percibidos Análisis de todos los conceptos (his…" at bounding box center [503, 253] width 1006 height 413
type input "1881"
drag, startPoint x: 313, startPoint y: 142, endPoint x: 0, endPoint y: 111, distance: 314.6
click at [0, 147] on mat-sidenav-container "Firma Express Reportes Ingresos Percibidos Análisis de todos los conceptos (his…" at bounding box center [503, 253] width 1006 height 413
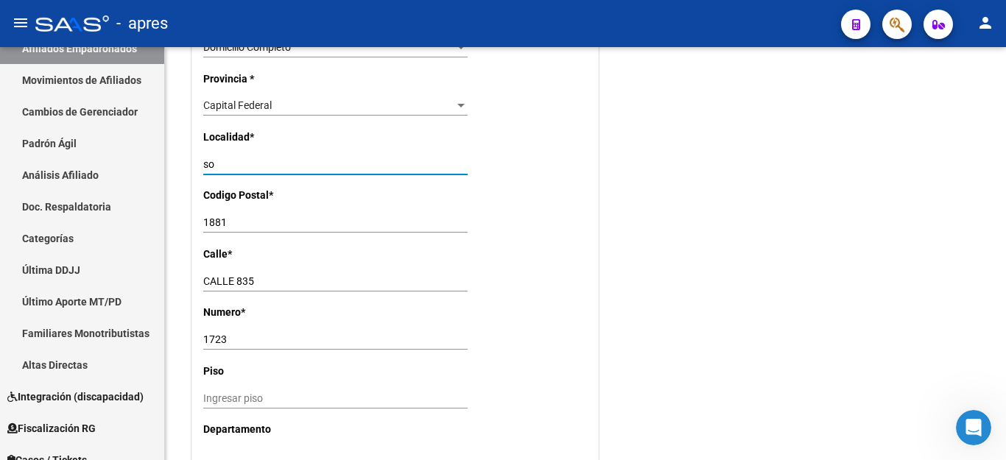
type input "s"
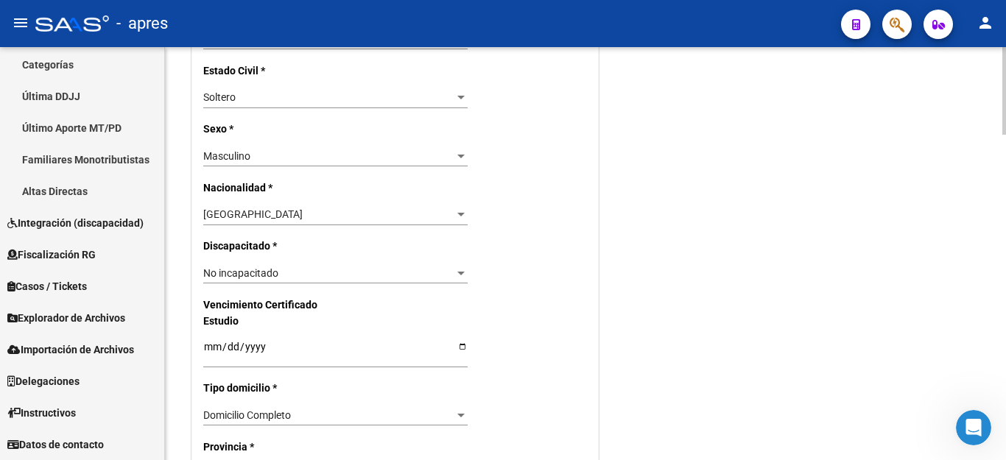
scroll to position [0, 0]
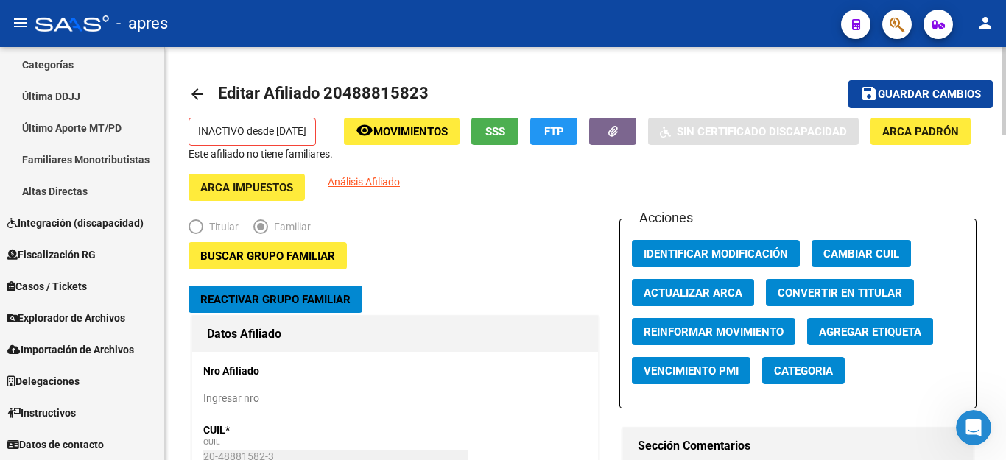
type input "[PERSON_NAME]"
click at [929, 82] on button "save Guardar cambios" at bounding box center [921, 93] width 144 height 27
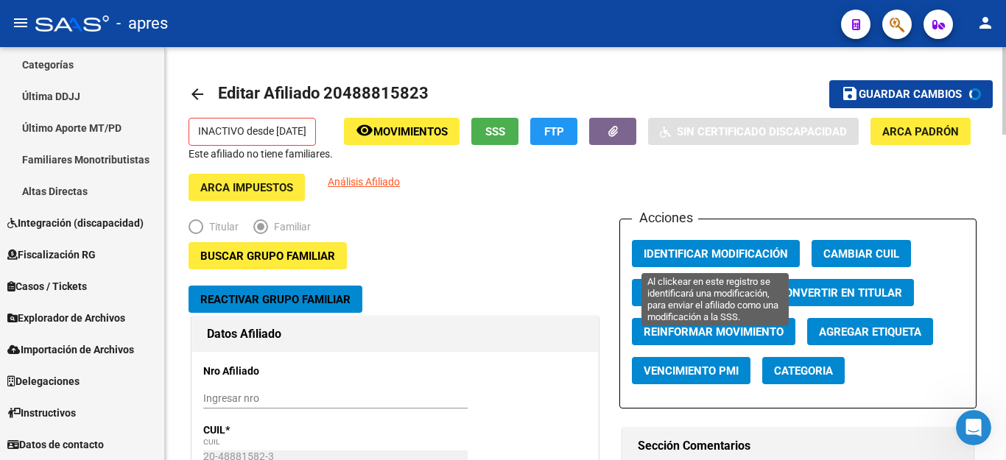
click at [716, 259] on span "Identificar Modificación" at bounding box center [716, 254] width 144 height 13
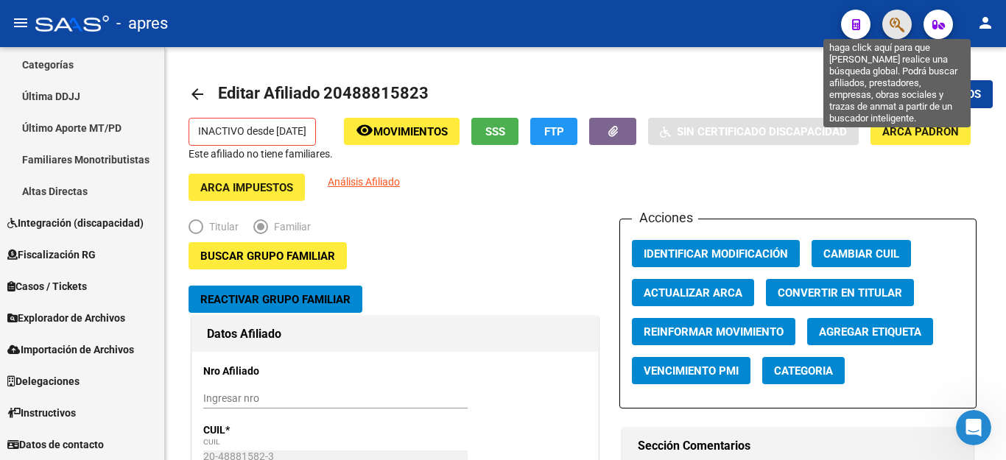
click at [900, 24] on icon "button" at bounding box center [897, 24] width 15 height 17
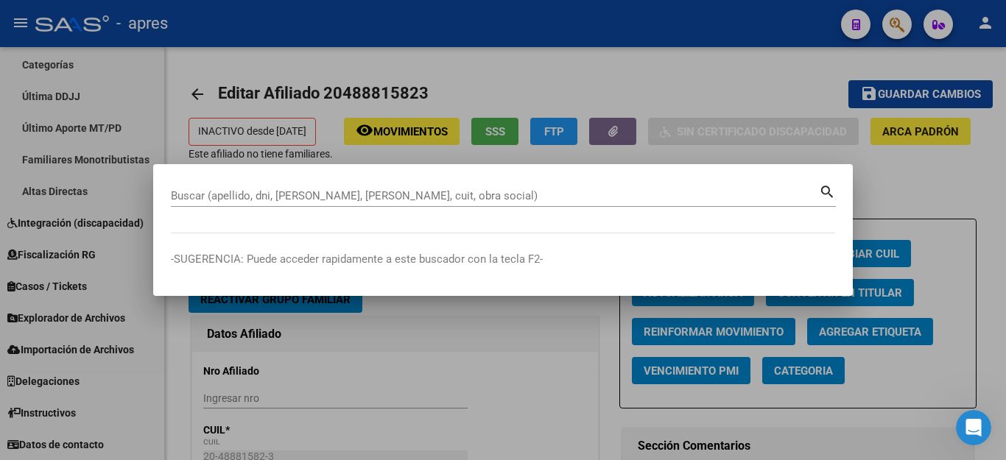
paste input "20352337359"
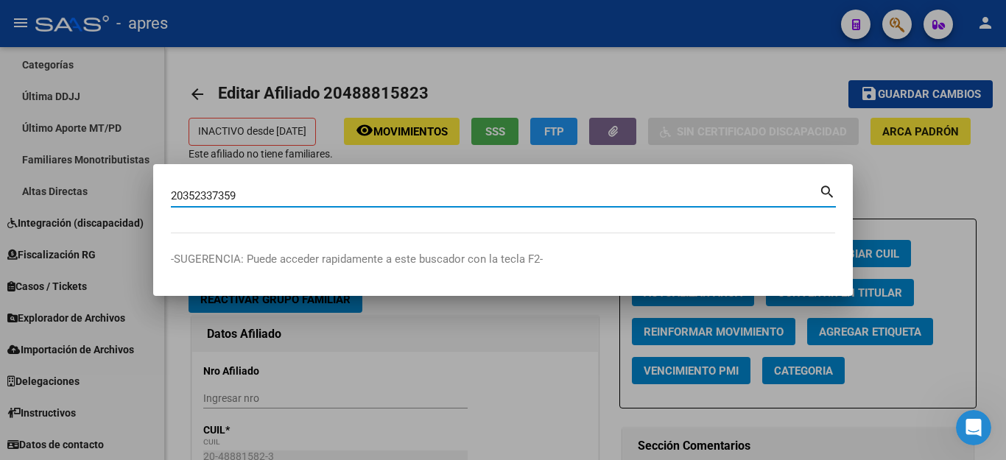
type input "20352337359"
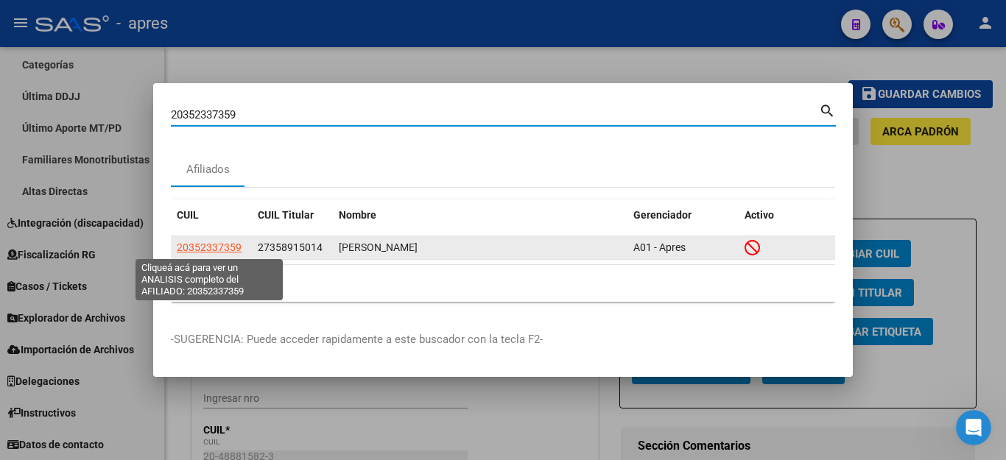
click at [213, 247] on span "20352337359" at bounding box center [209, 248] width 65 height 12
type textarea "20352337359"
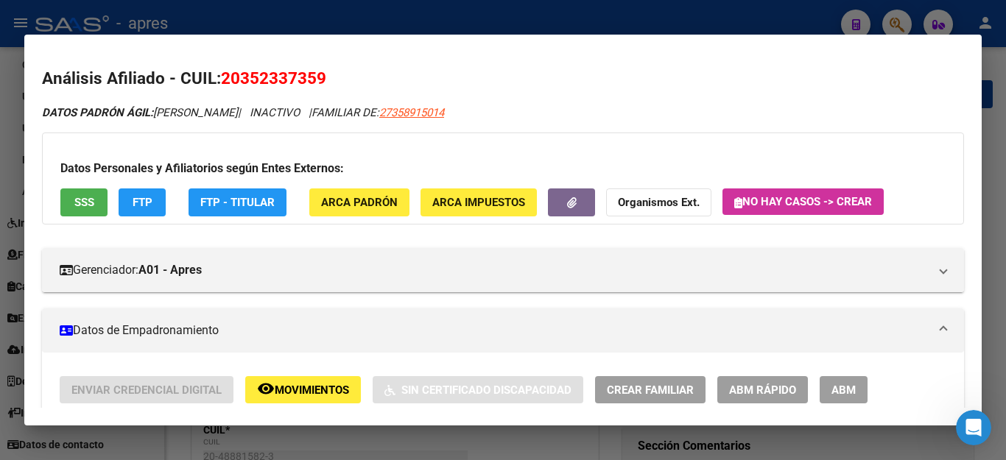
scroll to position [221, 0]
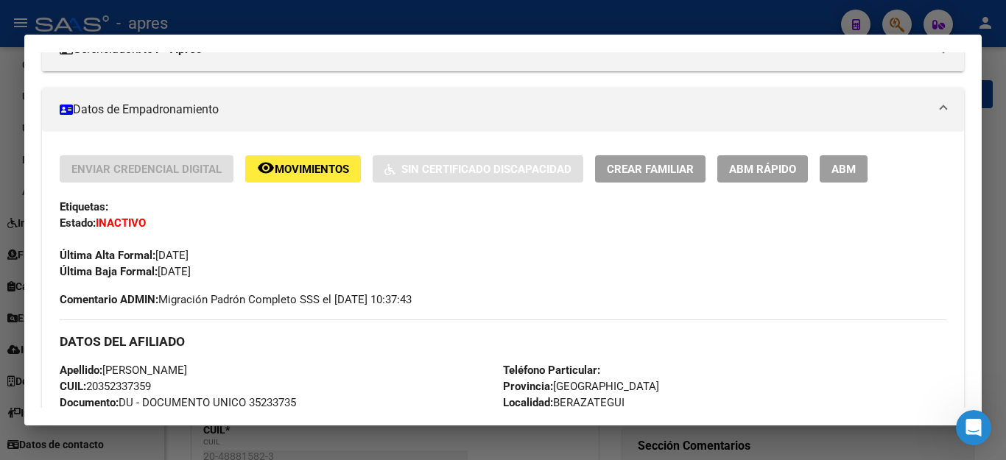
click at [850, 168] on span "ABM" at bounding box center [844, 169] width 24 height 13
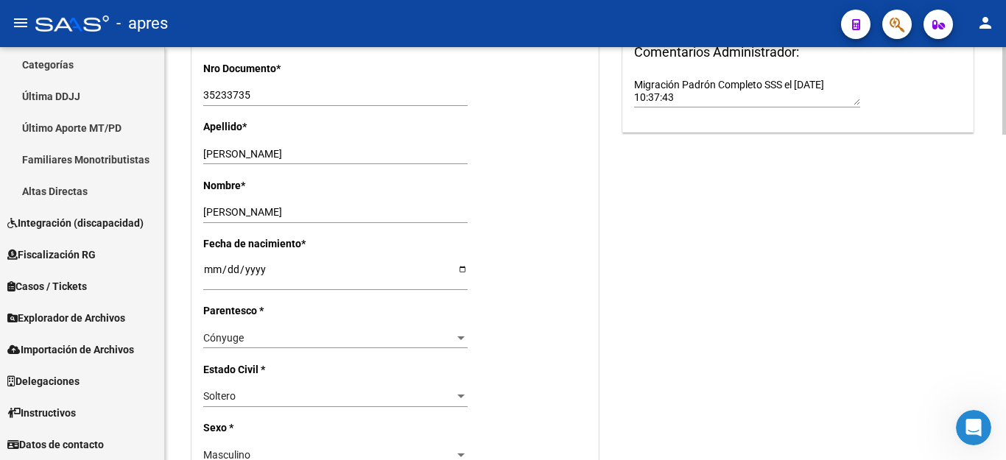
scroll to position [516, 0]
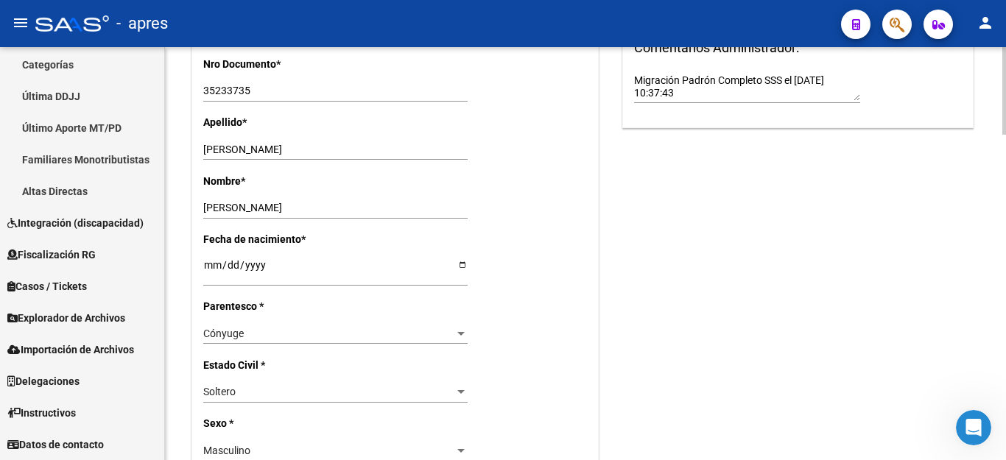
click at [294, 328] on div "Cónyuge" at bounding box center [328, 334] width 251 height 13
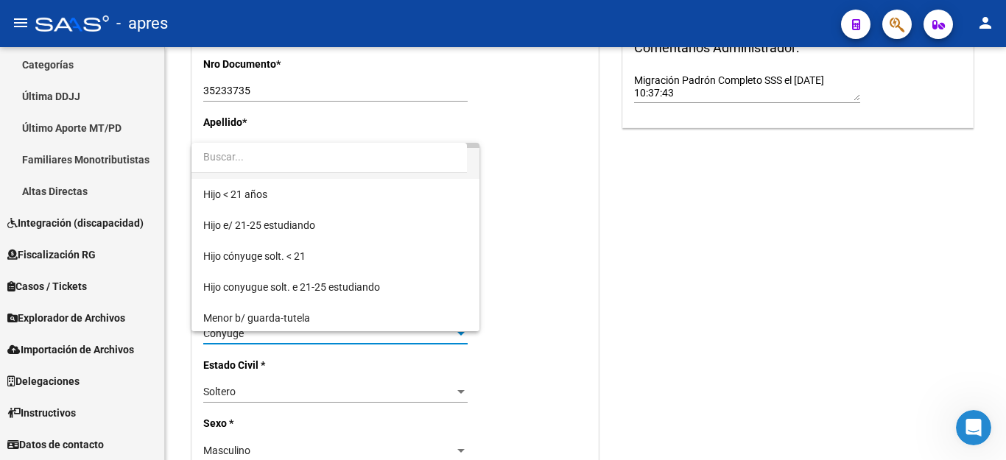
scroll to position [0, 0]
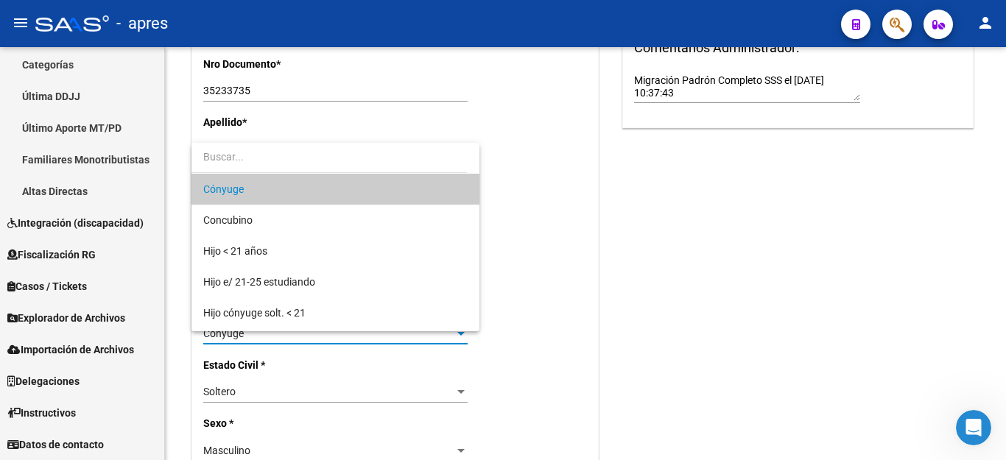
click at [704, 266] on div at bounding box center [503, 230] width 1006 height 460
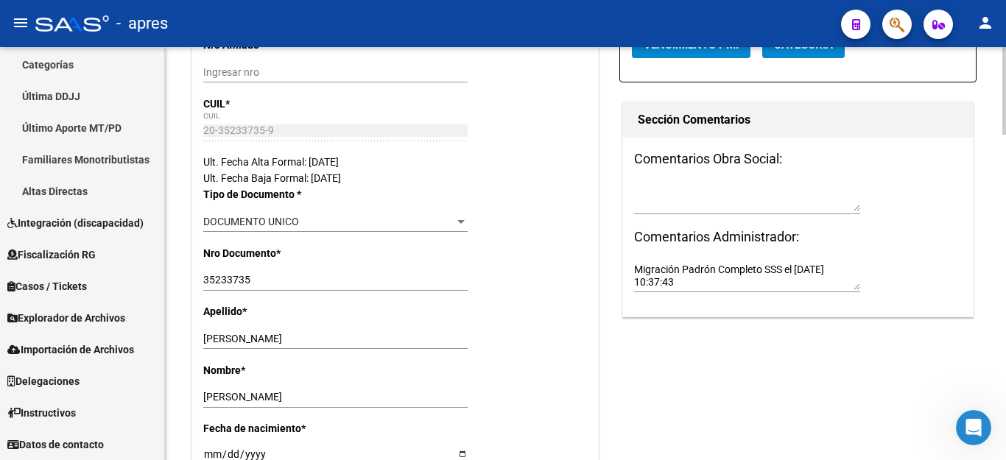
scroll to position [516, 0]
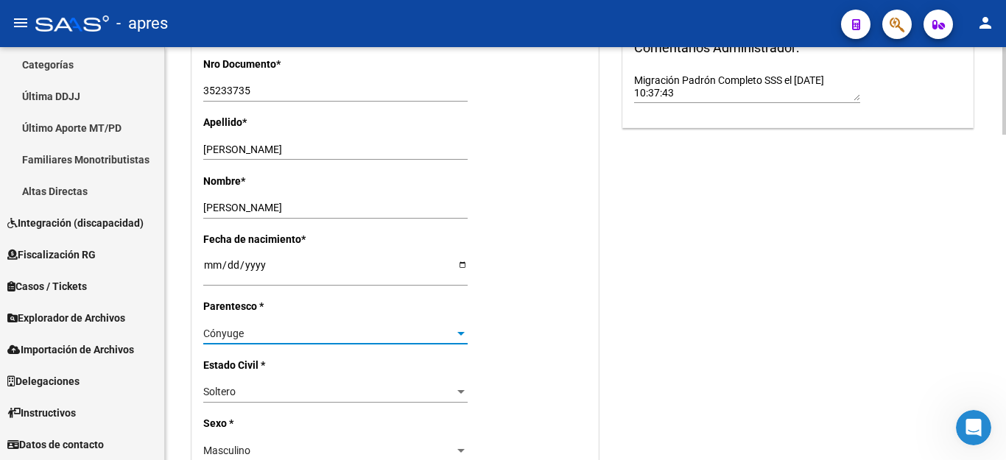
click at [262, 328] on div "Cónyuge" at bounding box center [328, 334] width 251 height 13
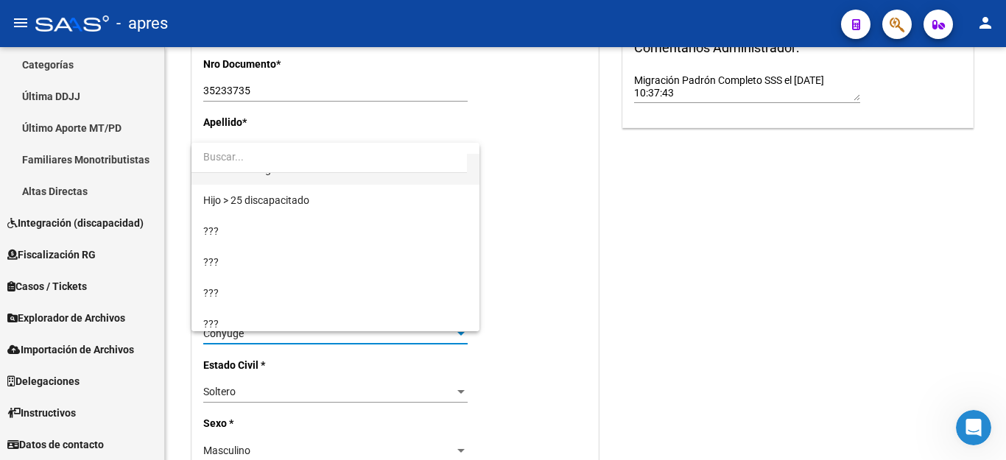
scroll to position [245, 0]
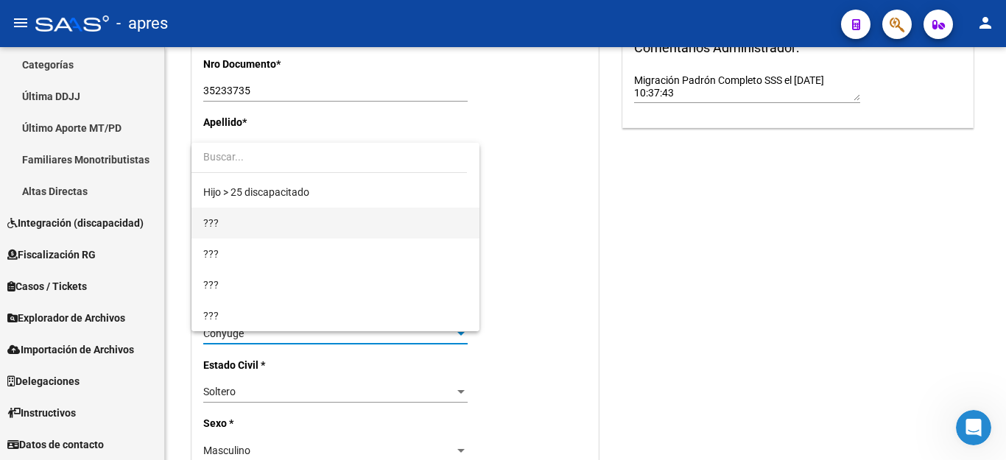
click at [308, 227] on span "???" at bounding box center [335, 223] width 264 height 31
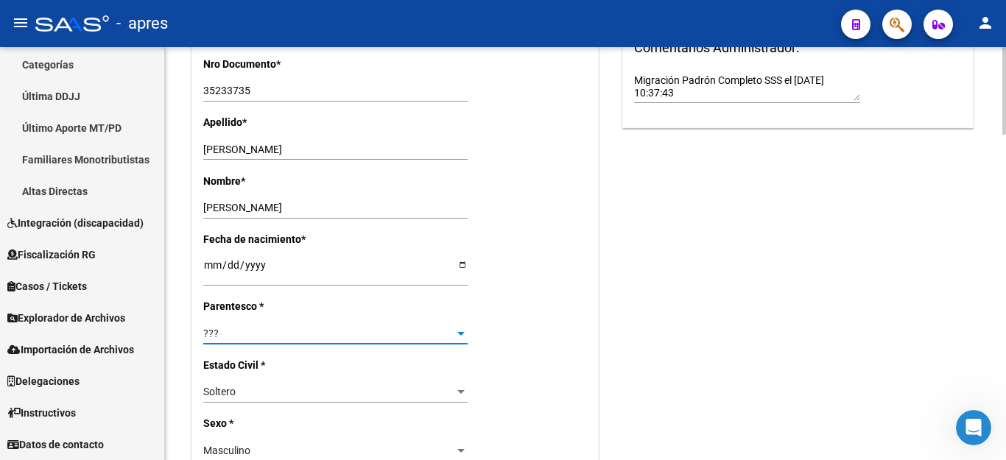
click at [312, 323] on div "??? Seleccionar parentesco" at bounding box center [335, 333] width 264 height 21
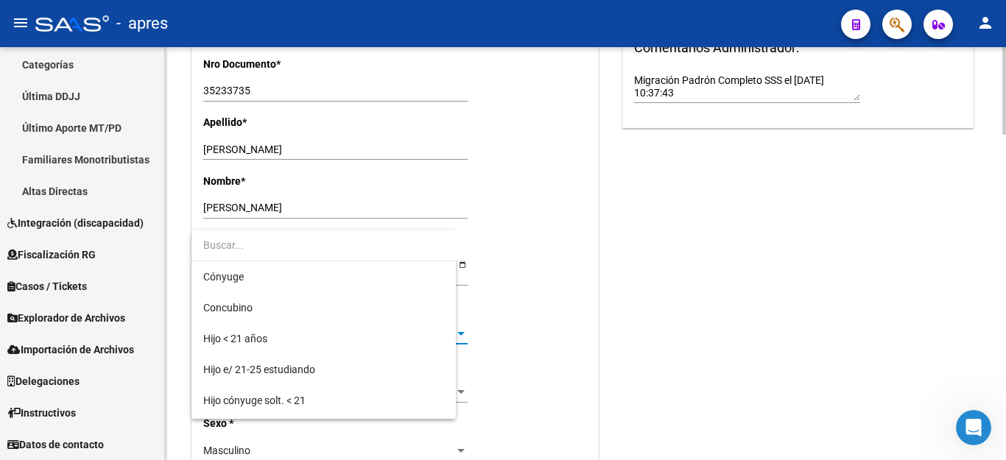
scroll to position [231, 0]
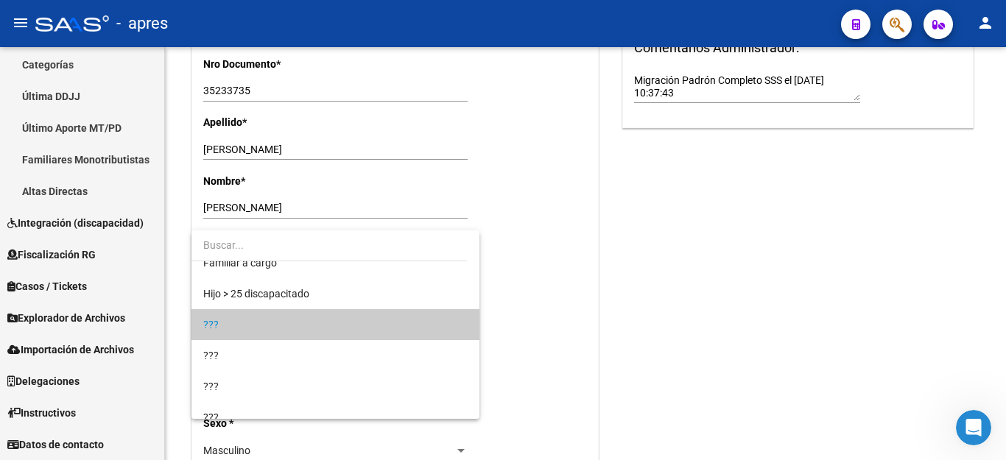
click at [706, 371] on div at bounding box center [503, 230] width 1006 height 460
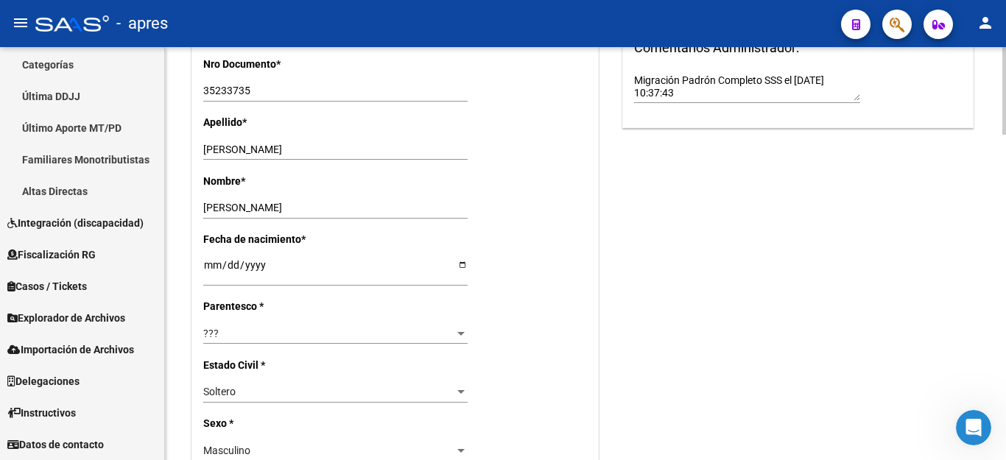
click at [415, 328] on div "???" at bounding box center [328, 334] width 251 height 13
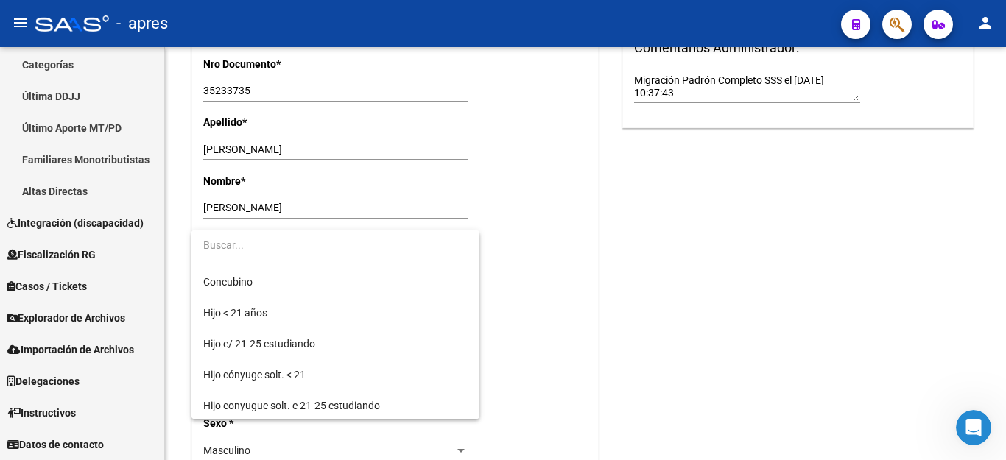
scroll to position [0, 0]
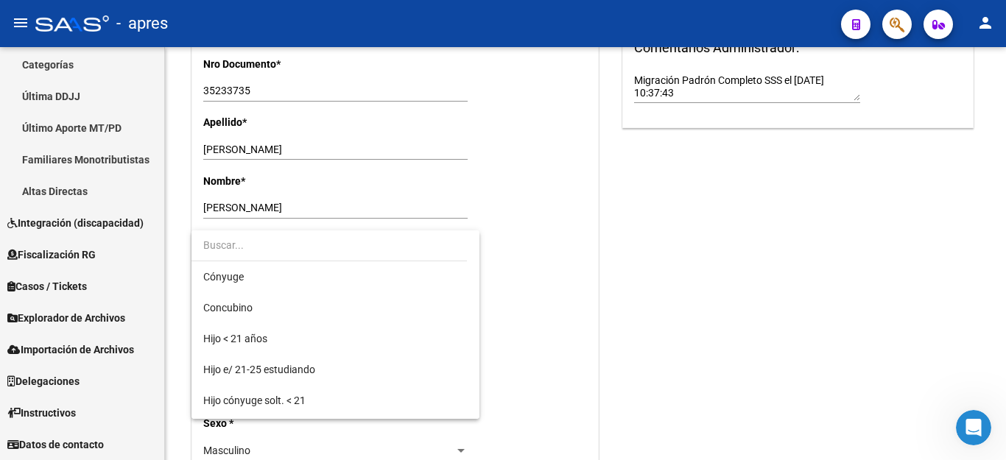
click at [584, 172] on div at bounding box center [503, 230] width 1006 height 460
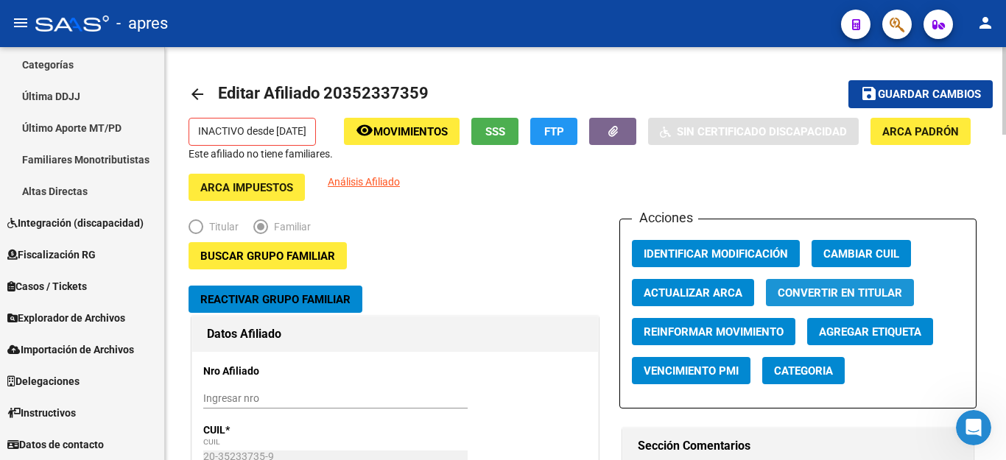
click at [812, 290] on span "Convertir en Titular" at bounding box center [840, 293] width 125 height 13
radio input "true"
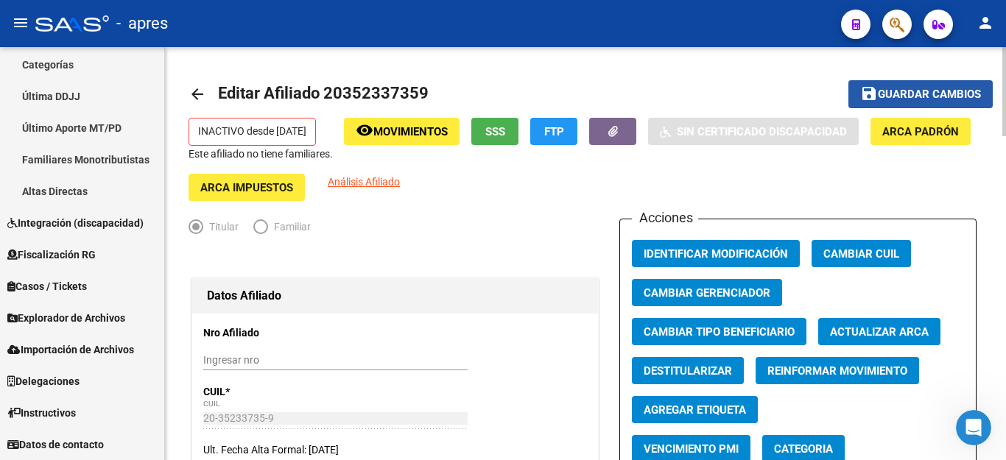
click at [928, 93] on span "Guardar cambios" at bounding box center [929, 94] width 103 height 13
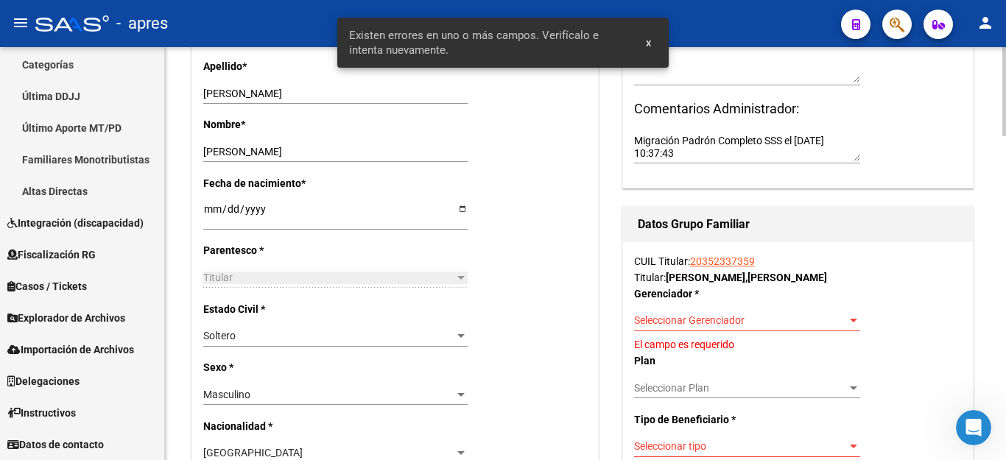
scroll to position [589, 0]
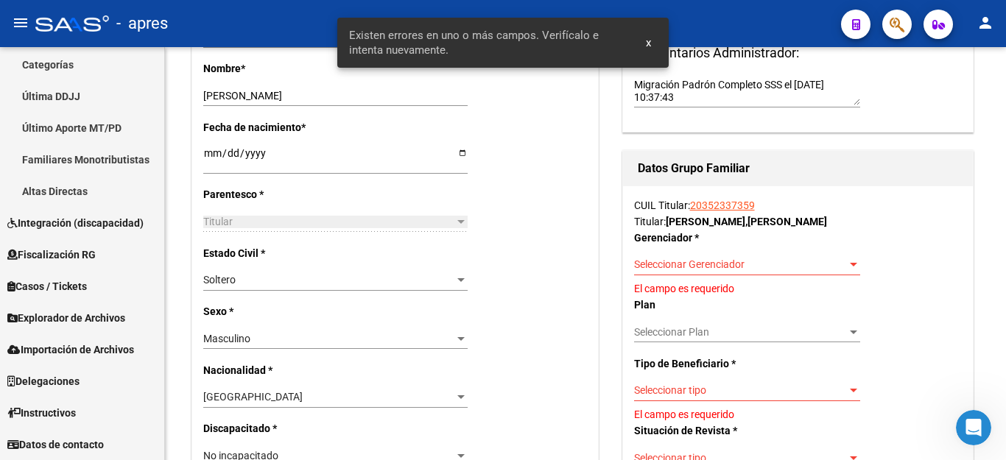
click at [732, 267] on span "Seleccionar Gerenciador" at bounding box center [740, 265] width 213 height 13
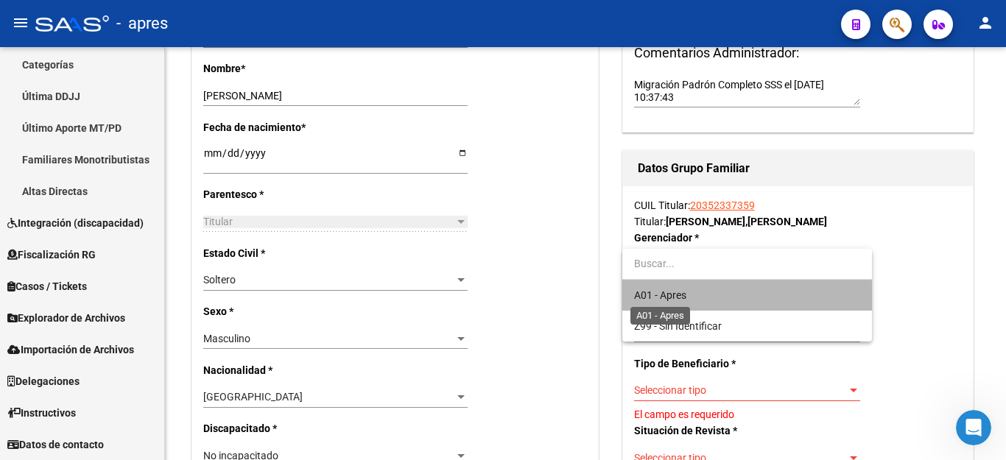
click at [679, 299] on span "A01 - Apres" at bounding box center [660, 296] width 52 height 12
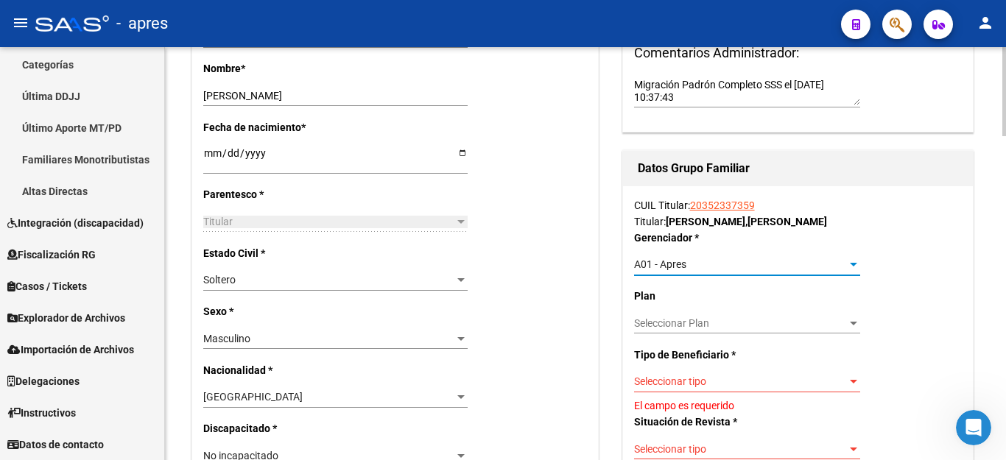
click at [779, 260] on div "A01 - Apres" at bounding box center [740, 265] width 213 height 13
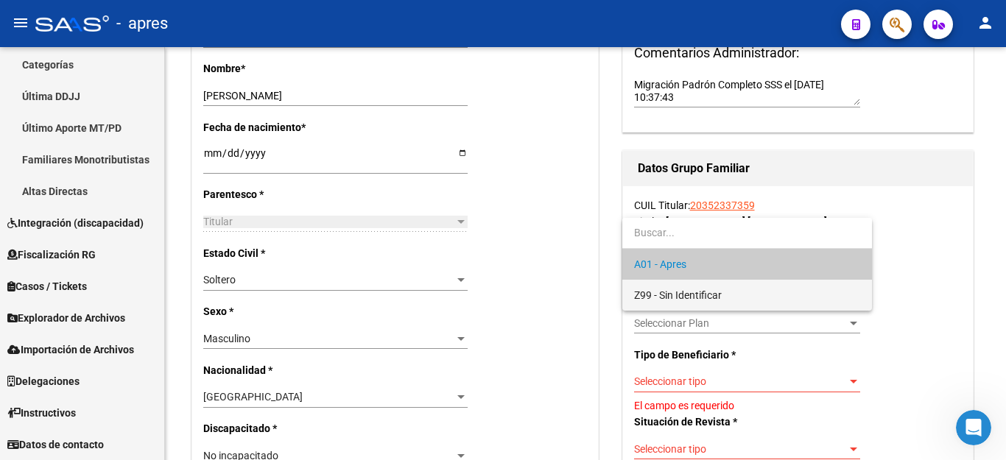
click at [765, 302] on span "Z99 - Sin Identificar" at bounding box center [747, 295] width 226 height 31
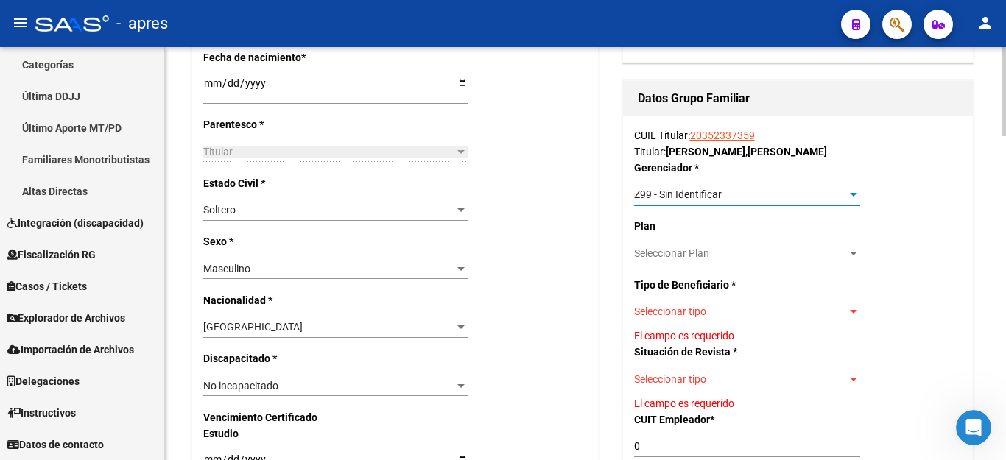
scroll to position [663, 0]
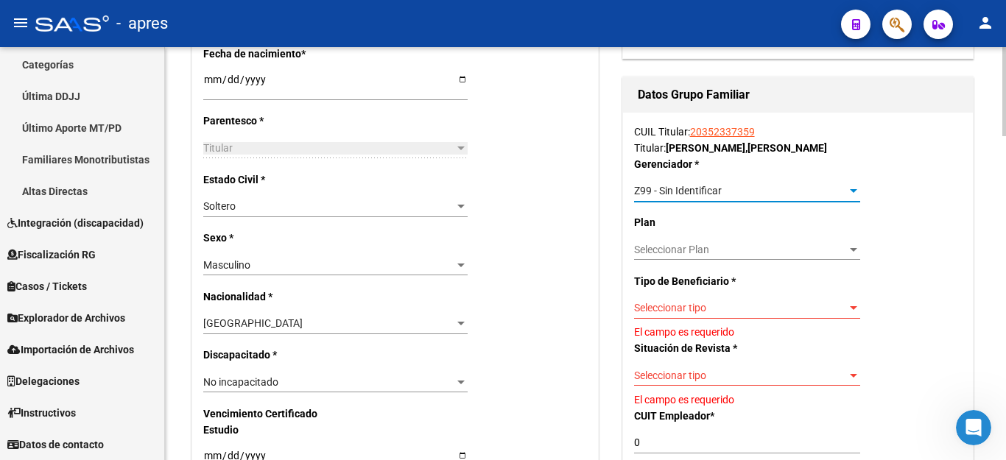
click at [765, 308] on span "Seleccionar tipo" at bounding box center [740, 308] width 213 height 13
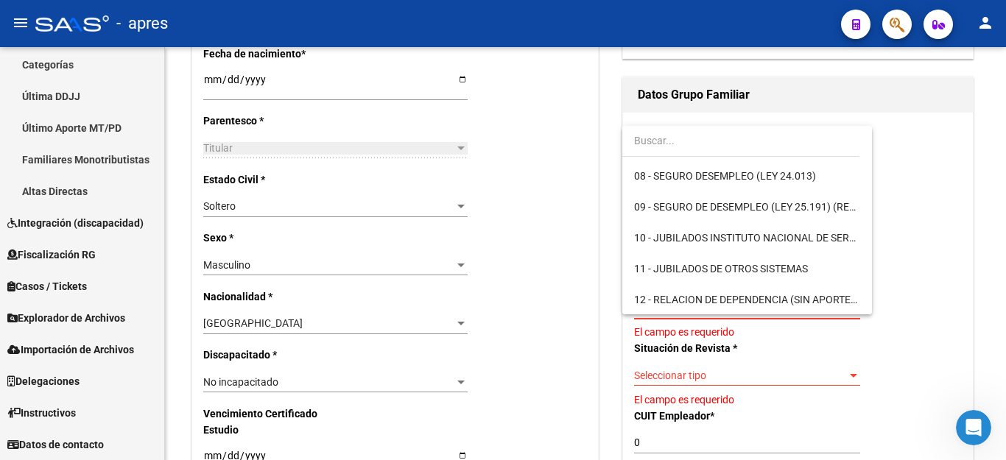
scroll to position [245, 0]
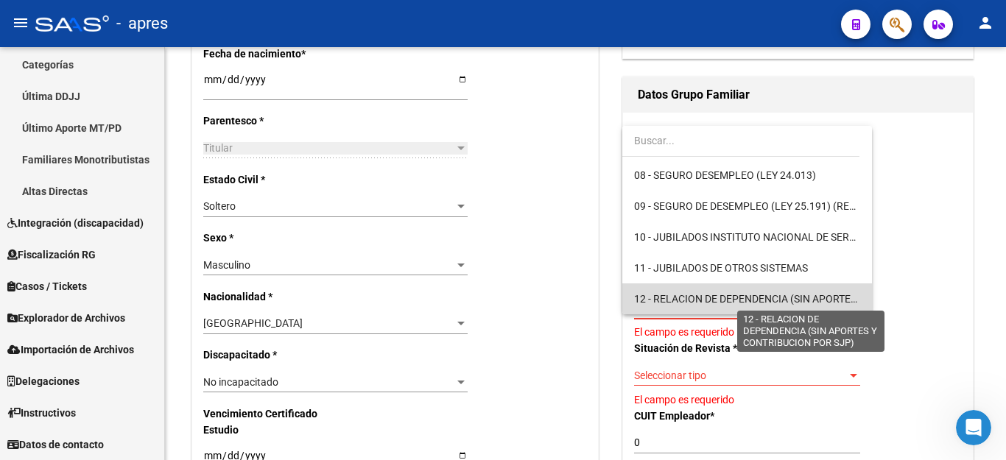
click at [781, 295] on span "12 - RELACION DE DEPENDENCIA (SIN APORTES Y CONTRIBUCION POR SJP)" at bounding box center [811, 299] width 354 height 12
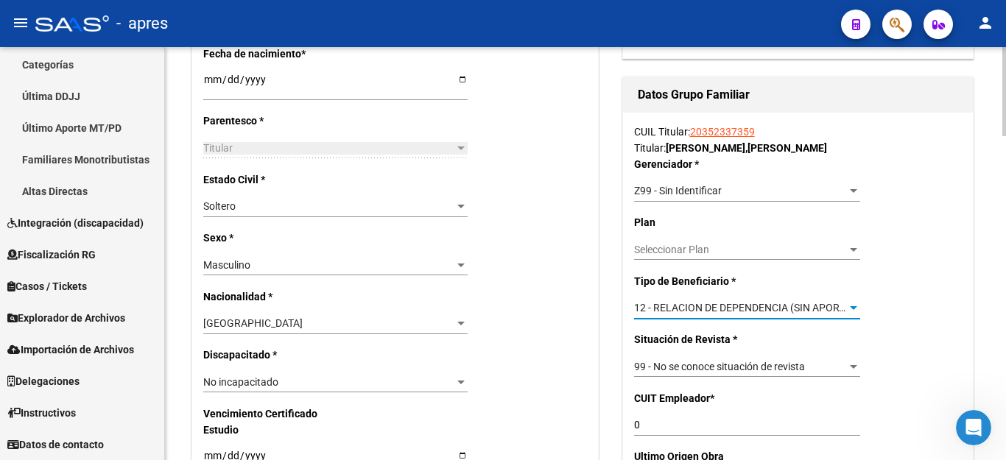
click at [766, 312] on span "12 - RELACION DE DEPENDENCIA (SIN APORTES Y CONTRIBUCION POR SJP)" at bounding box center [811, 308] width 354 height 12
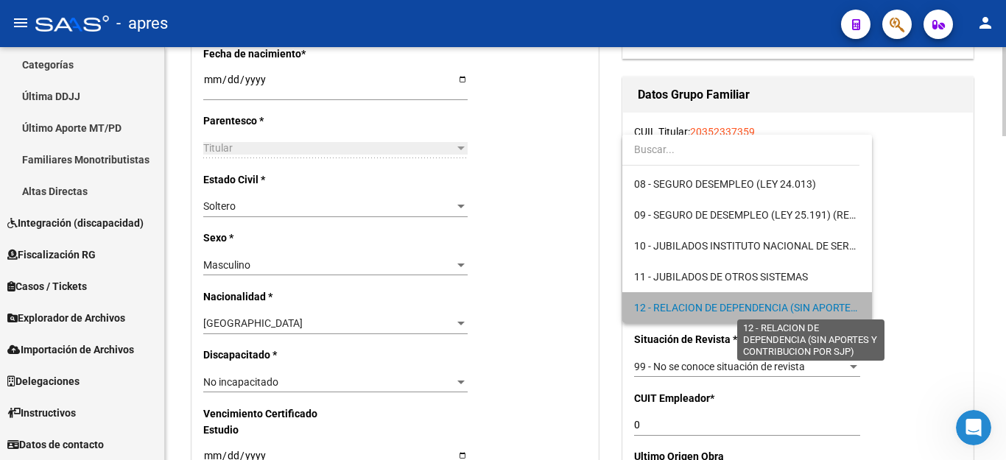
click at [766, 312] on span "12 - RELACION DE DEPENDENCIA (SIN APORTES Y CONTRIBUCION POR SJP)" at bounding box center [811, 308] width 354 height 12
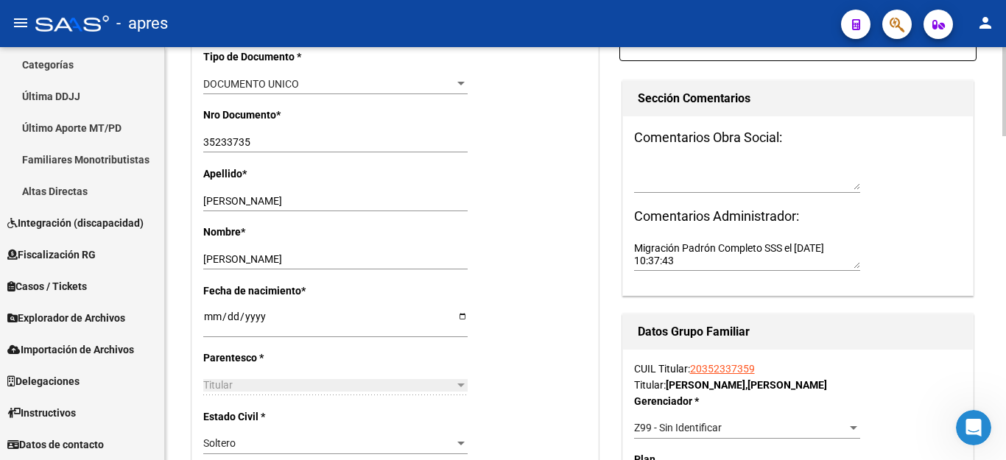
scroll to position [516, 0]
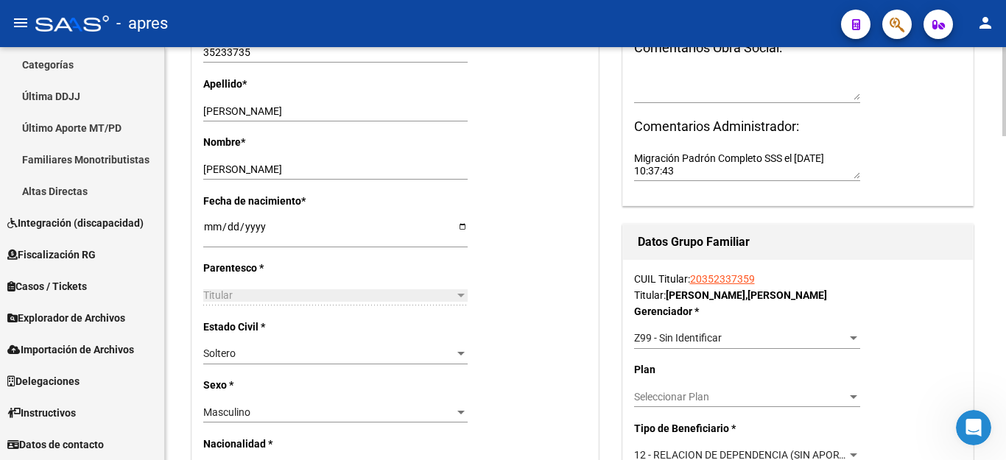
drag, startPoint x: 693, startPoint y: 278, endPoint x: 765, endPoint y: 278, distance: 72.2
click at [765, 278] on div "CUIL Titular: 20352337359 Titular: [PERSON_NAME] [PERSON_NAME]" at bounding box center [798, 287] width 328 height 32
copy link "20352337359"
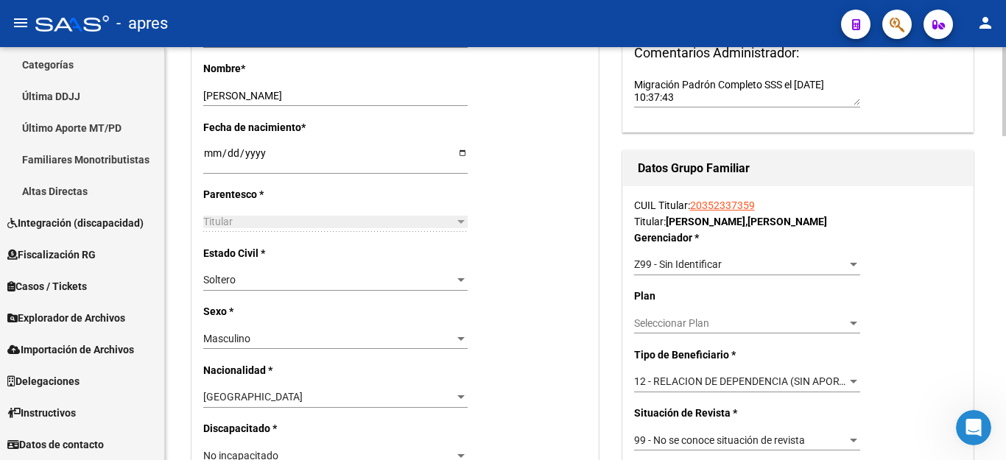
scroll to position [663, 0]
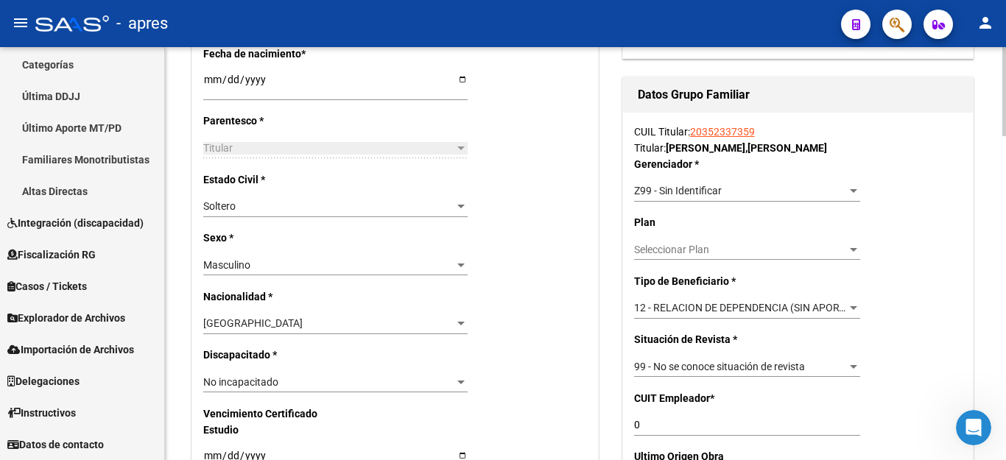
click at [721, 308] on span "12 - RELACION DE DEPENDENCIA (SIN APORTES Y CONTRIBUCION POR SJP)" at bounding box center [811, 308] width 354 height 12
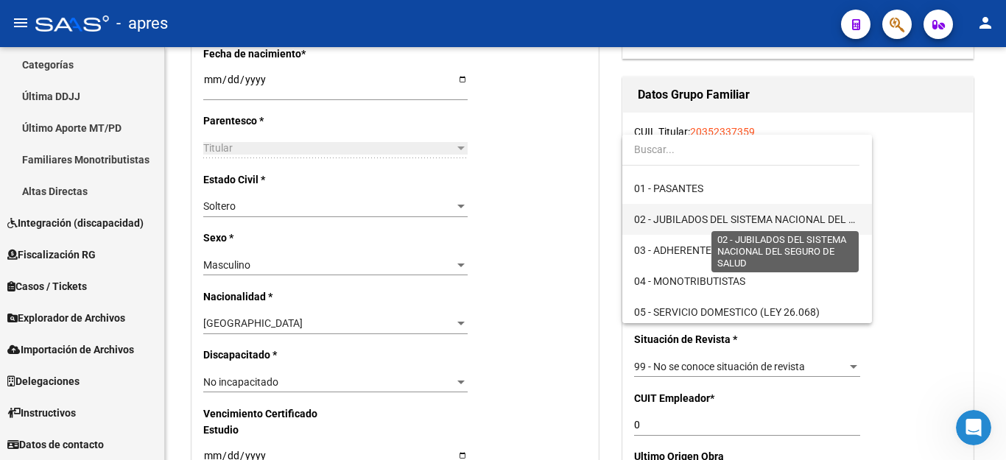
scroll to position [0, 0]
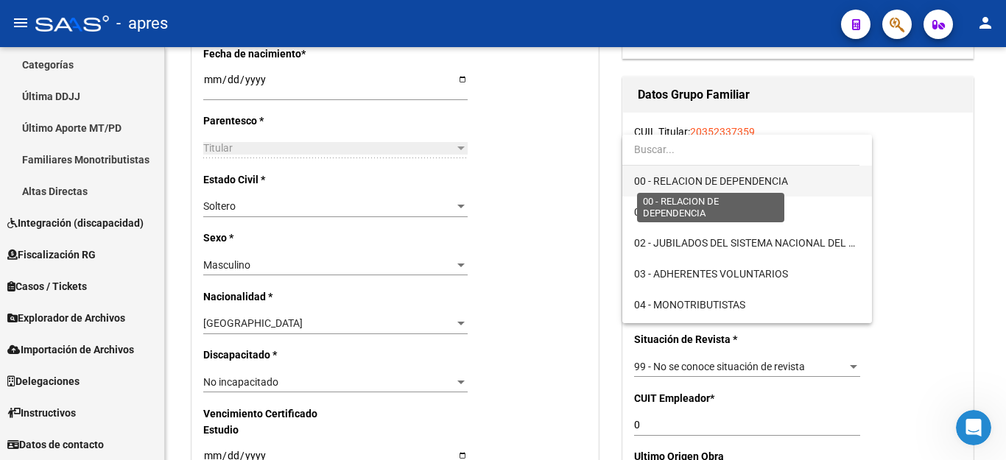
click at [721, 174] on span "00 - RELACION DE DEPENDENCIA" at bounding box center [747, 181] width 226 height 31
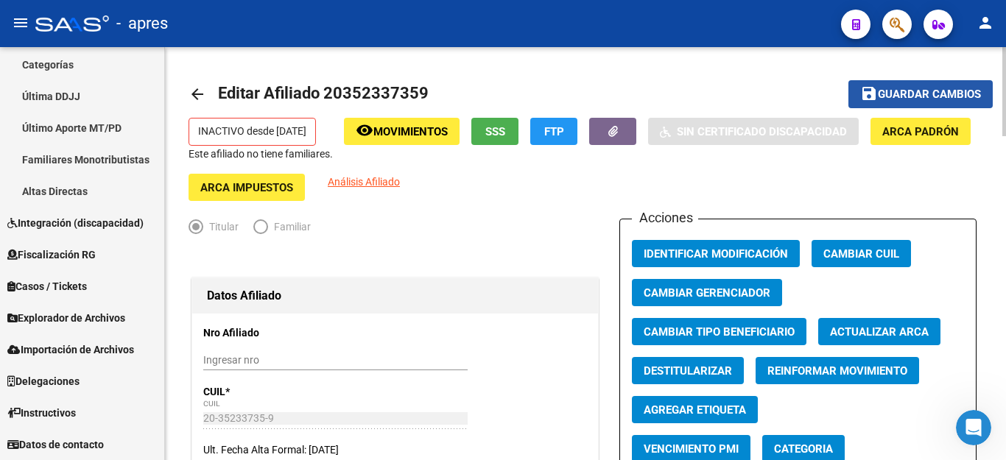
click at [950, 94] on span "Guardar cambios" at bounding box center [929, 94] width 103 height 13
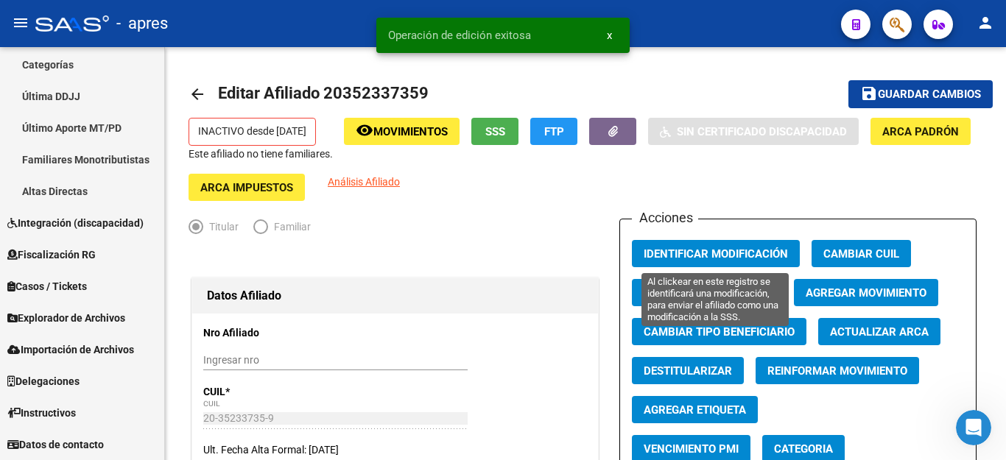
click at [676, 249] on span "Identificar Modificación" at bounding box center [716, 254] width 144 height 13
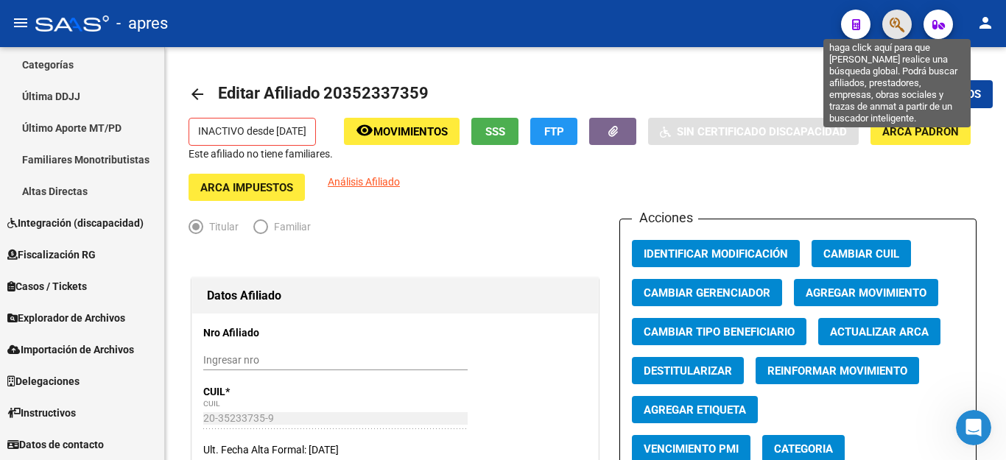
click at [891, 20] on icon "button" at bounding box center [897, 24] width 15 height 17
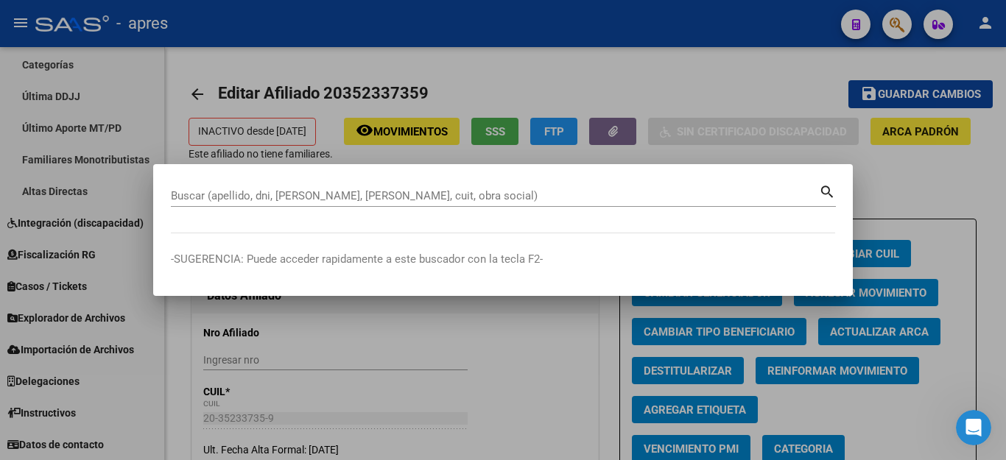
paste input "27586349789"
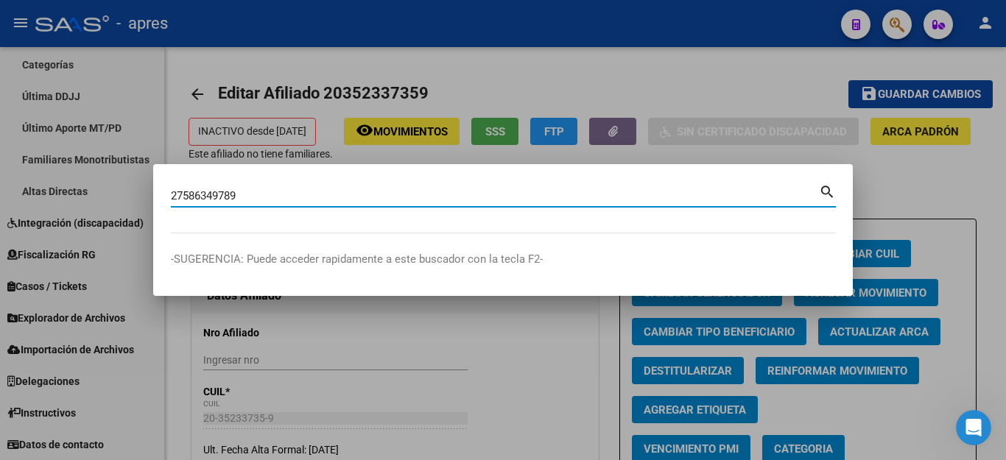
type input "27586349789"
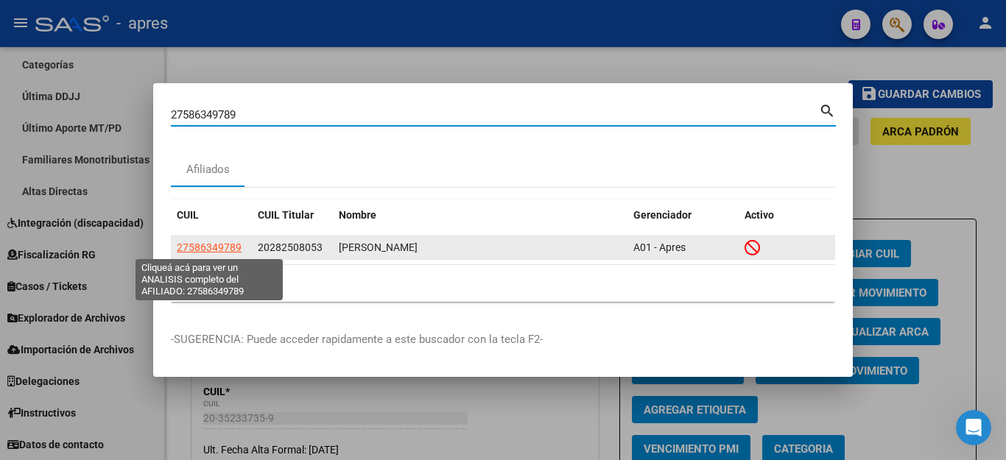
click at [195, 251] on span "27586349789" at bounding box center [209, 248] width 65 height 12
type textarea "27586349789"
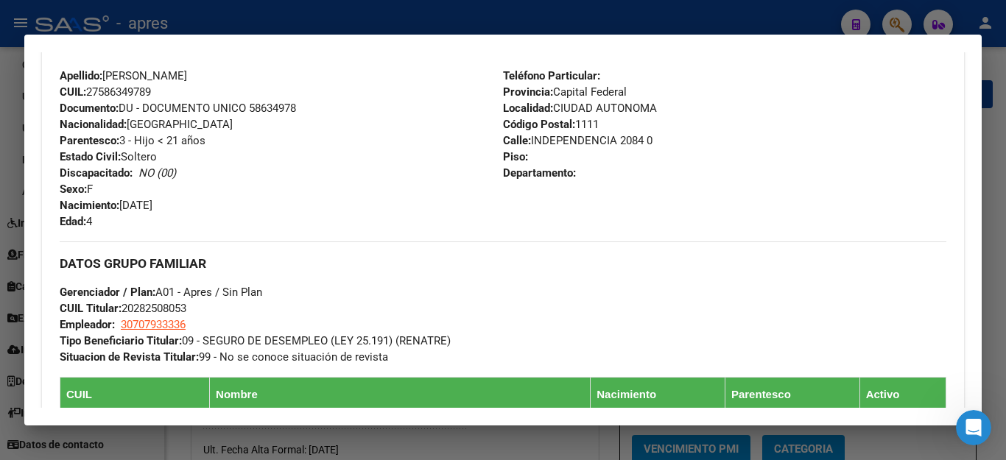
scroll to position [147, 0]
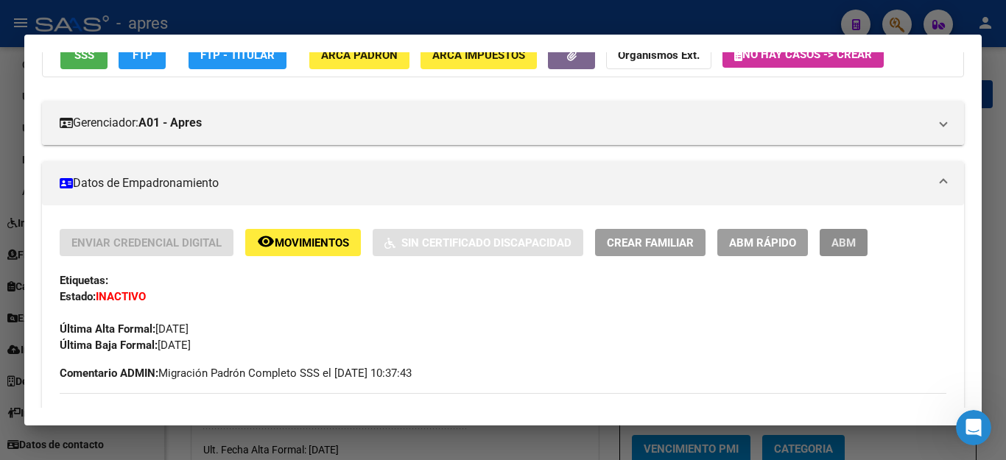
click at [842, 234] on button "ABM" at bounding box center [844, 242] width 48 height 27
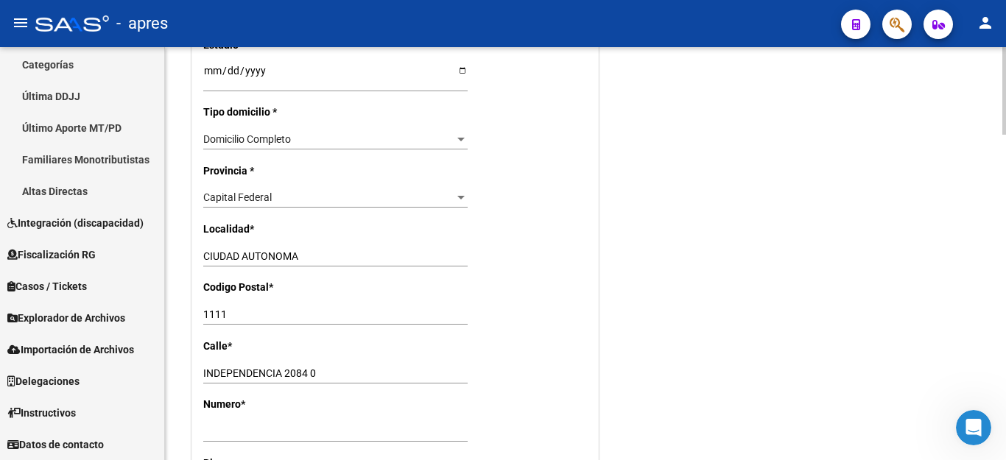
scroll to position [1105, 0]
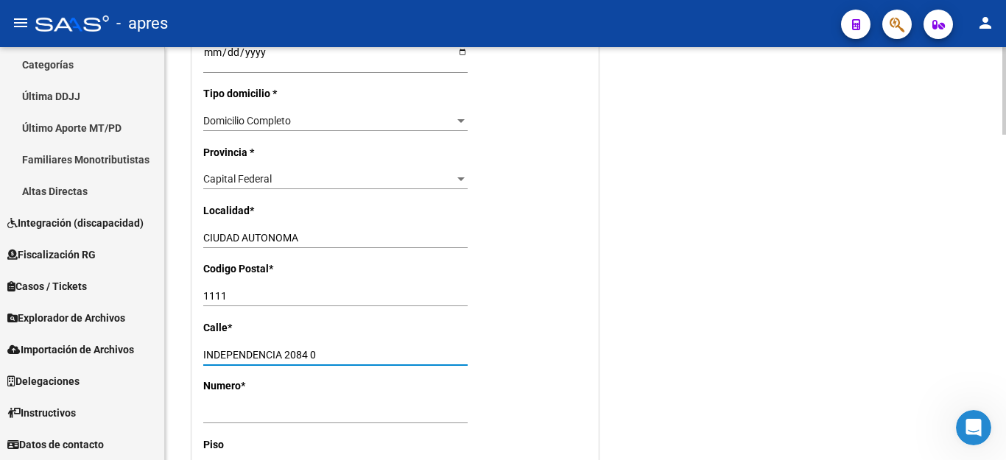
drag, startPoint x: 283, startPoint y: 334, endPoint x: 330, endPoint y: 334, distance: 47.2
click at [330, 349] on input "INDEPENDENCIA 2084 0" at bounding box center [335, 355] width 264 height 13
type input "INDEPENDENCIA"
click at [241, 407] on input "Ingresar nro" at bounding box center [335, 413] width 264 height 13
paste input "2084 0"
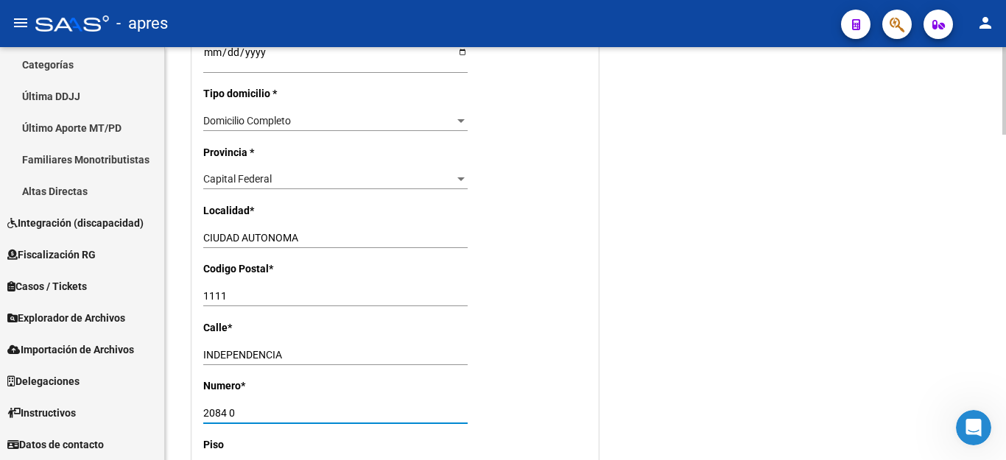
click at [264, 407] on input "2084 0" at bounding box center [335, 413] width 264 height 13
type input "2084"
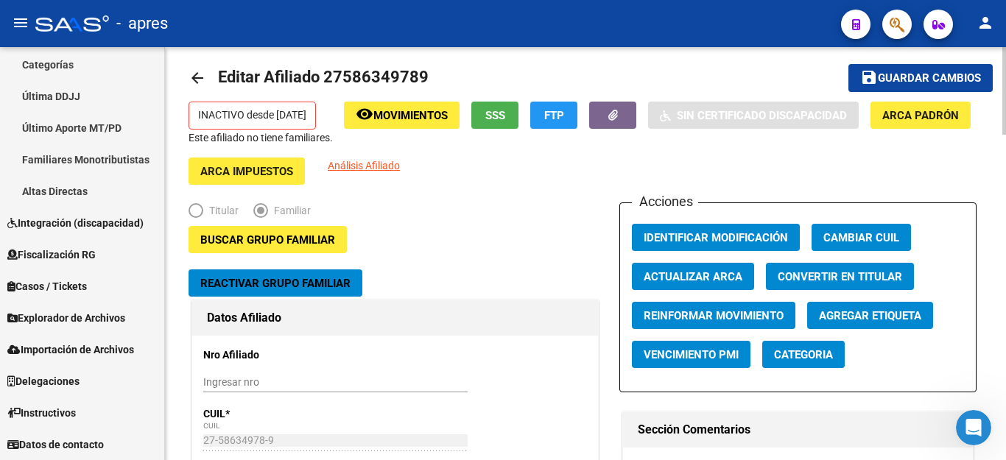
scroll to position [0, 0]
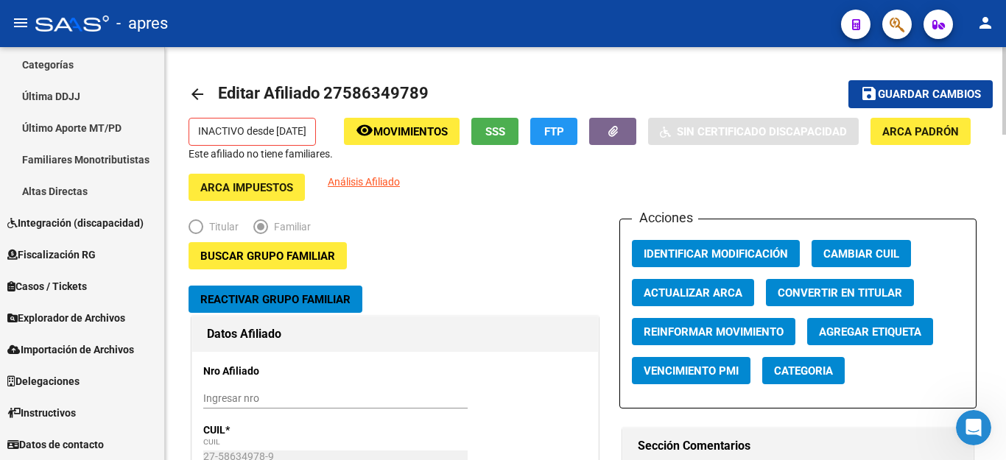
click at [932, 88] on span "Guardar cambios" at bounding box center [929, 94] width 103 height 13
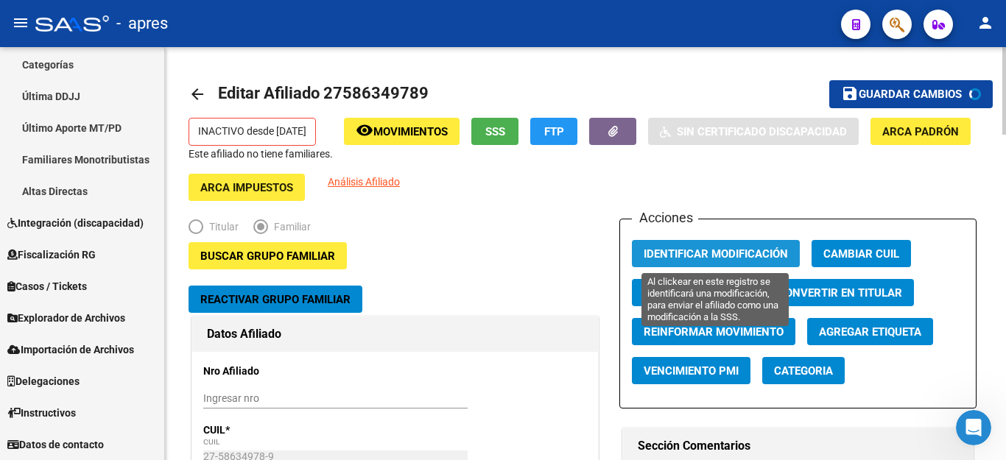
click at [695, 256] on span "Identificar Modificación" at bounding box center [716, 254] width 144 height 13
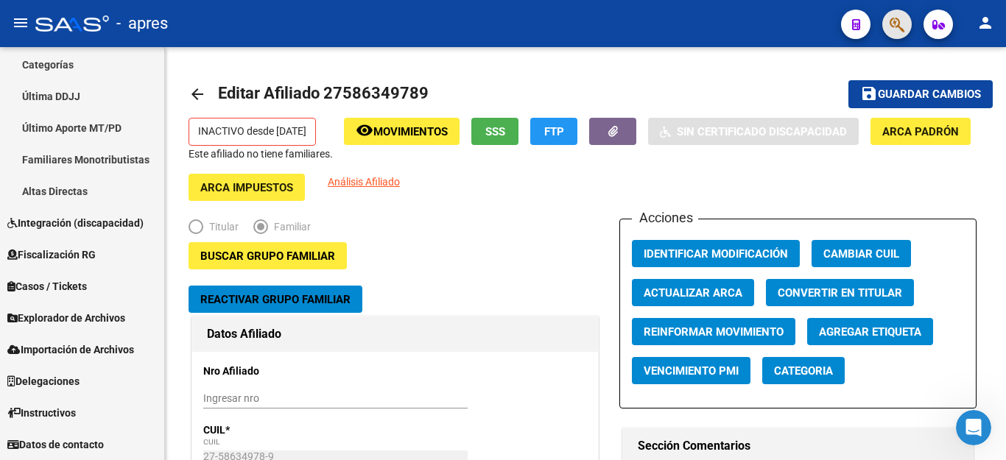
click at [888, 29] on button "button" at bounding box center [897, 24] width 29 height 29
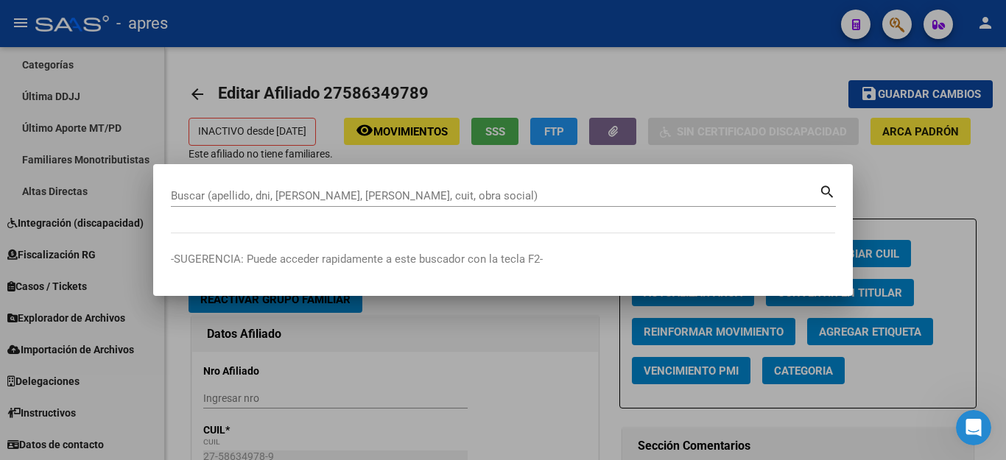
paste input "27473961763"
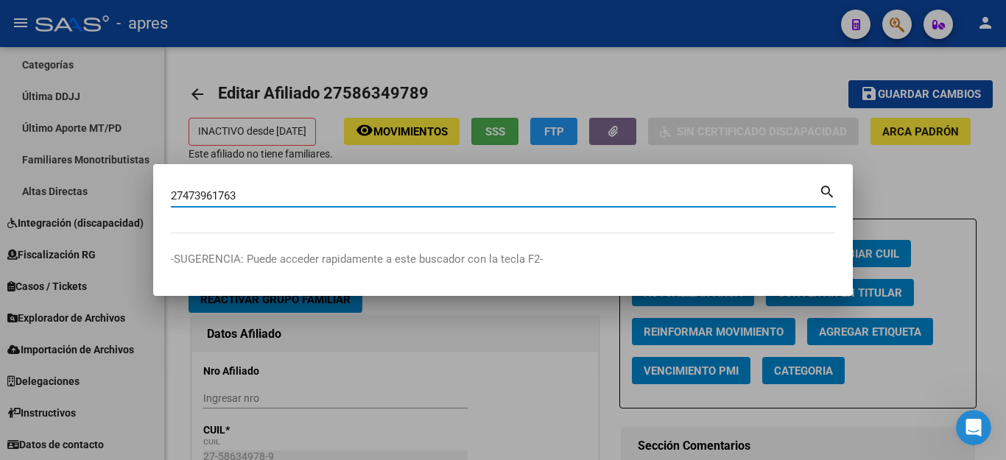
type input "27473961763"
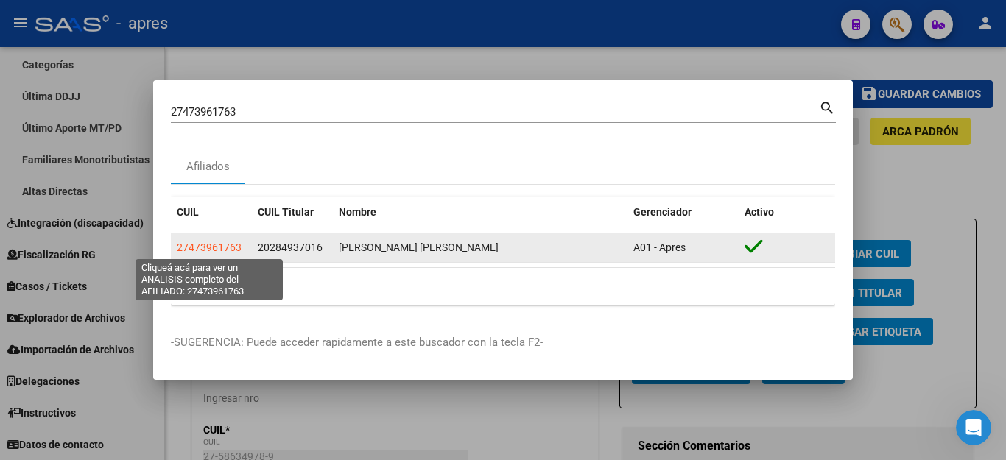
click at [216, 247] on span "27473961763" at bounding box center [209, 248] width 65 height 12
type textarea "27473961763"
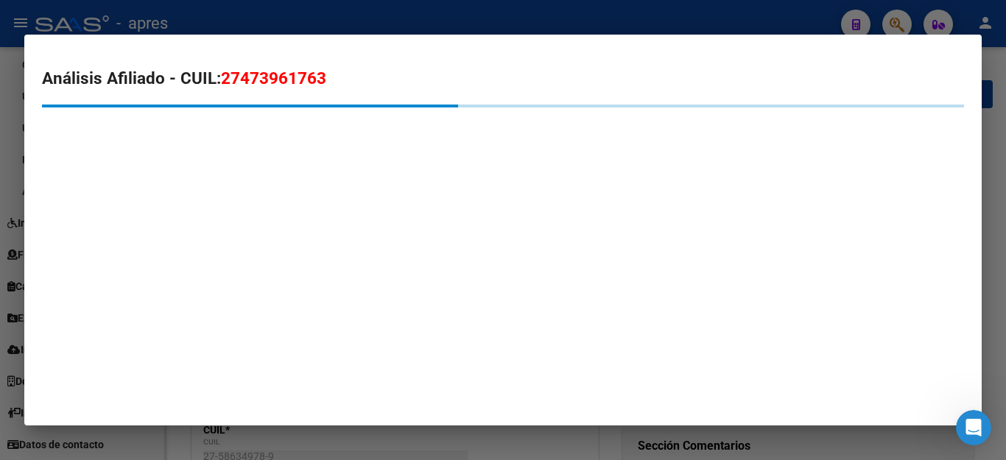
click at [980, 432] on icon "Abrir Intercom Messenger" at bounding box center [974, 428] width 24 height 24
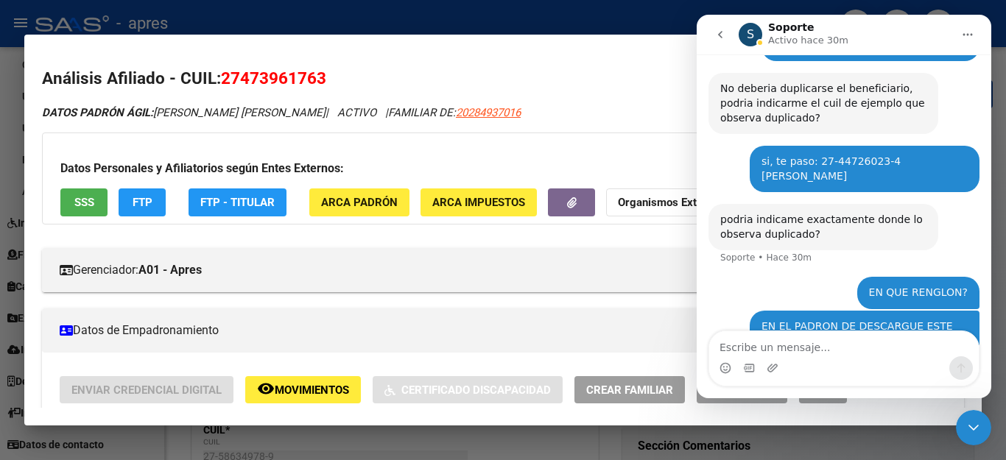
scroll to position [413, 0]
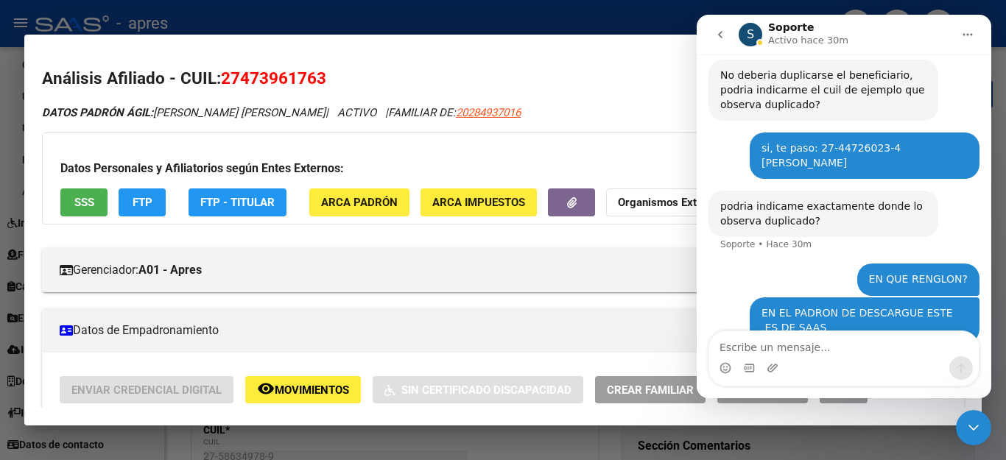
click at [980, 432] on icon "Cerrar Intercom Messenger" at bounding box center [974, 428] width 18 height 18
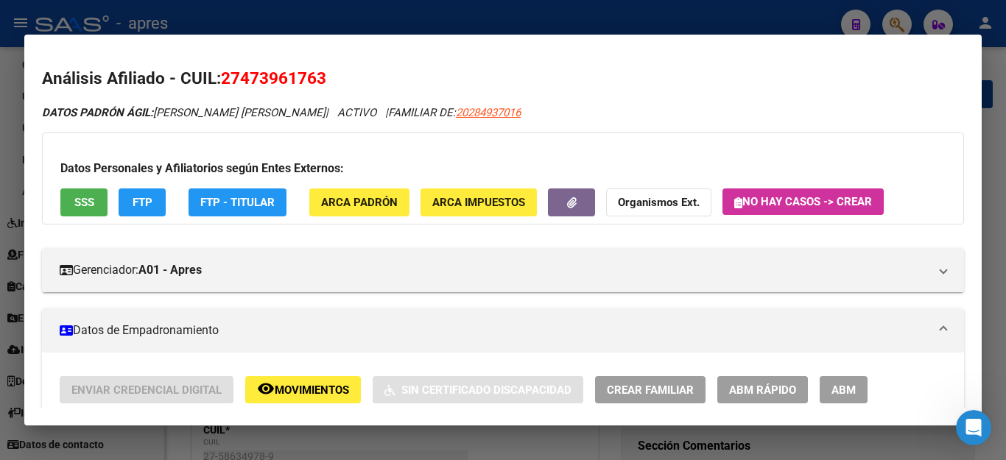
scroll to position [295, 0]
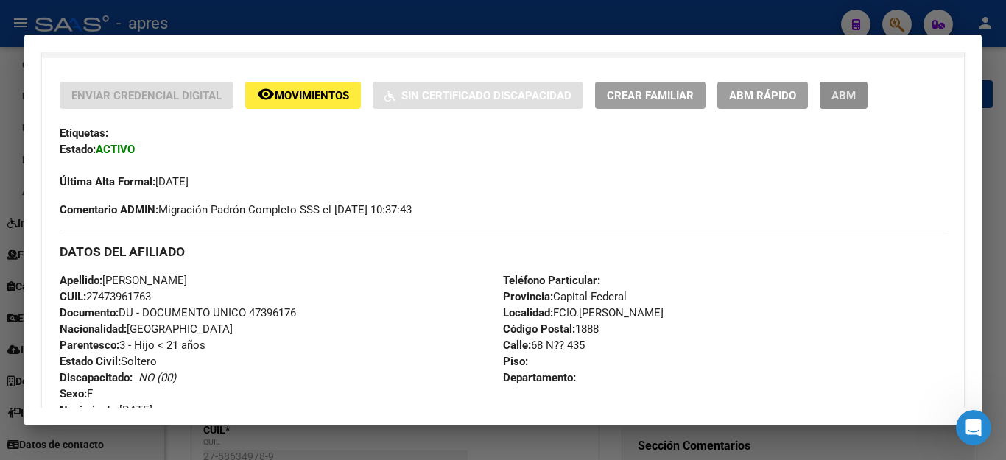
click at [825, 94] on button "ABM" at bounding box center [844, 95] width 48 height 27
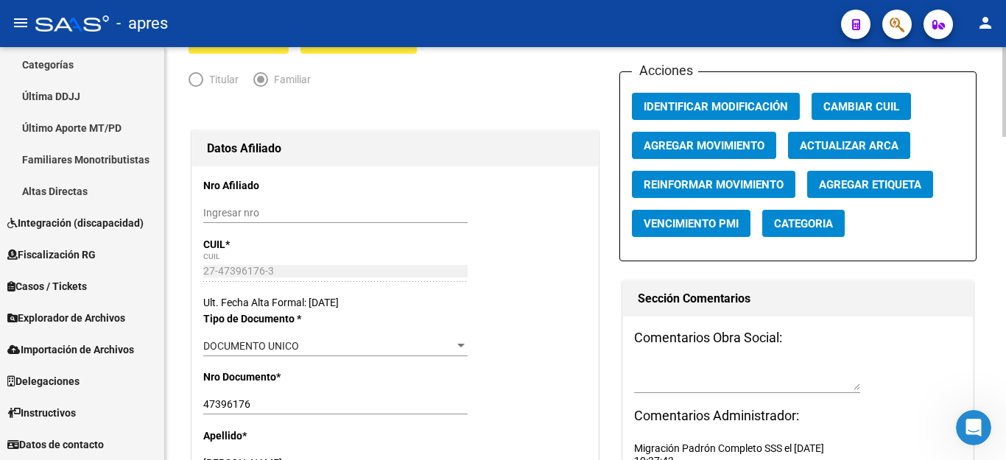
scroll to position [368, 0]
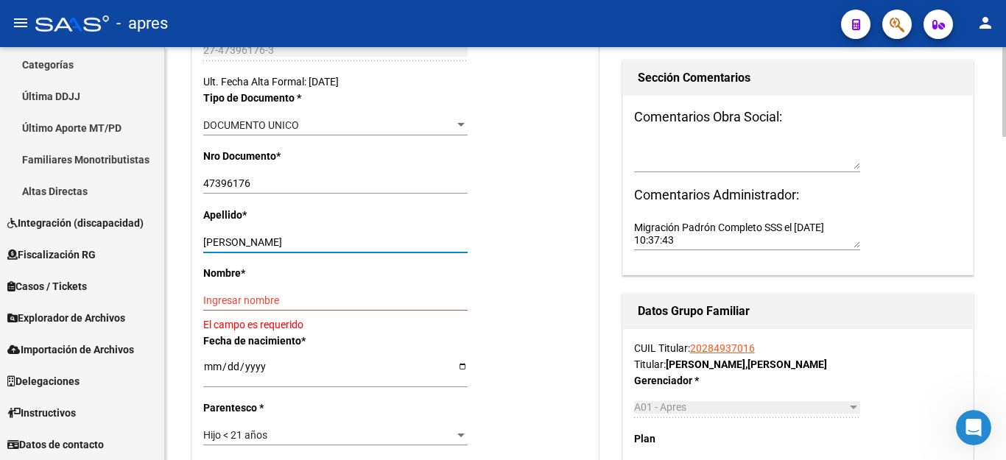
drag, startPoint x: 293, startPoint y: 243, endPoint x: 519, endPoint y: 239, distance: 225.5
click at [519, 239] on div "Apellido * [PERSON_NAME] apellido" at bounding box center [395, 236] width 384 height 58
type input "[PERSON_NAME]"
click at [244, 292] on div "Ingresar nombre" at bounding box center [335, 300] width 264 height 21
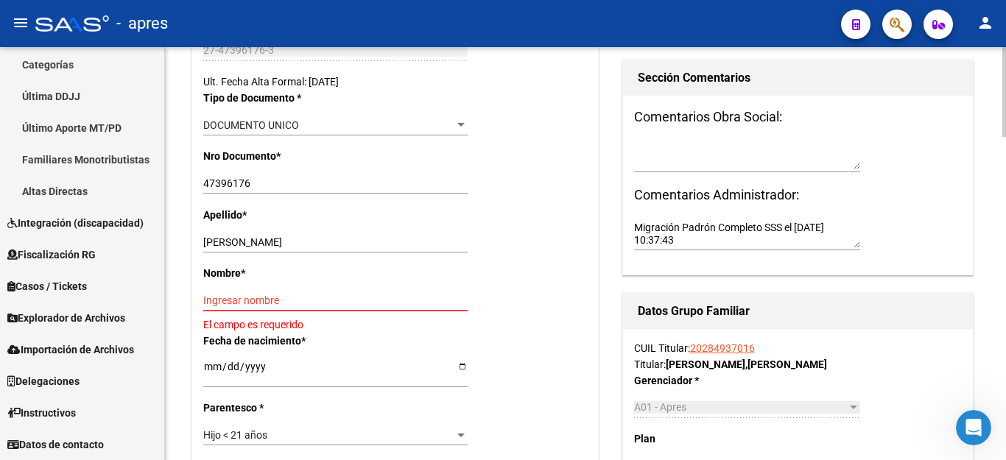
paste input "[PERSON_NAME]"
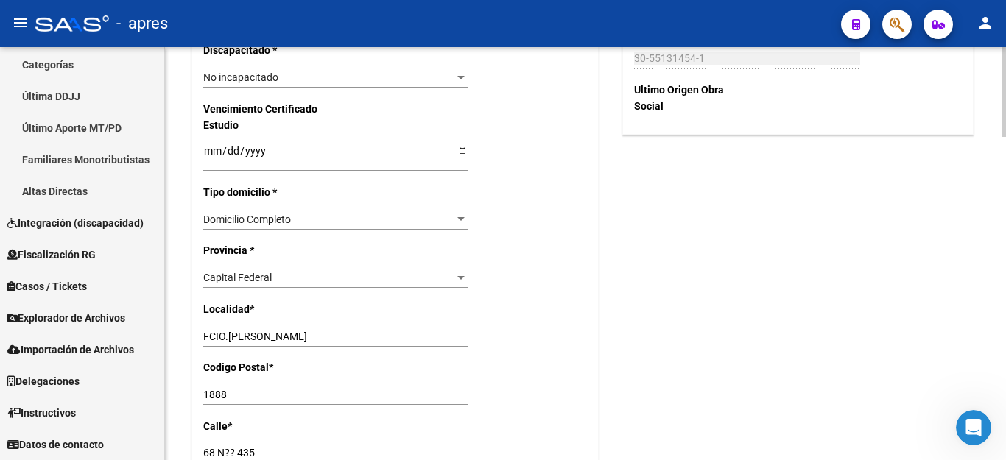
scroll to position [958, 0]
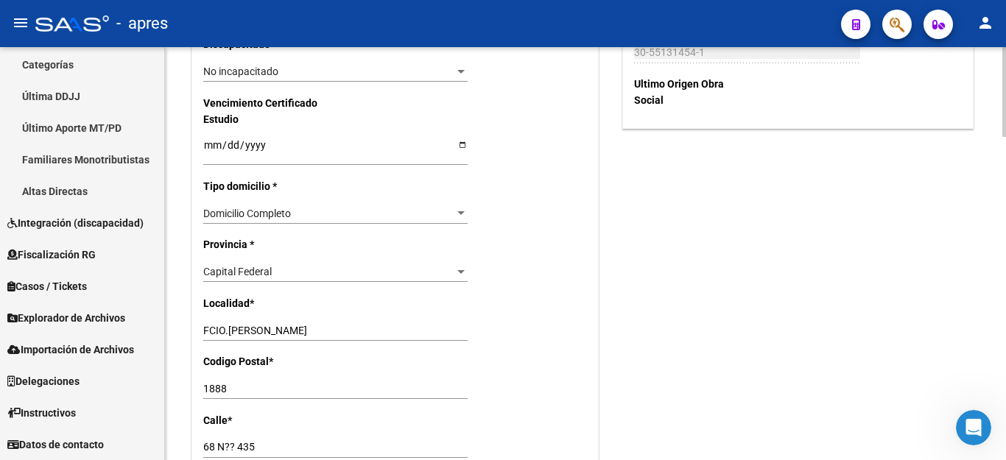
type input "[PERSON_NAME]"
click at [277, 266] on div "Capital Federal" at bounding box center [328, 272] width 251 height 13
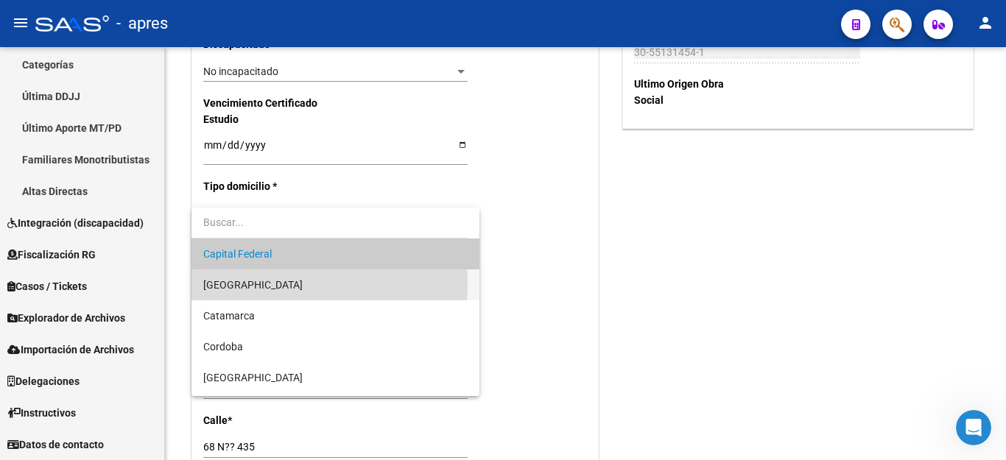
click at [275, 284] on span "[GEOGRAPHIC_DATA]" at bounding box center [335, 285] width 264 height 31
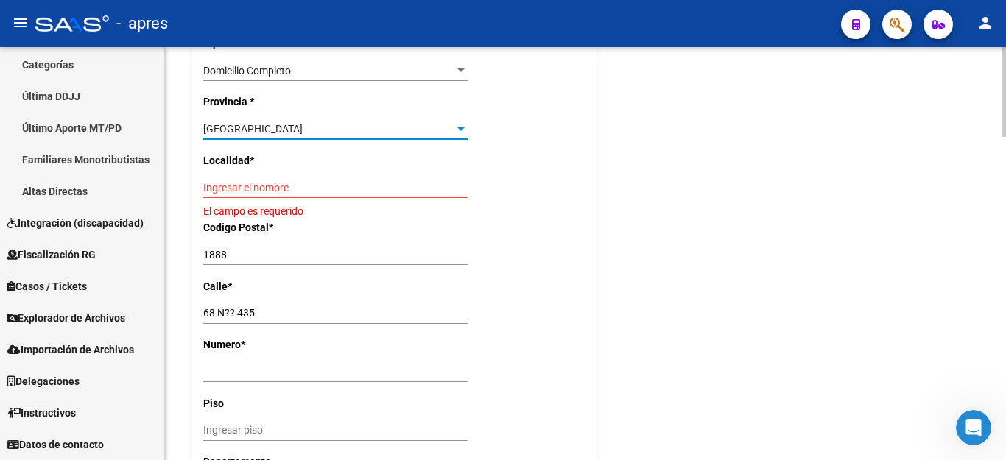
scroll to position [1105, 0]
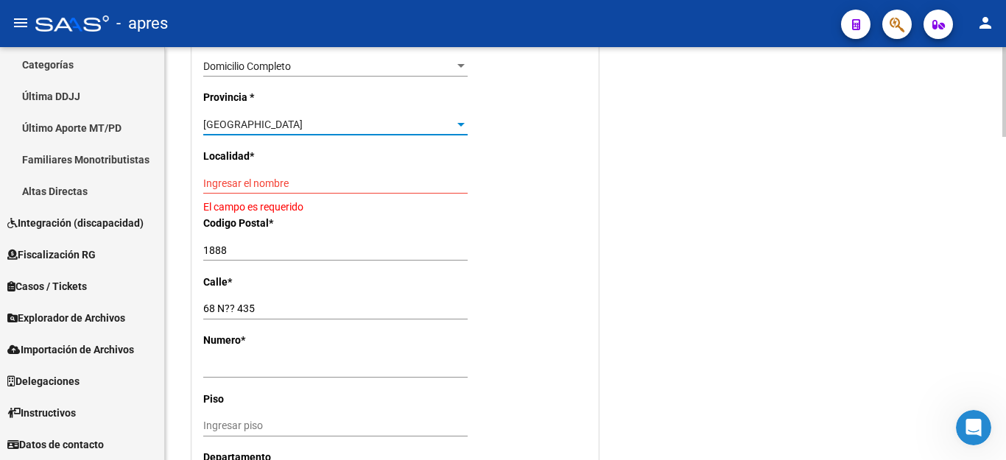
click at [293, 178] on input "Ingresar el nombre" at bounding box center [335, 184] width 264 height 13
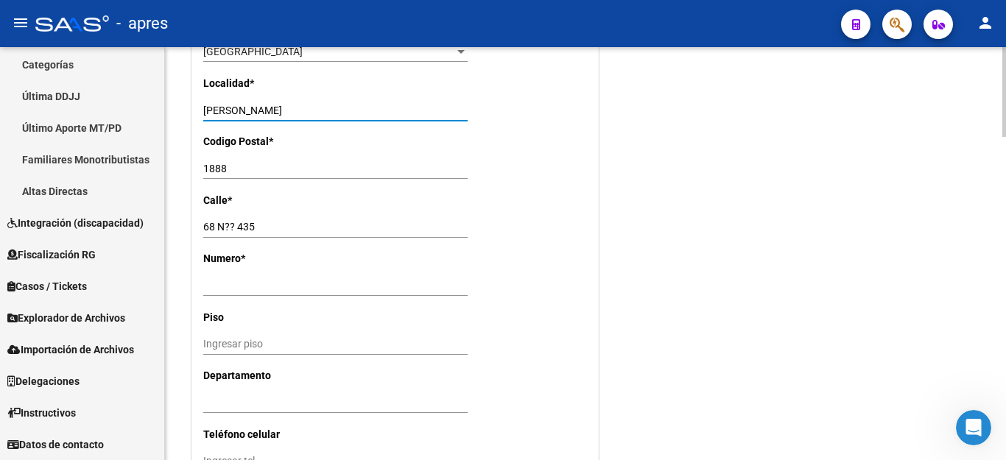
scroll to position [1179, 0]
type input "[PERSON_NAME]"
click at [245, 220] on input "68 N?? 435" at bounding box center [335, 226] width 264 height 13
drag, startPoint x: 215, startPoint y: 208, endPoint x: 329, endPoint y: 208, distance: 114.2
click at [329, 220] on input "68 N?? 435" at bounding box center [335, 226] width 264 height 13
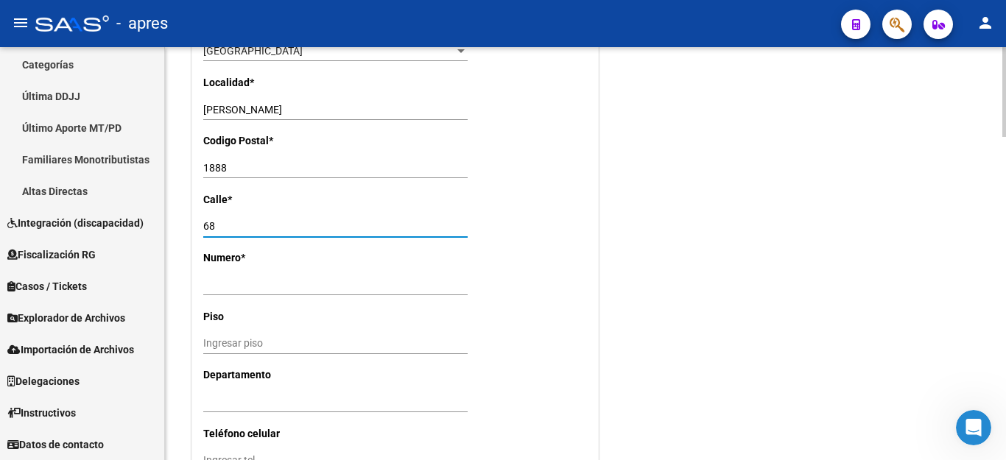
type input "68"
click at [235, 275] on div "Ingresar nro" at bounding box center [335, 285] width 264 height 21
paste input "N?? 435"
click at [213, 279] on input "N?? 435" at bounding box center [335, 285] width 264 height 13
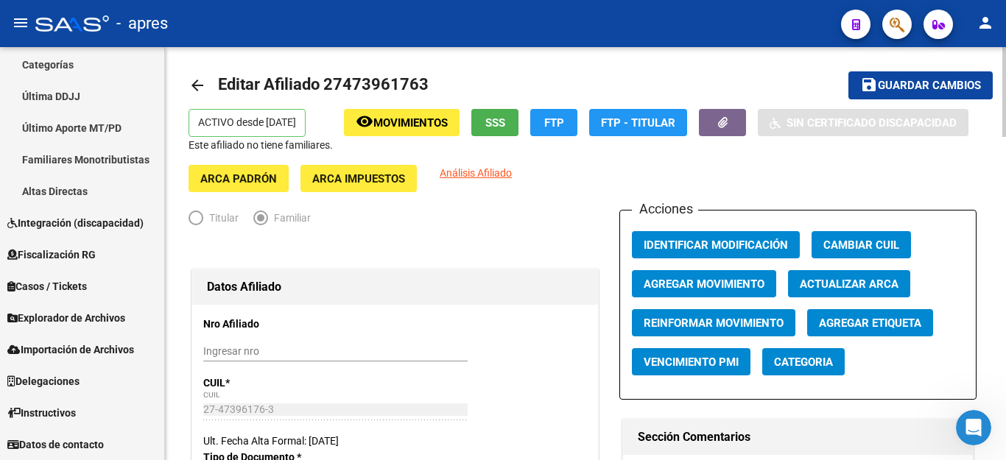
scroll to position [0, 0]
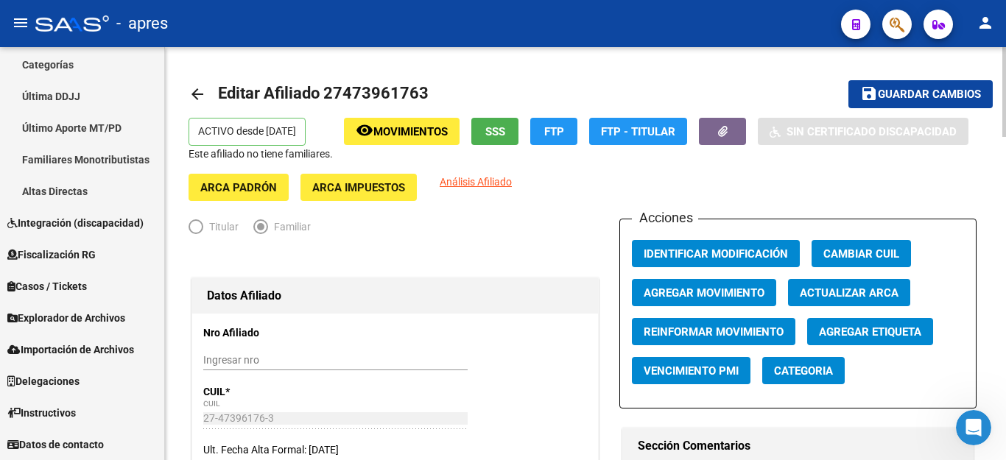
type input "N° 435"
click at [905, 95] on span "Guardar cambios" at bounding box center [929, 94] width 103 height 13
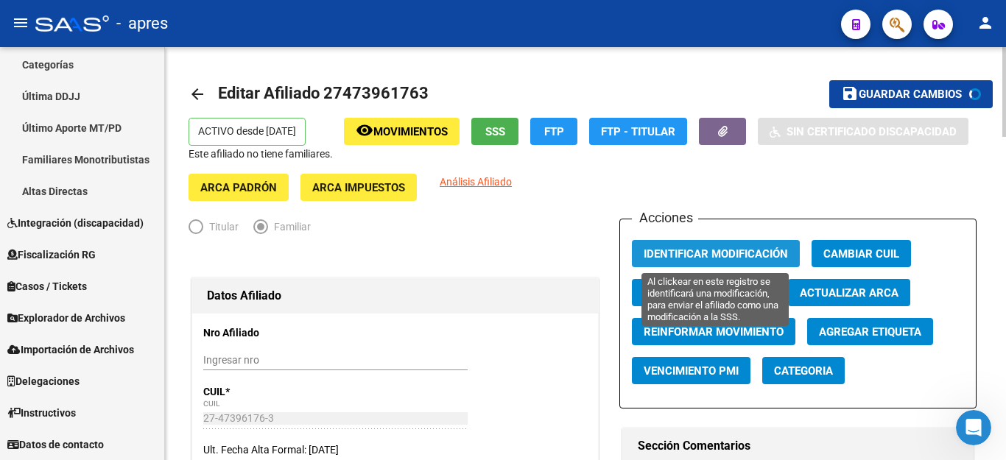
click at [702, 256] on span "Identificar Modificación" at bounding box center [716, 254] width 144 height 13
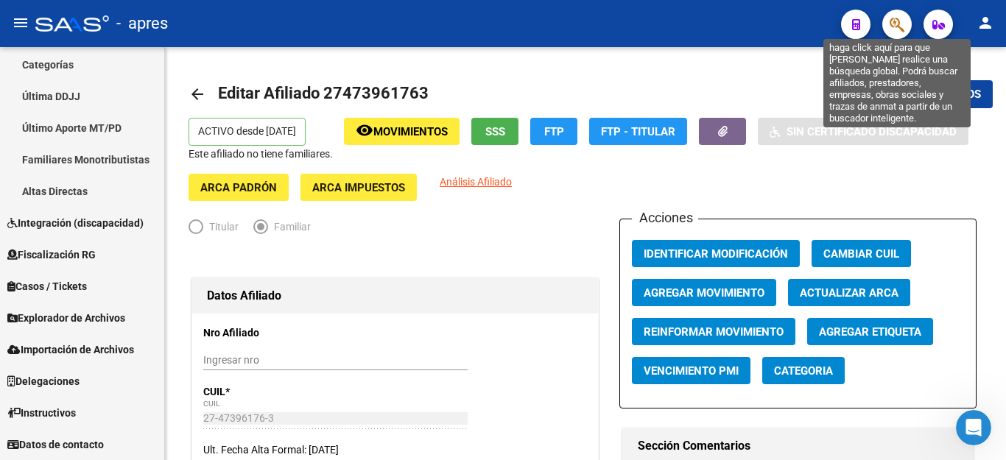
click at [903, 24] on icon "button" at bounding box center [897, 24] width 15 height 17
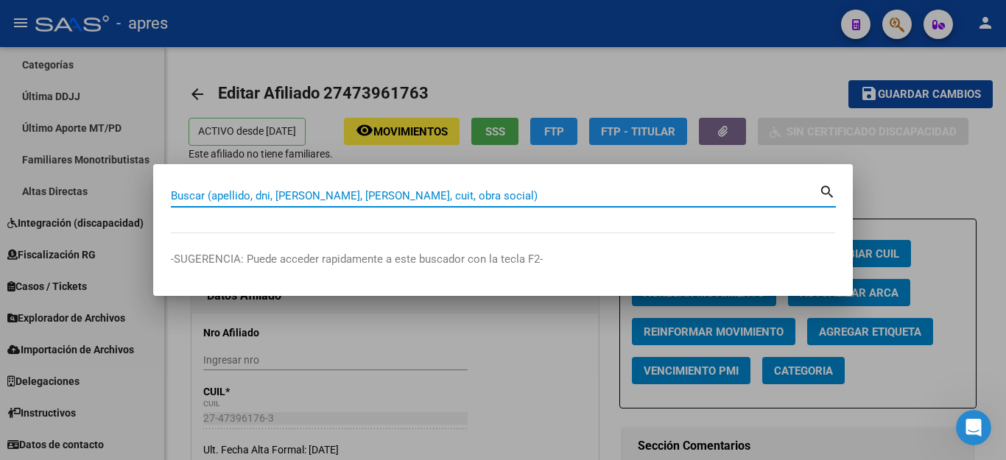
paste input "27301467473"
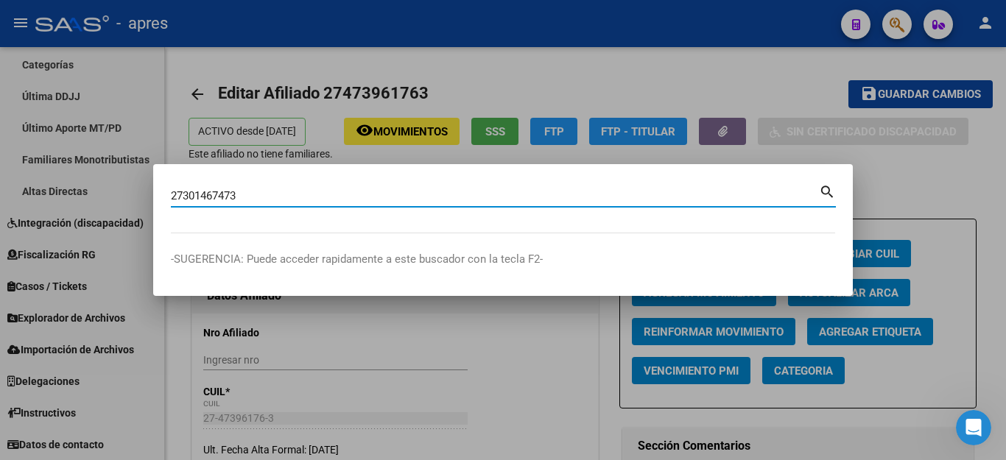
type input "27301467473"
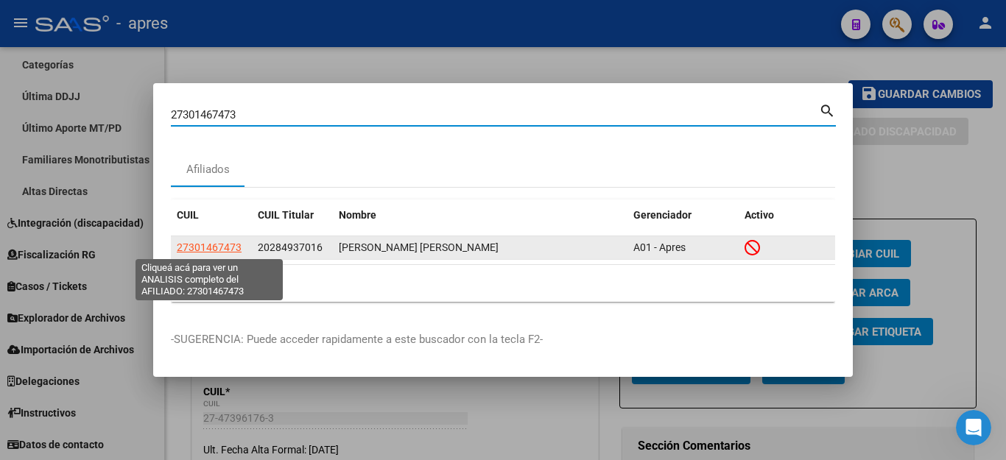
click at [208, 249] on span "27301467473" at bounding box center [209, 248] width 65 height 12
type textarea "27301467473"
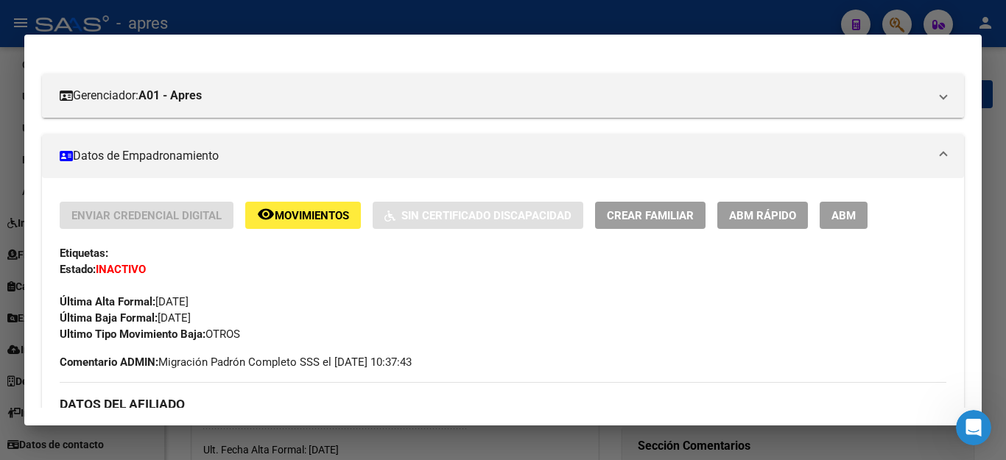
scroll to position [221, 0]
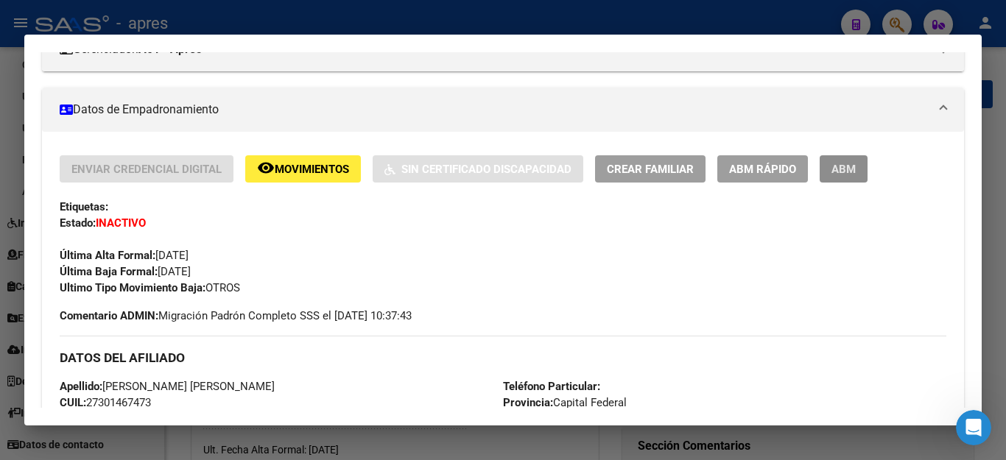
click at [860, 161] on button "ABM" at bounding box center [844, 168] width 48 height 27
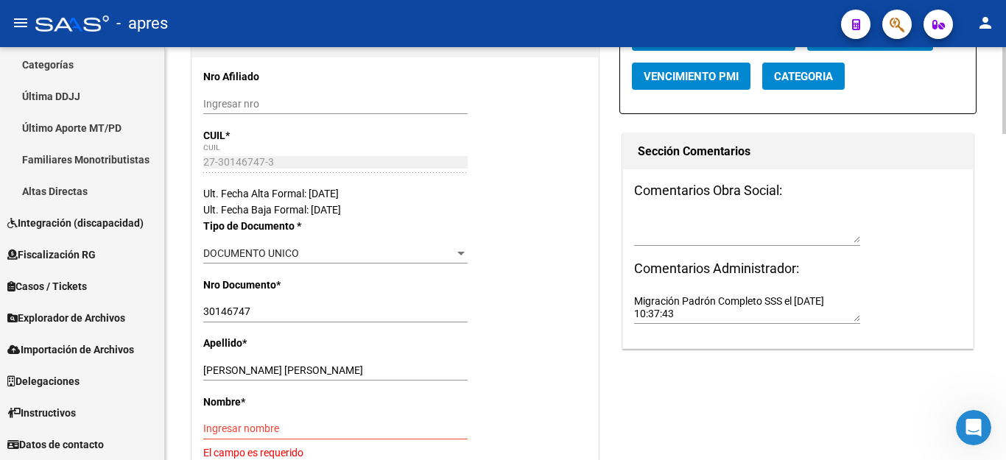
scroll to position [516, 0]
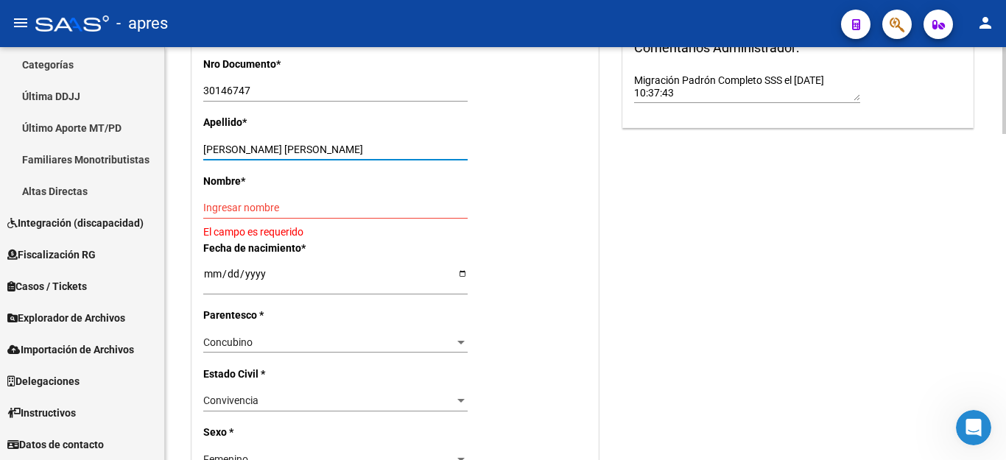
drag, startPoint x: 235, startPoint y: 153, endPoint x: 382, endPoint y: 153, distance: 146.6
click at [382, 153] on input "[PERSON_NAME] [PERSON_NAME]" at bounding box center [335, 150] width 264 height 13
type input "[PERSON_NAME]"
click at [276, 203] on input "Ingresar nombre" at bounding box center [335, 208] width 264 height 13
paste input "[PERSON_NAME]"
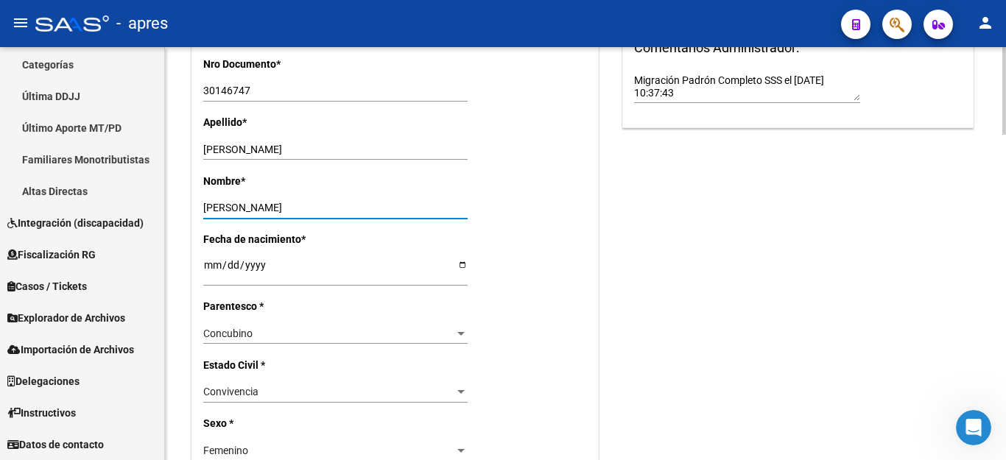
click at [205, 207] on input "[PERSON_NAME]" at bounding box center [335, 208] width 264 height 13
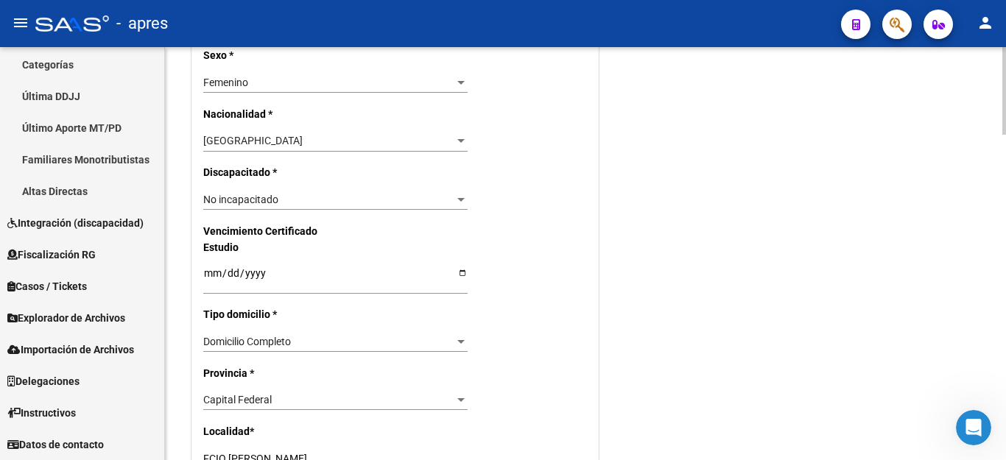
scroll to position [958, 0]
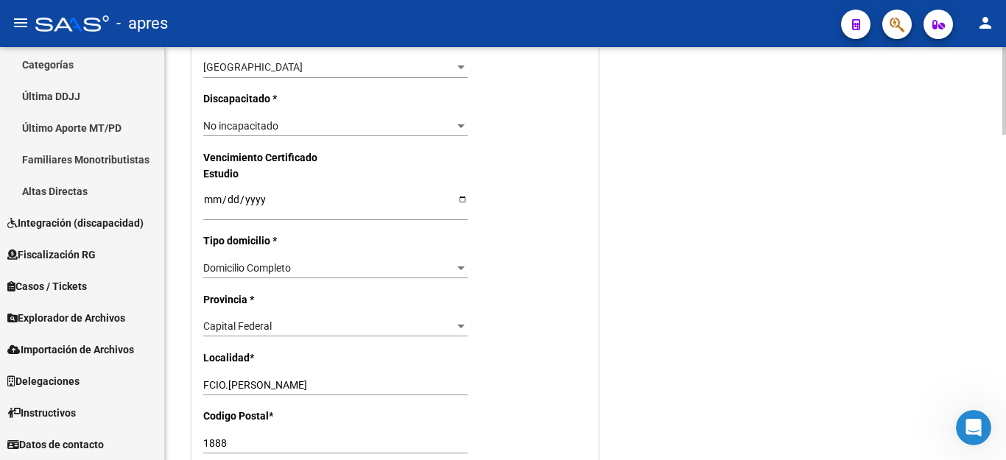
type input "[PERSON_NAME]"
click at [279, 320] on div "Capital Federal" at bounding box center [328, 326] width 251 height 13
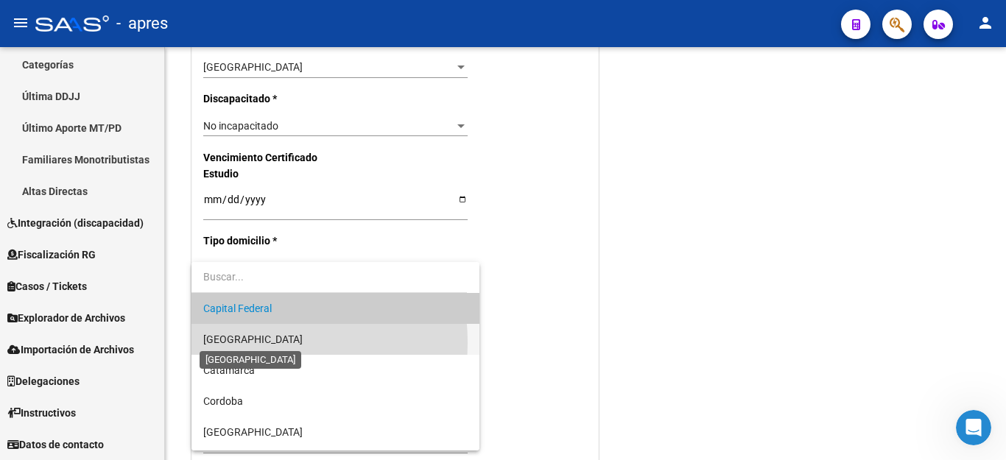
click at [248, 343] on span "[GEOGRAPHIC_DATA]" at bounding box center [252, 340] width 99 height 12
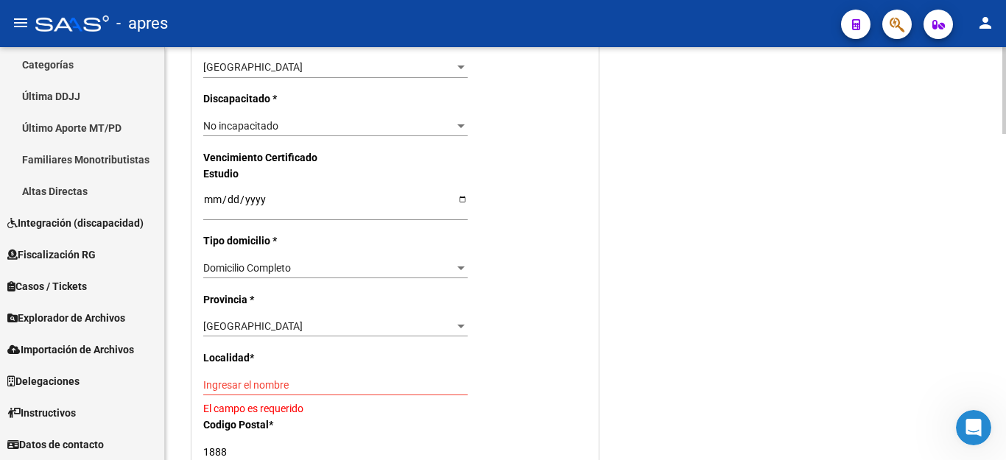
click at [259, 375] on div "Ingresar el nombre" at bounding box center [335, 385] width 264 height 21
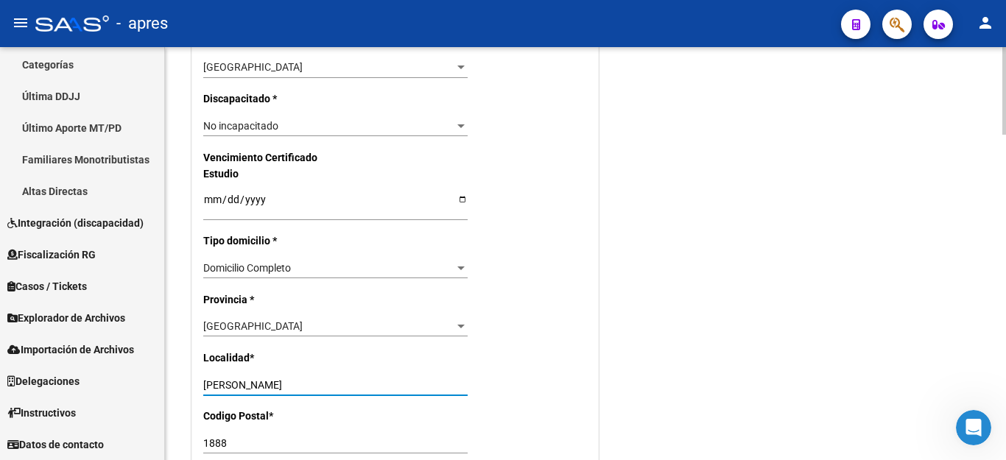
type input "[PERSON_NAME]"
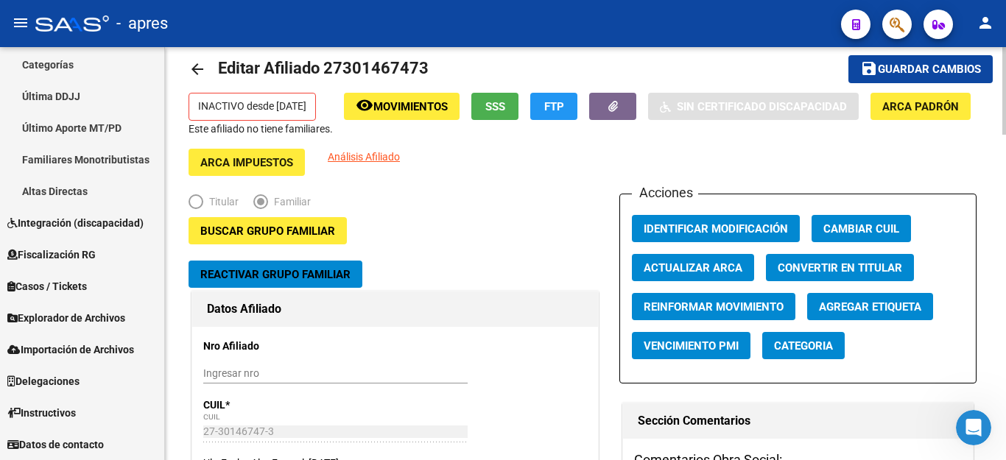
scroll to position [0, 0]
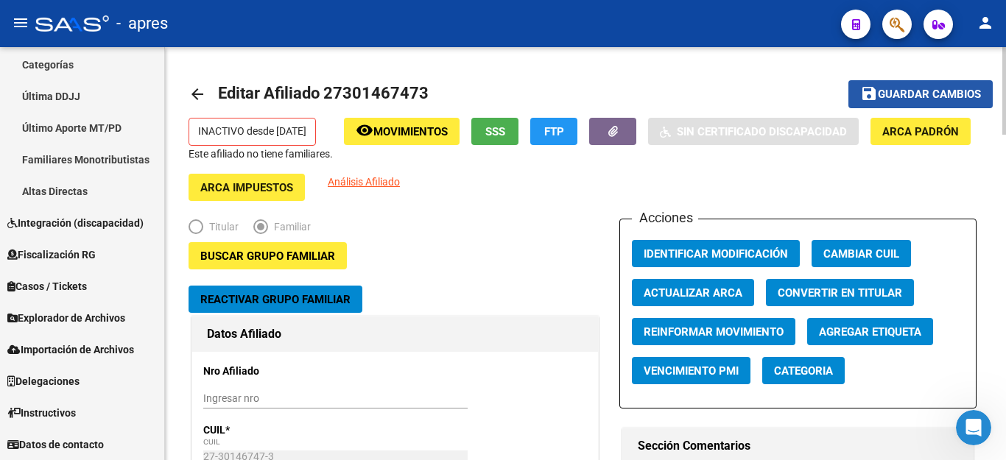
click at [881, 91] on span "Guardar cambios" at bounding box center [929, 94] width 103 height 13
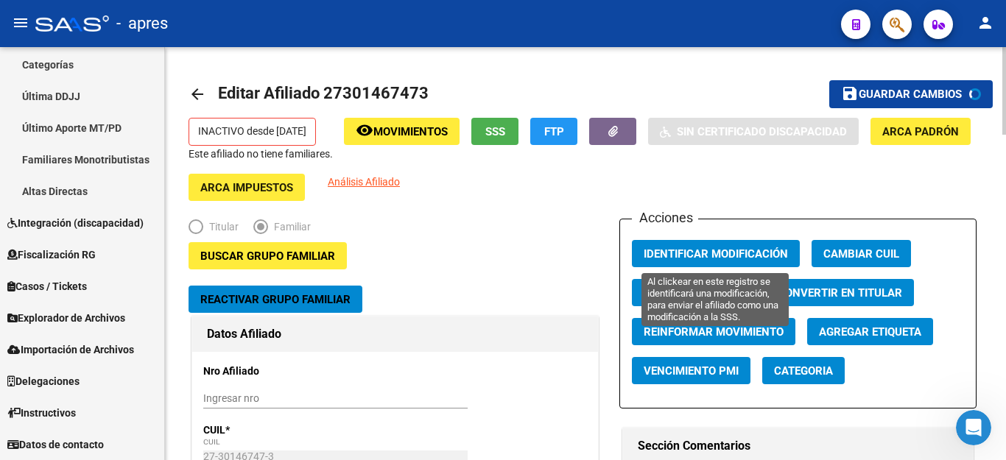
click at [670, 252] on span "Identificar Modificación" at bounding box center [716, 254] width 144 height 13
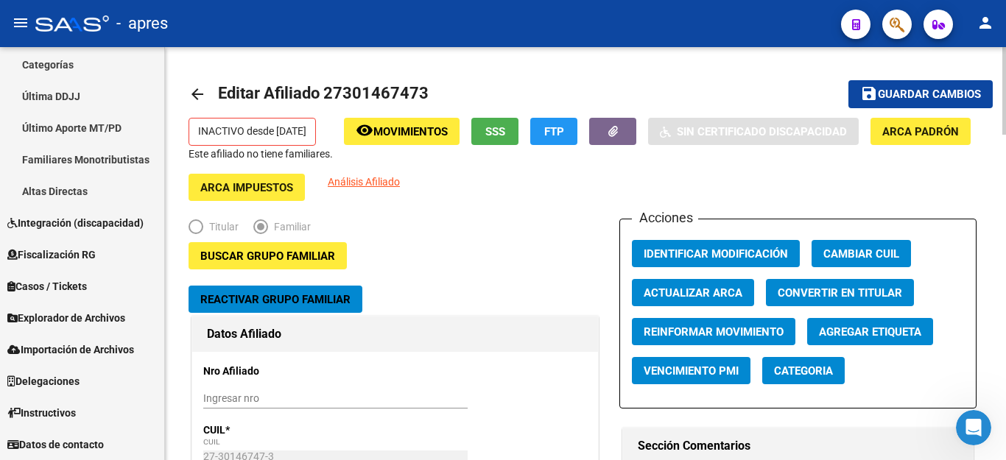
scroll to position [413, 0]
click at [891, 22] on icon "button" at bounding box center [897, 24] width 15 height 17
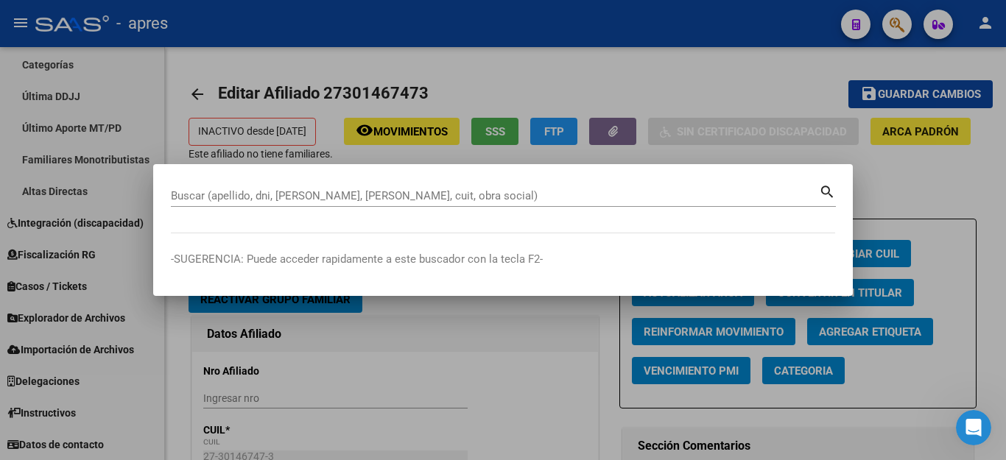
paste input "20554348492"
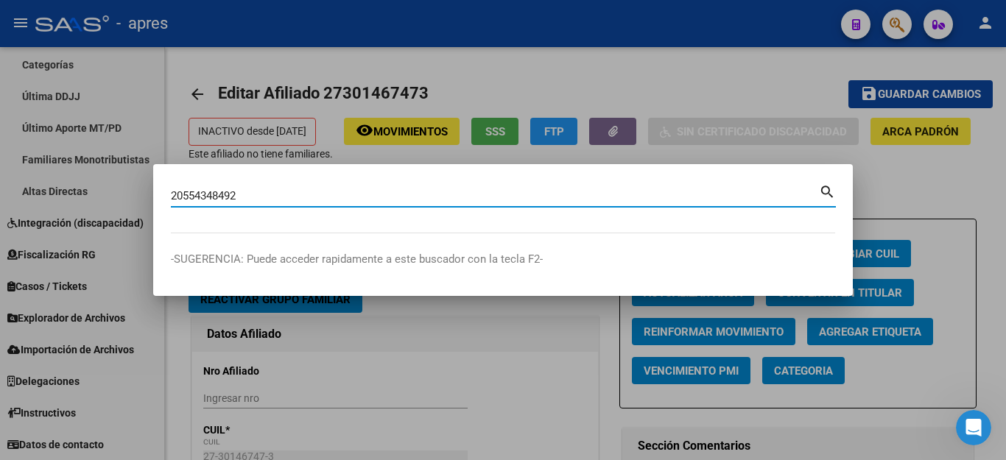
type input "20554348492"
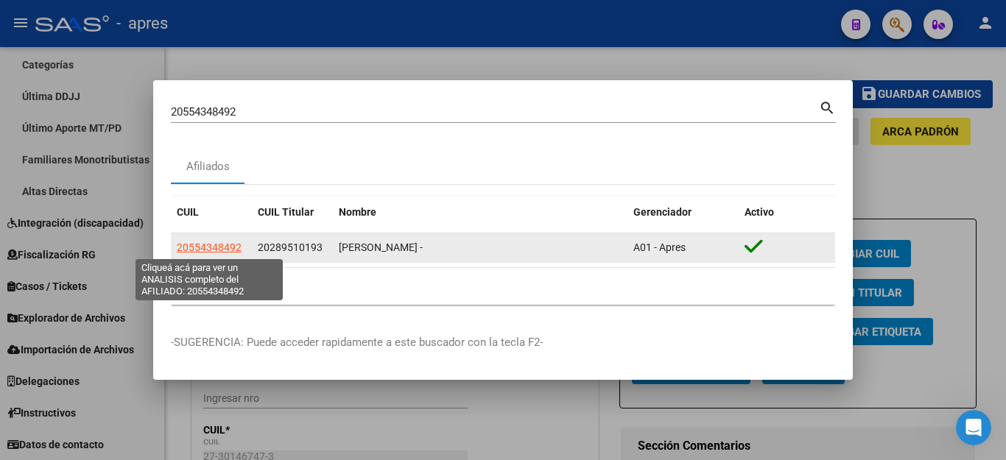
click at [217, 248] on span "20554348492" at bounding box center [209, 248] width 65 height 12
type textarea "20554348492"
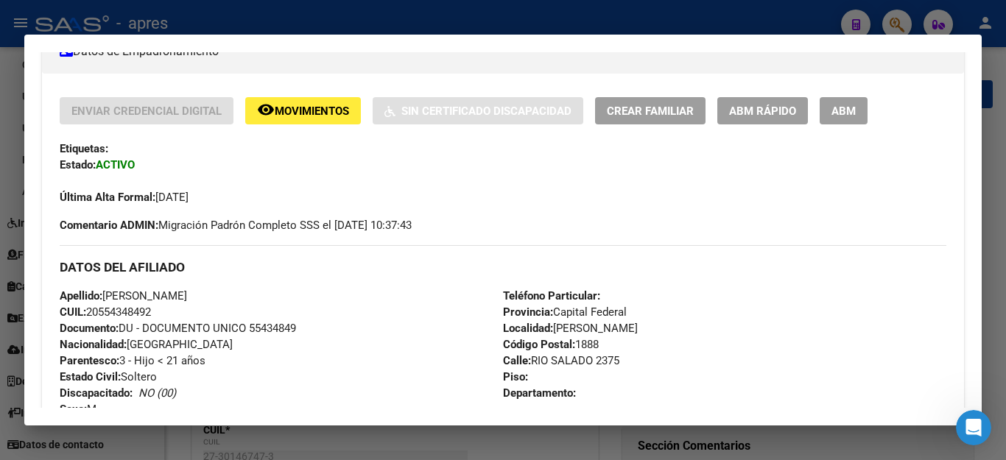
scroll to position [147, 0]
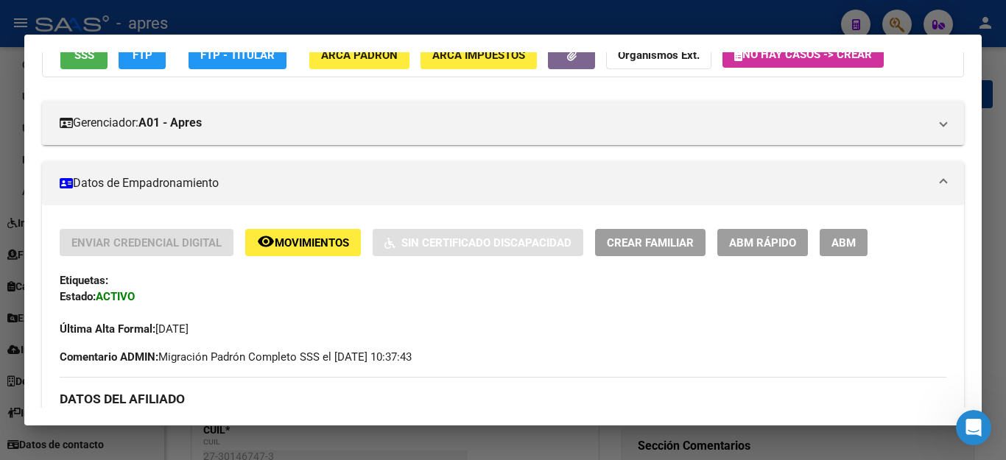
click at [847, 246] on span "ABM" at bounding box center [844, 242] width 24 height 13
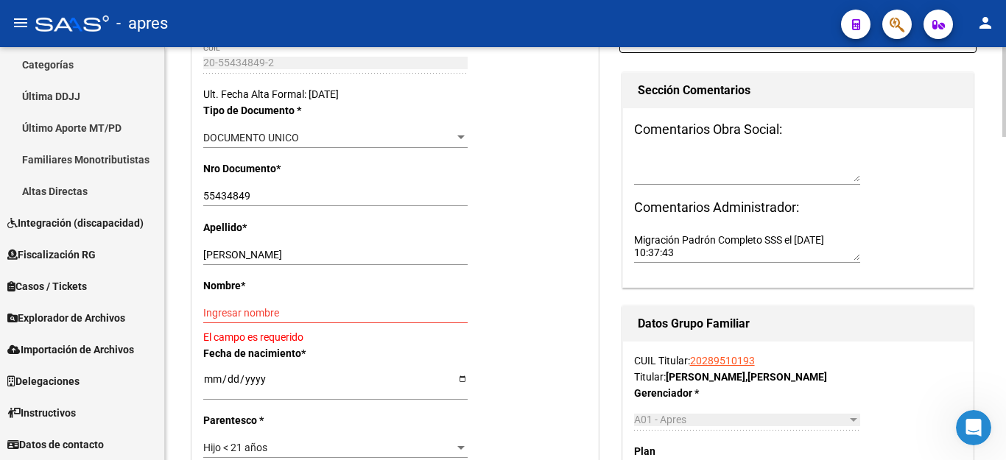
scroll to position [368, 0]
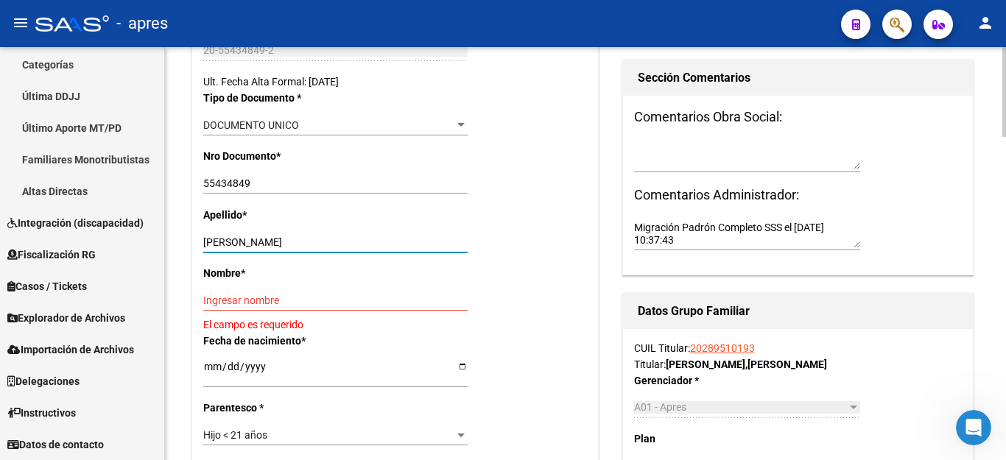
drag, startPoint x: 276, startPoint y: 241, endPoint x: 441, endPoint y: 241, distance: 165.8
click at [441, 241] on input "[PERSON_NAME]" at bounding box center [335, 242] width 264 height 13
type input "[PERSON_NAME]"
click at [306, 301] on input "Ingresar nombre" at bounding box center [335, 301] width 264 height 13
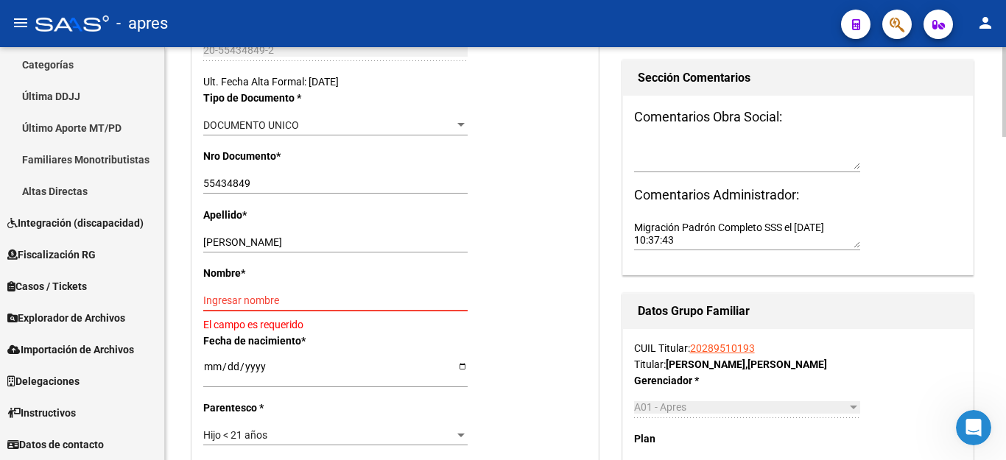
paste input "[PERSON_NAME]"
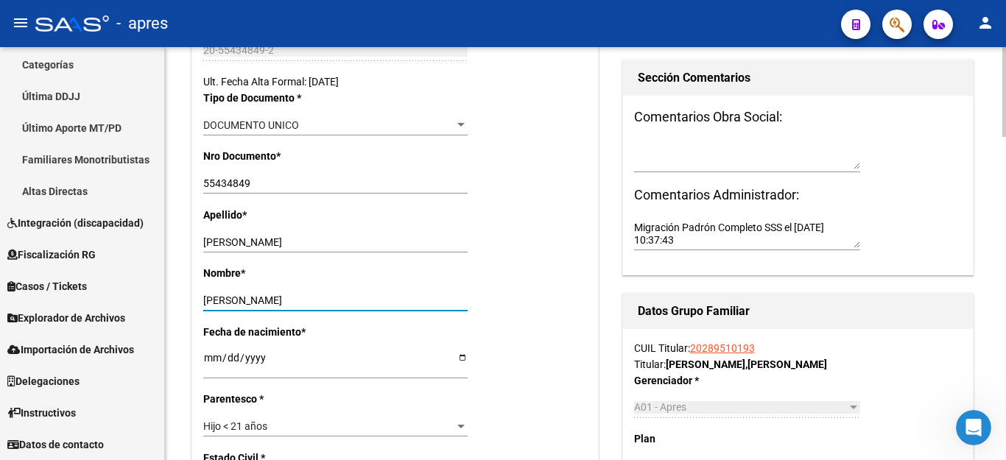
type input "[PERSON_NAME]"
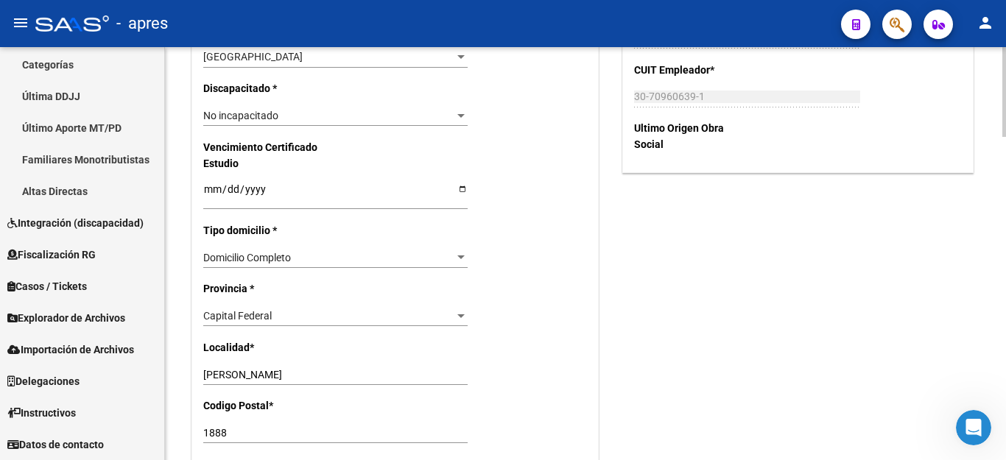
scroll to position [958, 0]
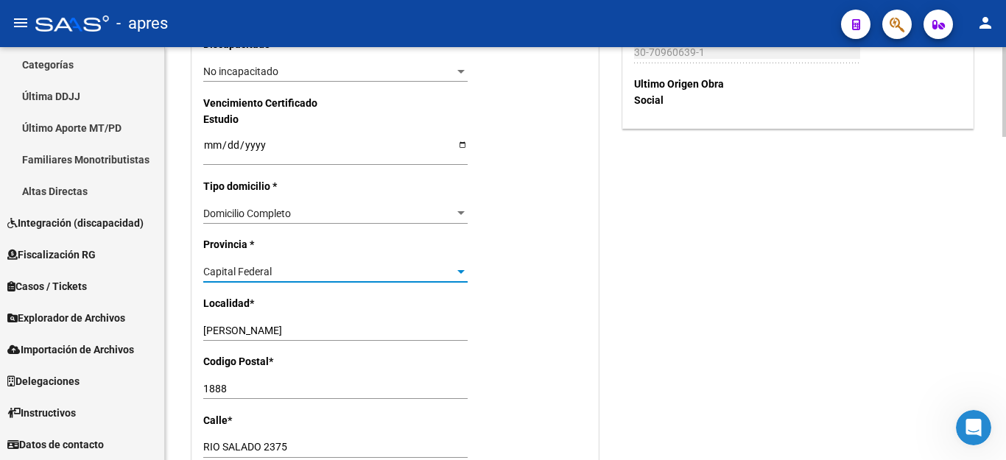
click at [286, 266] on div "Capital Federal" at bounding box center [328, 272] width 251 height 13
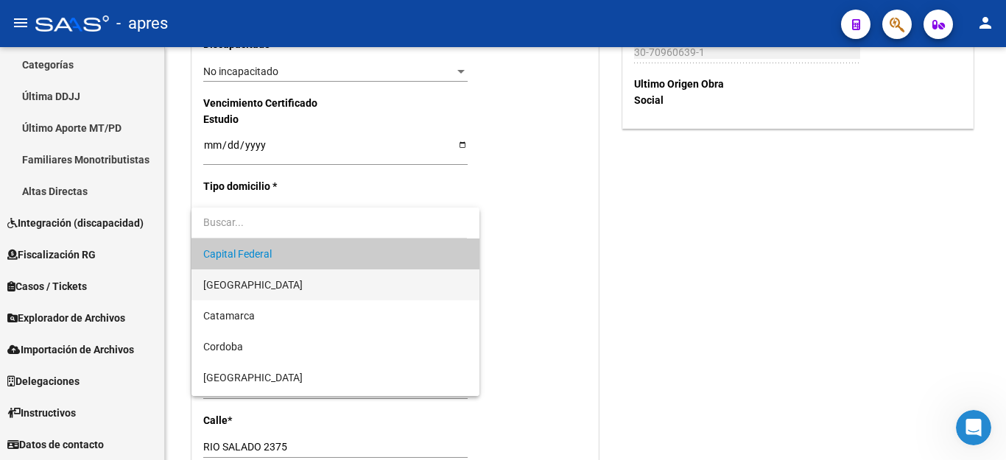
click at [281, 287] on span "[GEOGRAPHIC_DATA]" at bounding box center [335, 285] width 264 height 31
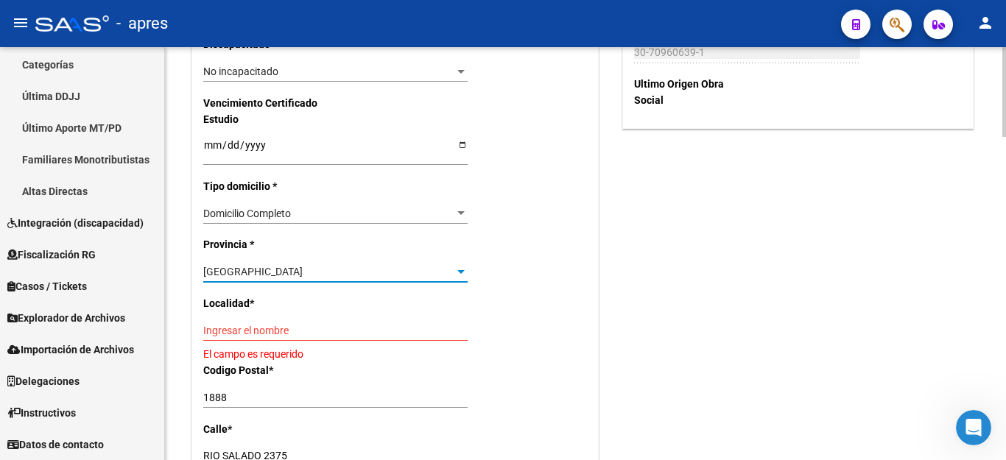
click at [250, 320] on div "Ingresar el nombre" at bounding box center [335, 330] width 264 height 21
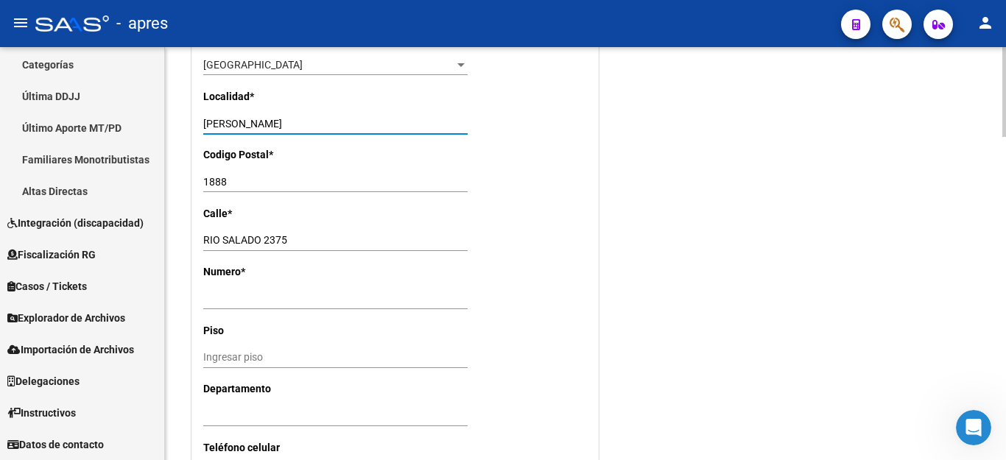
scroll to position [1179, 0]
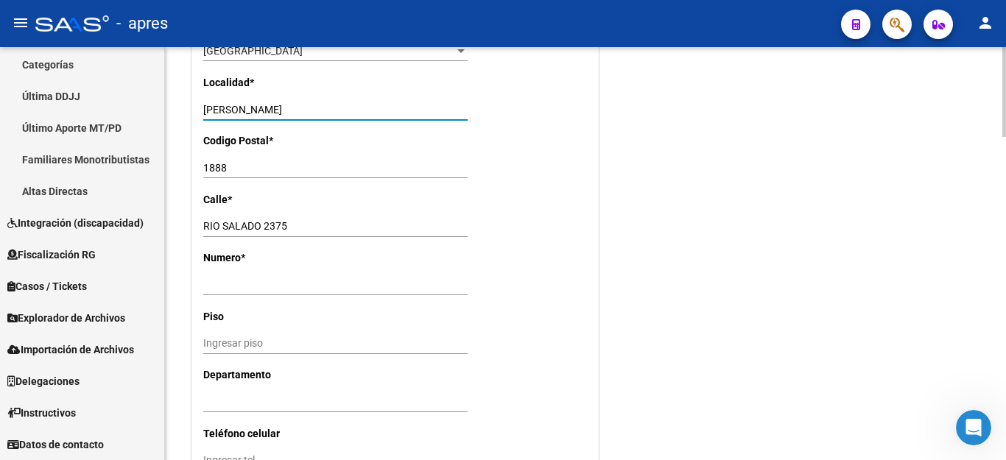
type input "[PERSON_NAME]"
drag, startPoint x: 264, startPoint y: 209, endPoint x: 364, endPoint y: 208, distance: 99.5
click at [364, 220] on input "RIO SALADO 2375" at bounding box center [335, 226] width 264 height 13
type input "RIO SALADO"
click at [248, 279] on input "Ingresar nro" at bounding box center [335, 285] width 264 height 13
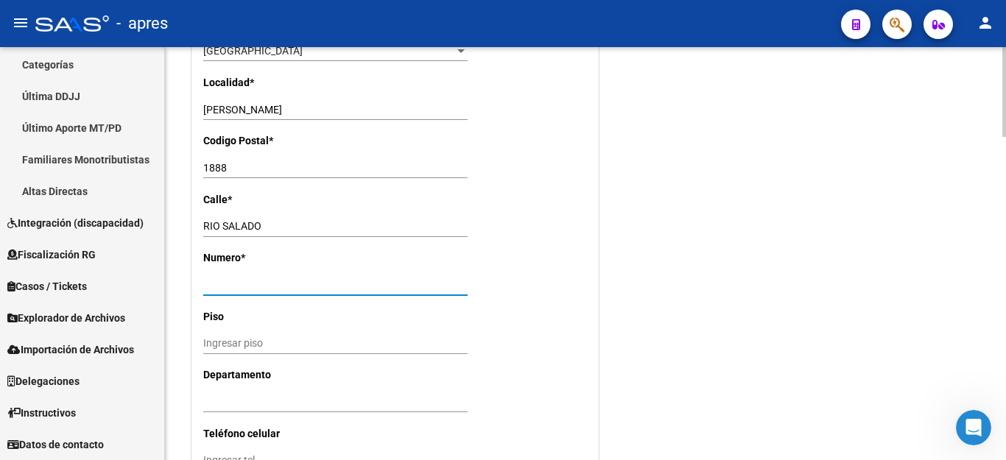
paste input "2375"
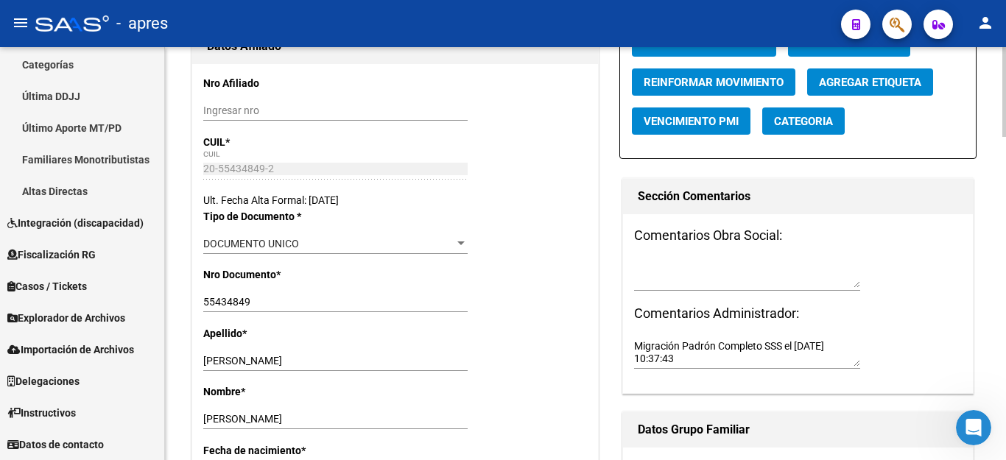
scroll to position [0, 0]
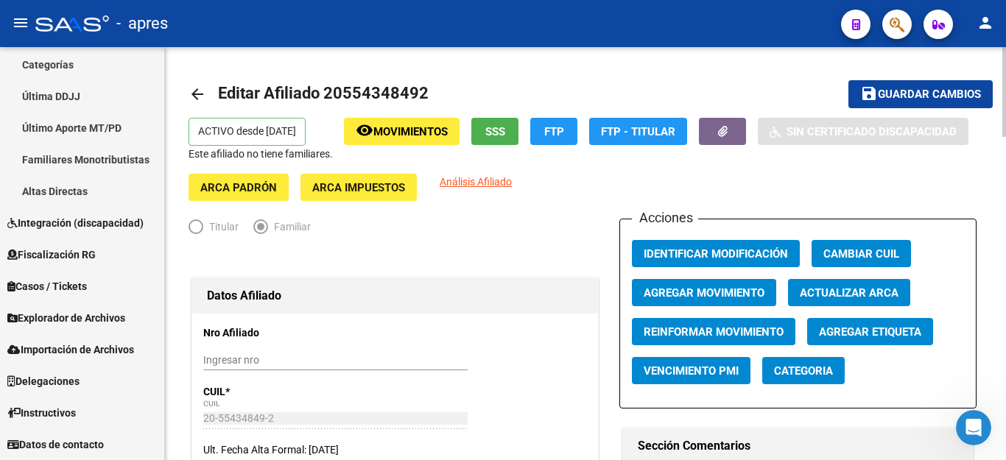
type input "2375"
click at [924, 95] on span "Guardar cambios" at bounding box center [929, 94] width 103 height 13
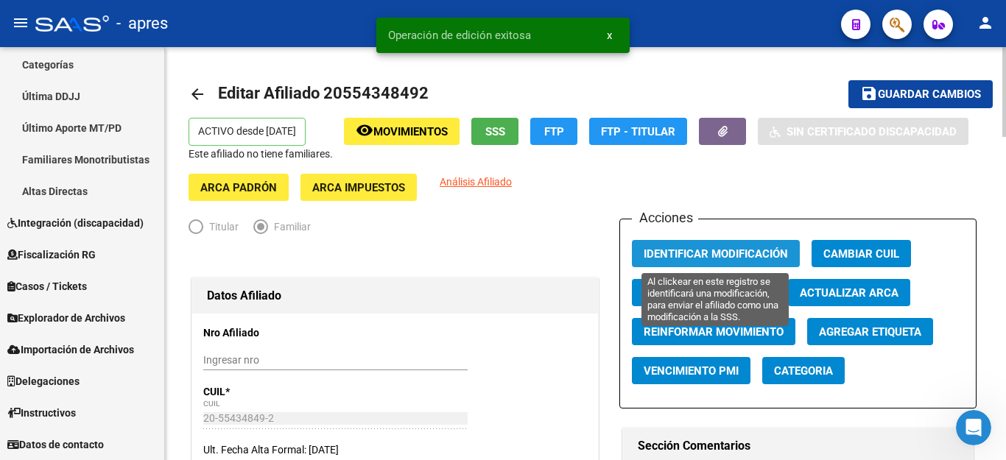
click at [709, 248] on span "Identificar Modificación" at bounding box center [716, 254] width 144 height 13
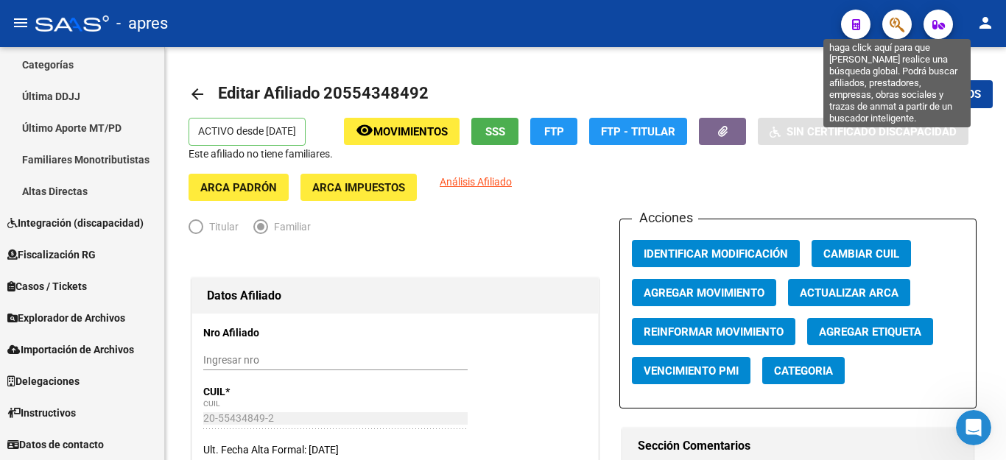
click at [896, 29] on icon "button" at bounding box center [897, 24] width 15 height 17
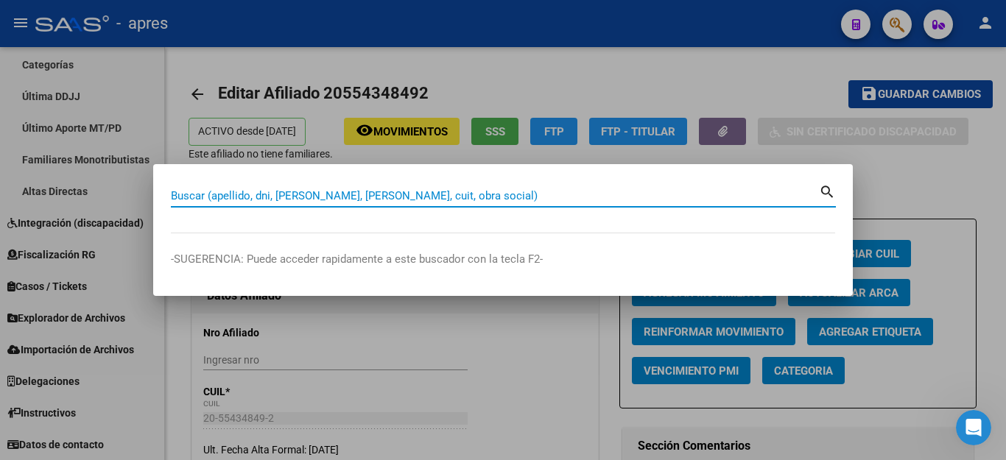
paste input "27557479932"
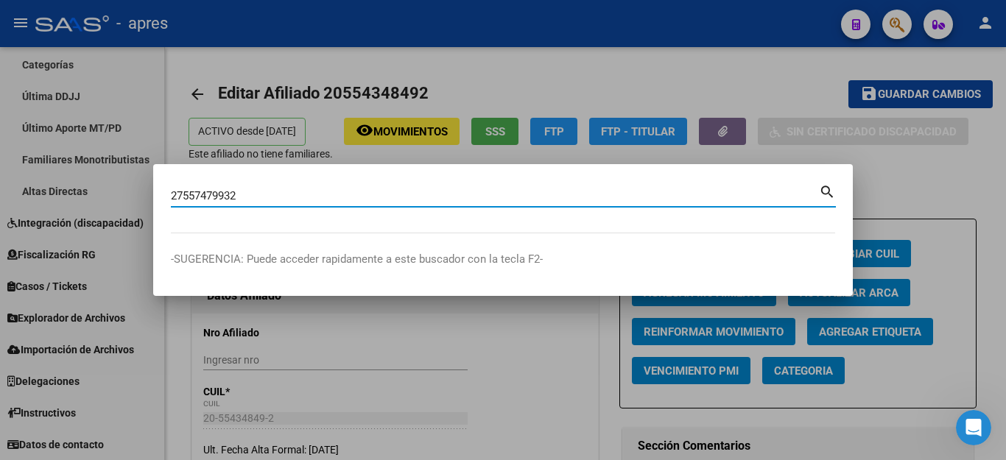
type input "27557479932"
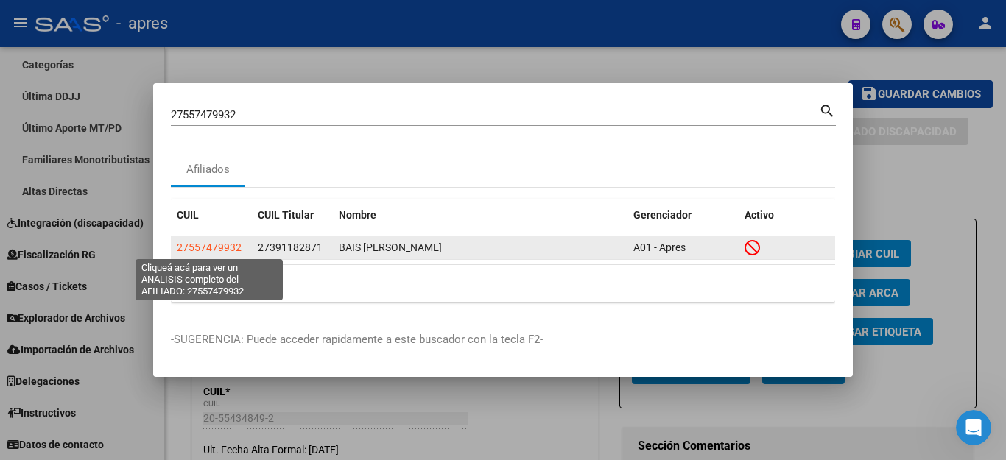
click at [231, 249] on span "27557479932" at bounding box center [209, 248] width 65 height 12
type textarea "27557479932"
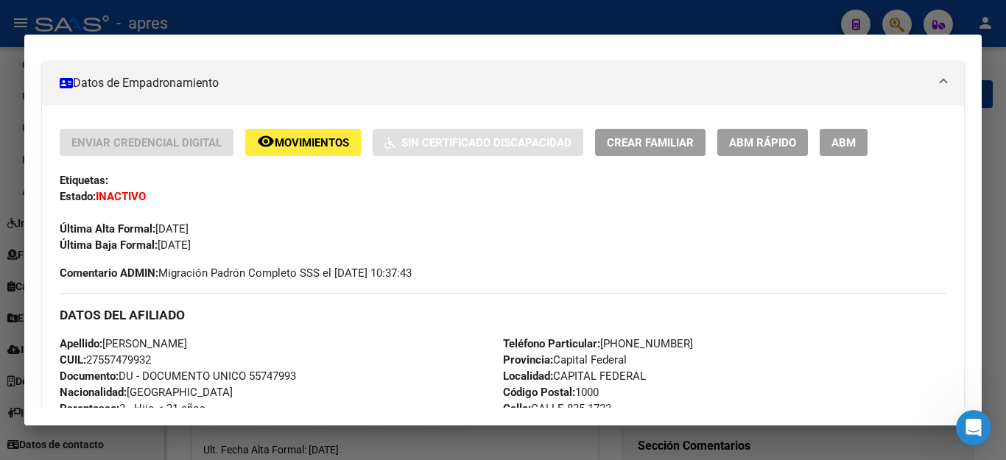
scroll to position [295, 0]
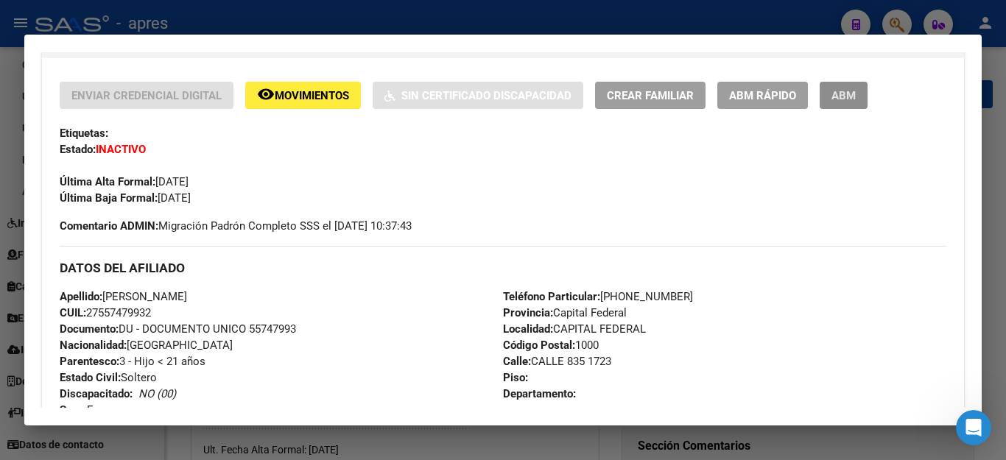
click at [849, 97] on span "ABM" at bounding box center [844, 95] width 24 height 13
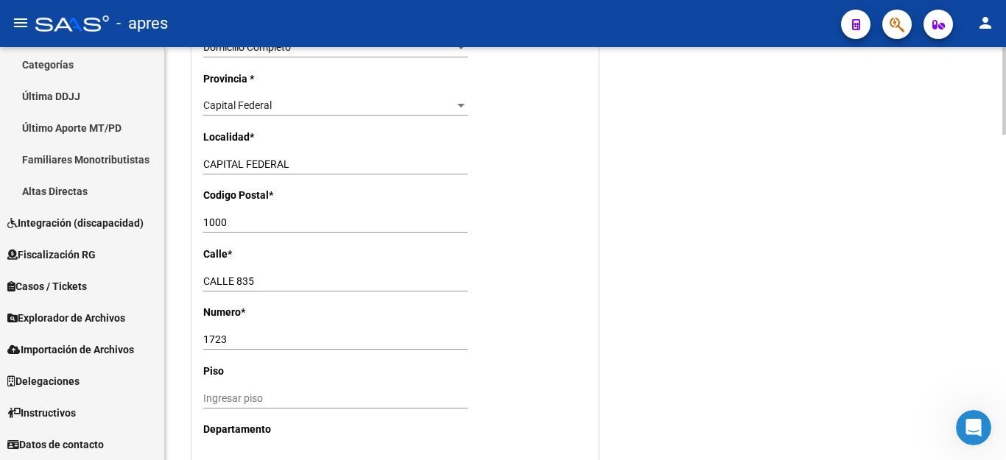
scroll to position [1105, 0]
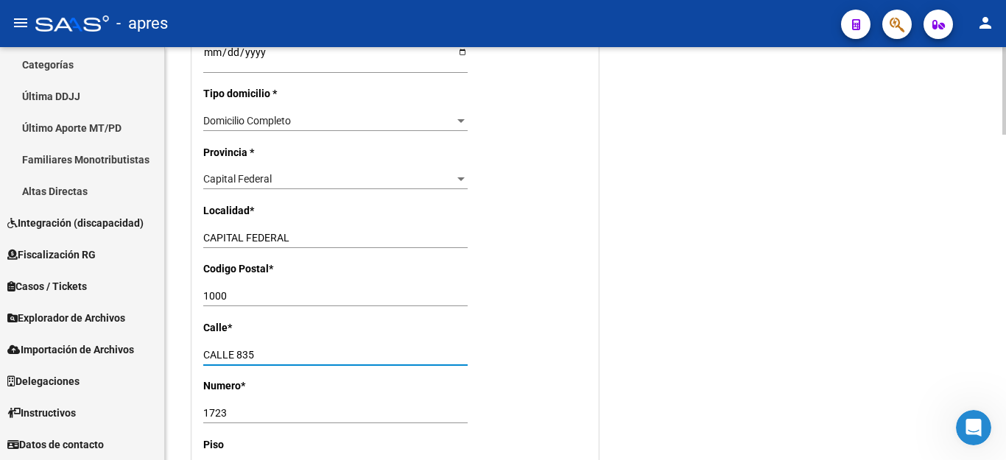
drag, startPoint x: 203, startPoint y: 334, endPoint x: 278, endPoint y: 344, distance: 75.8
click at [278, 345] on div "[GEOGRAPHIC_DATA]" at bounding box center [335, 355] width 264 height 21
click at [287, 173] on div "Capital Federal" at bounding box center [328, 179] width 251 height 13
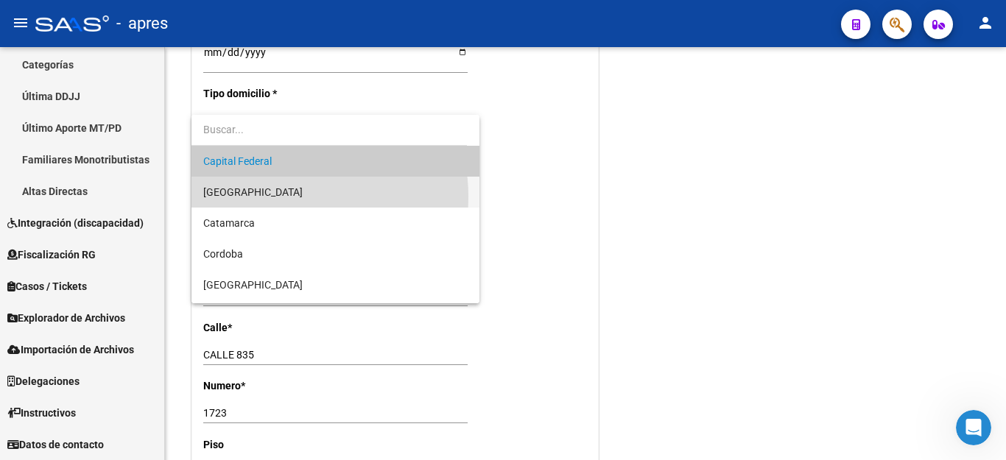
click at [287, 197] on span "[GEOGRAPHIC_DATA]" at bounding box center [335, 192] width 264 height 31
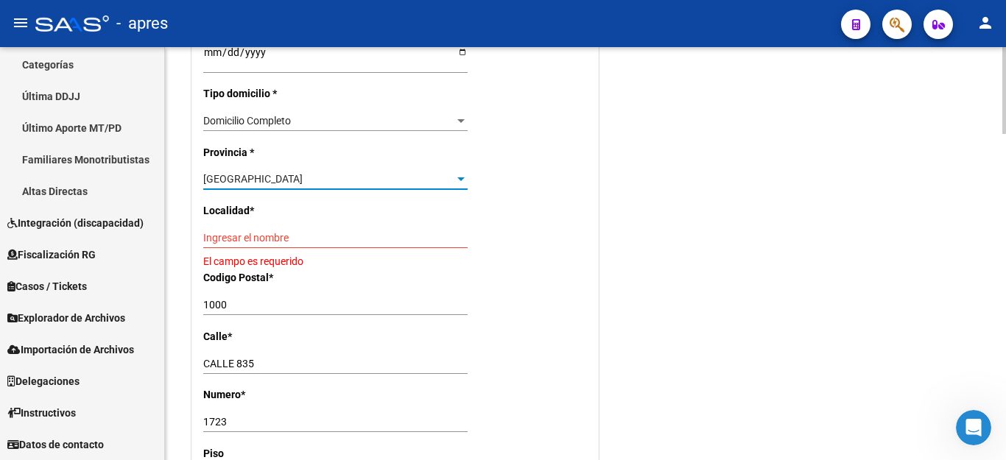
click at [254, 232] on input "Ingresar el nombre" at bounding box center [335, 238] width 264 height 13
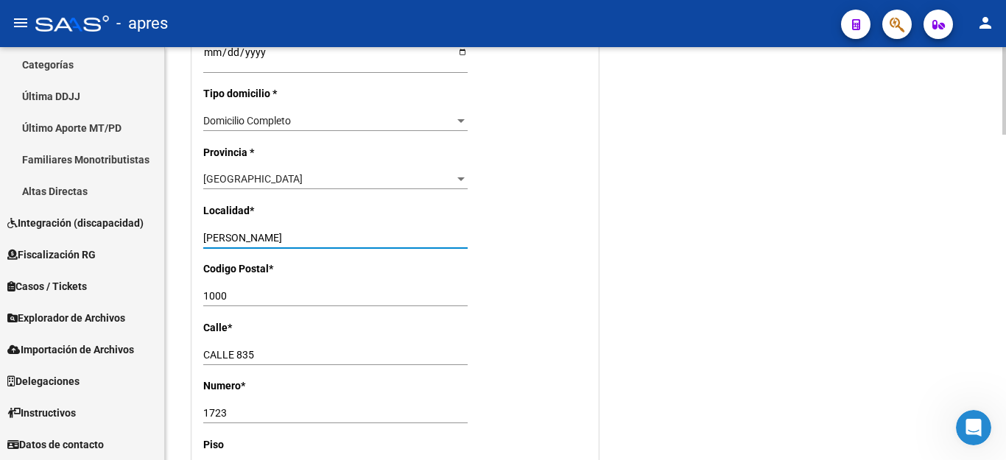
type input "[PERSON_NAME]"
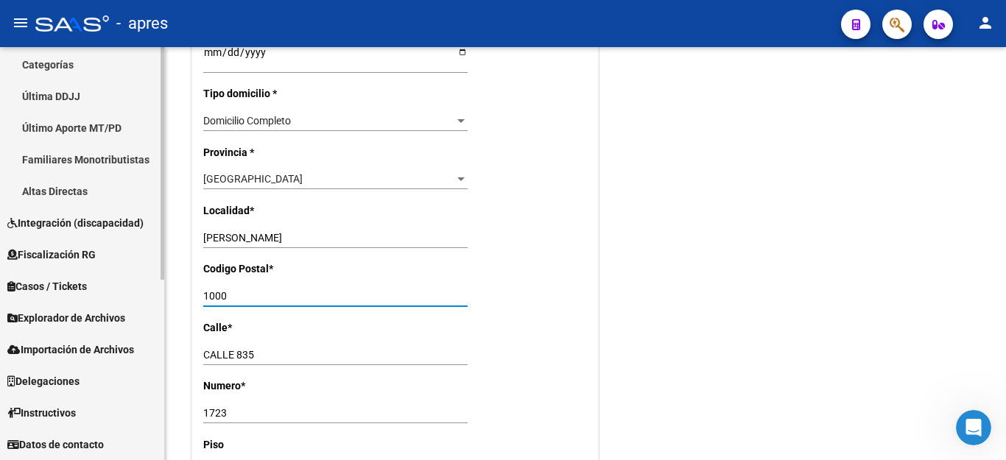
drag, startPoint x: 239, startPoint y: 274, endPoint x: 42, endPoint y: 235, distance: 201.3
click at [60, 254] on mat-sidenav-container "Firma Express Reportes Ingresos Percibidos Análisis de todos los conceptos (his…" at bounding box center [503, 253] width 1006 height 413
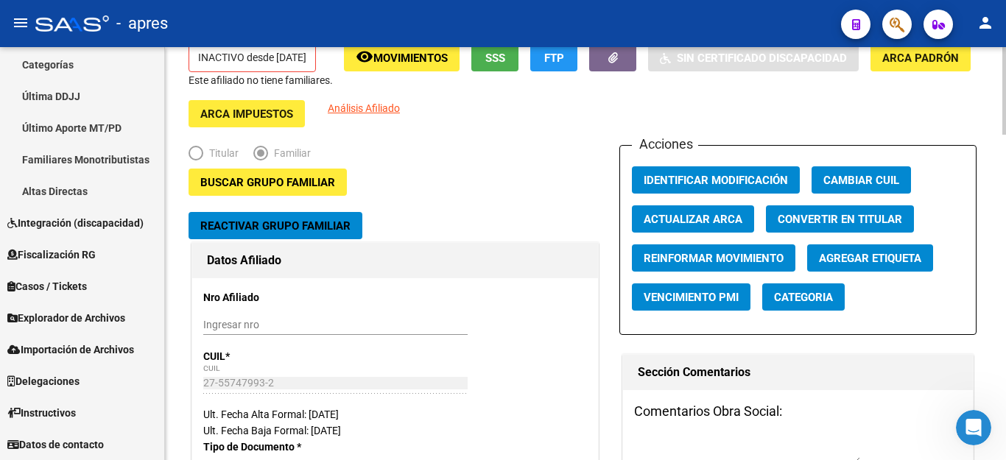
scroll to position [0, 0]
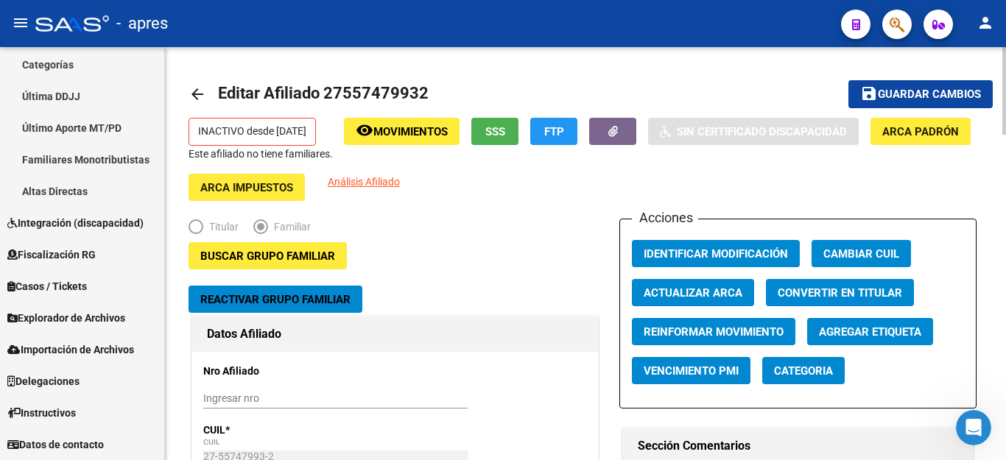
type input "1881"
click at [920, 85] on button "save Guardar cambios" at bounding box center [921, 93] width 144 height 27
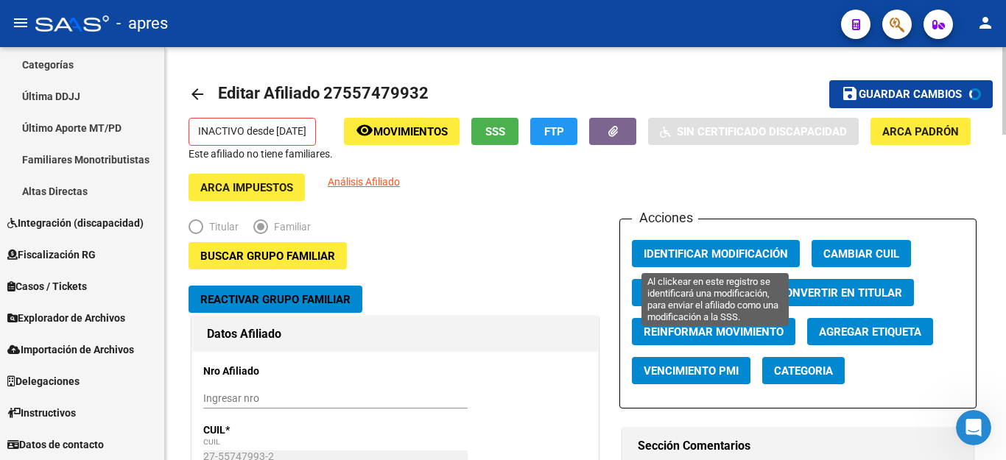
click at [675, 248] on span "Identificar Modificación" at bounding box center [716, 254] width 144 height 13
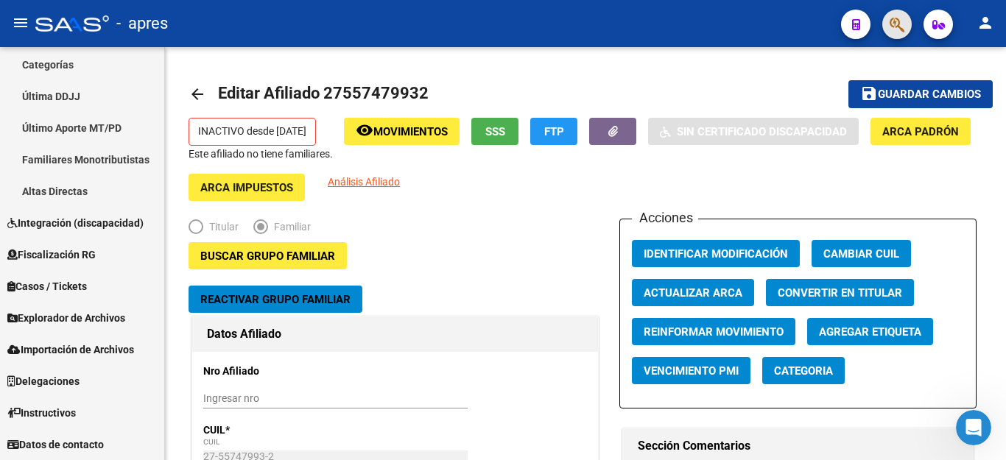
click at [889, 21] on button "button" at bounding box center [897, 24] width 29 height 29
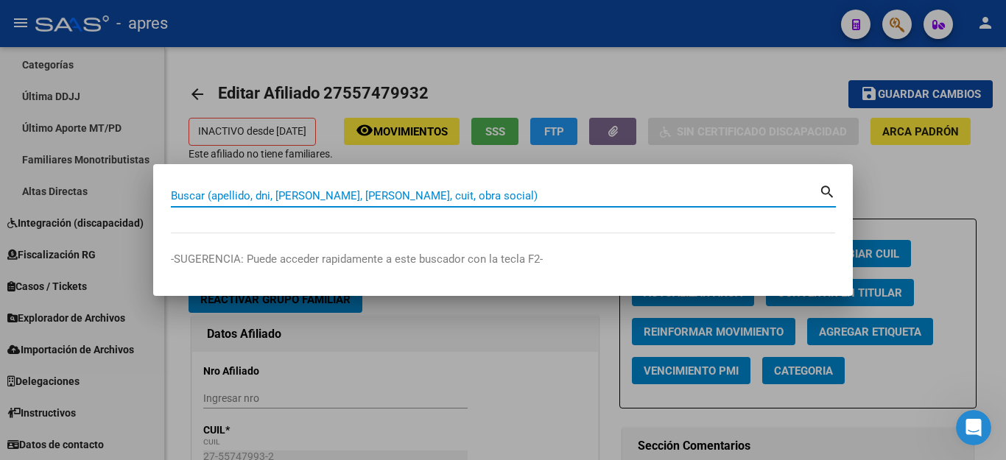
paste input "20526239963"
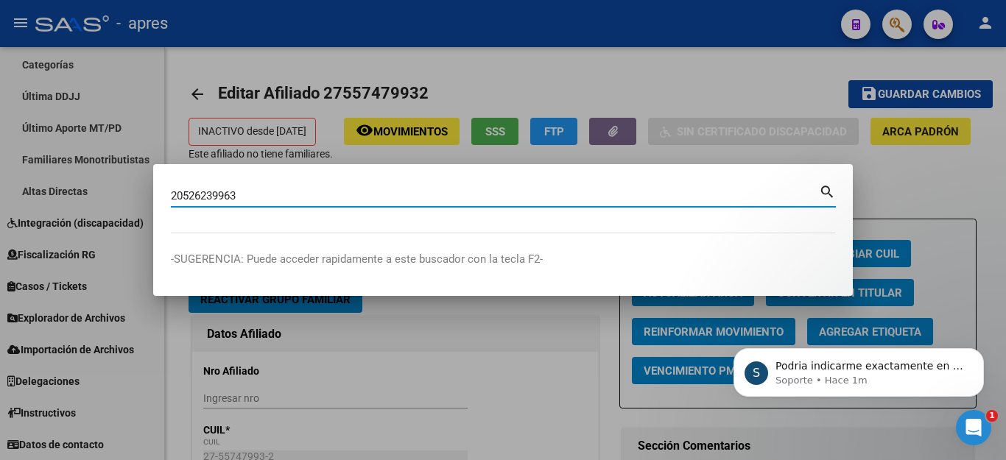
type input "20526239963"
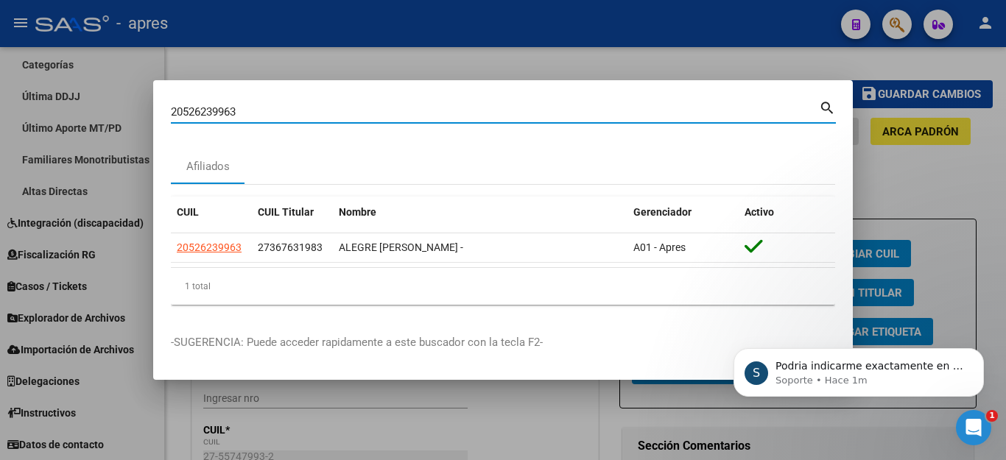
scroll to position [472, 0]
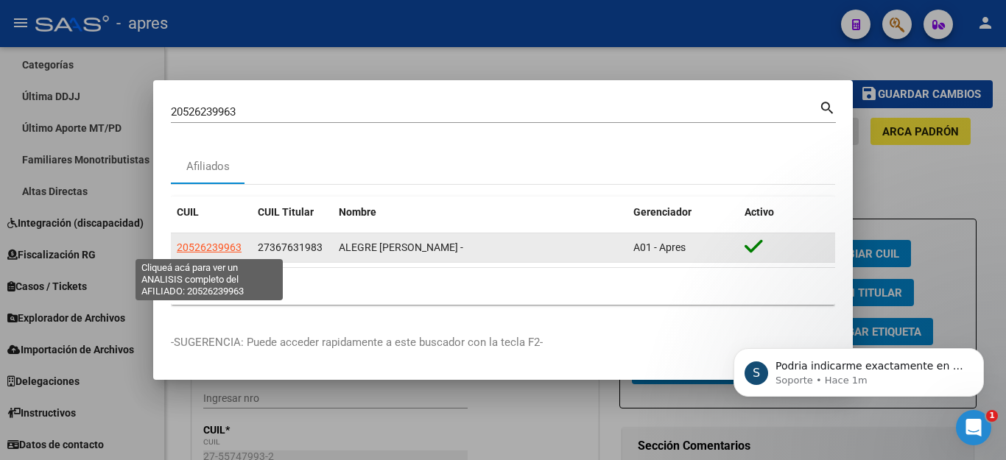
click at [194, 250] on span "20526239963" at bounding box center [209, 248] width 65 height 12
type textarea "20526239963"
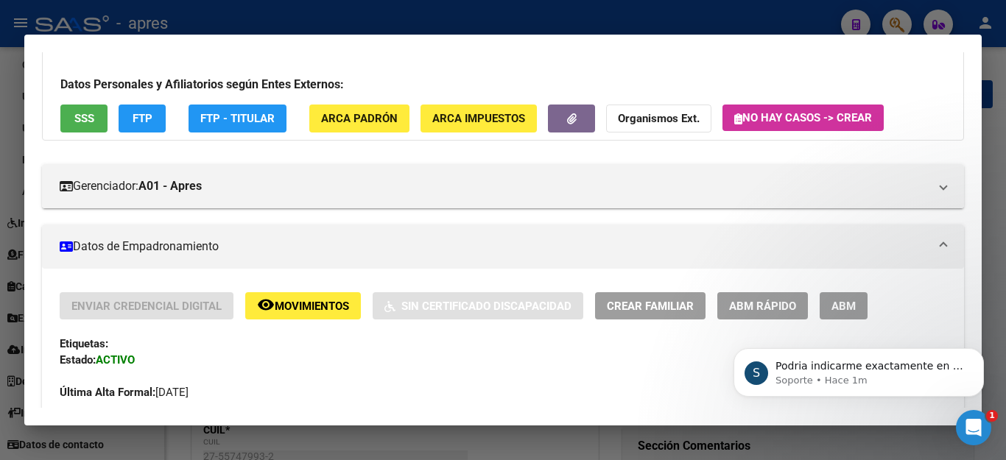
scroll to position [74, 0]
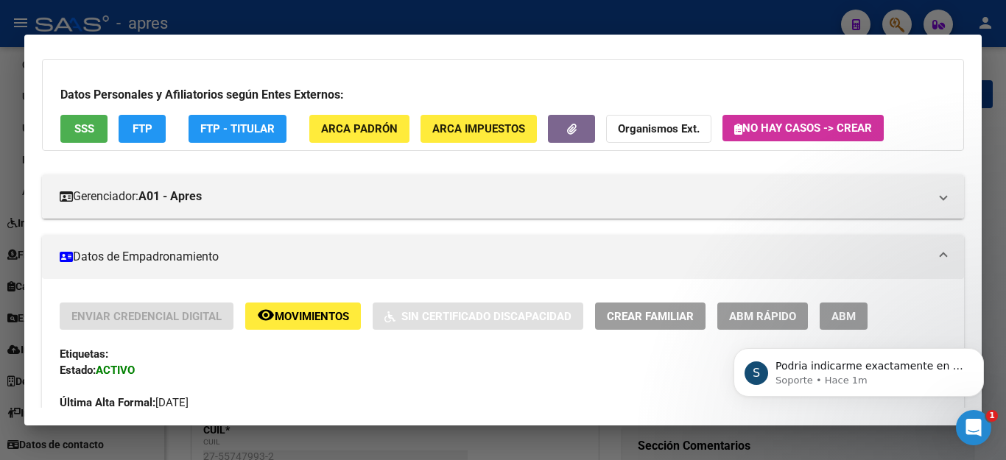
click at [835, 310] on span "ABM" at bounding box center [844, 316] width 24 height 13
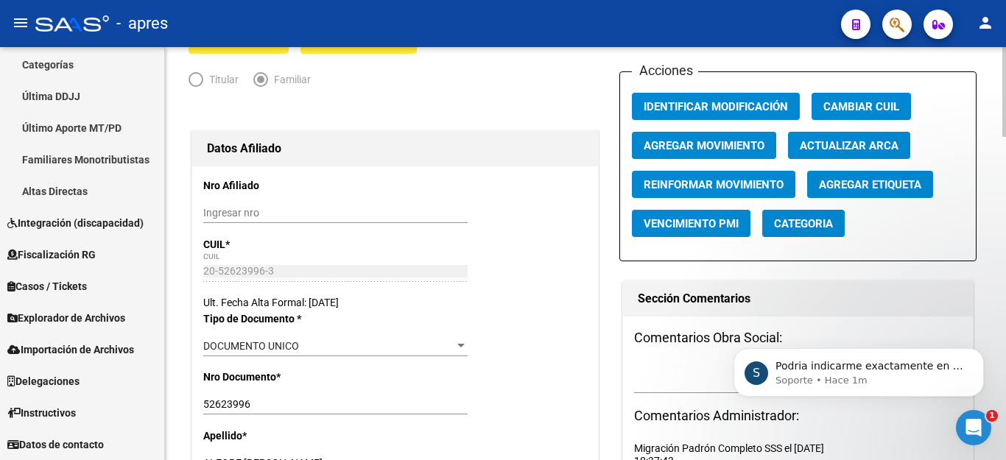
scroll to position [295, 0]
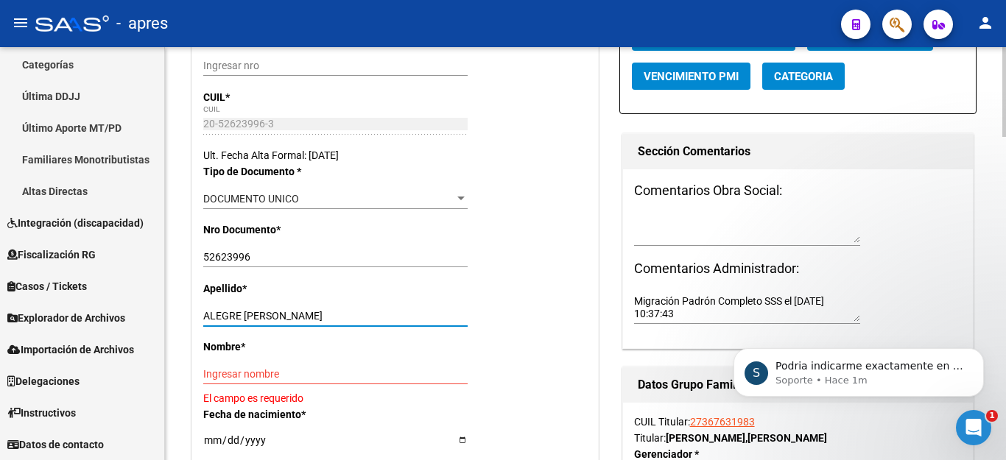
drag, startPoint x: 245, startPoint y: 317, endPoint x: 508, endPoint y: 318, distance: 263.8
click at [508, 318] on div "Apellido * ALEGRE [PERSON_NAME] Ingresar apellido" at bounding box center [395, 310] width 384 height 58
type input "ALEGRE"
click at [376, 372] on input "Ingresar nombre" at bounding box center [335, 374] width 264 height 13
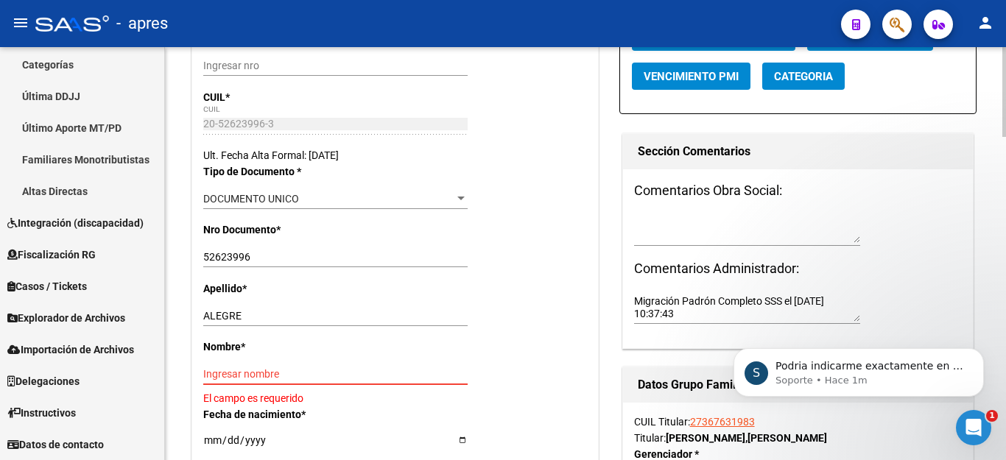
paste input "[PERSON_NAME]"
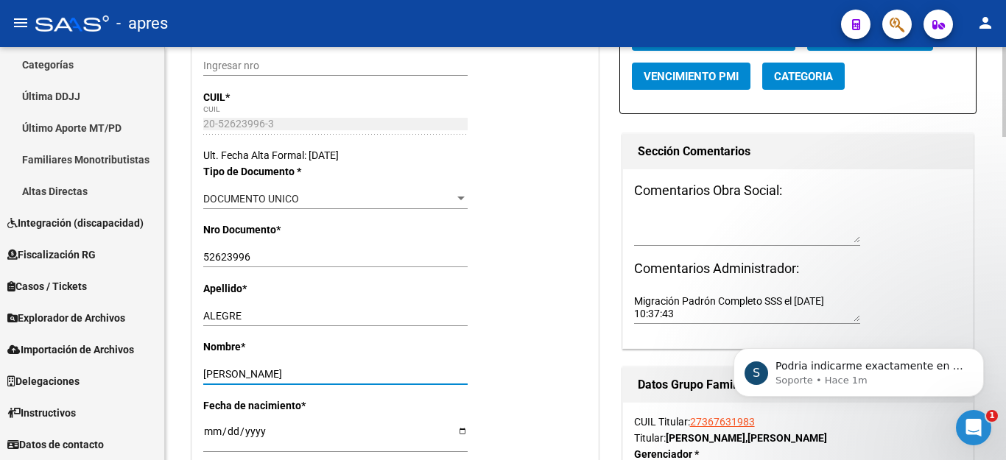
type input "[PERSON_NAME]"
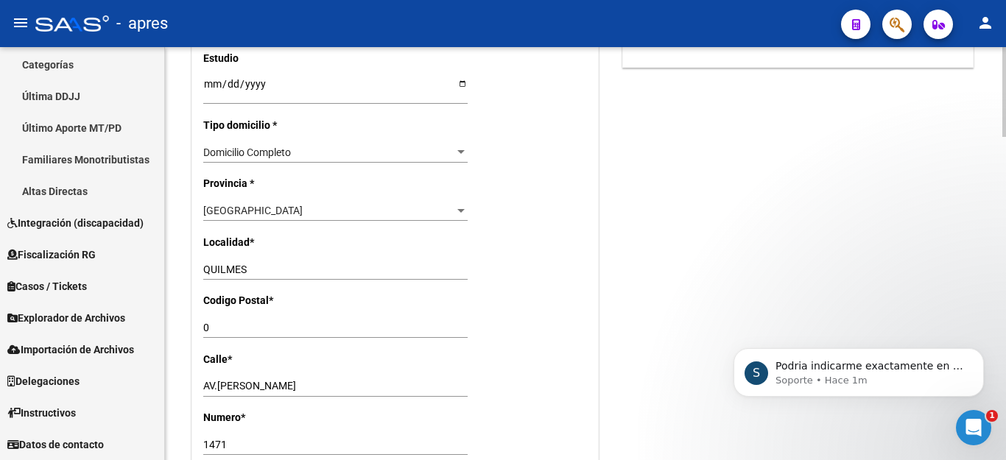
scroll to position [1031, 0]
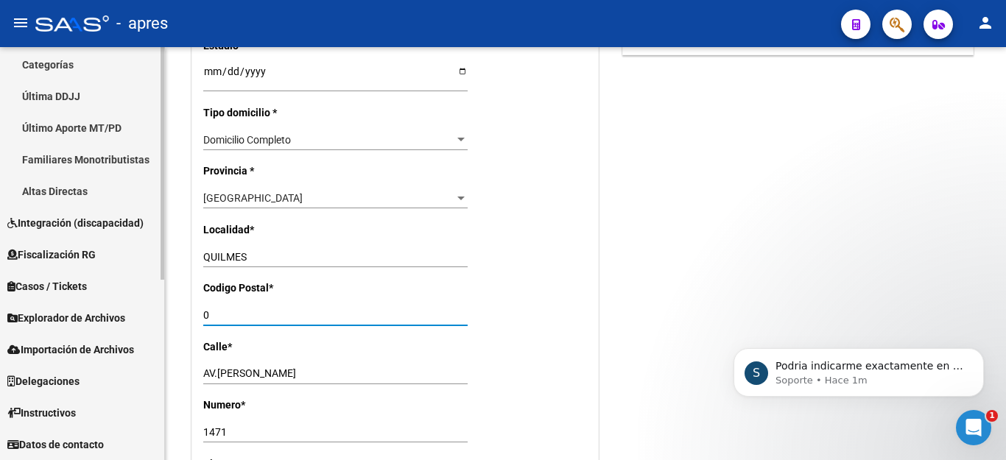
drag, startPoint x: 258, startPoint y: 298, endPoint x: 0, endPoint y: 298, distance: 257.9
click at [0, 298] on mat-sidenav-container "Firma Express Reportes Ingresos Percibidos Análisis de todos los conceptos (his…" at bounding box center [503, 253] width 1006 height 413
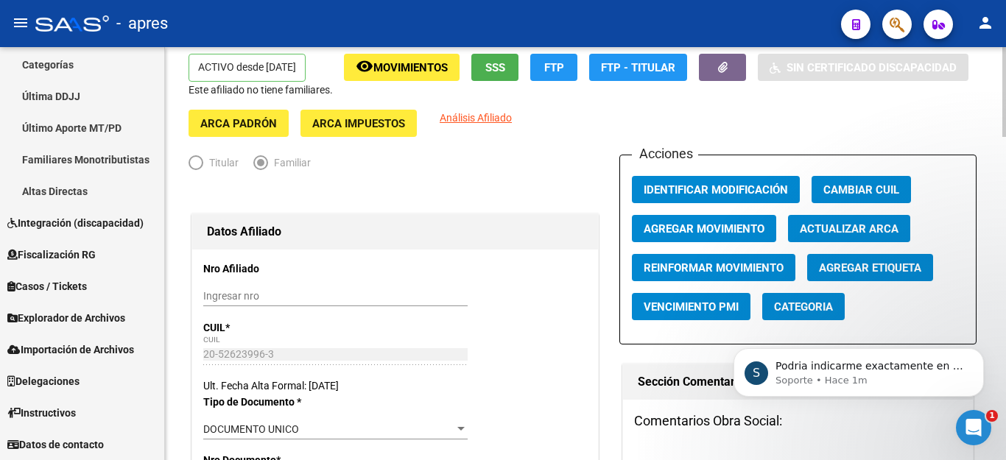
scroll to position [0, 0]
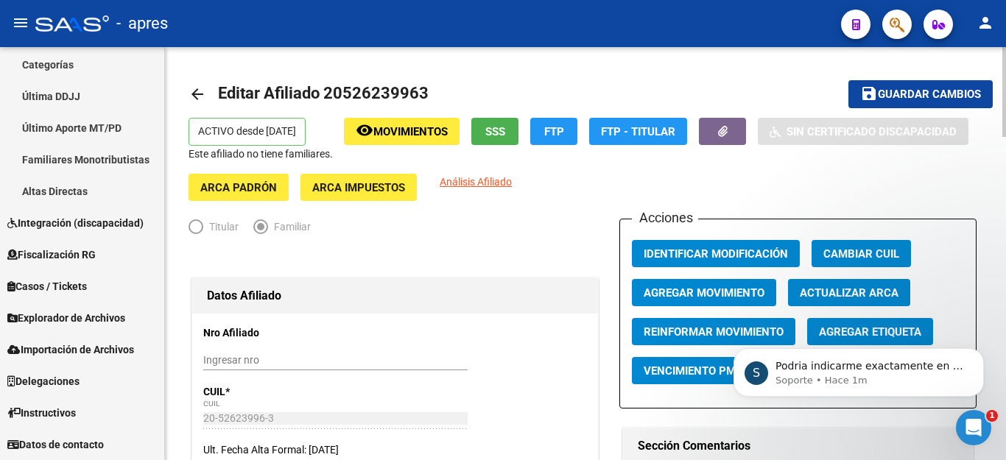
type input "1878"
click at [916, 91] on span "Guardar cambios" at bounding box center [929, 94] width 103 height 13
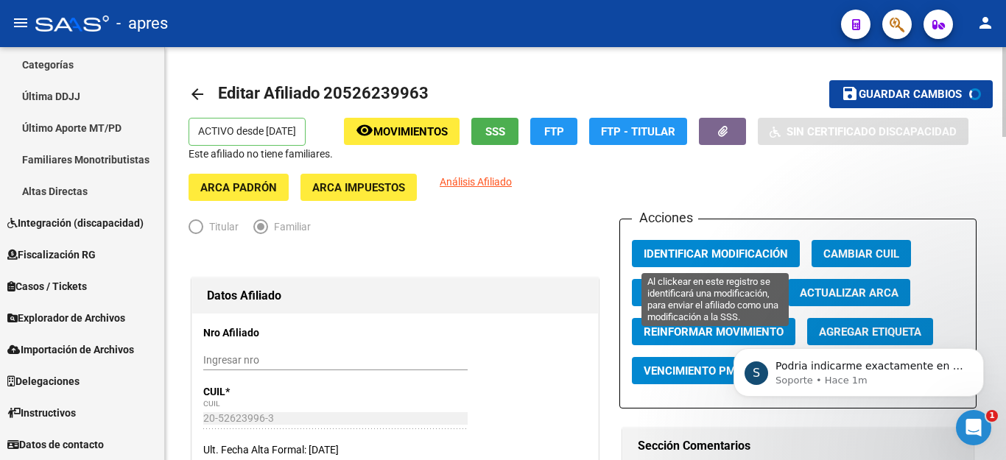
click at [707, 250] on span "Identificar Modificación" at bounding box center [716, 254] width 144 height 13
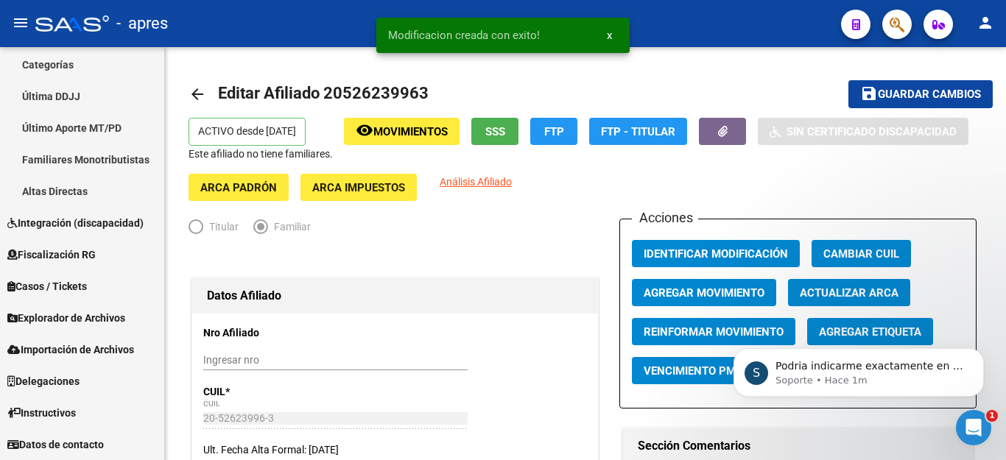
click at [983, 426] on icon "Abrir Intercom Messenger" at bounding box center [974, 428] width 24 height 24
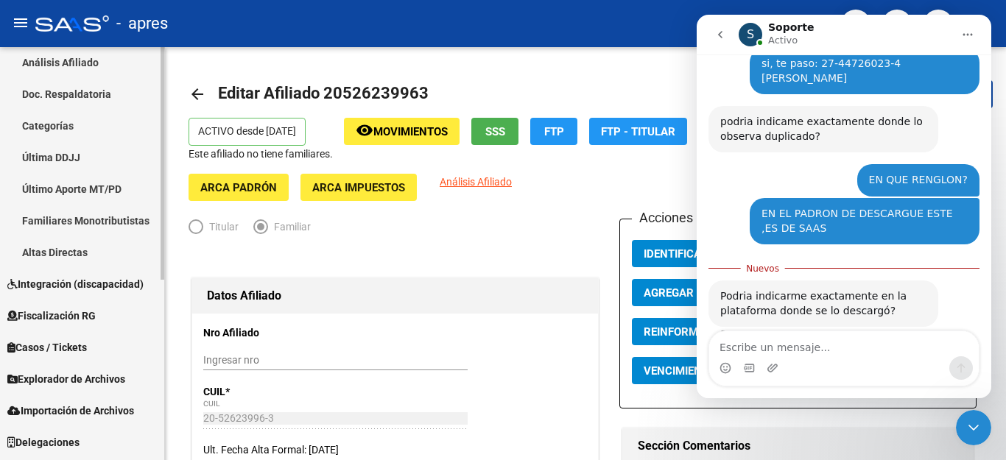
scroll to position [100, 0]
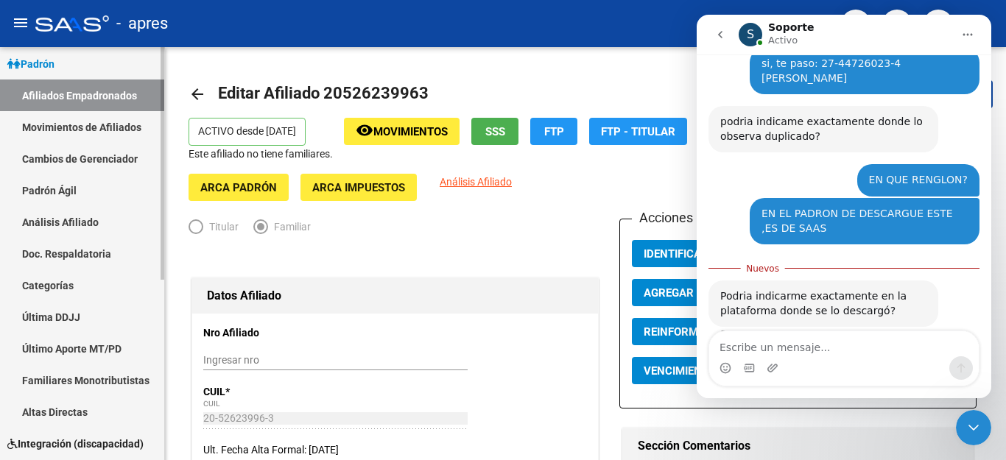
click at [82, 129] on link "Movimientos de Afiliados" at bounding box center [82, 127] width 164 height 32
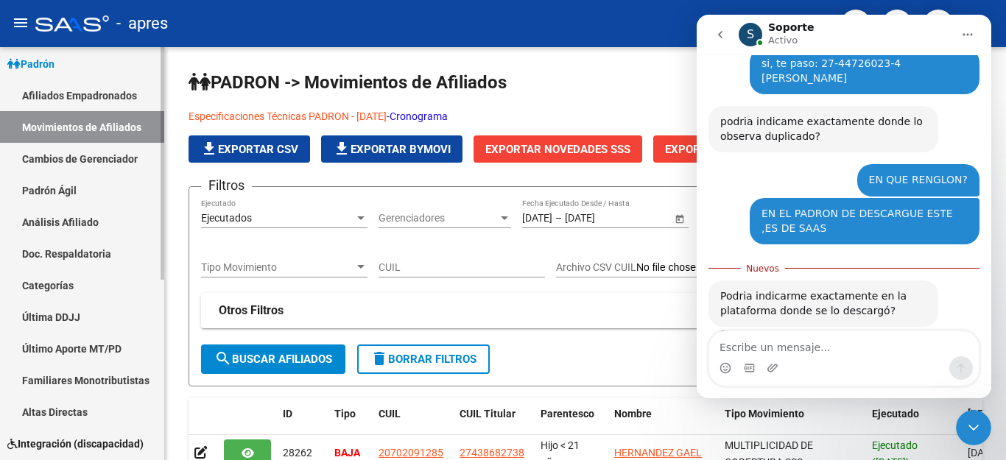
click at [109, 158] on link "Cambios de Gerenciador" at bounding box center [82, 159] width 164 height 32
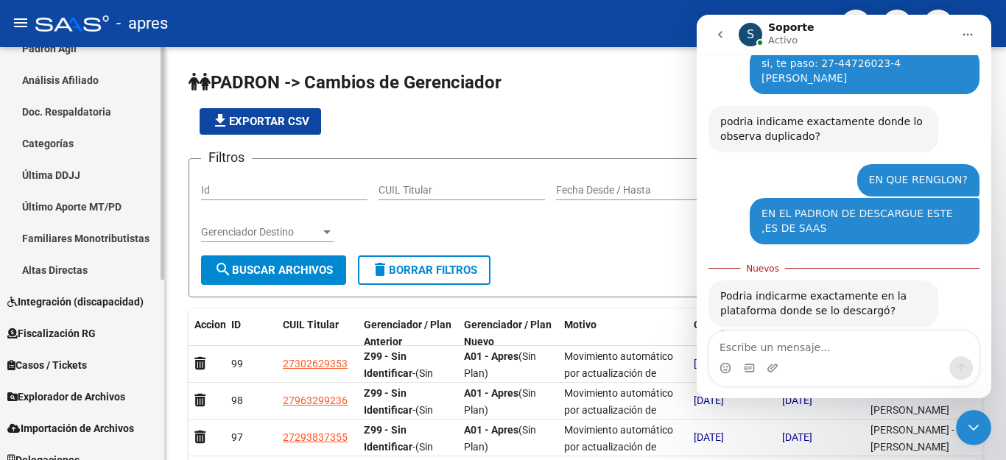
scroll to position [321, 0]
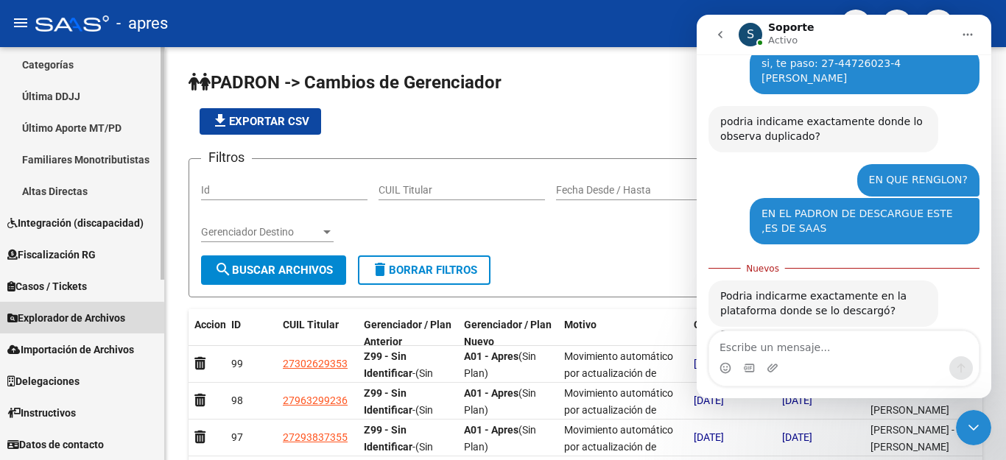
click at [62, 320] on span "Explorador de Archivos" at bounding box center [66, 318] width 118 height 16
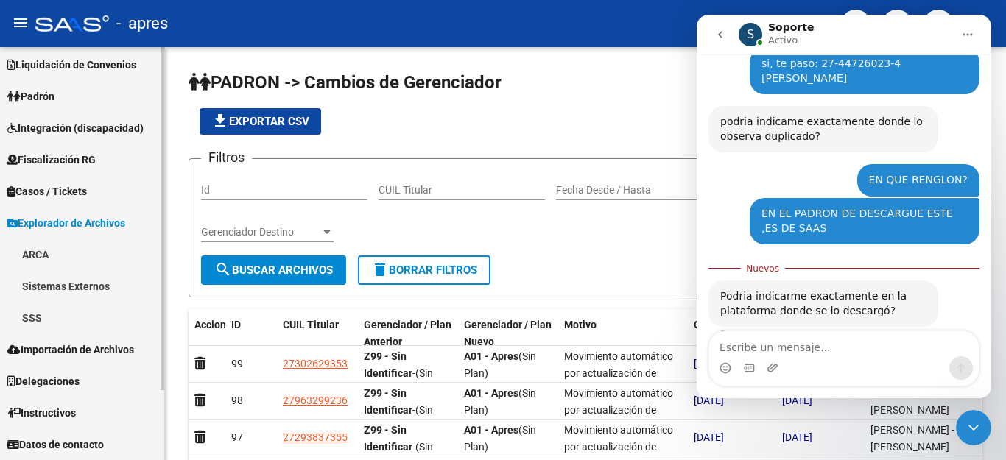
scroll to position [68, 0]
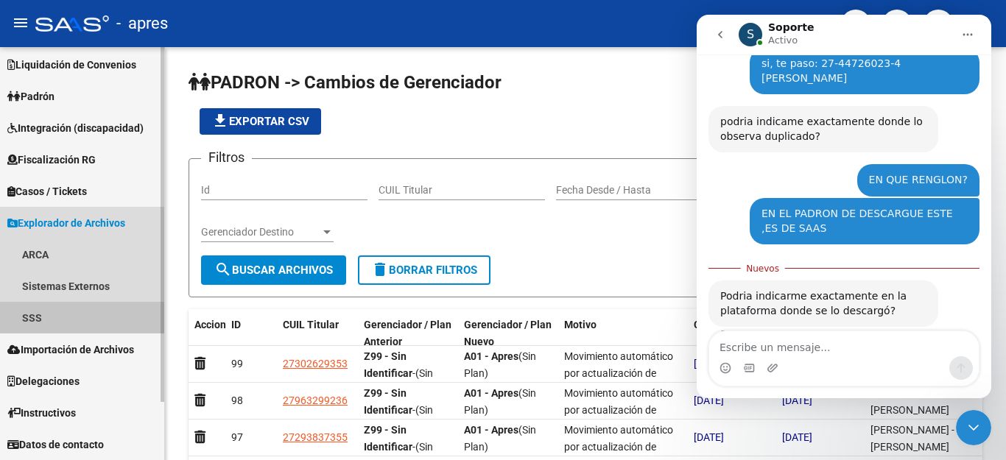
click at [43, 316] on link "SSS" at bounding box center [82, 318] width 164 height 32
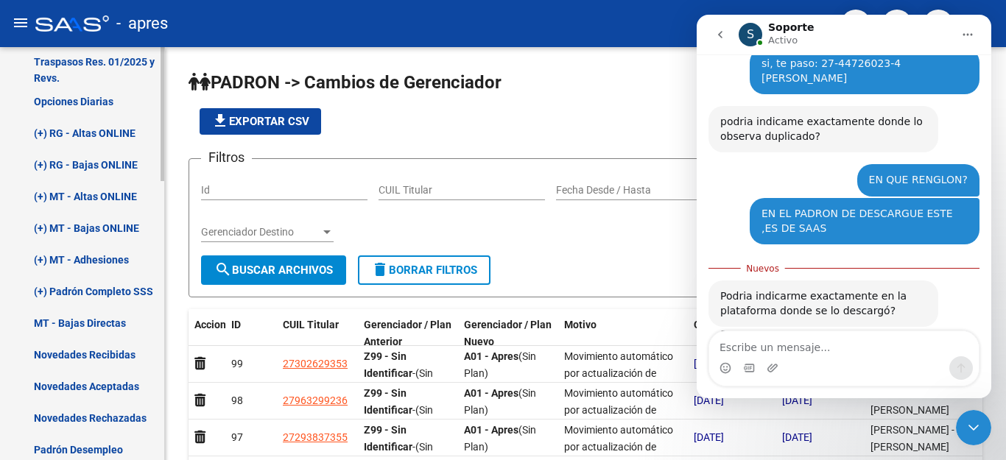
scroll to position [344, 0]
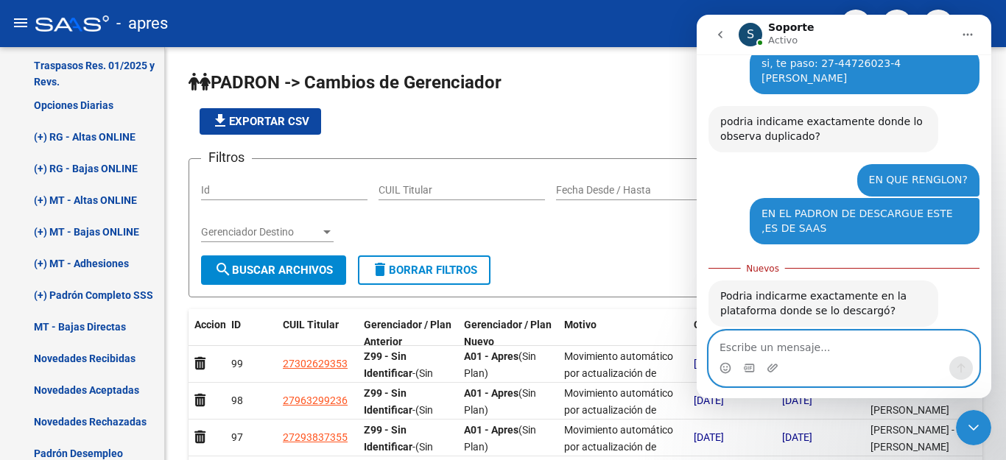
click at [779, 355] on textarea "Escribe un mensaje..." at bounding box center [844, 344] width 270 height 25
paste textarea "Escribe un mensaje..."
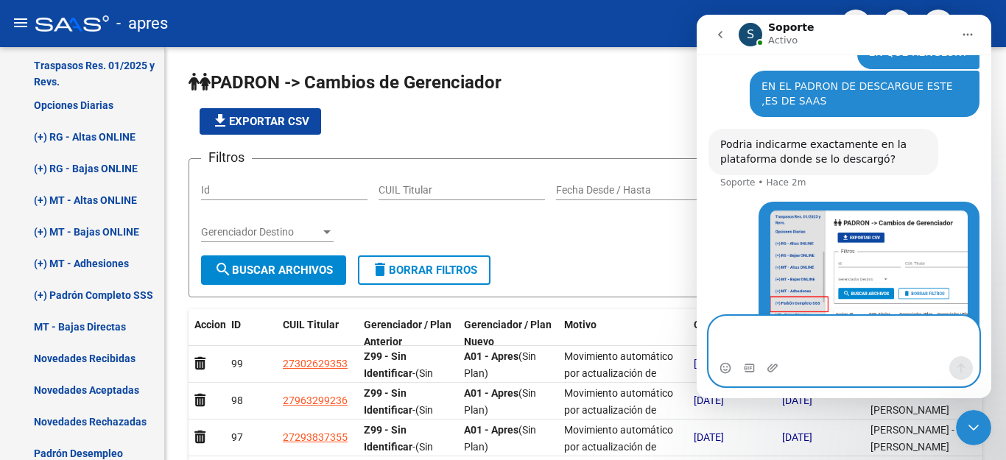
scroll to position [638, 0]
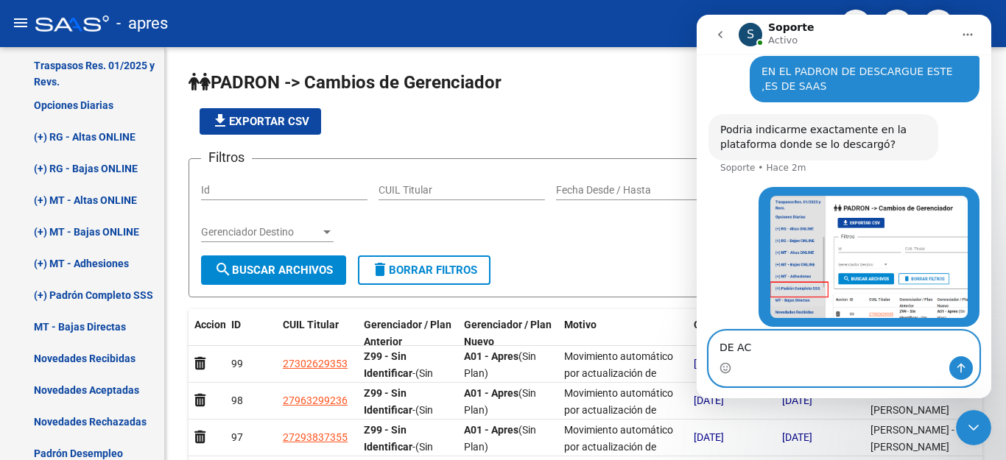
type textarea "DE ACA"
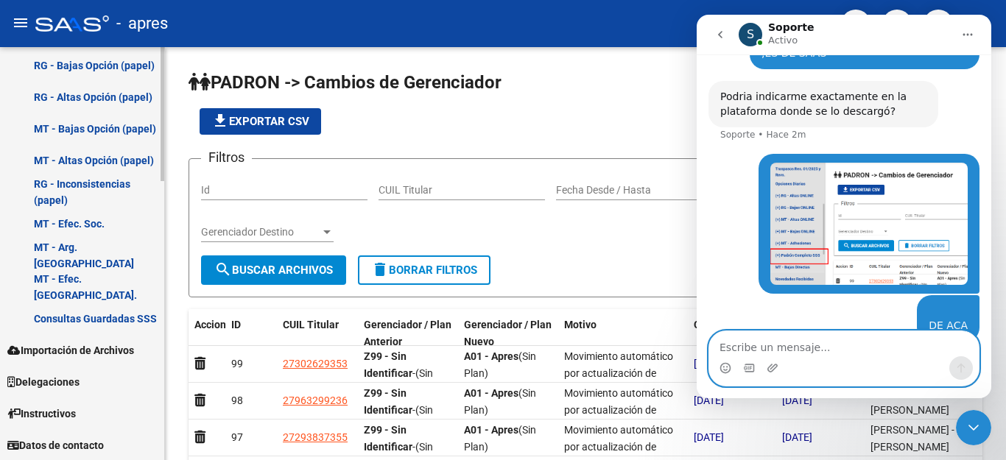
scroll to position [860, 0]
type textarea "O se descarga de otro lado"
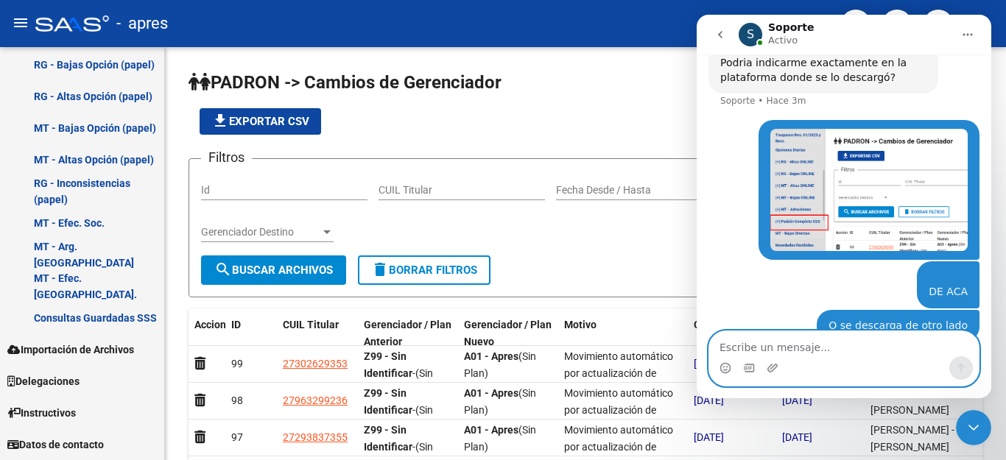
type textarea "?"
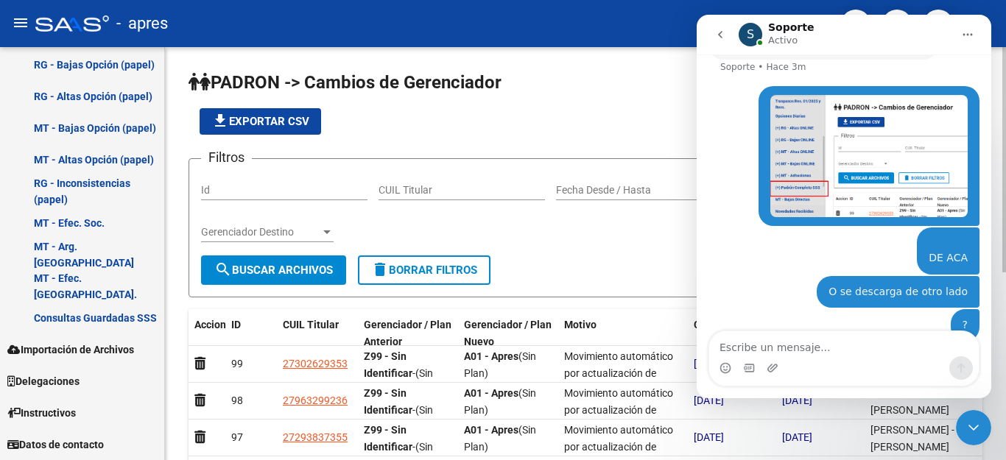
click at [592, 254] on div "Filtros Id CUIL Titular Start date – End date Fecha Desde / Hasta Gerenciador A…" at bounding box center [585, 213] width 769 height 85
click at [617, 101] on app-list-header "PADRON -> Cambios de Gerenciador file_download Exportar CSV Filtros Id CUIL Tit…" at bounding box center [586, 184] width 794 height 227
click at [975, 415] on div "Cerrar Intercom Messenger" at bounding box center [973, 427] width 35 height 35
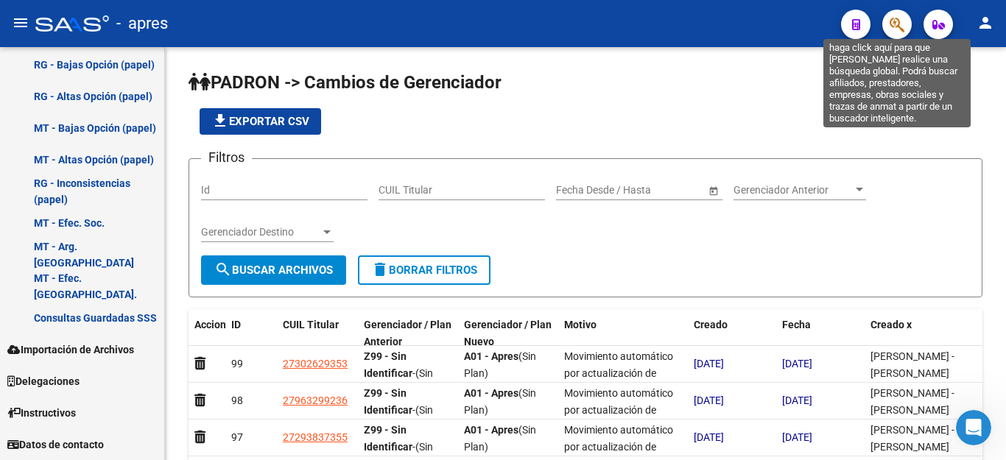
click at [902, 17] on icon "button" at bounding box center [897, 24] width 15 height 17
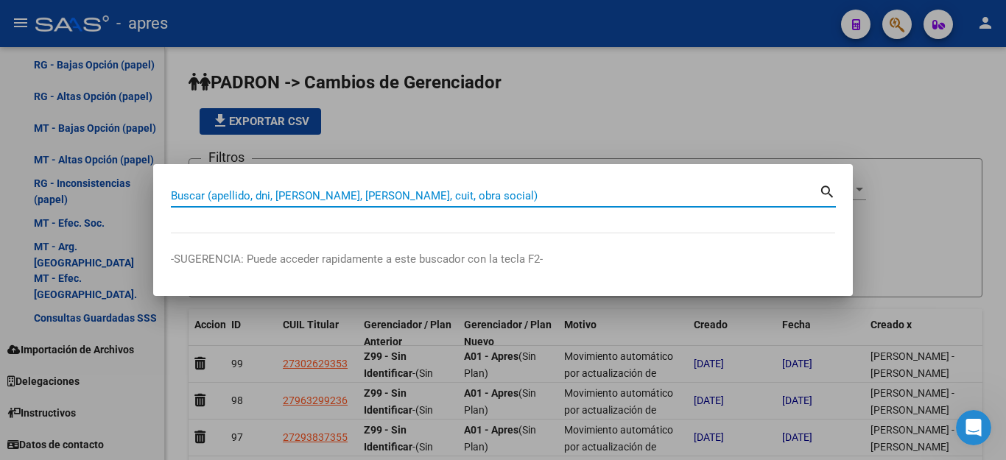
paste input "20448236480"
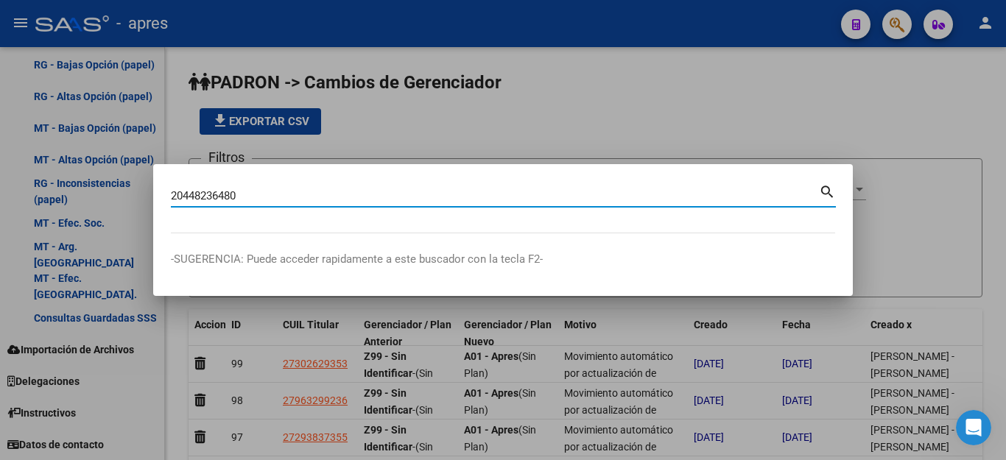
type input "20448236480"
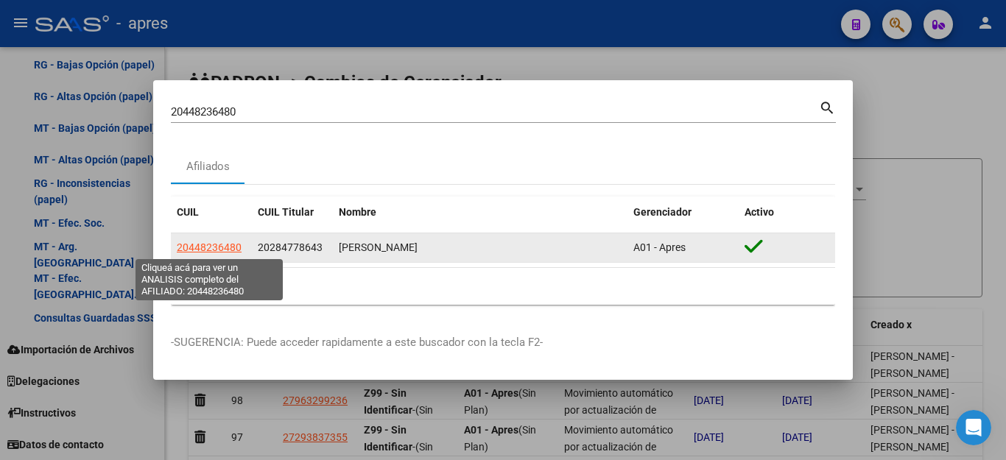
click at [200, 248] on span "20448236480" at bounding box center [209, 248] width 65 height 12
type textarea "20448236480"
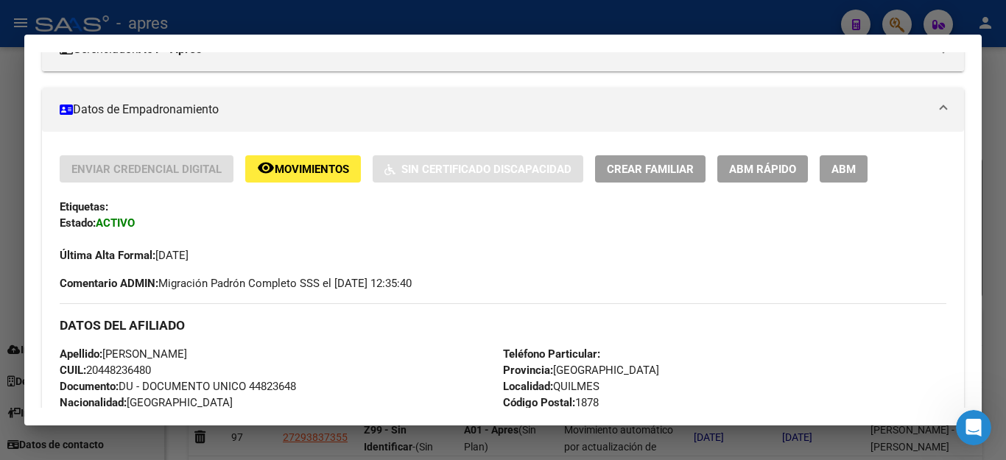
scroll to position [295, 0]
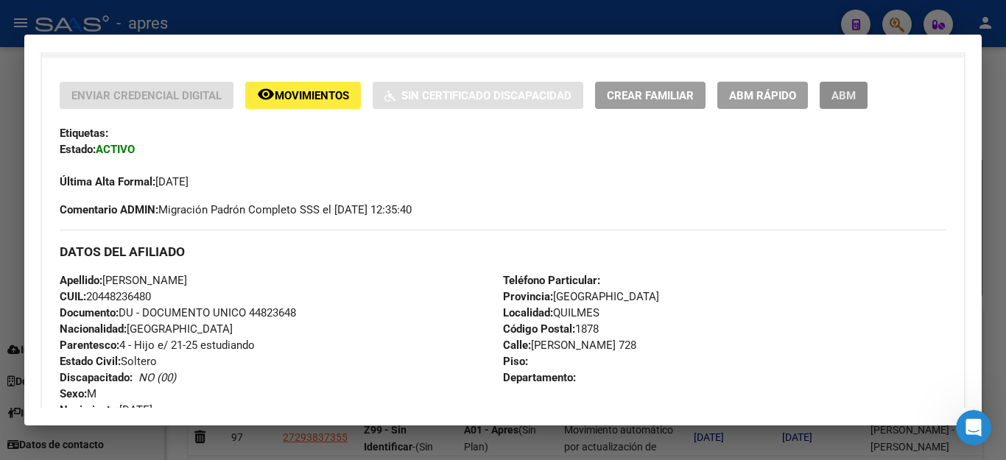
click at [858, 88] on button "ABM" at bounding box center [844, 95] width 48 height 27
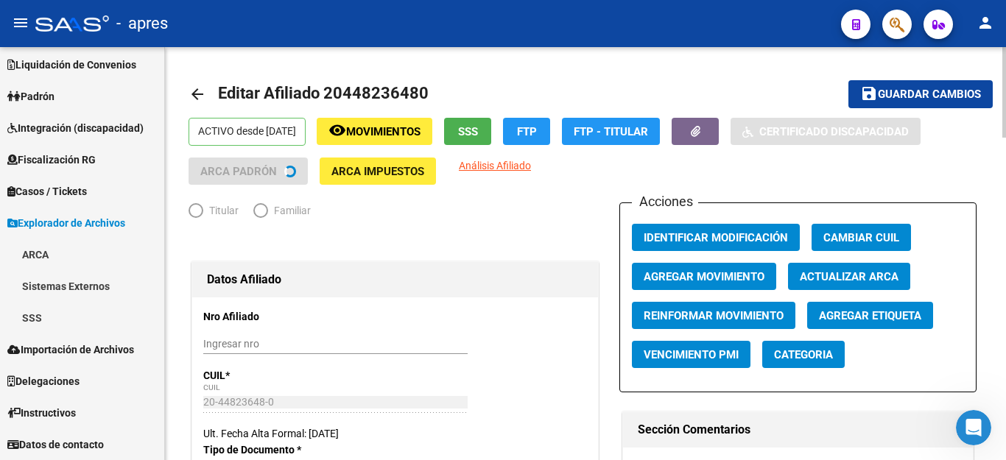
scroll to position [68, 0]
radio input "true"
type input "33-63761744-9"
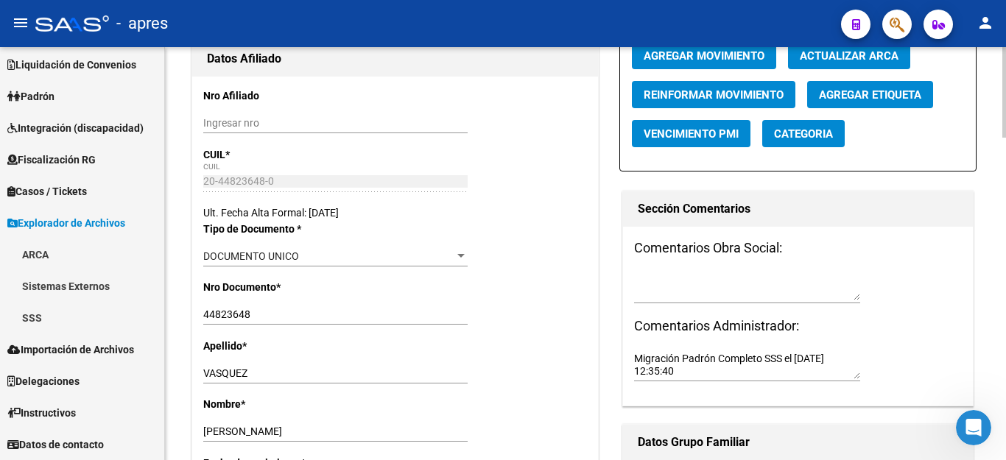
scroll to position [368, 0]
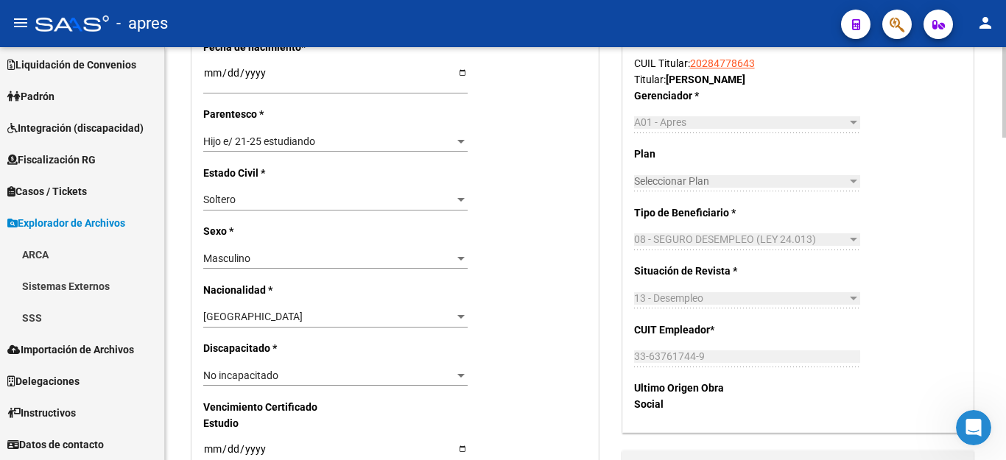
scroll to position [581, 0]
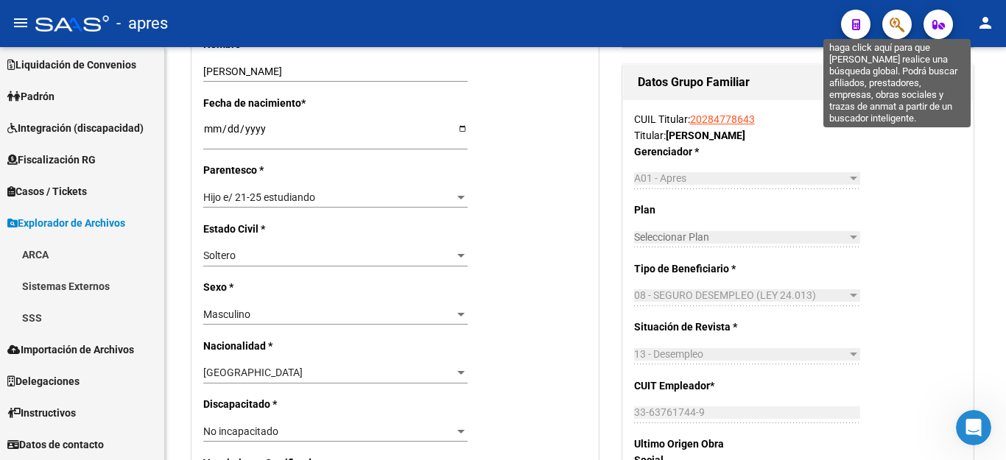
click at [891, 24] on icon "button" at bounding box center [897, 24] width 15 height 17
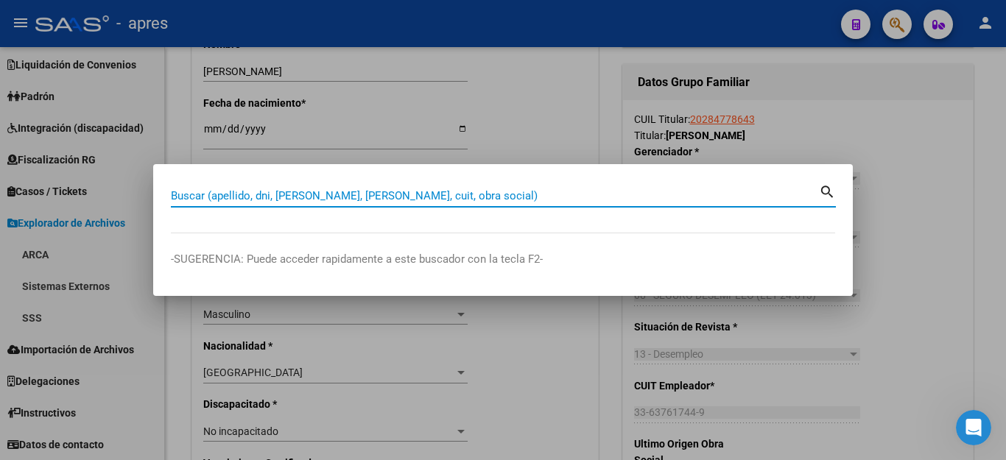
paste input "20282508053"
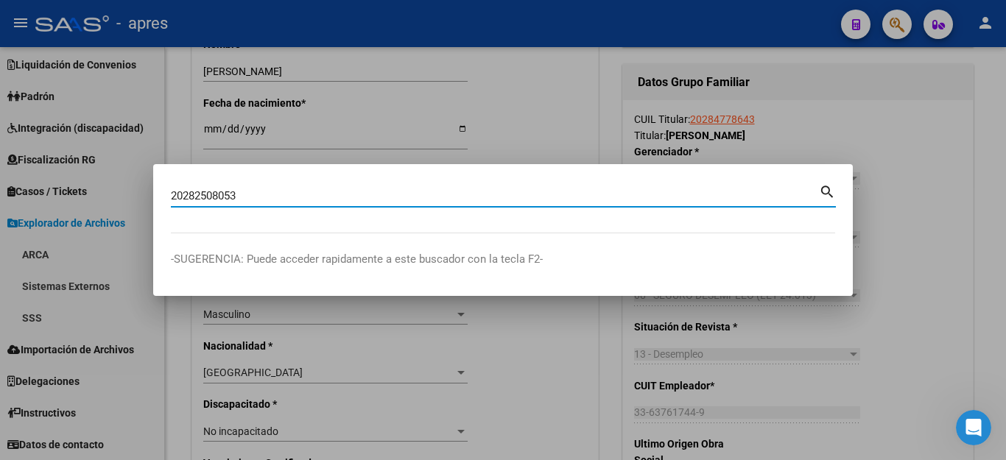
type input "20282508053"
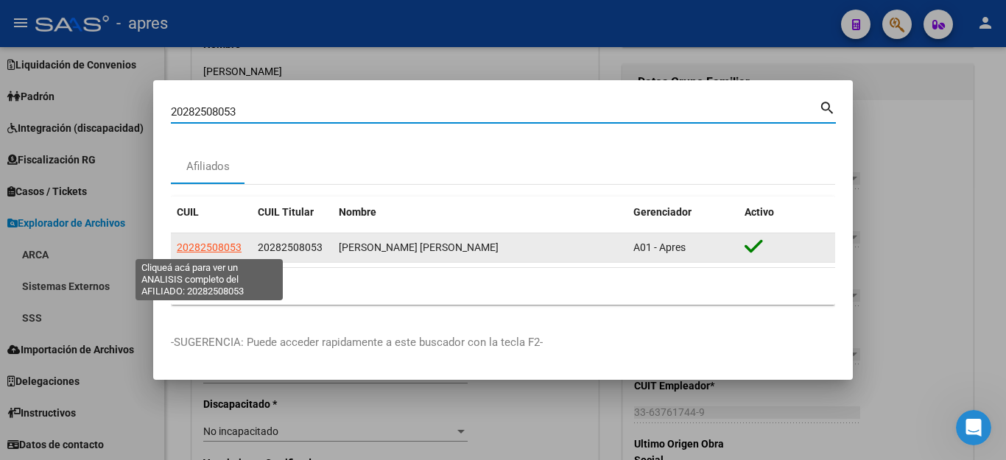
click at [194, 248] on span "20282508053" at bounding box center [209, 248] width 65 height 12
type textarea "20282508053"
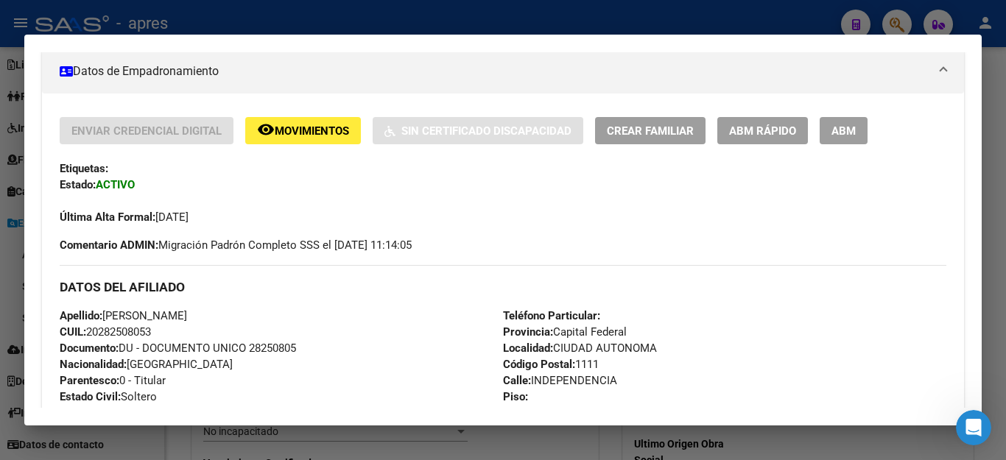
scroll to position [147, 0]
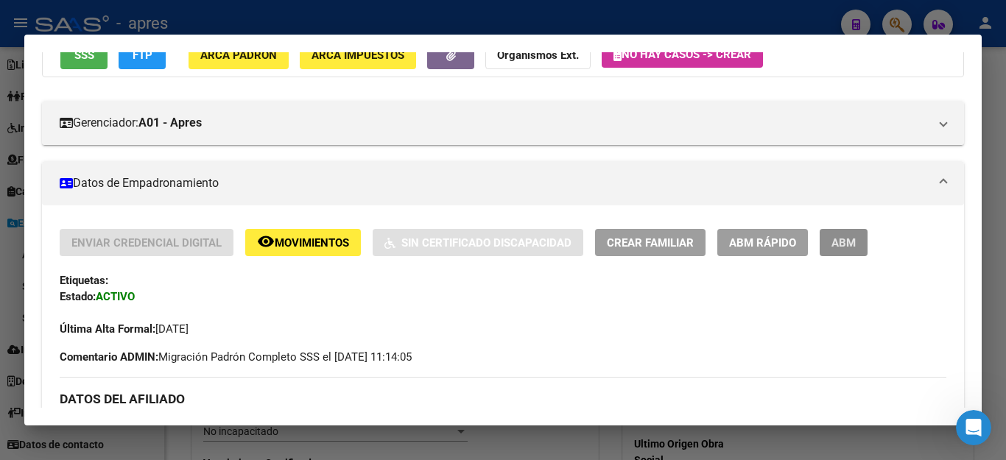
click at [856, 241] on button "ABM" at bounding box center [844, 242] width 48 height 27
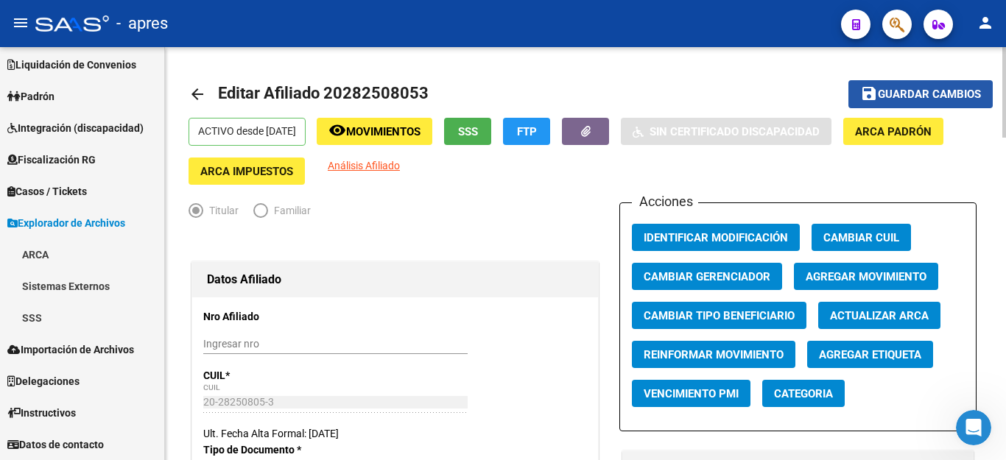
click at [914, 94] on span "Guardar cambios" at bounding box center [929, 94] width 103 height 13
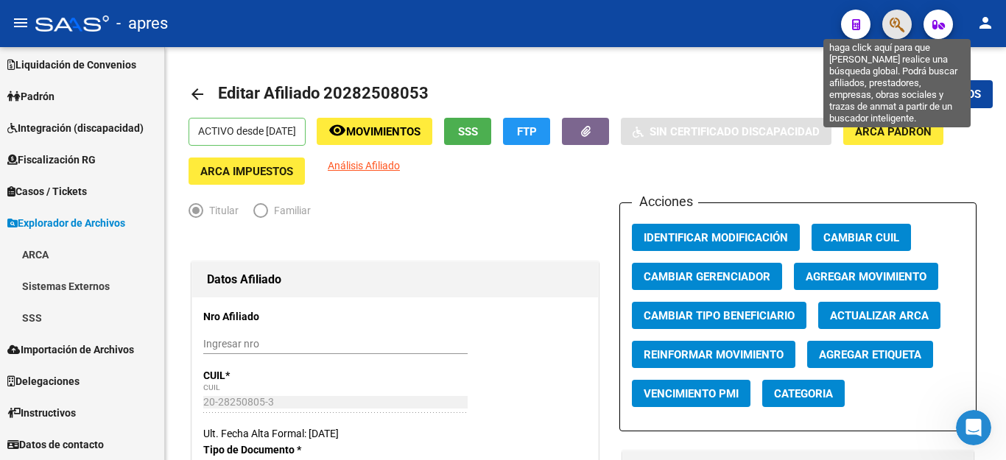
click at [894, 22] on icon "button" at bounding box center [897, 24] width 15 height 17
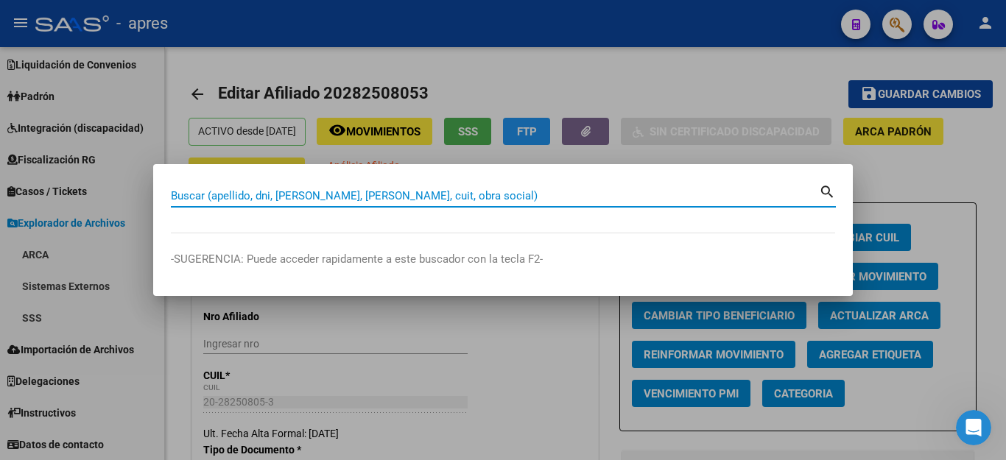
paste input "20502261704"
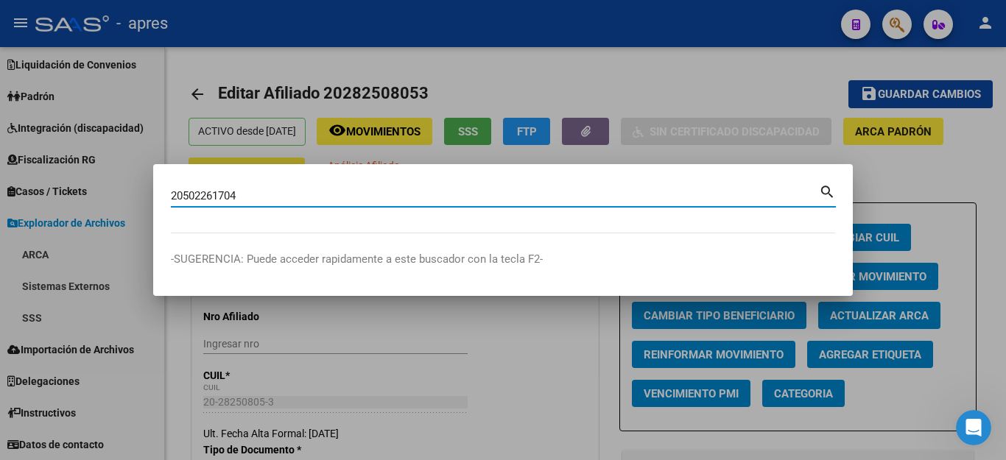
type input "20502261704"
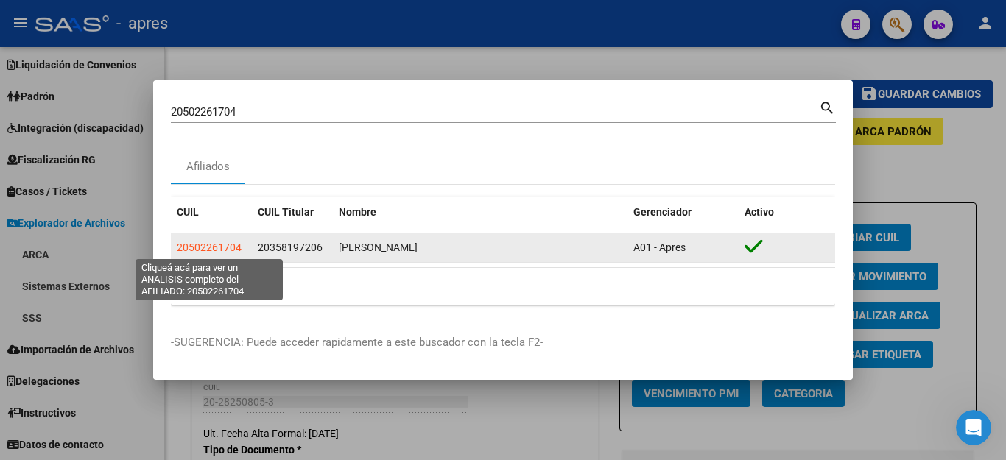
click at [221, 248] on span "20502261704" at bounding box center [209, 248] width 65 height 12
type textarea "20502261704"
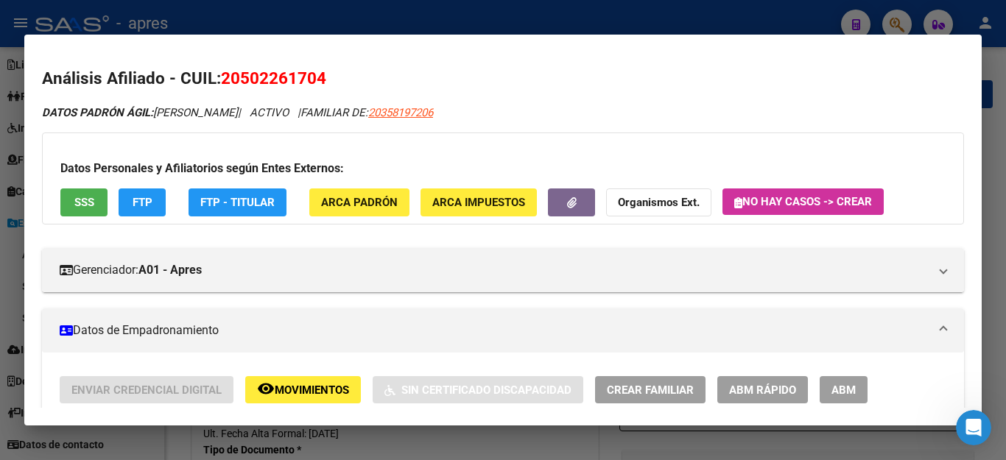
click at [852, 390] on span "ABM" at bounding box center [844, 390] width 24 height 13
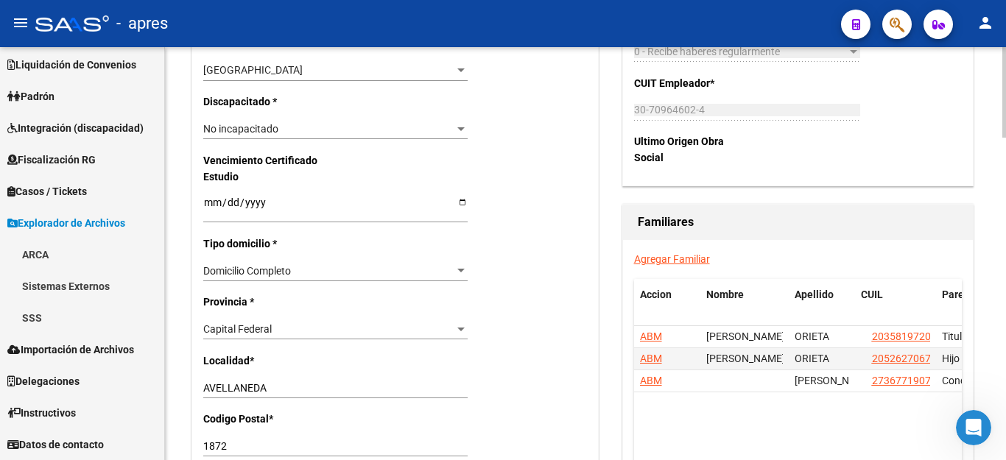
scroll to position [958, 0]
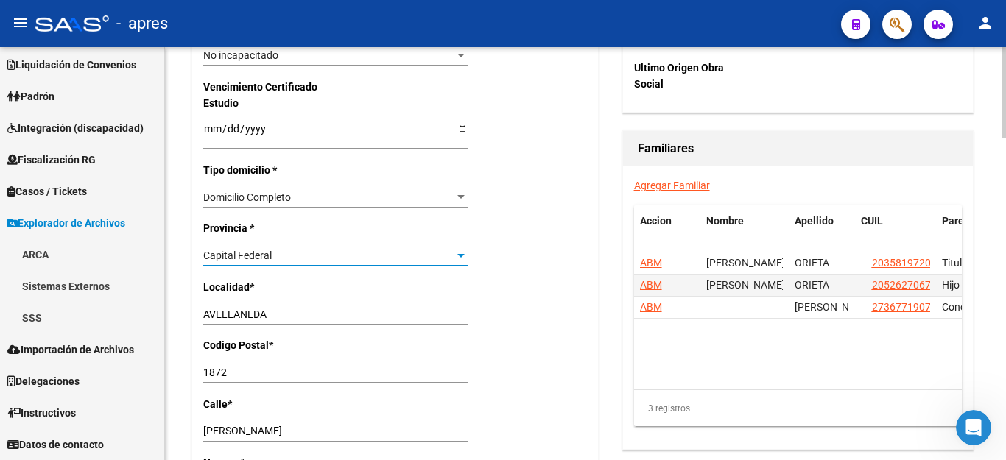
click at [272, 250] on div "Capital Federal" at bounding box center [328, 256] width 251 height 13
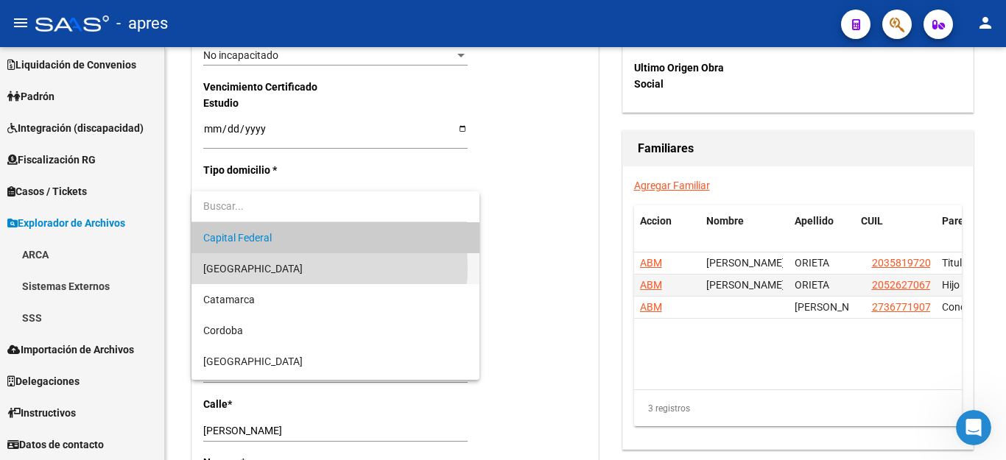
click at [267, 267] on span "[GEOGRAPHIC_DATA]" at bounding box center [335, 268] width 264 height 31
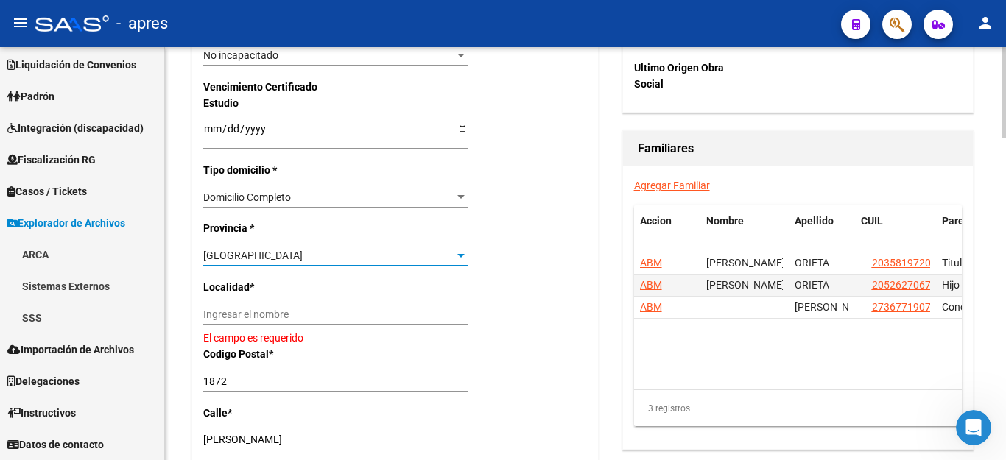
click at [259, 309] on input "Ingresar el nombre" at bounding box center [335, 315] width 264 height 13
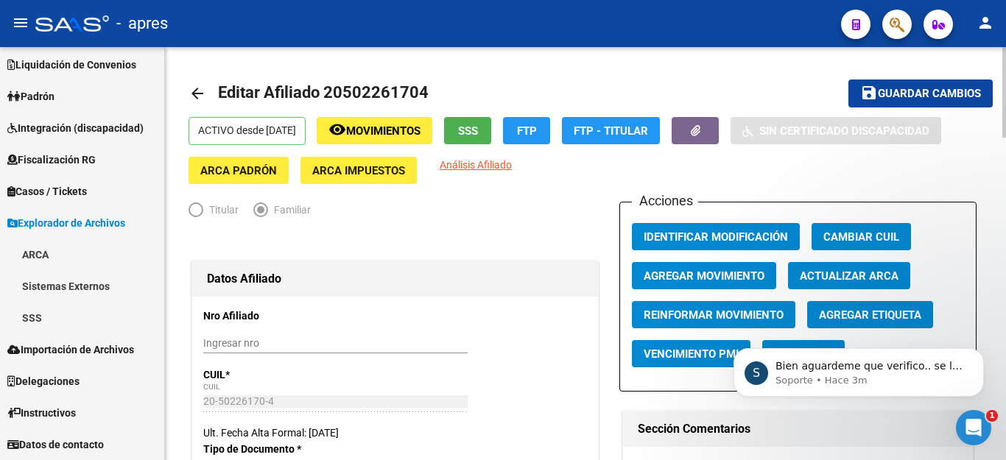
scroll to position [0, 0]
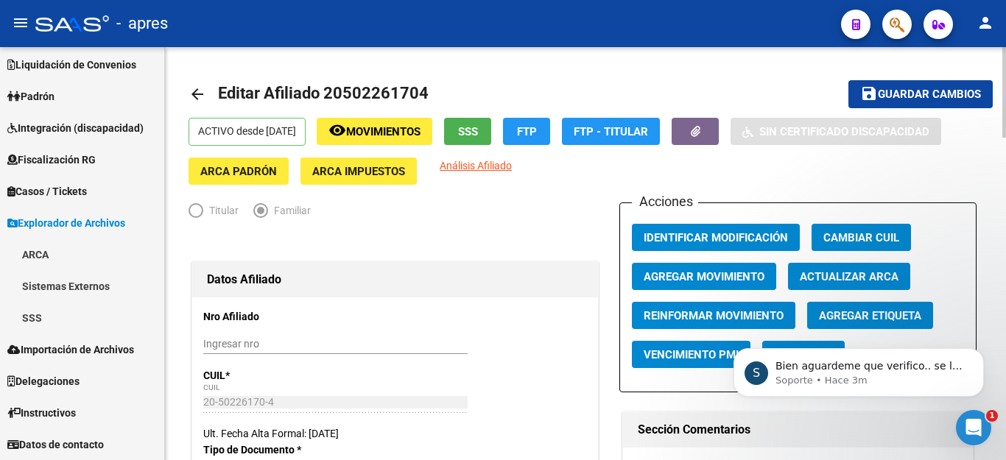
type input "AVELLANEDA"
click at [911, 89] on span "Guardar cambios" at bounding box center [929, 94] width 103 height 13
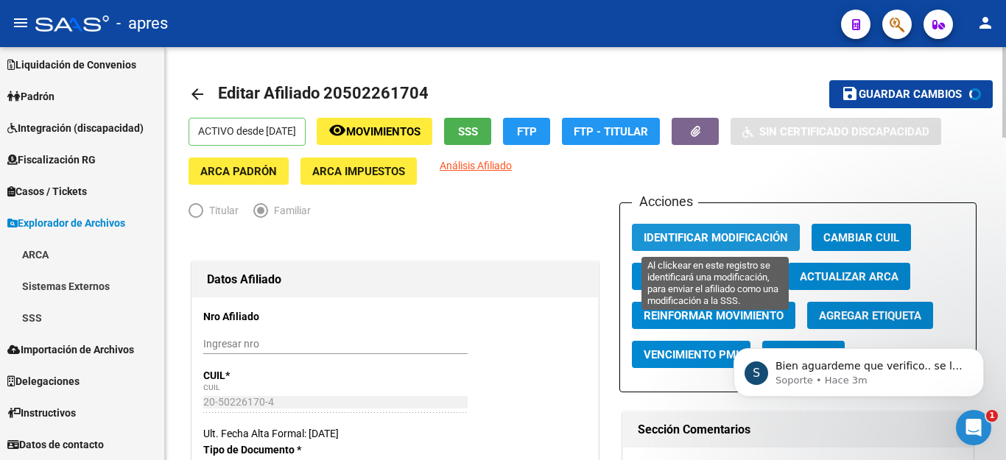
click at [680, 239] on span "Identificar Modificación" at bounding box center [716, 237] width 144 height 13
